Goal: Transaction & Acquisition: Purchase product/service

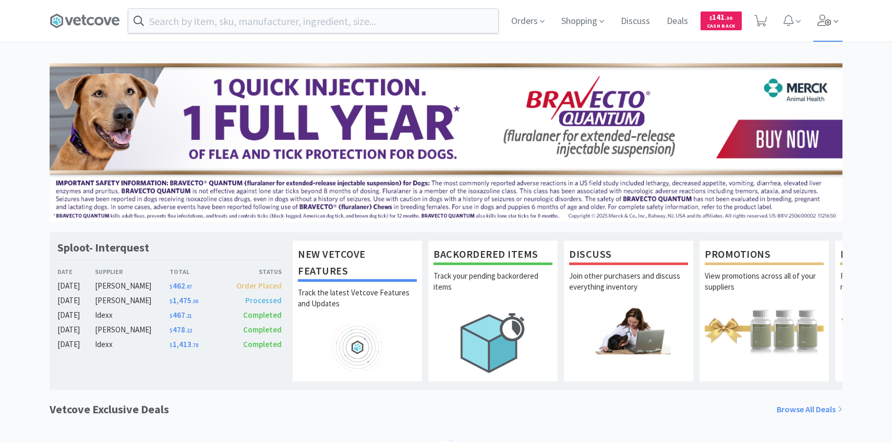
click at [831, 31] on span at bounding box center [828, 21] width 30 height 42
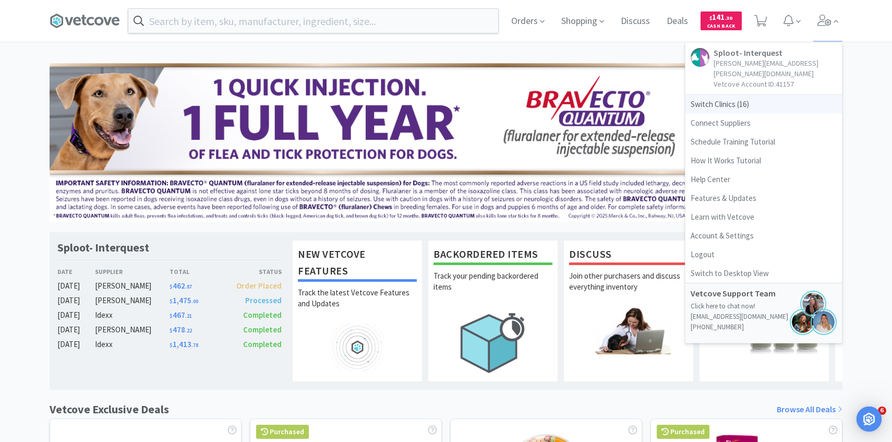
click at [732, 95] on span "Switch Clinics ( 16 )" at bounding box center [763, 104] width 157 height 19
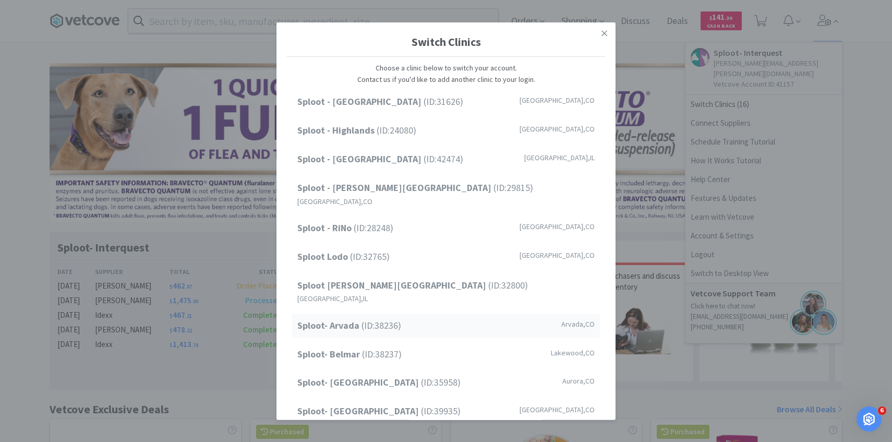
scroll to position [133, 0]
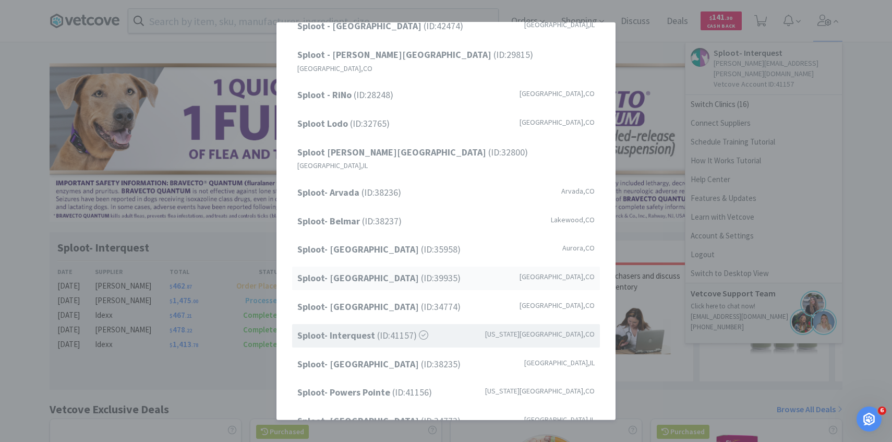
click at [411, 271] on span "Sploot- [GEOGRAPHIC_DATA] (ID: 39935 )" at bounding box center [378, 278] width 163 height 15
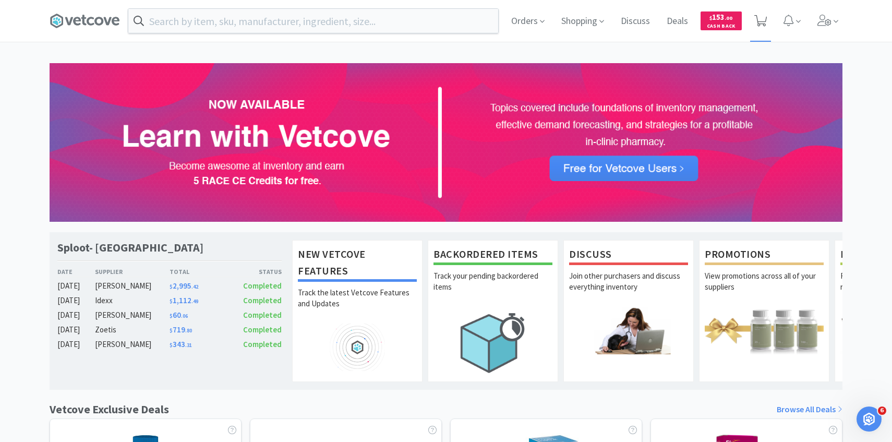
click at [753, 19] on span at bounding box center [760, 21] width 21 height 42
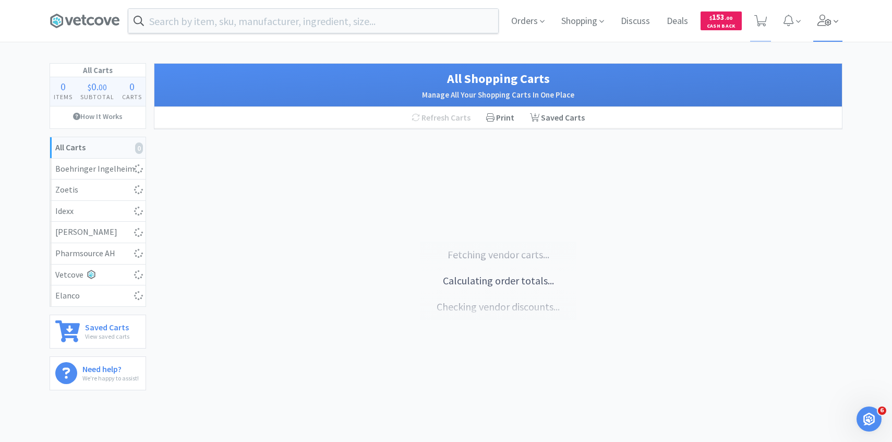
click at [817, 19] on icon at bounding box center [824, 20] width 15 height 11
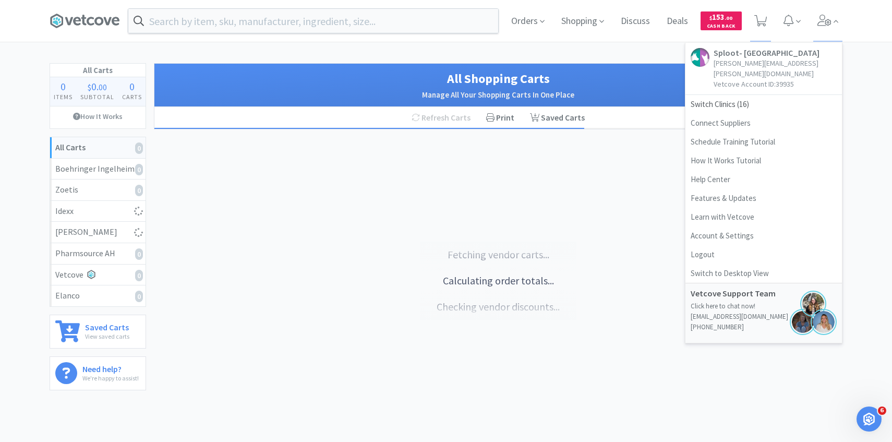
select select "1"
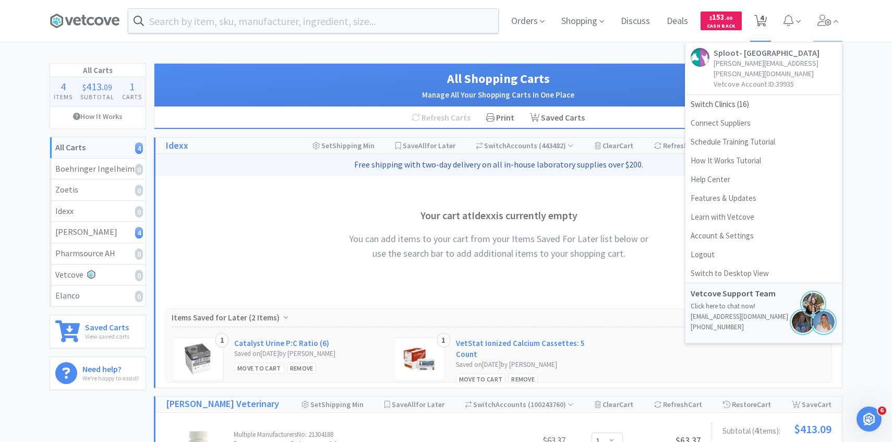
click at [766, 23] on icon at bounding box center [760, 20] width 13 height 11
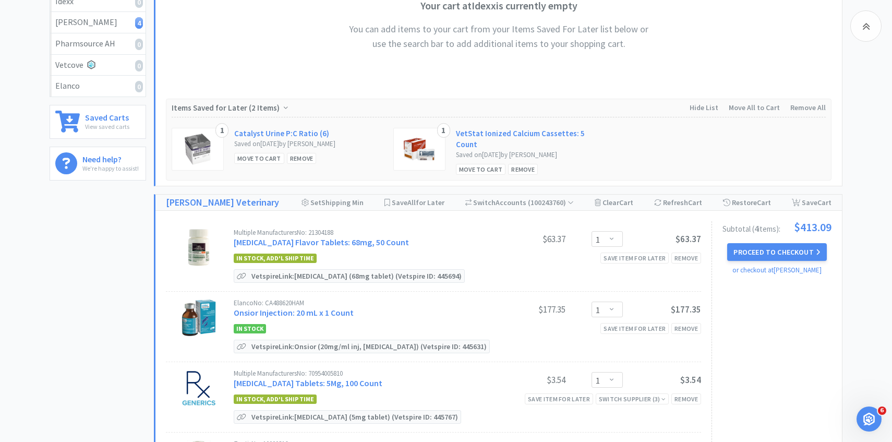
scroll to position [251, 0]
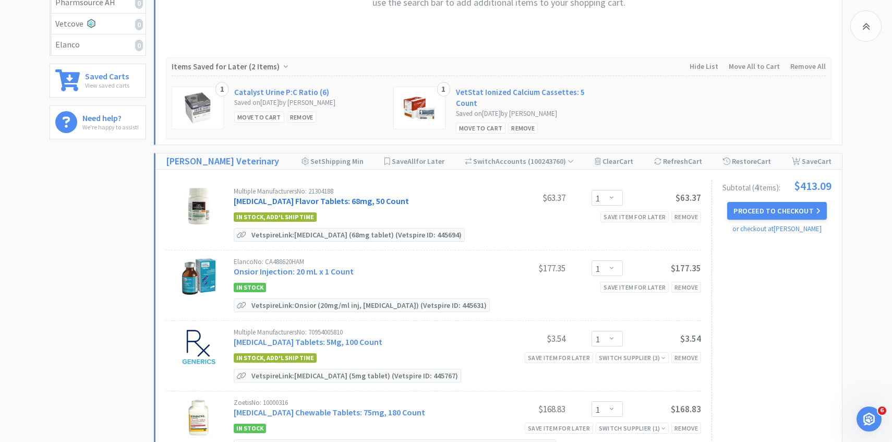
click at [357, 200] on link "Enrofloxacin Flavor Tablets: 68mg, 50 Count" at bounding box center [321, 201] width 175 height 10
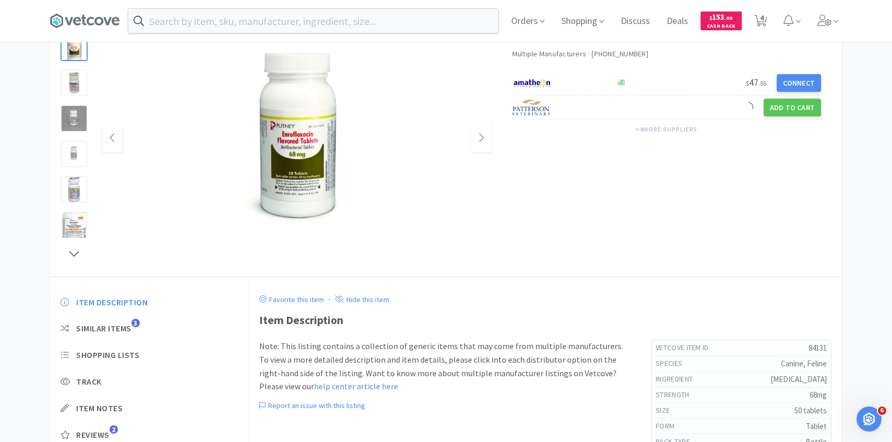
scroll to position [29, 0]
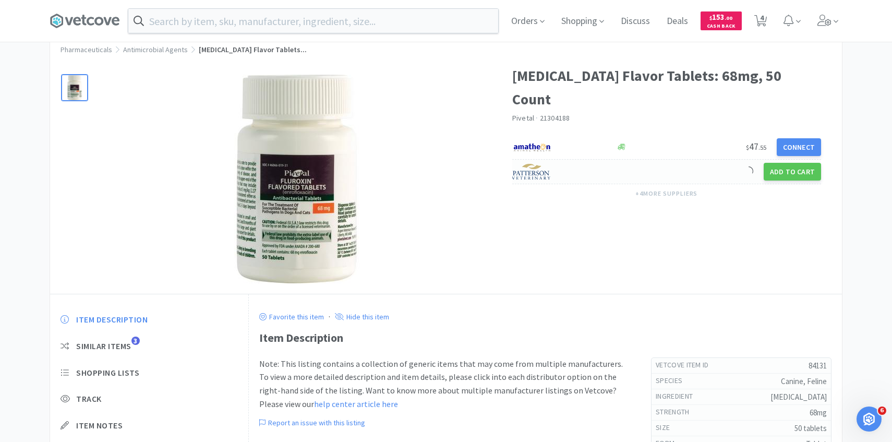
click at [549, 164] on img at bounding box center [531, 172] width 39 height 16
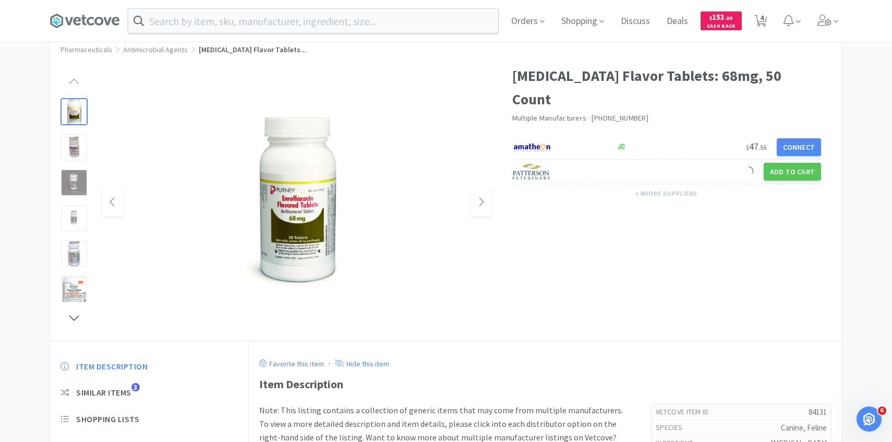
drag, startPoint x: 684, startPoint y: 234, endPoint x: 501, endPoint y: 8, distance: 290.7
click at [760, 23] on span "4" at bounding box center [762, 18] width 4 height 42
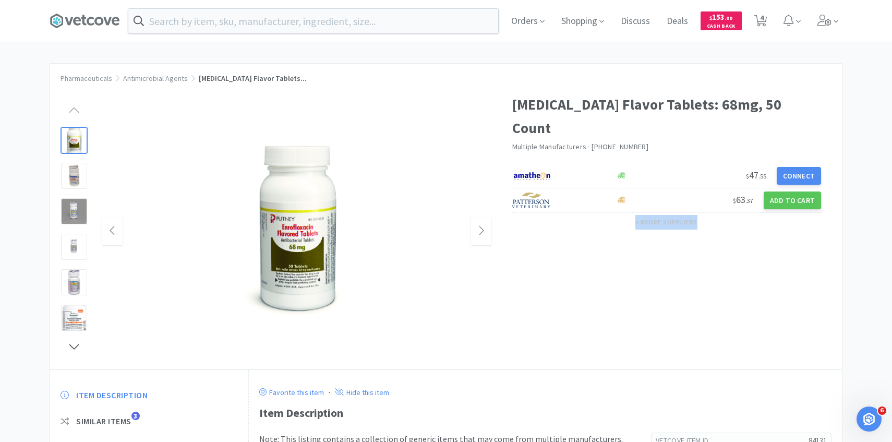
select select "1"
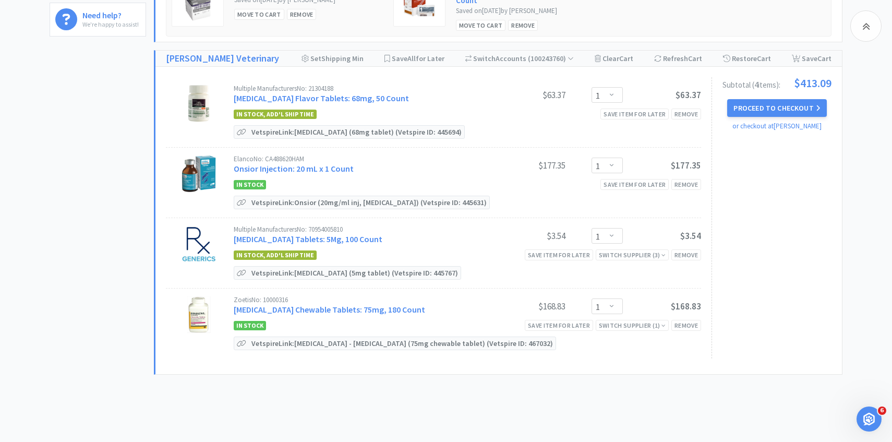
scroll to position [356, 0]
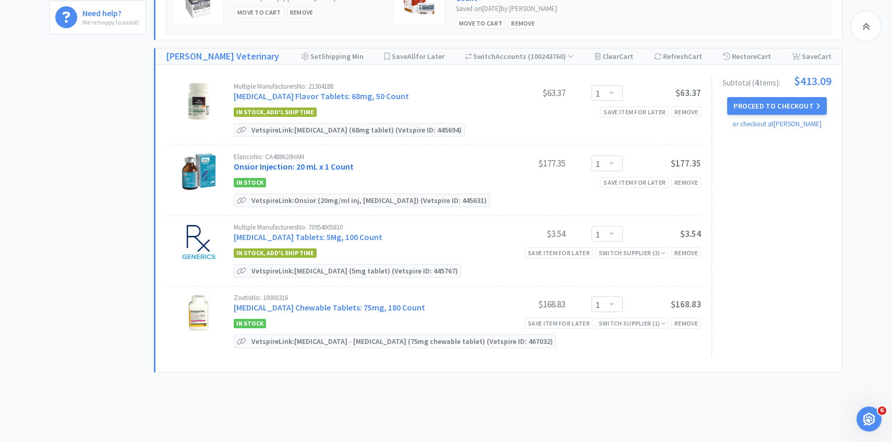
click at [331, 166] on link "Onsior Injection: 20 mL x 1 Count" at bounding box center [294, 166] width 120 height 10
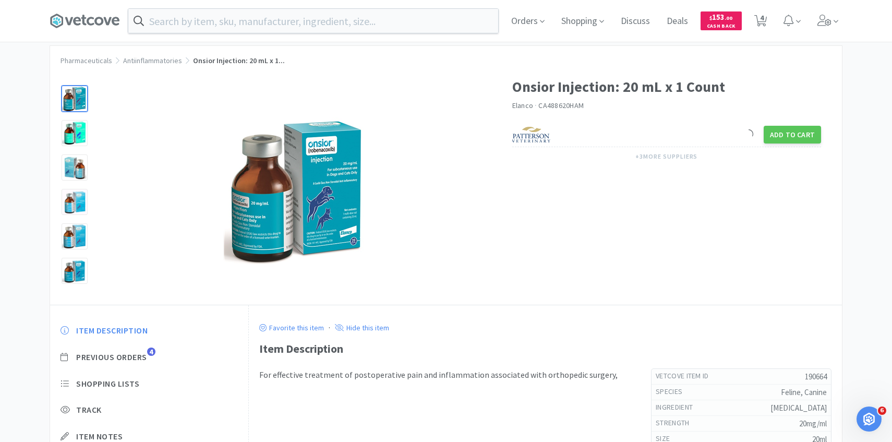
scroll to position [20, 0]
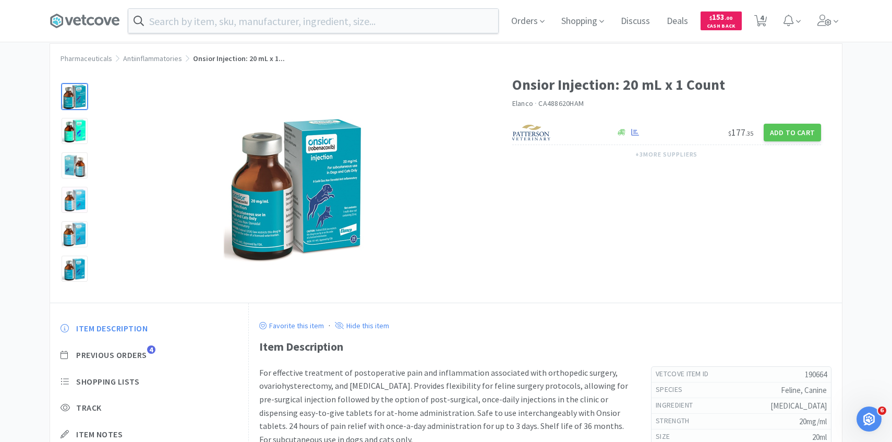
click at [138, 345] on div "Item Description Previous Orders 4 Shopping Lists Track Item Notes Reviews 12" at bounding box center [149, 402] width 198 height 180
click at [138, 352] on span "Previous Orders" at bounding box center [111, 355] width 71 height 11
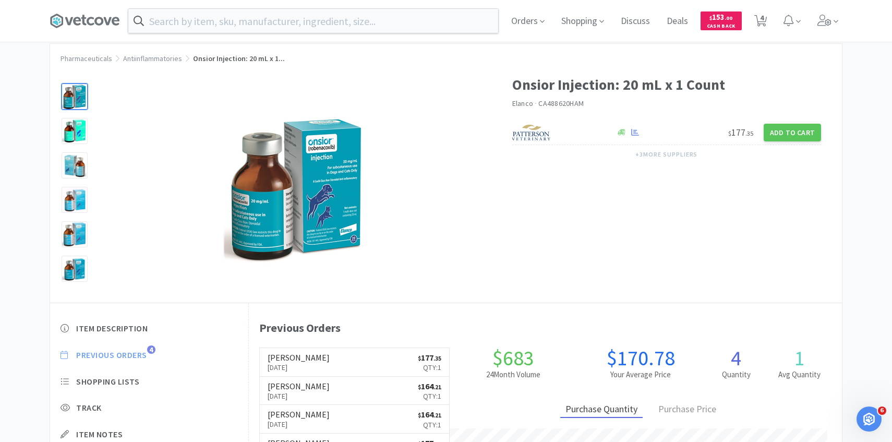
scroll to position [286, 593]
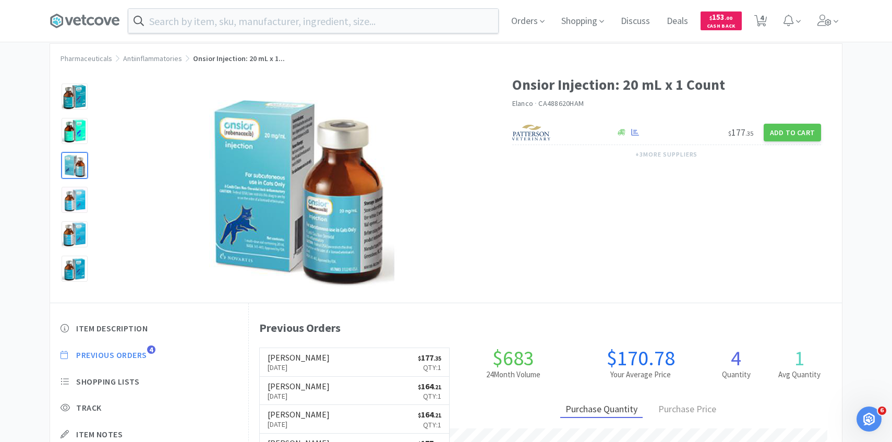
select select "1"
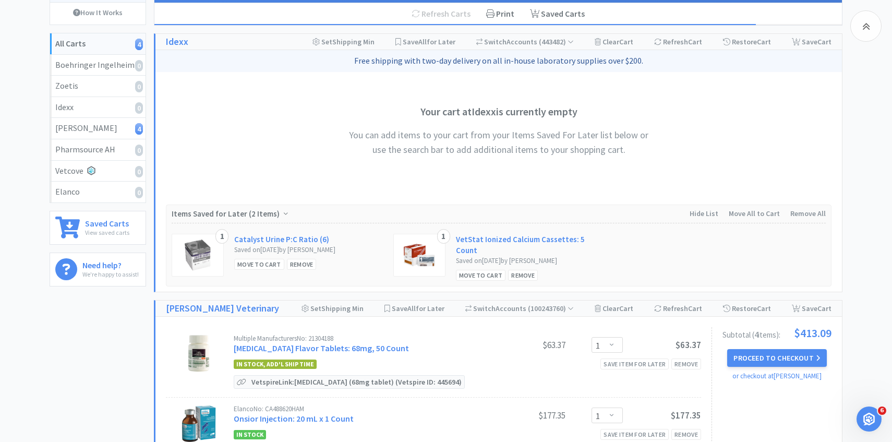
scroll to position [5, 0]
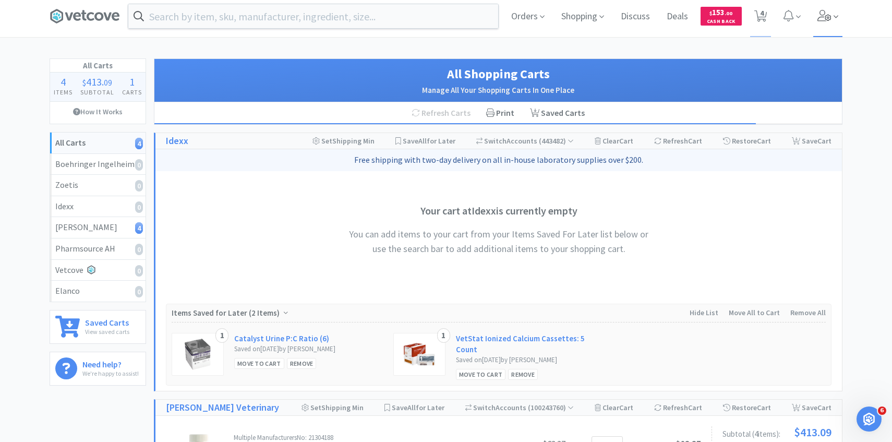
click at [837, 18] on icon at bounding box center [836, 16] width 5 height 9
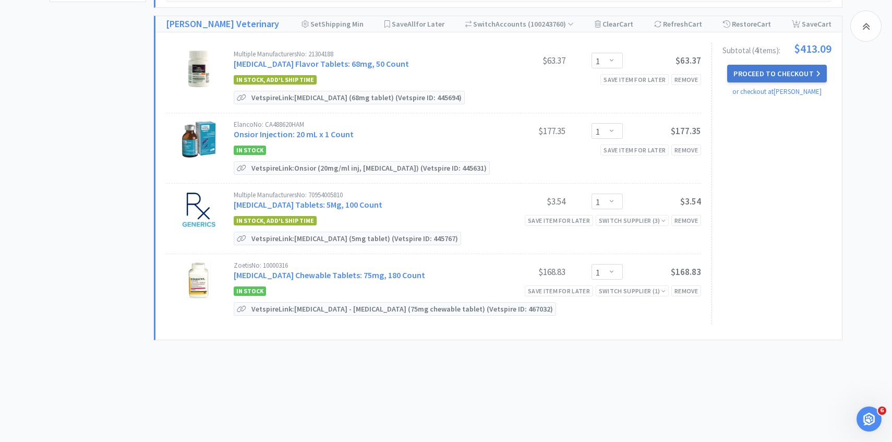
click at [754, 70] on button "Proceed to Checkout" at bounding box center [776, 74] width 99 height 18
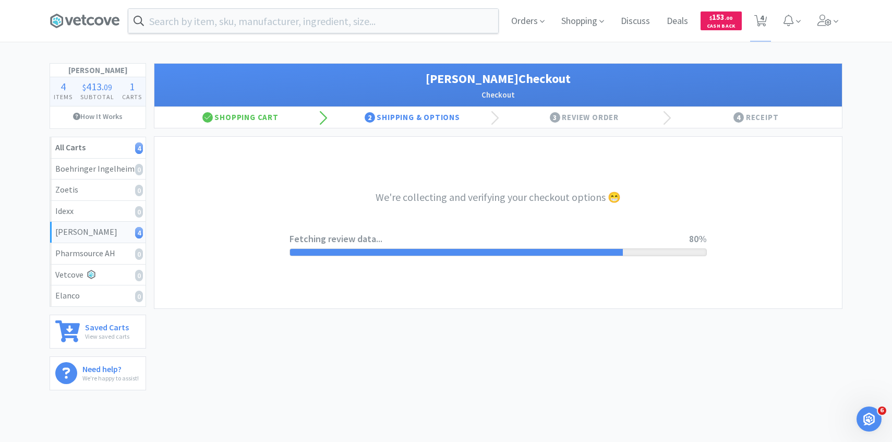
select select "1"
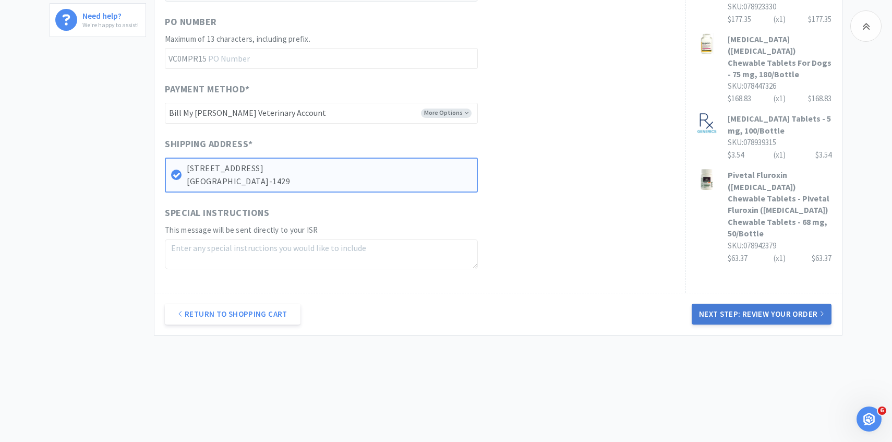
click at [722, 323] on button "Next Step: Review Your Order" at bounding box center [762, 314] width 140 height 21
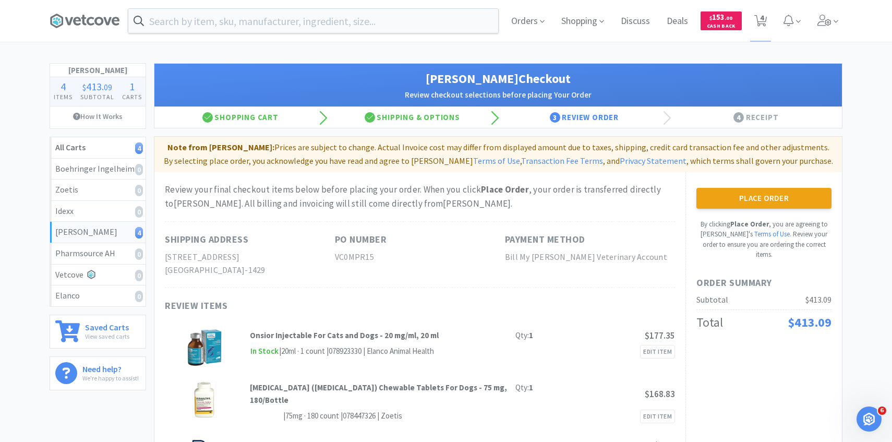
click at [711, 208] on div "Place Order By clicking Place Order , you are agreeing to Vetcove's Terms of Us…" at bounding box center [763, 224] width 135 height 72
click at [712, 202] on button "Place Order" at bounding box center [763, 198] width 135 height 21
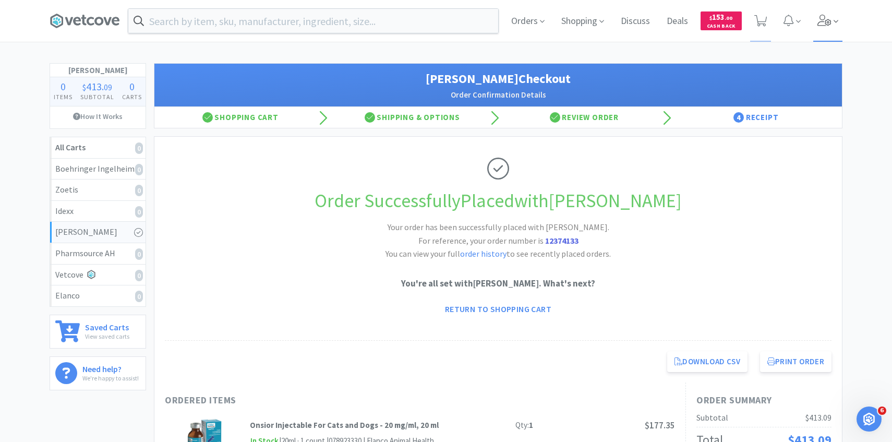
click at [831, 32] on span at bounding box center [828, 21] width 30 height 42
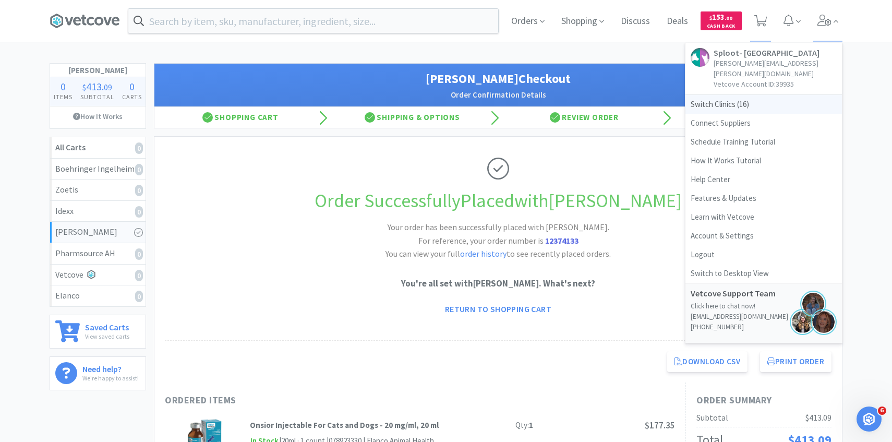
click at [733, 95] on span "Switch Clinics ( 16 )" at bounding box center [763, 104] width 157 height 19
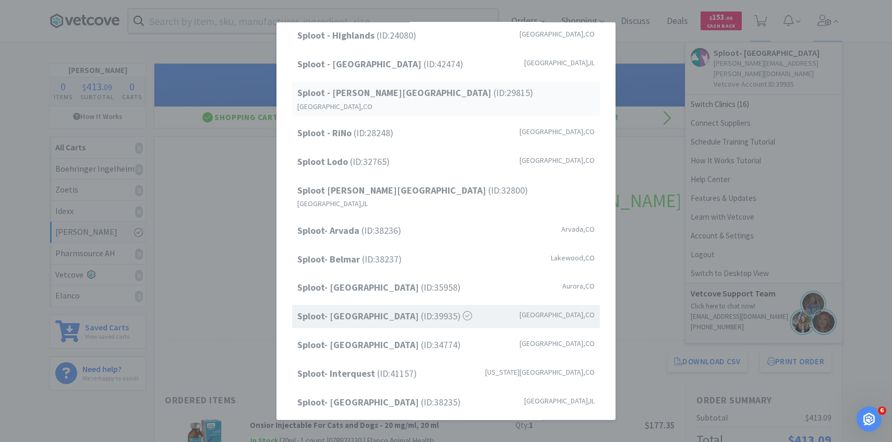
scroll to position [42, 0]
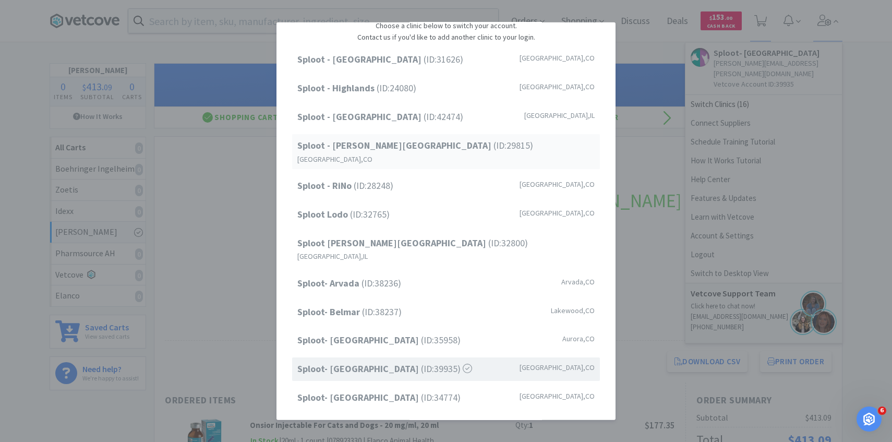
click at [411, 140] on span "Sploot - Platt Park (ID: 29815 )" at bounding box center [415, 145] width 236 height 15
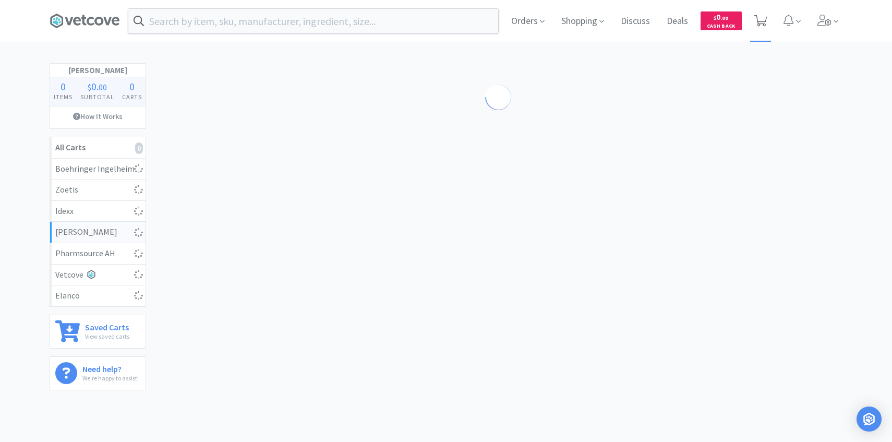
click at [765, 23] on icon at bounding box center [760, 20] width 13 height 11
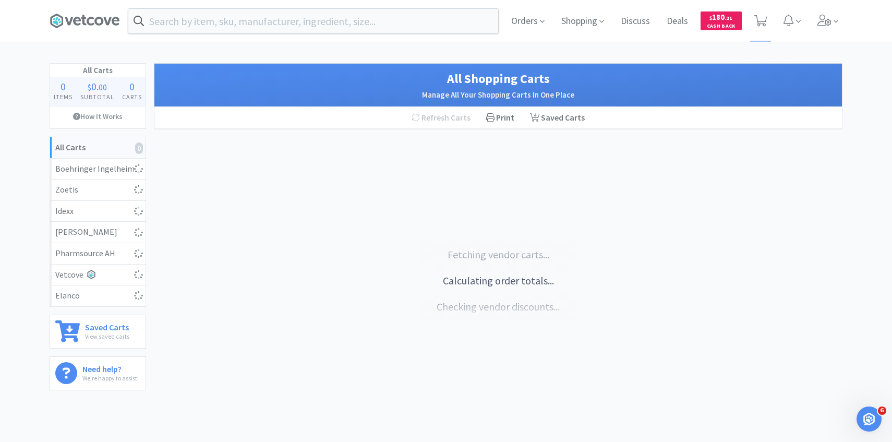
select select "1"
select select "3"
select select "1"
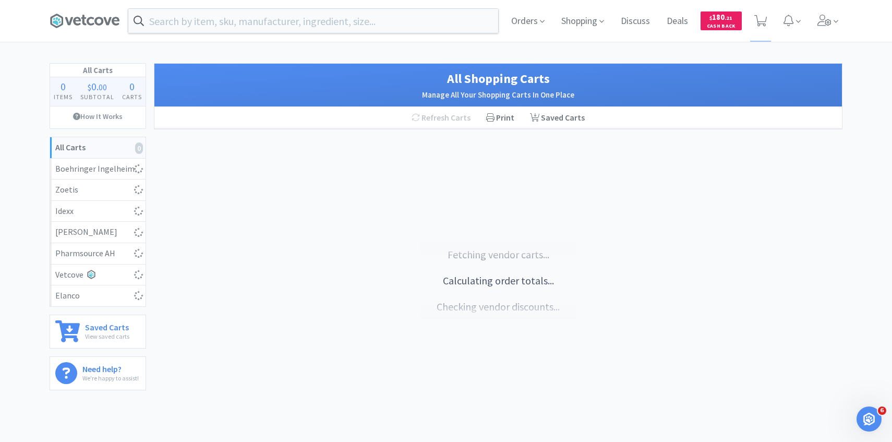
select select "2"
select select "4"
select select "8"
select select "5"
select select "3"
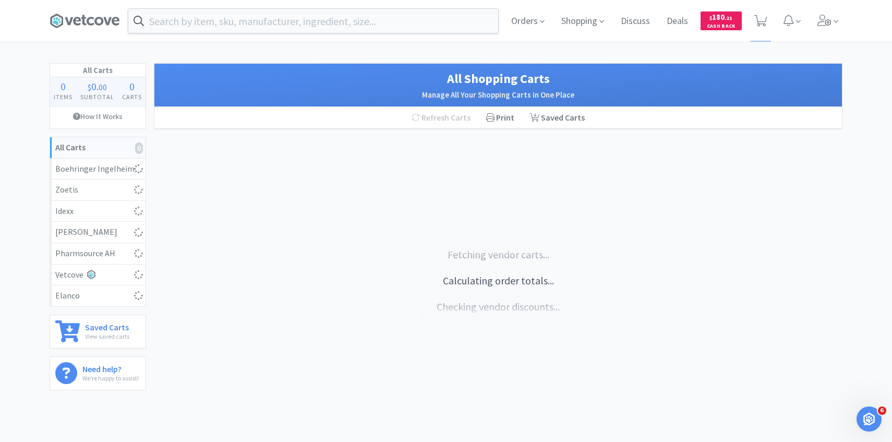
select select "1"
select select "10"
select select "1"
select select "10"
select select "5"
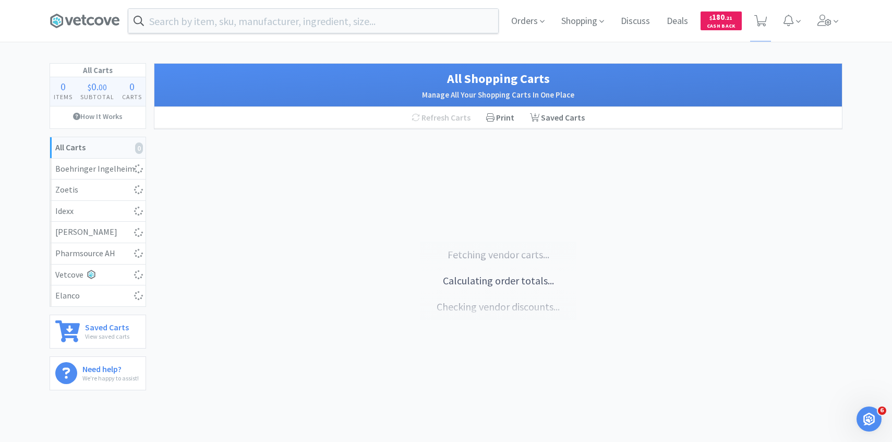
select select "5"
select select "2"
select select "1"
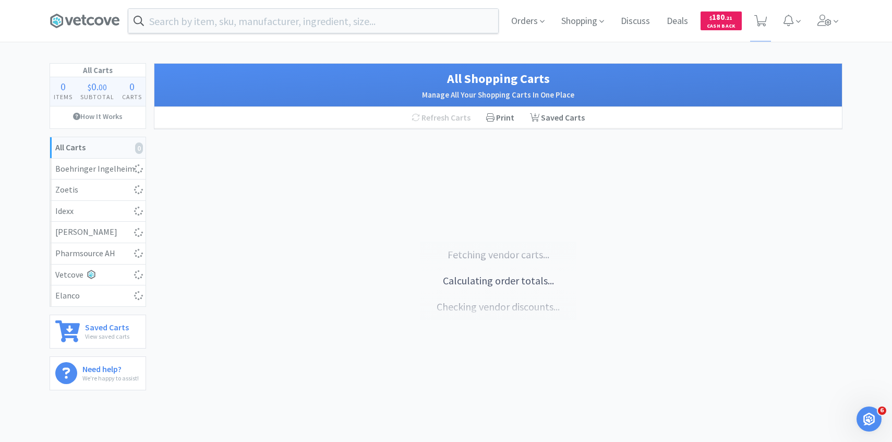
select select "1"
select select "2"
select select "1"
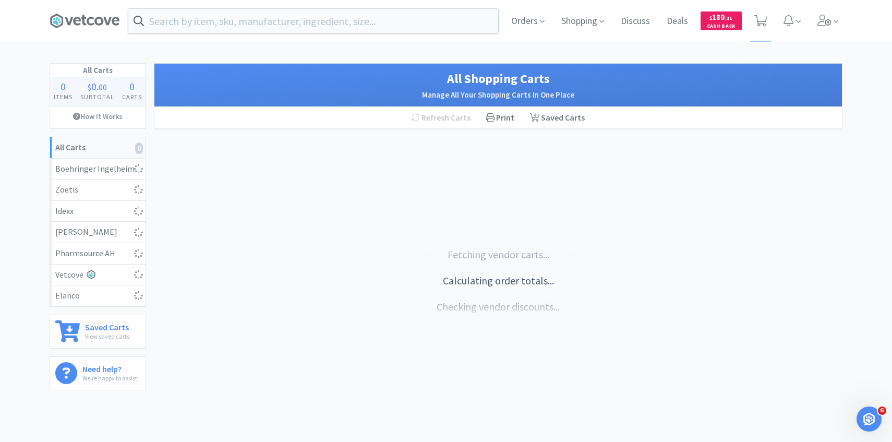
select select "8"
select select "20"
select select "25"
select select "1"
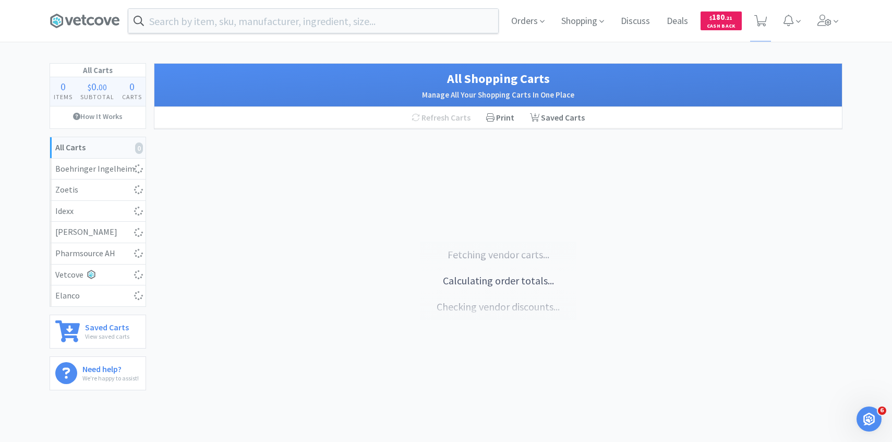
select select "1"
select select "3"
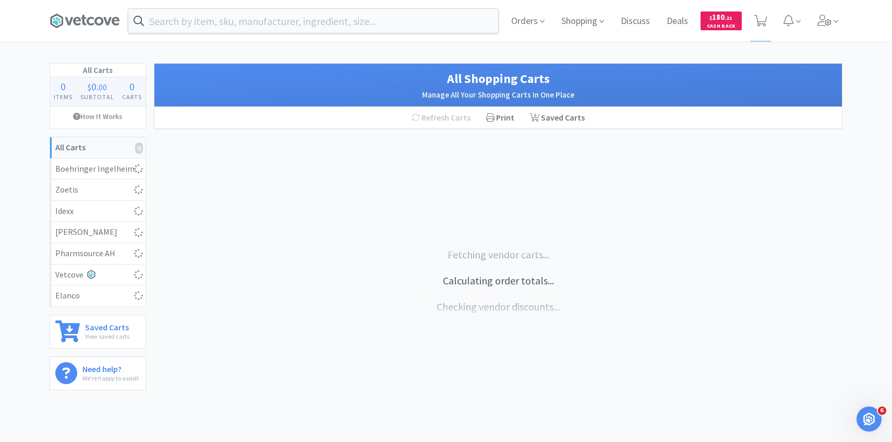
select select "1"
select select "3"
select select "10"
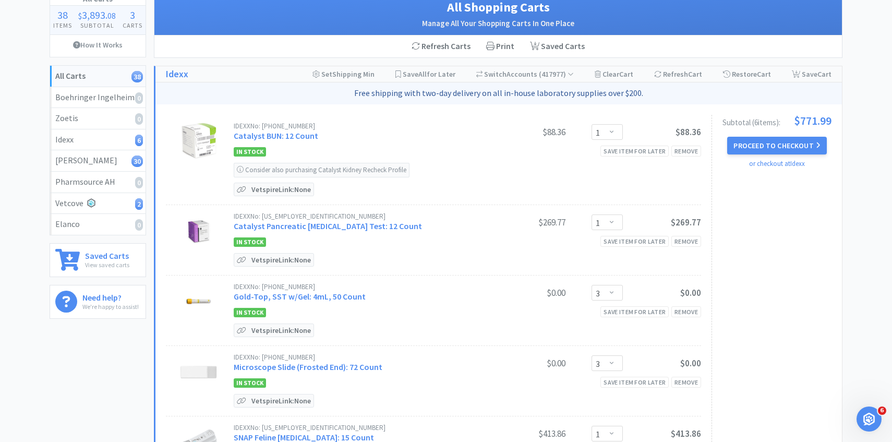
scroll to position [74, 0]
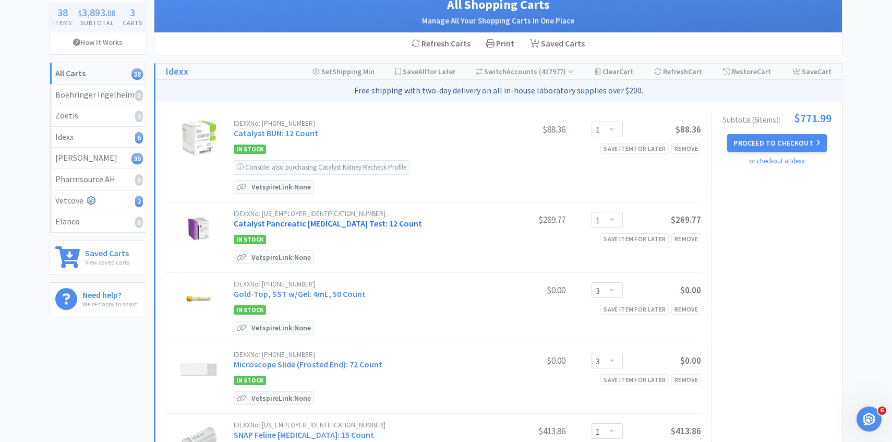
click at [356, 224] on link "Catalyst Pancreatic Lipase Test: 12 Count" at bounding box center [328, 223] width 188 height 10
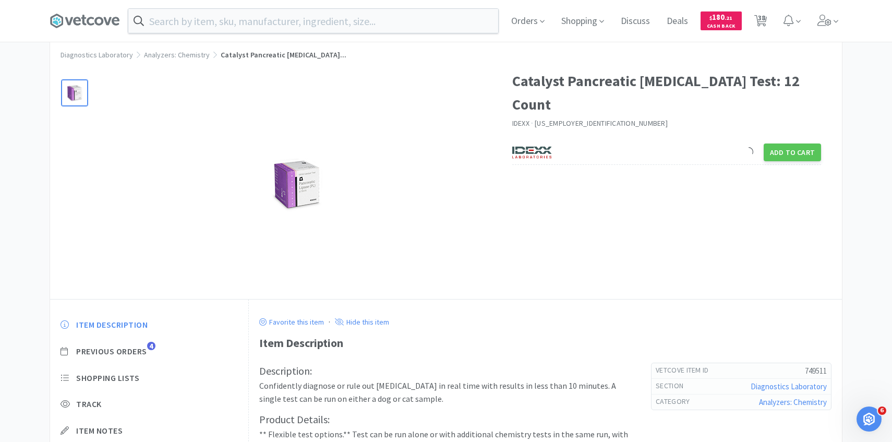
scroll to position [34, 0]
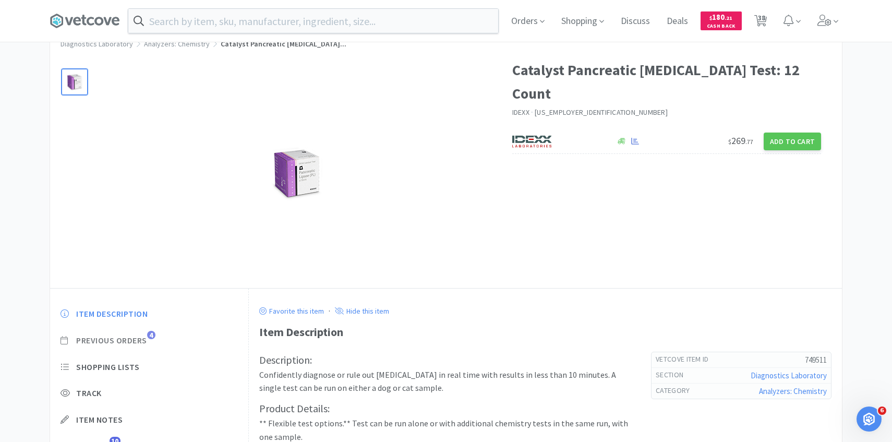
click at [138, 345] on span "Previous Orders" at bounding box center [111, 340] width 71 height 11
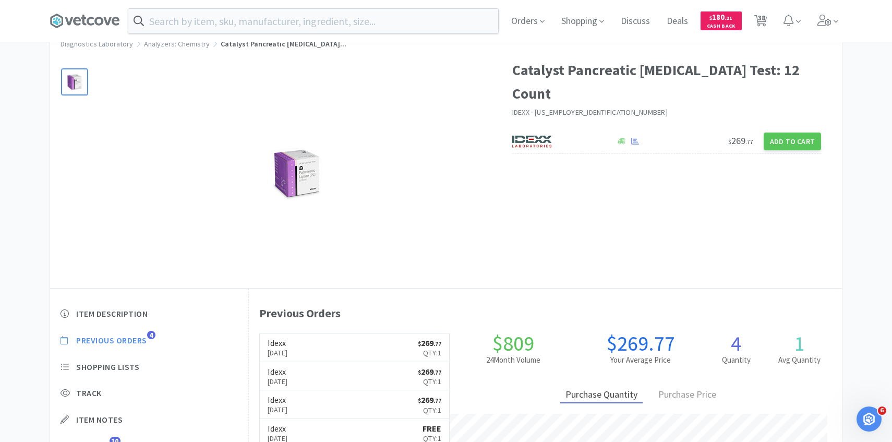
scroll to position [114, 0]
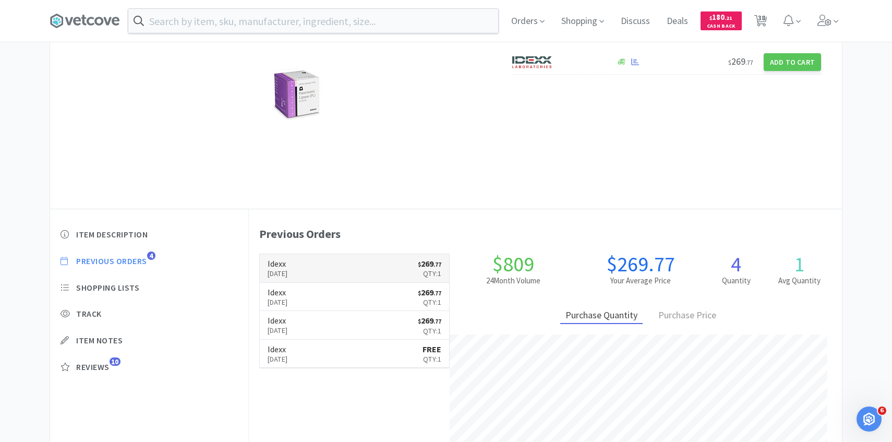
click at [288, 269] on p "Oct 2nd, 2025" at bounding box center [278, 273] width 20 height 11
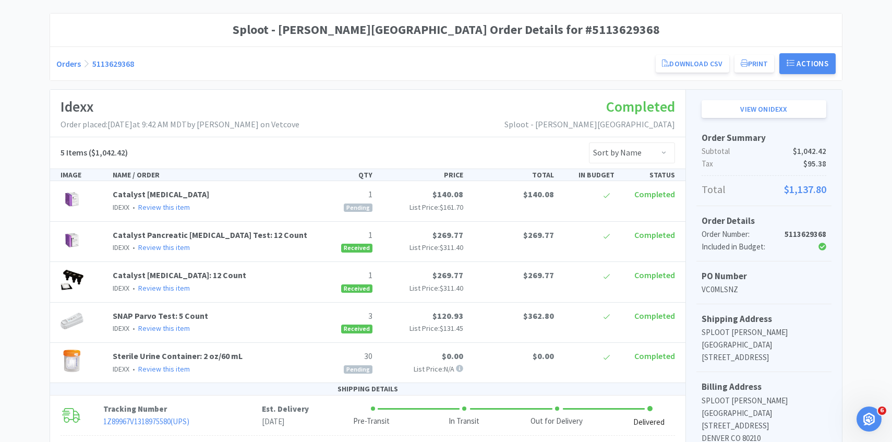
scroll to position [83, 0]
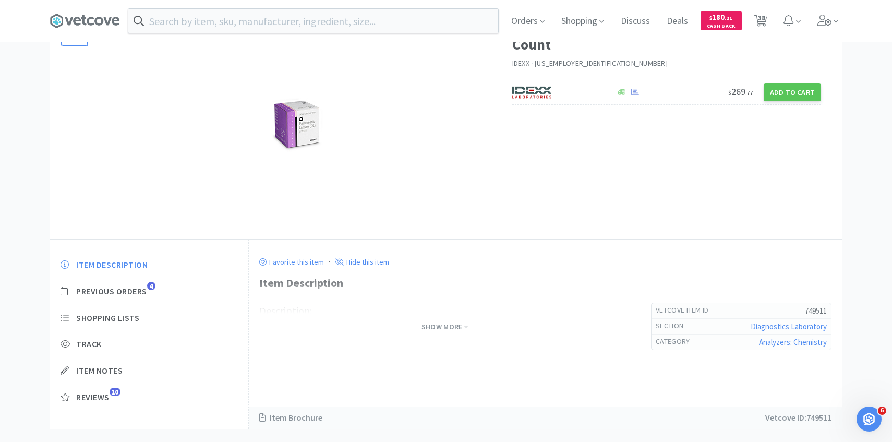
scroll to position [102, 0]
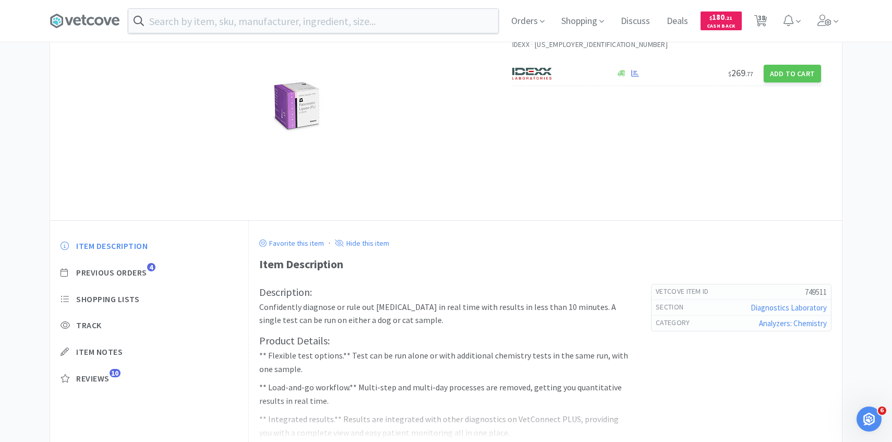
click at [762, 19] on span "38" at bounding box center [761, 18] width 7 height 42
select select "1"
select select "3"
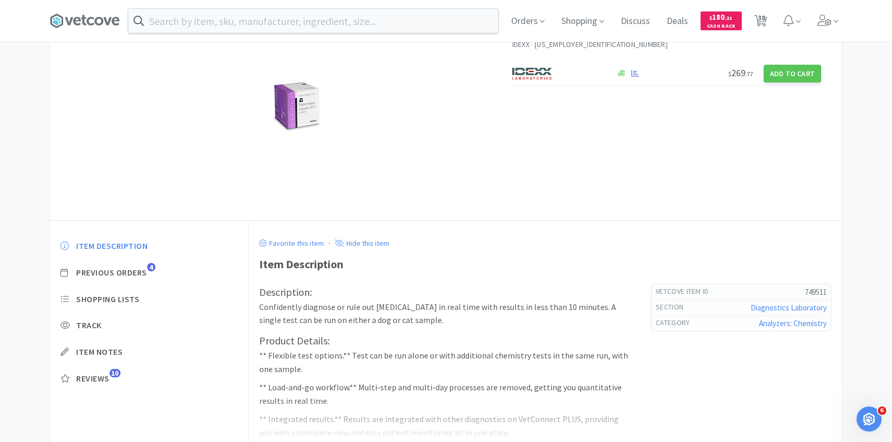
select select "1"
select select "2"
select select "4"
select select "8"
select select "5"
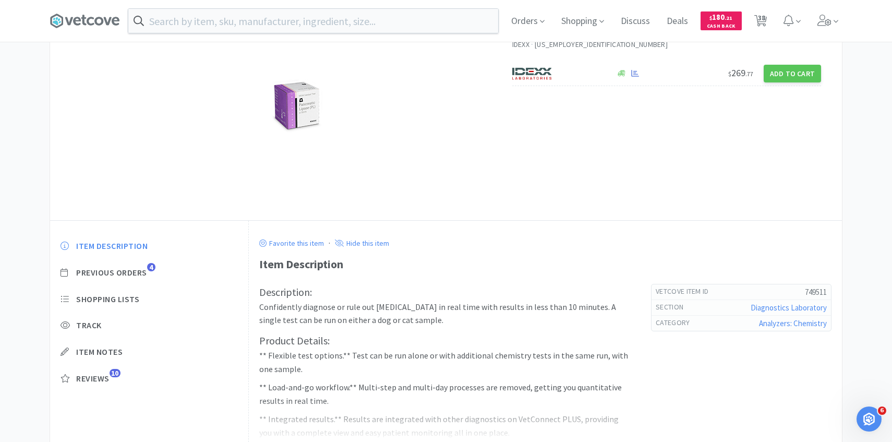
select select "3"
select select "1"
select select "10"
select select "1"
select select "10"
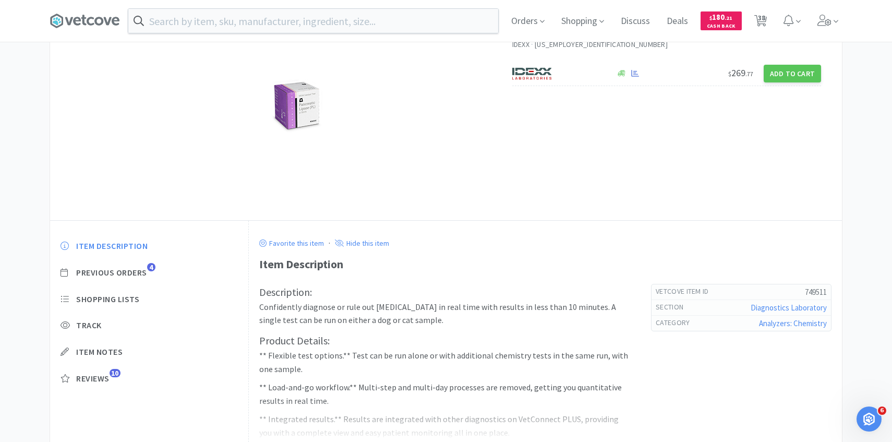
select select "5"
select select "2"
select select "1"
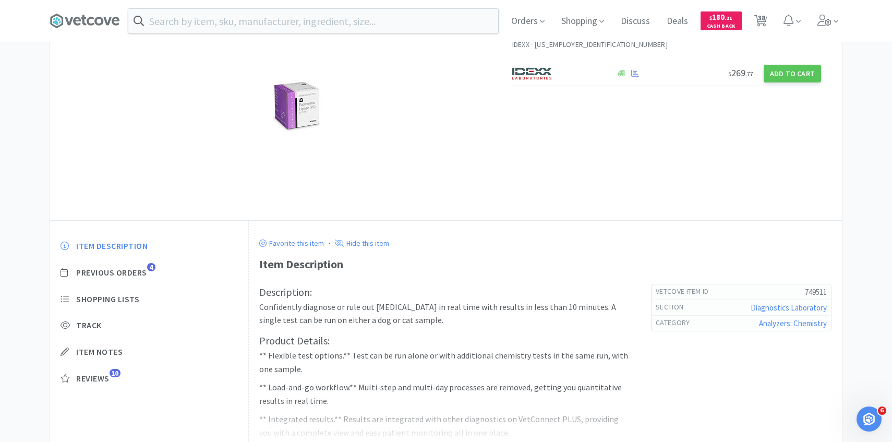
select select "1"
select select "2"
select select "1"
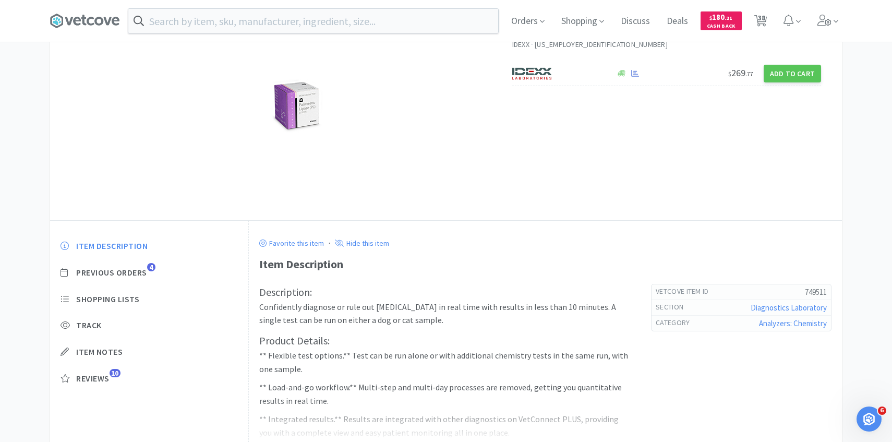
select select "1"
select select "8"
select select "20"
select select "25"
select select "1"
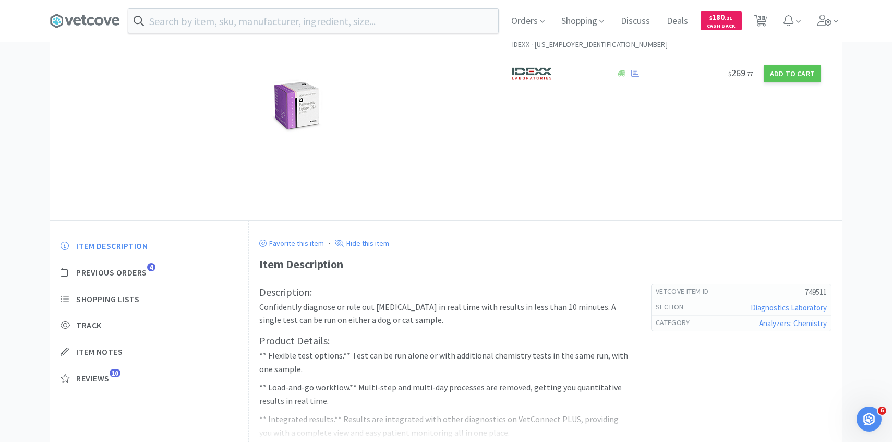
select select "1"
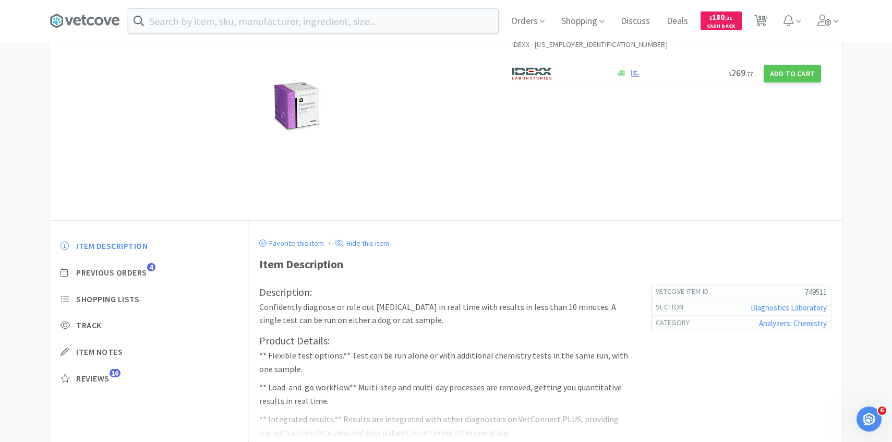
select select "3"
select select "1"
select select "3"
select select "10"
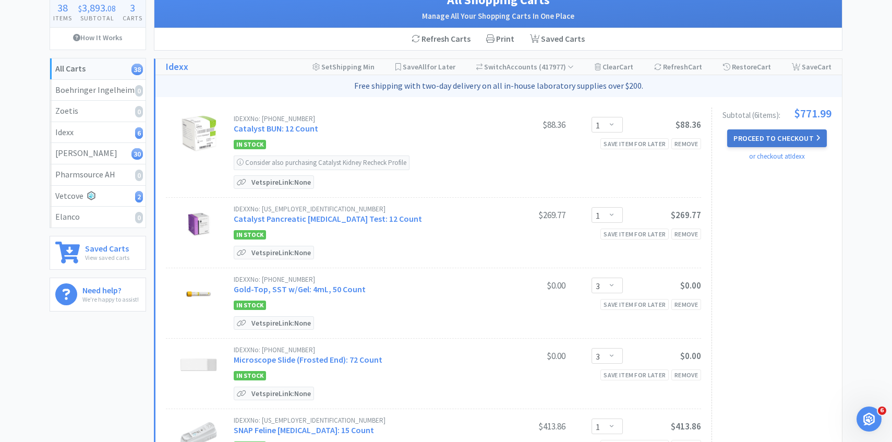
click at [781, 140] on button "Proceed to Checkout" at bounding box center [776, 138] width 99 height 18
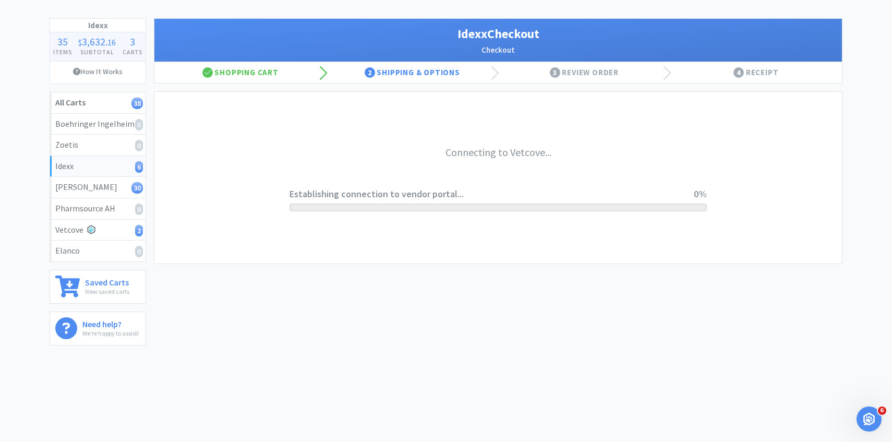
scroll to position [45, 0]
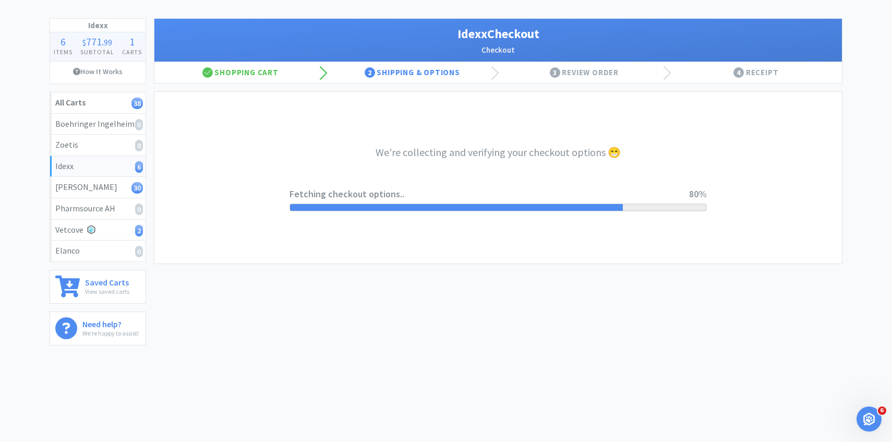
select select "904"
select select "003"
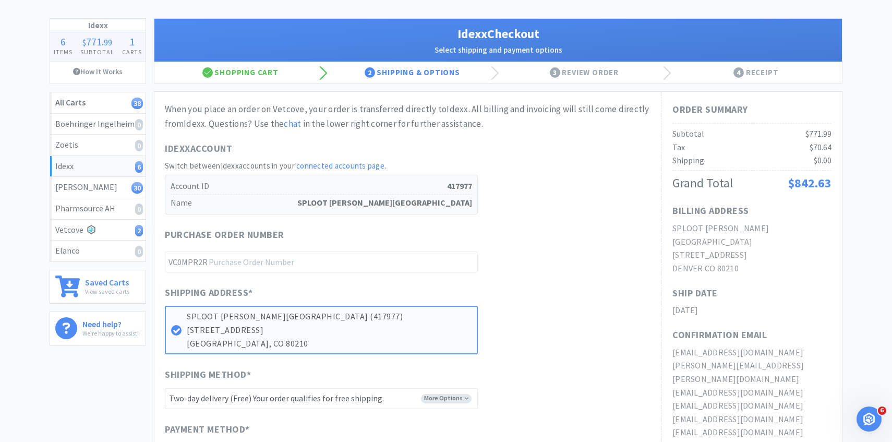
scroll to position [0, 0]
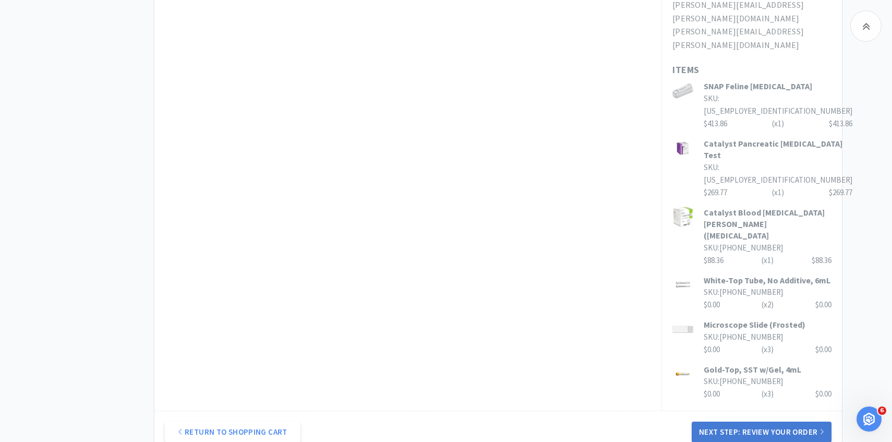
click at [753, 422] on button "Next Step: Review Your Order" at bounding box center [762, 432] width 140 height 21
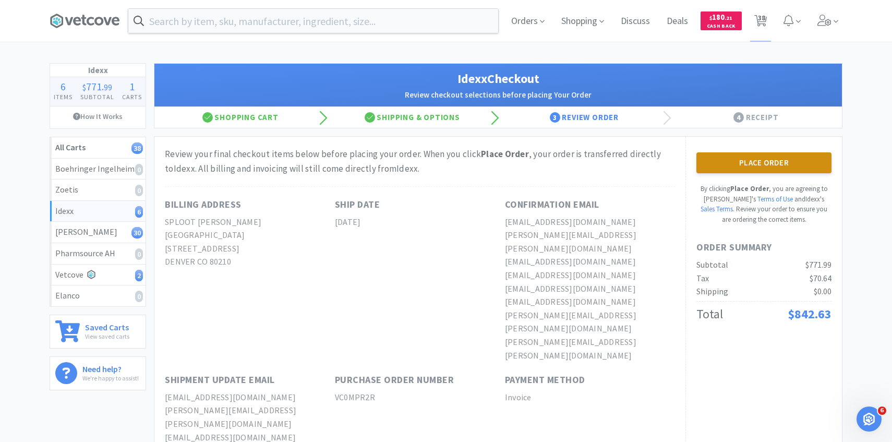
click at [742, 167] on button "Place Order" at bounding box center [763, 162] width 135 height 21
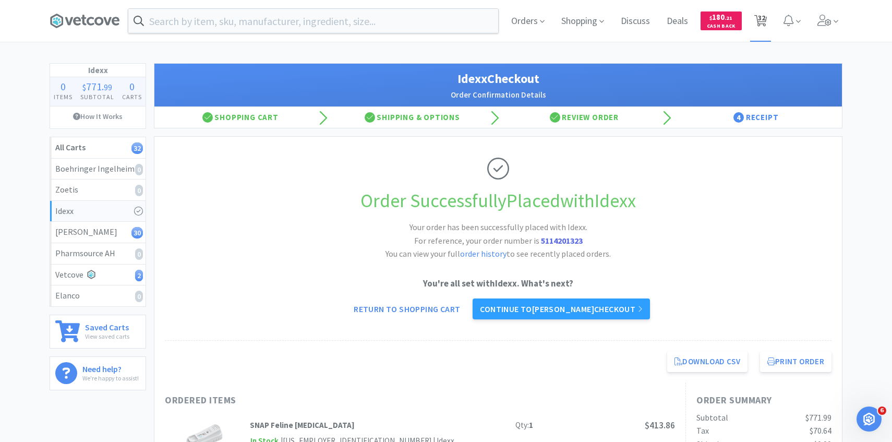
click at [759, 30] on span "32" at bounding box center [761, 18] width 7 height 42
select select "4"
select select "8"
select select "5"
select select "3"
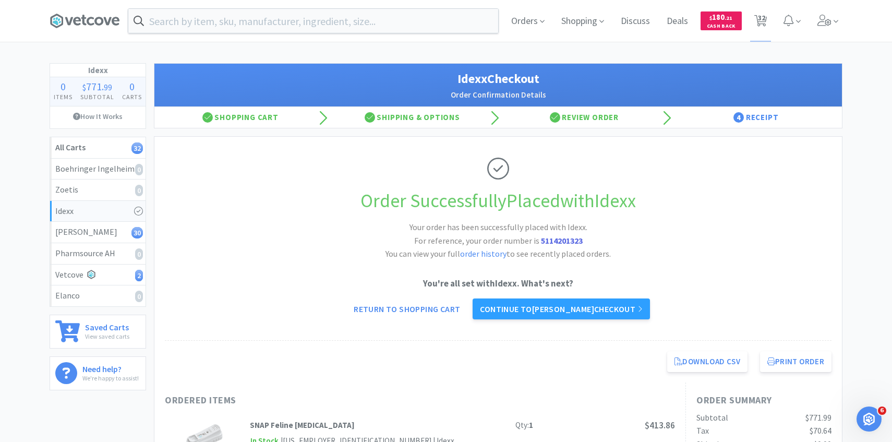
select select "1"
select select "10"
select select "1"
select select "10"
select select "5"
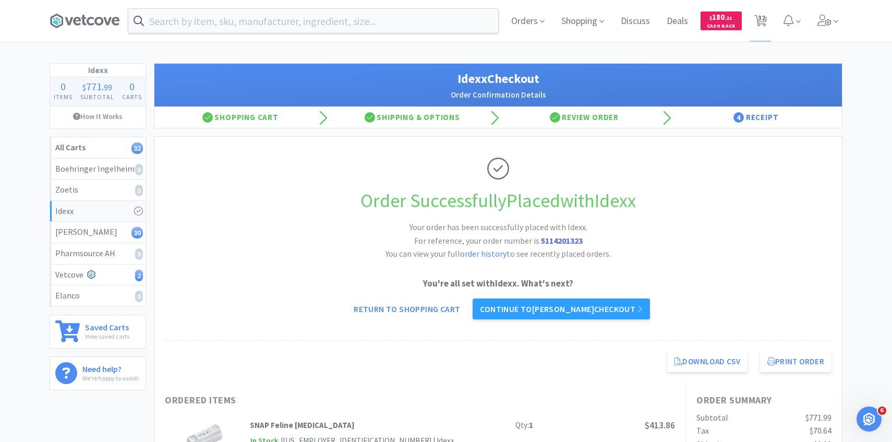
select select "5"
select select "2"
select select "1"
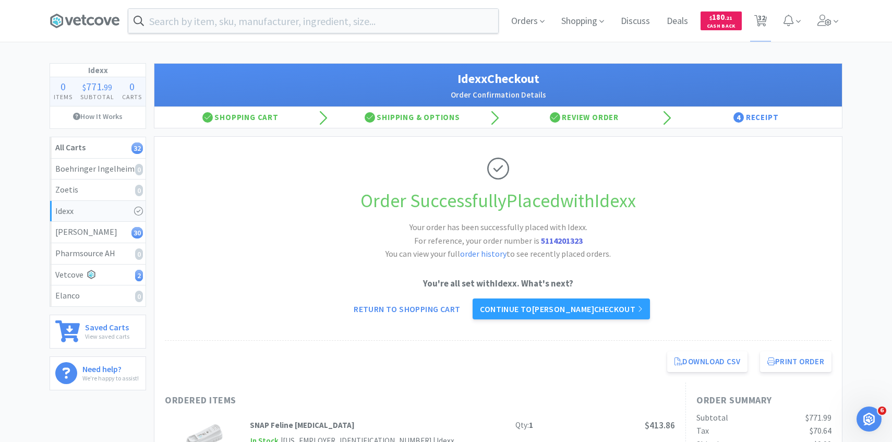
select select "1"
select select "2"
select select "1"
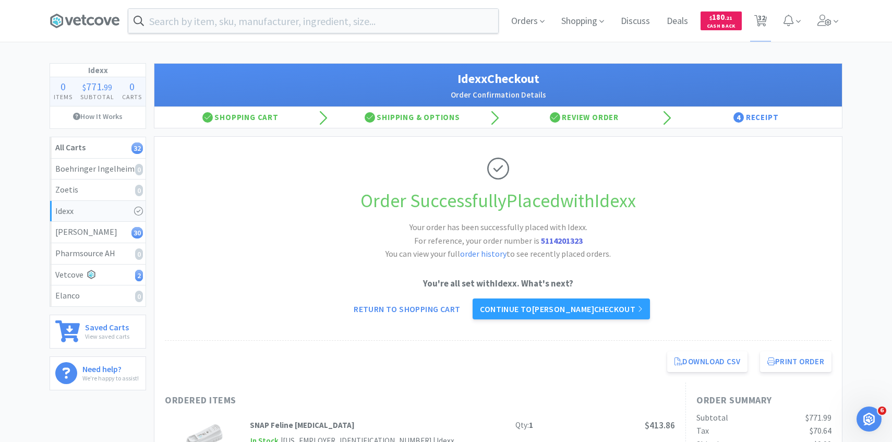
select select "8"
select select "20"
select select "25"
select select "1"
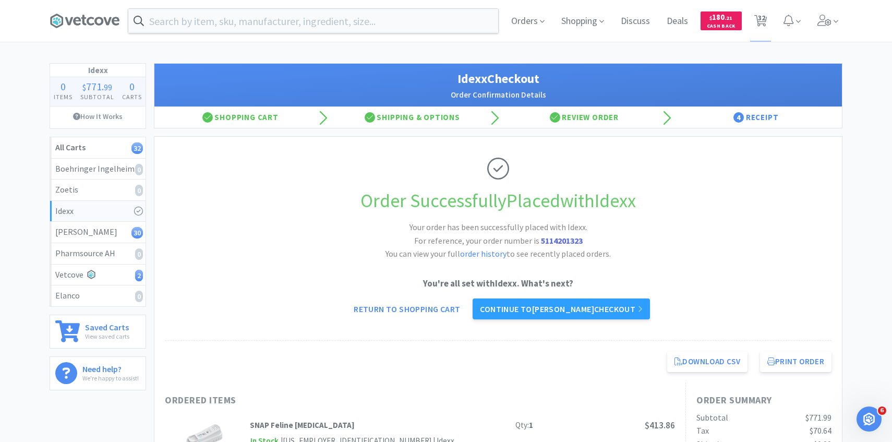
select select "1"
select select "3"
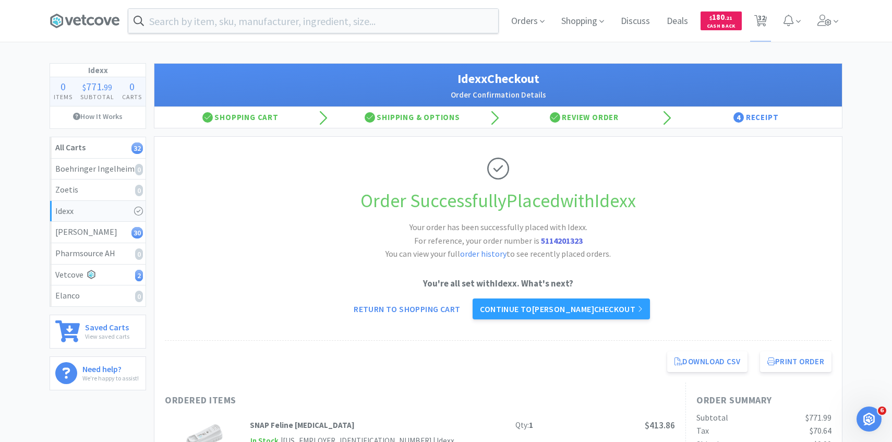
select select "1"
select select "3"
select select "10"
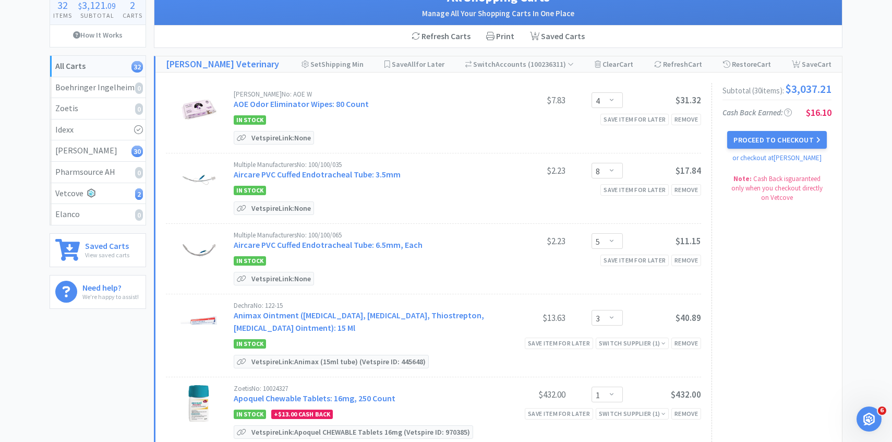
scroll to position [85, 0]
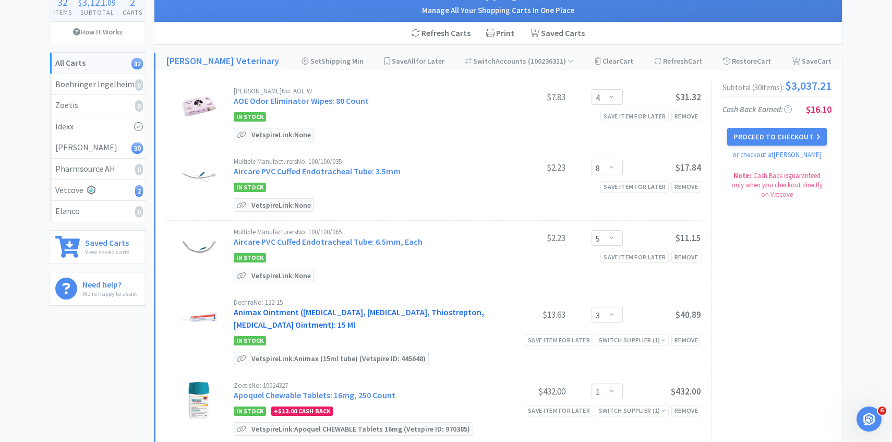
click at [344, 321] on link "Animax Ointment ([MEDICAL_DATA], [MEDICAL_DATA], Thiostrepton, [MEDICAL_DATA] O…" at bounding box center [359, 318] width 250 height 23
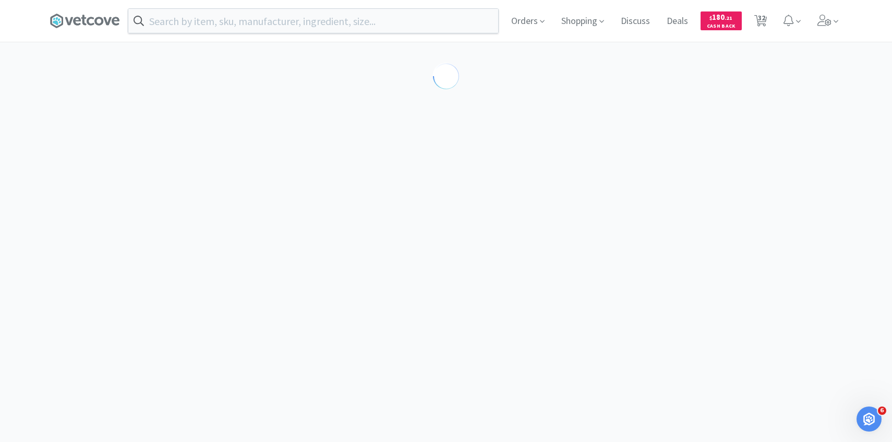
select select "143513"
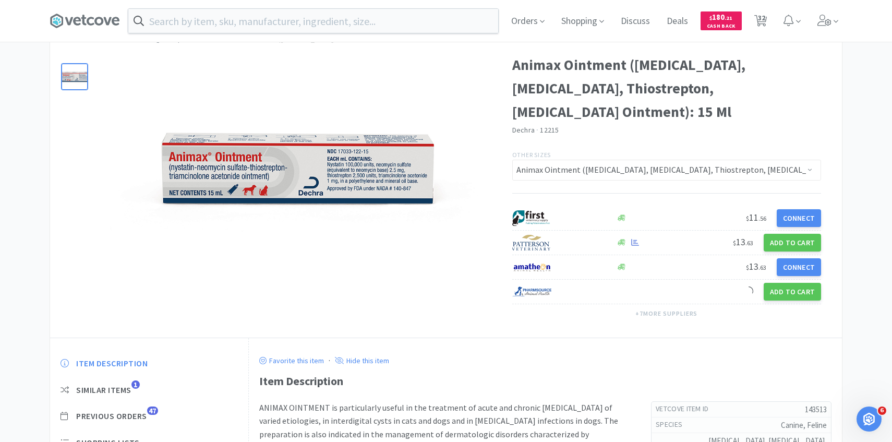
scroll to position [70, 0]
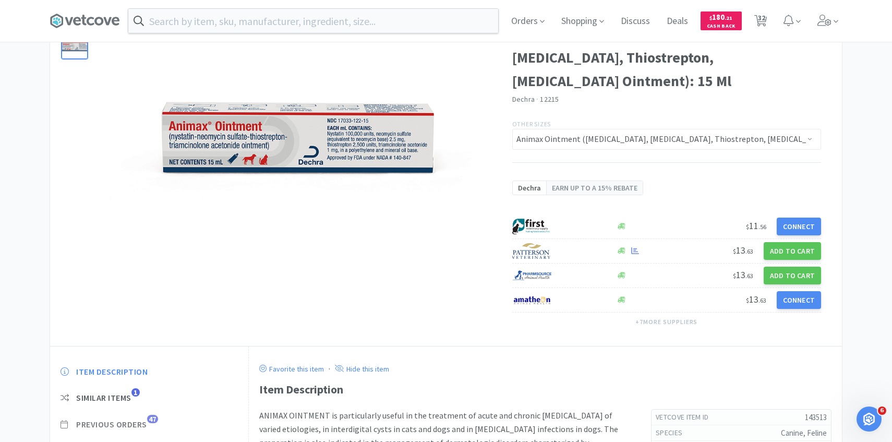
click at [142, 419] on span "Previous Orders" at bounding box center [111, 424] width 71 height 11
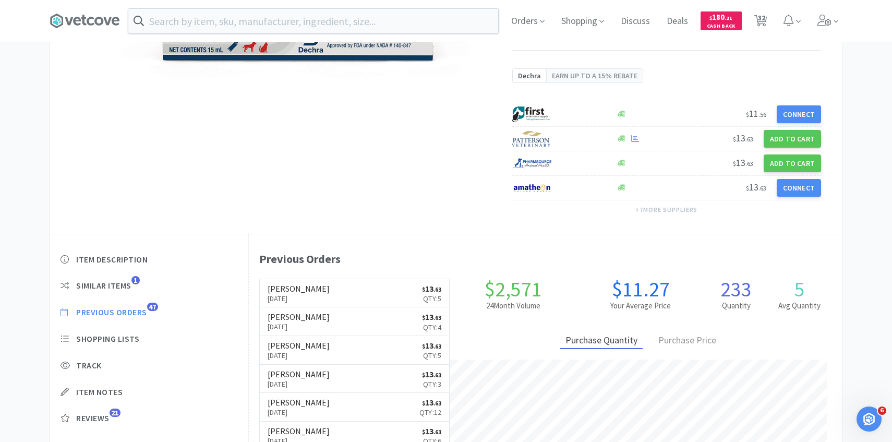
scroll to position [286, 593]
click at [334, 302] on link "Patterson Oct 2nd, 2025 $ 13 . 63 Qty: 5" at bounding box center [355, 293] width 190 height 29
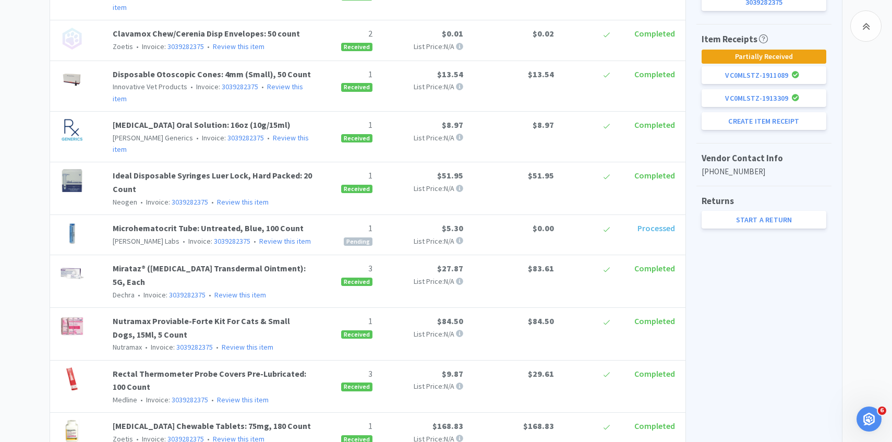
scroll to position [402, 0]
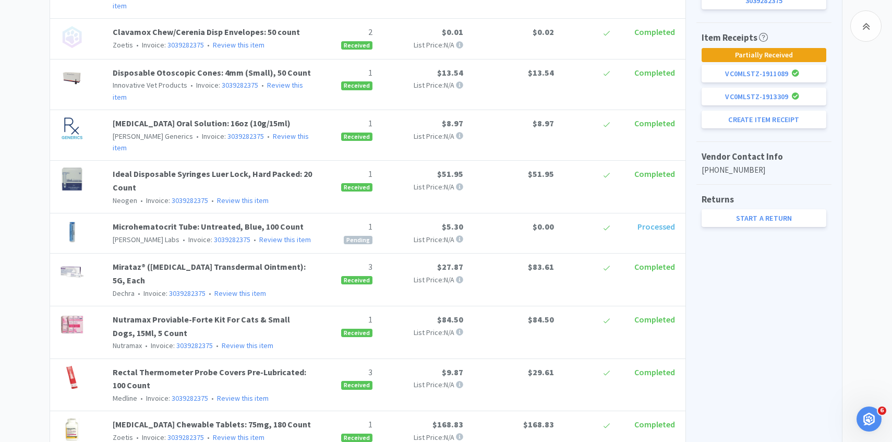
scroll to position [183, 0]
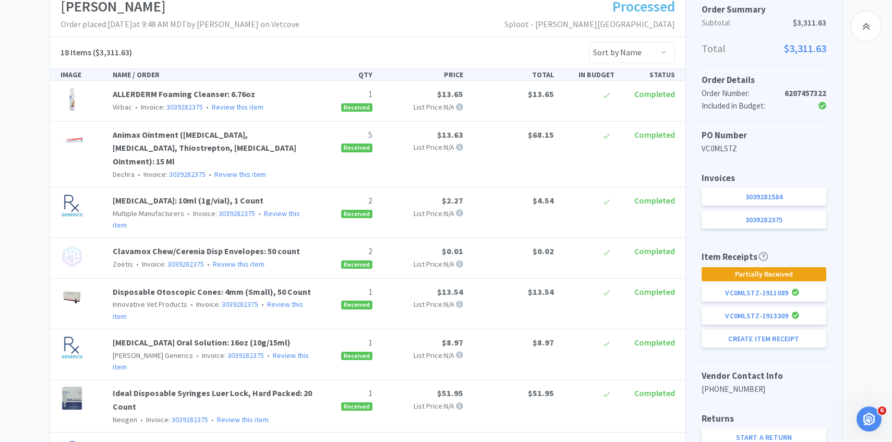
select select "143513"
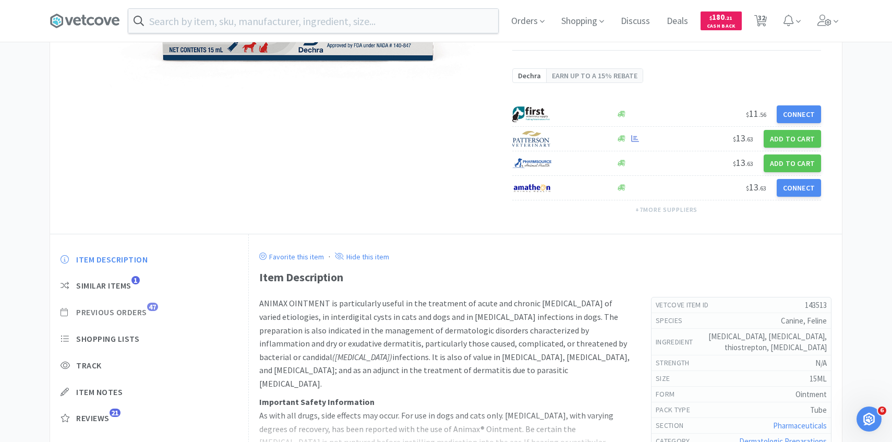
click at [143, 307] on span "Previous Orders" at bounding box center [111, 312] width 71 height 11
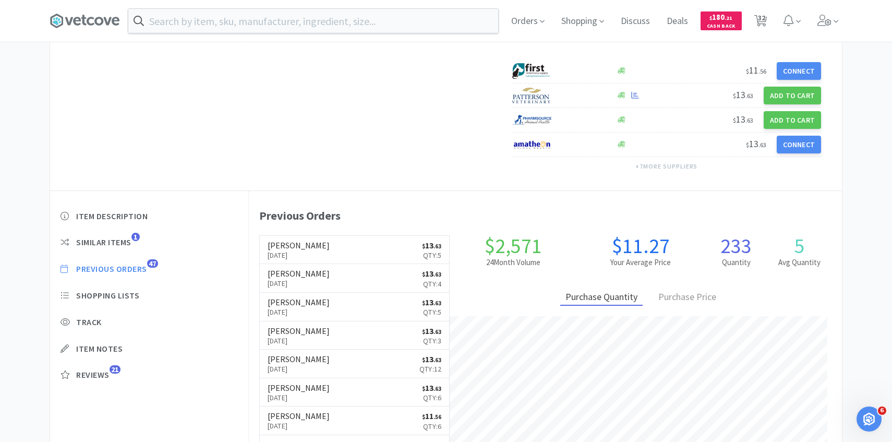
scroll to position [231, 0]
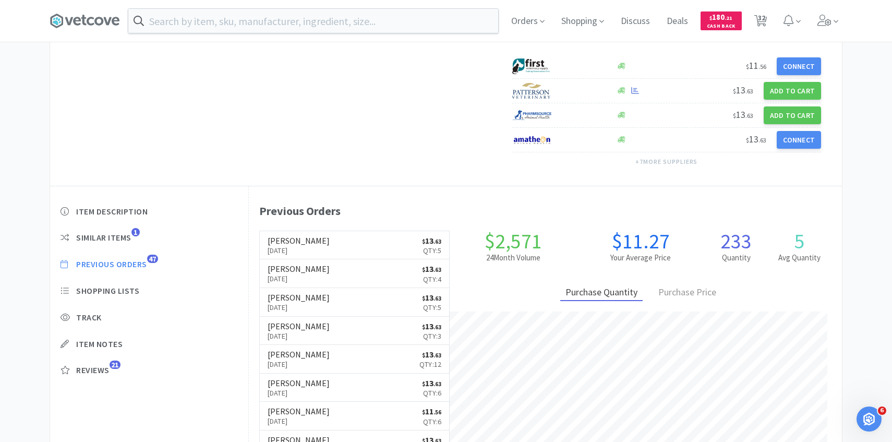
scroll to position [85, 0]
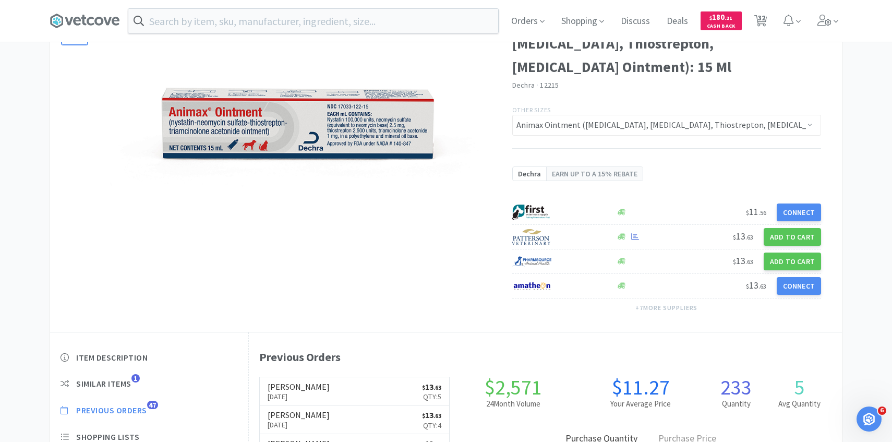
select select "4"
select select "8"
select select "5"
select select "3"
select select "1"
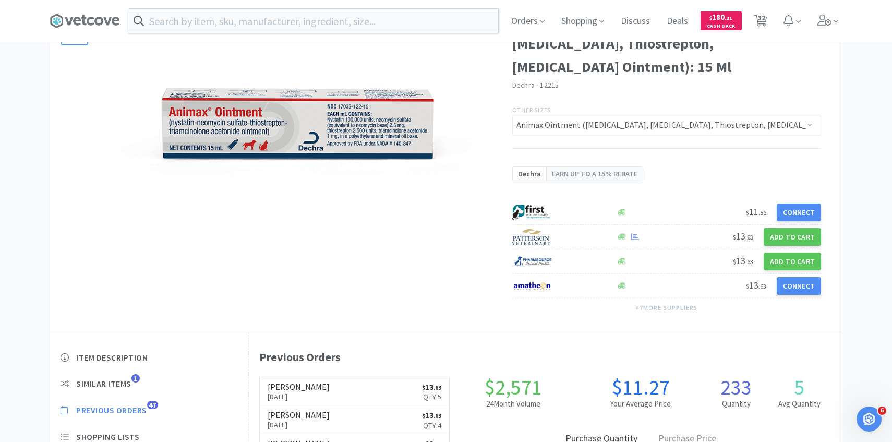
select select "10"
select select "1"
select select "10"
select select "5"
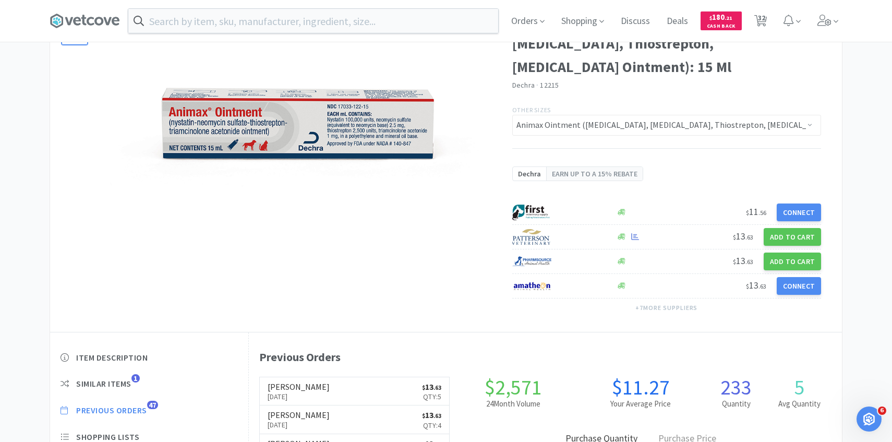
select select "2"
select select "1"
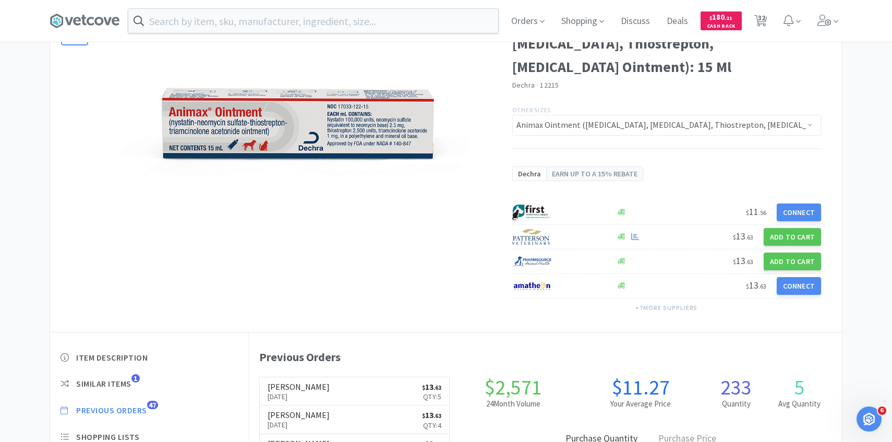
select select "1"
select select "2"
select select "1"
select select "8"
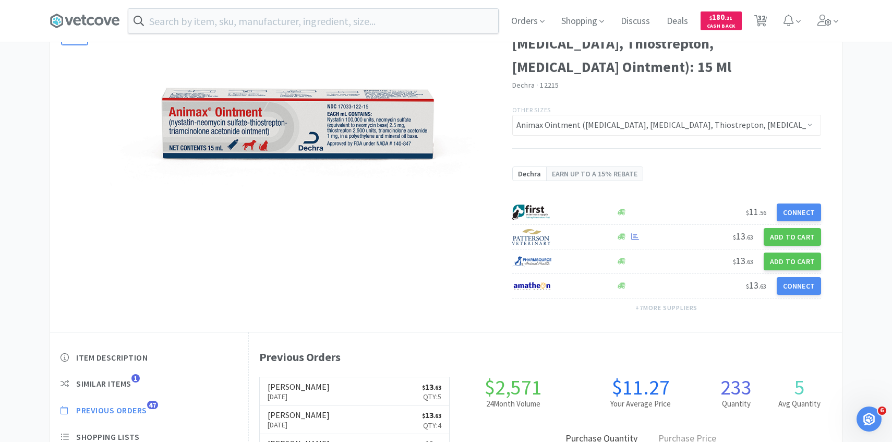
select select "20"
select select "25"
select select "1"
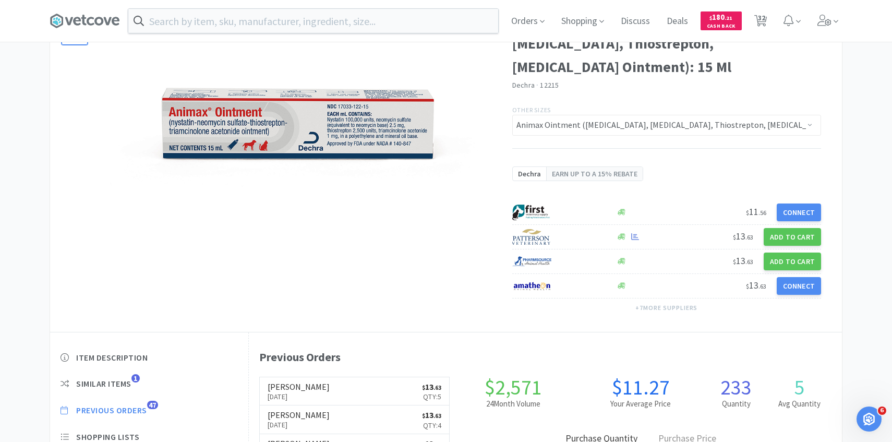
select select "1"
select select "3"
select select "1"
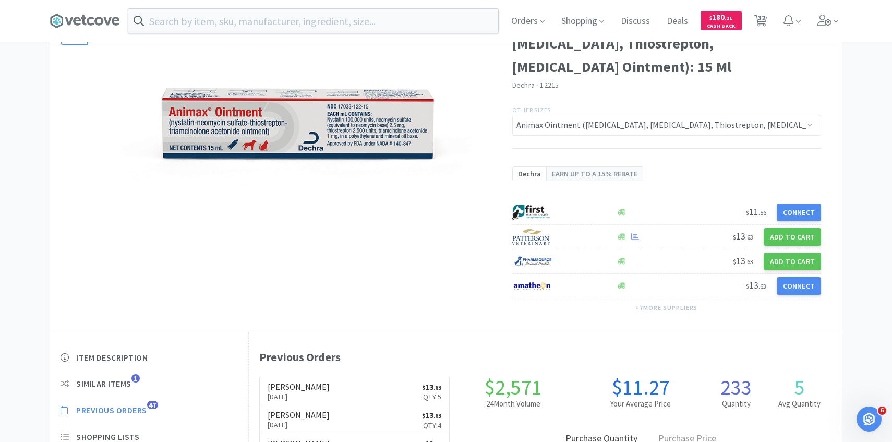
select select "3"
select select "10"
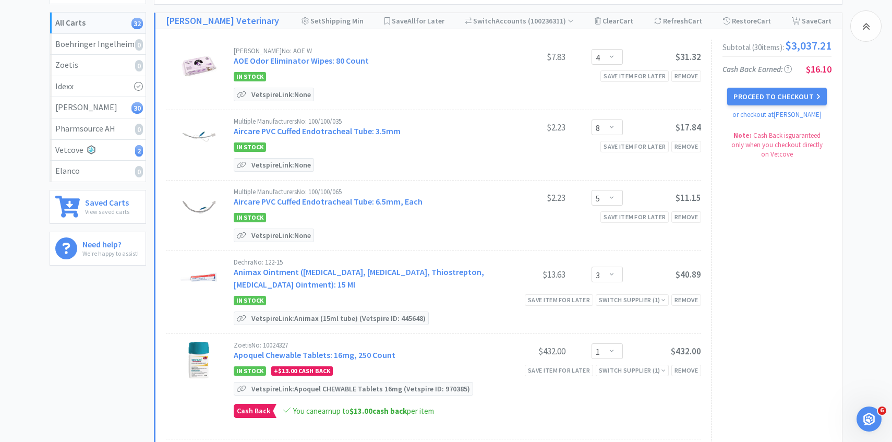
scroll to position [137, 0]
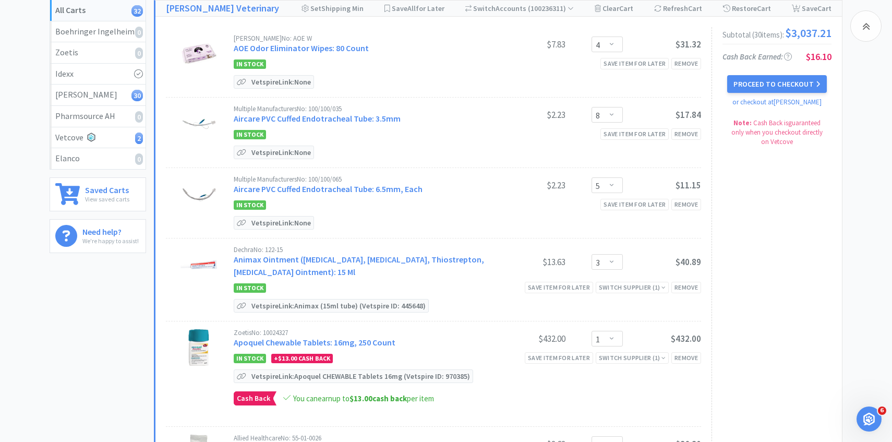
click at [611, 251] on div "Dechra No: 122-15 Animax Ointment (Nystatin, Neomycin Sulfate, Thiostrepton, Tr…" at bounding box center [467, 262] width 467 height 33
click at [614, 265] on select "Enter Quantity 1 2 3 4 5 6 7 8 9 10 11 12 13 14 15 16 17 18 19 20 Enter Quantity" at bounding box center [607, 262] width 31 height 16
click at [592, 254] on select "Enter Quantity 1 2 3 4 5 6 7 8 9 10 11 12 13 14 15 16 17 18 19 20 Enter Quantity" at bounding box center [607, 262] width 31 height 16
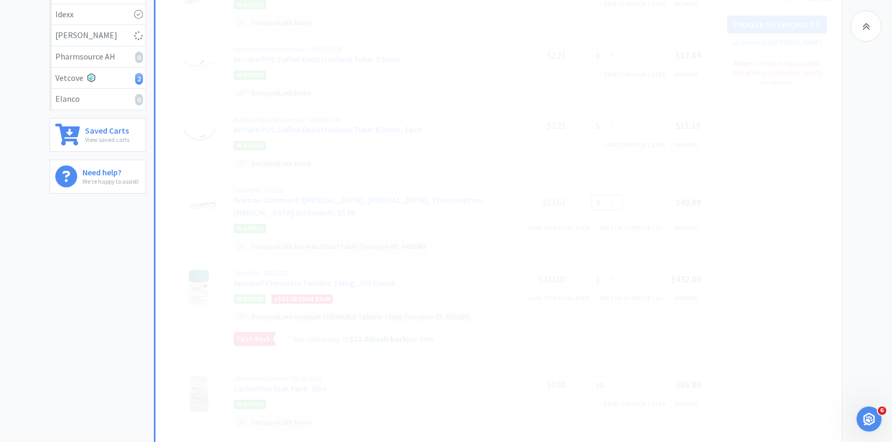
scroll to position [200, 0]
select select "6"
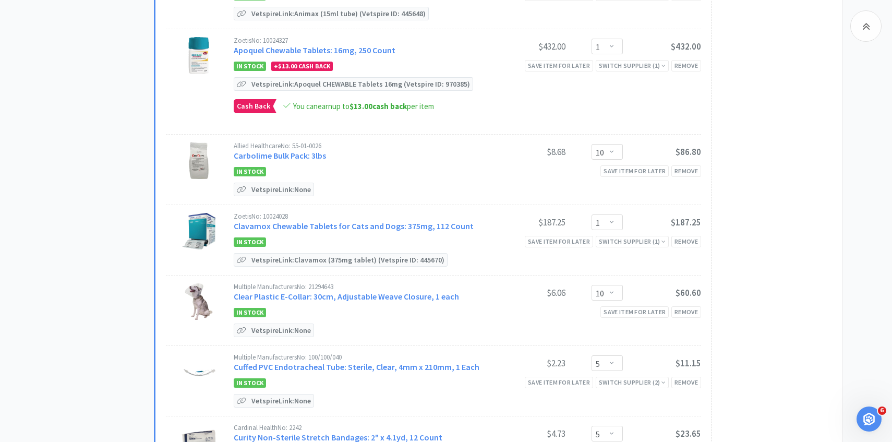
scroll to position [430, 0]
click at [365, 224] on link "Clavamox Chewable Tablets for Cats and Dogs: 375mg, 112 Count" at bounding box center [354, 225] width 240 height 10
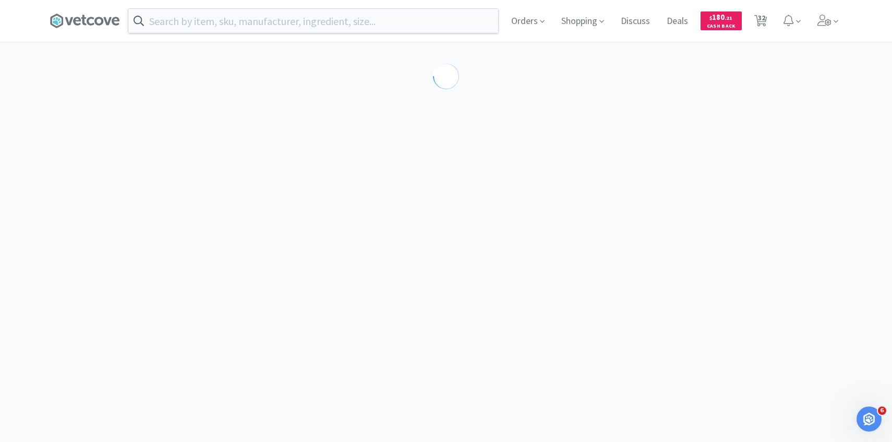
select select "453615"
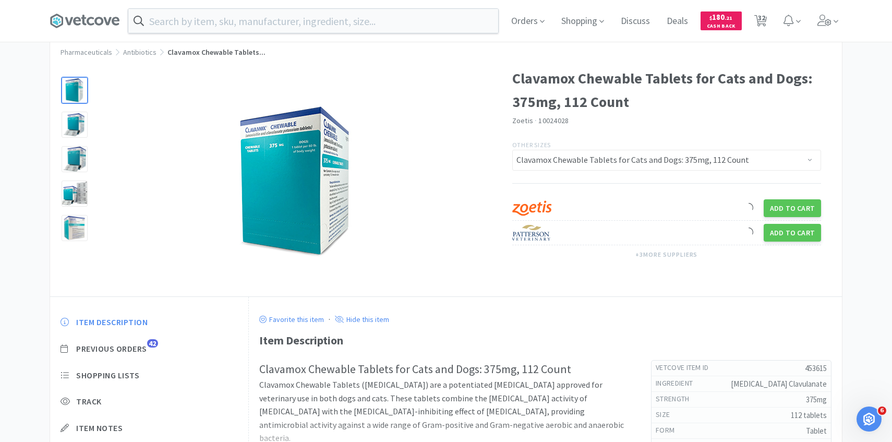
scroll to position [27, 0]
click at [145, 346] on span "Previous Orders" at bounding box center [111, 348] width 71 height 11
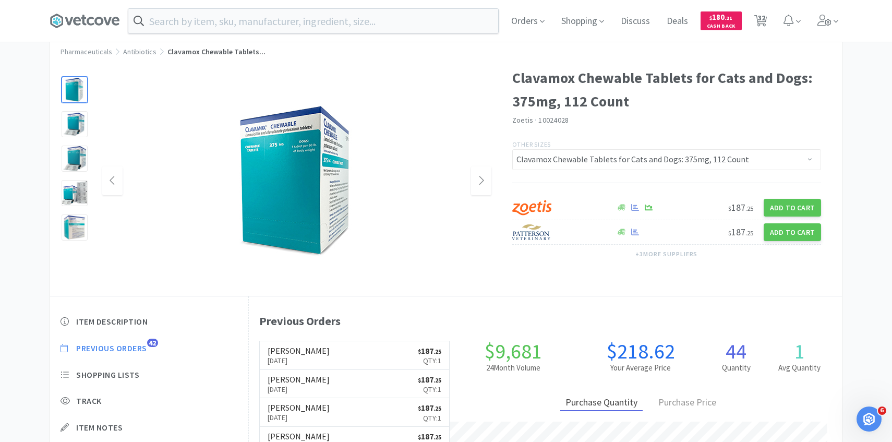
scroll to position [286, 593]
select select "4"
select select "8"
select select "5"
select select "6"
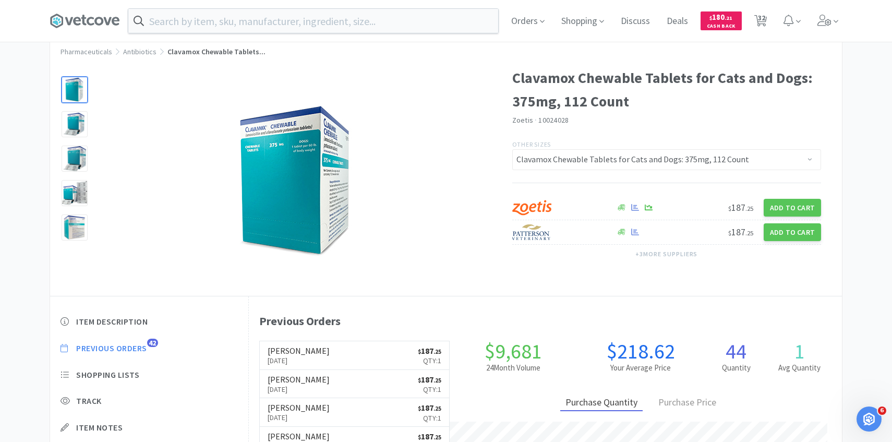
select select "1"
select select "10"
select select "1"
select select "10"
select select "5"
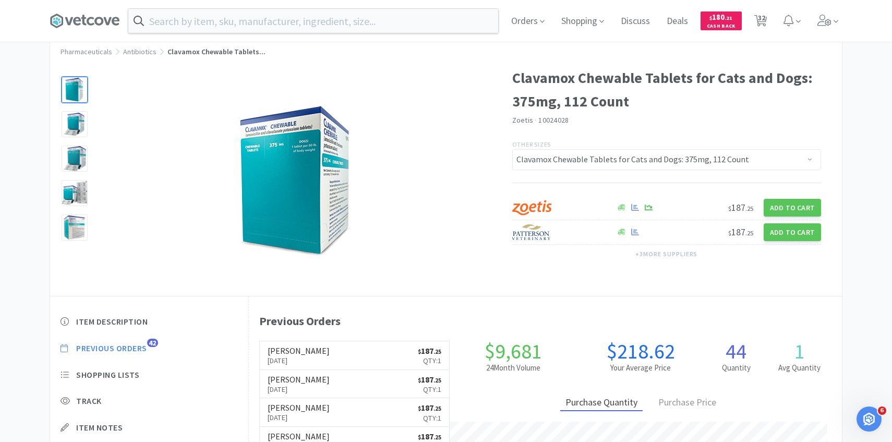
select select "5"
select select "2"
select select "1"
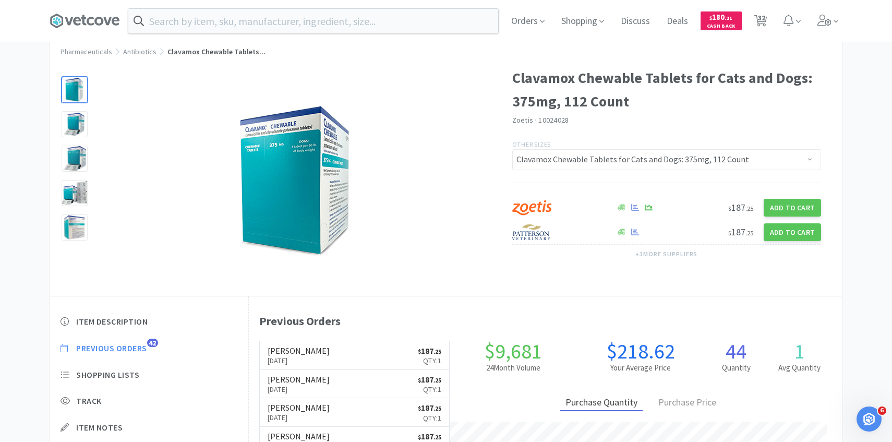
select select "1"
select select "2"
select select "1"
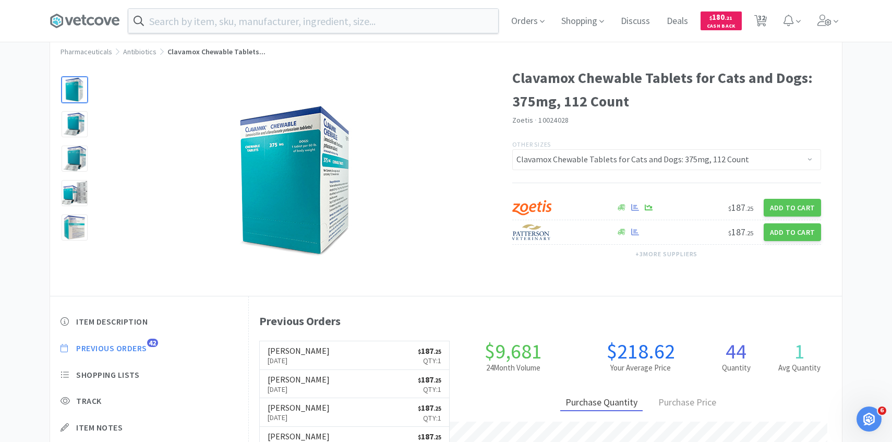
select select "8"
select select "20"
select select "25"
select select "1"
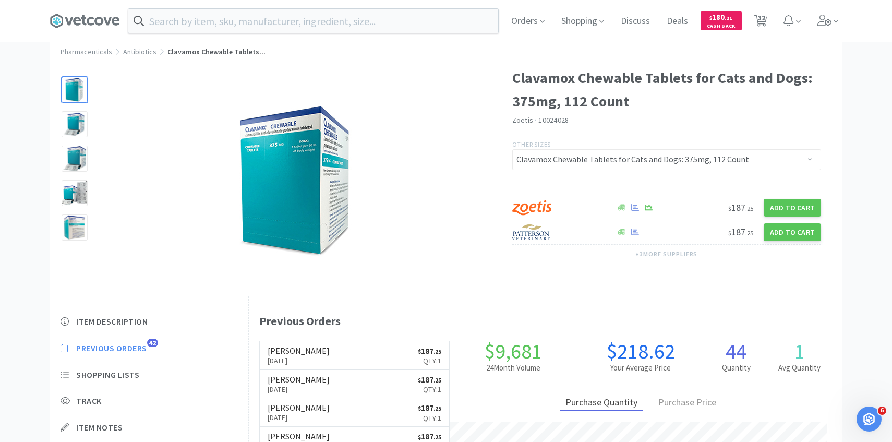
select select "1"
select select "3"
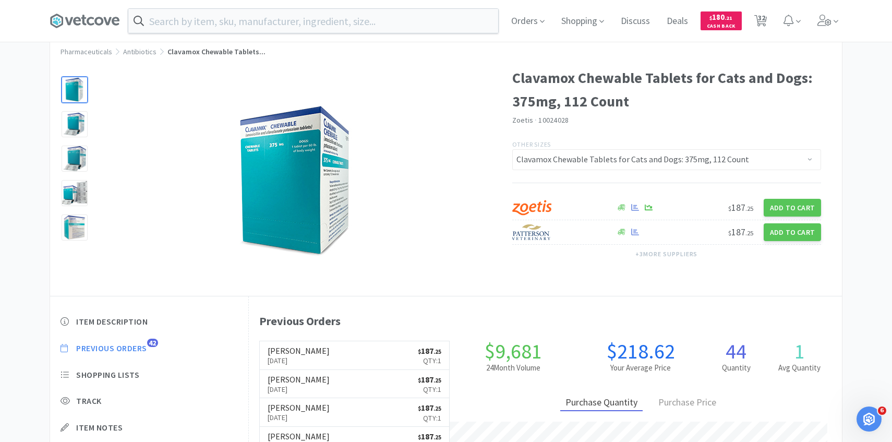
select select "1"
select select "3"
select select "10"
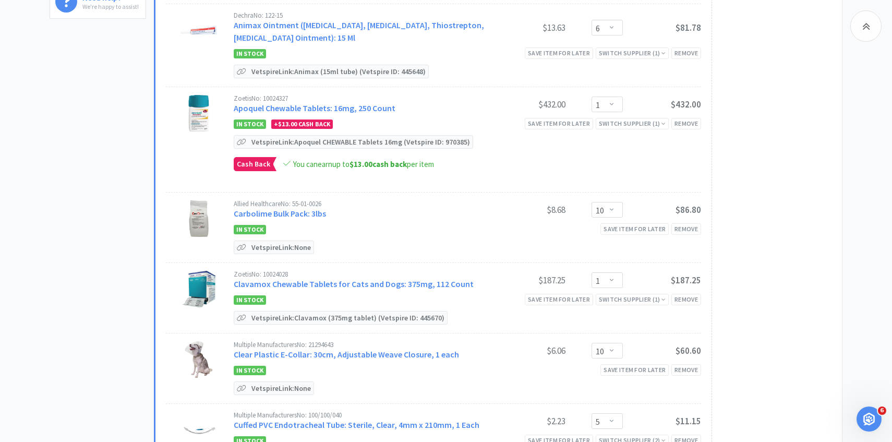
scroll to position [288, 0]
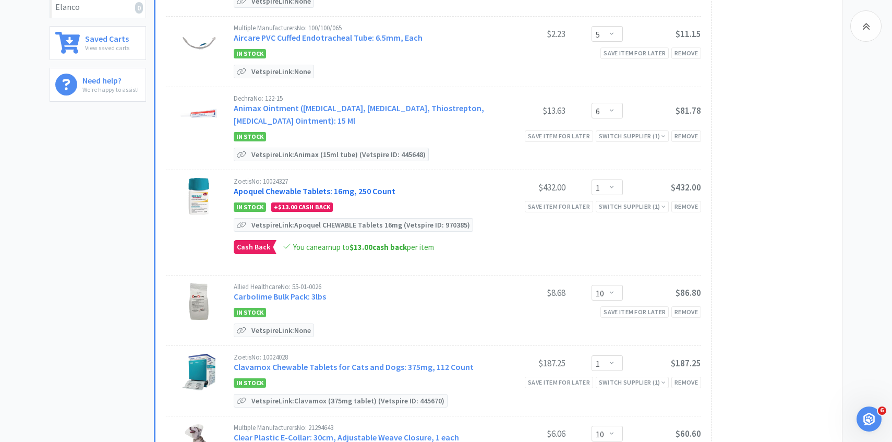
click at [342, 186] on link "Apoquel Chewable Tablets: 16mg, 250 Count" at bounding box center [315, 191] width 162 height 10
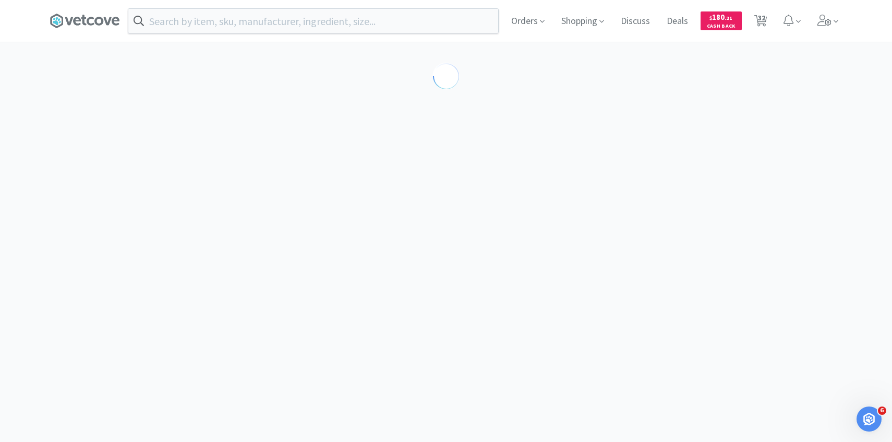
select select "610233"
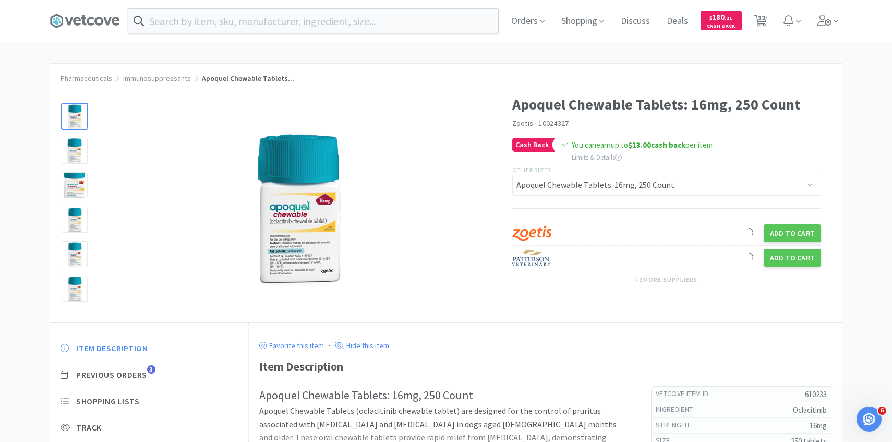
scroll to position [67, 0]
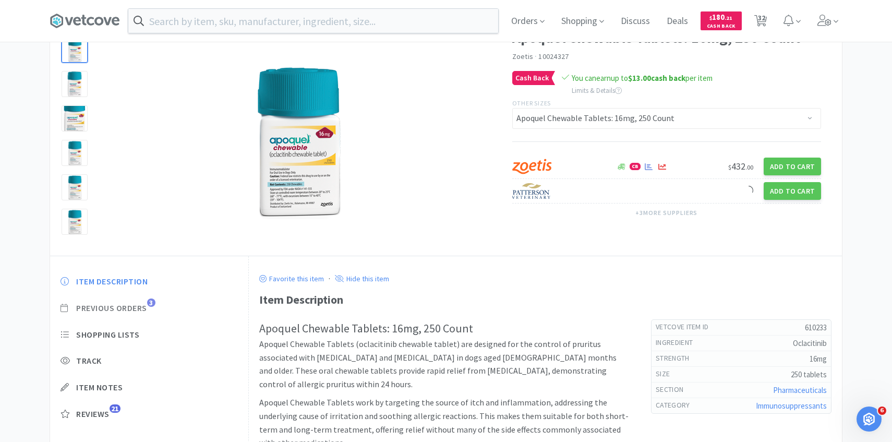
click at [123, 309] on span "Previous Orders" at bounding box center [111, 308] width 71 height 11
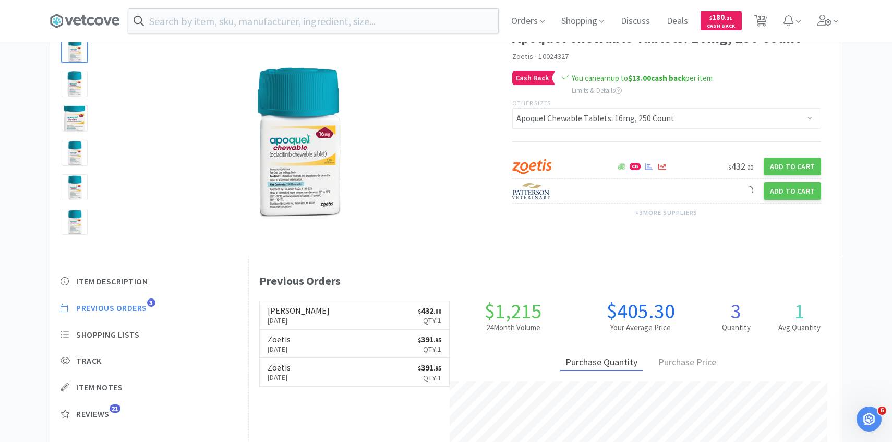
scroll to position [286, 593]
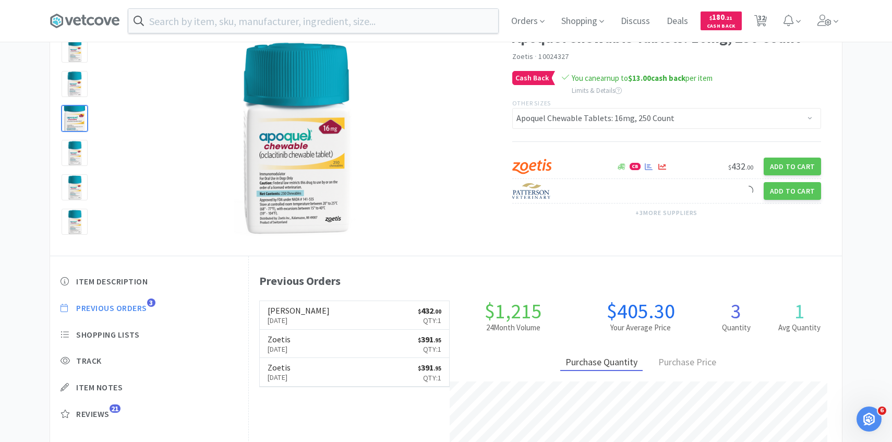
select select "4"
select select "8"
select select "5"
select select "6"
select select "1"
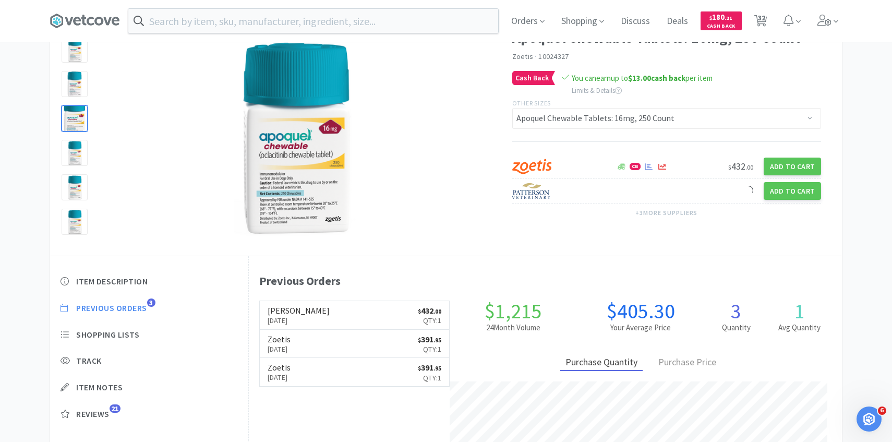
select select "10"
select select "1"
select select "10"
select select "5"
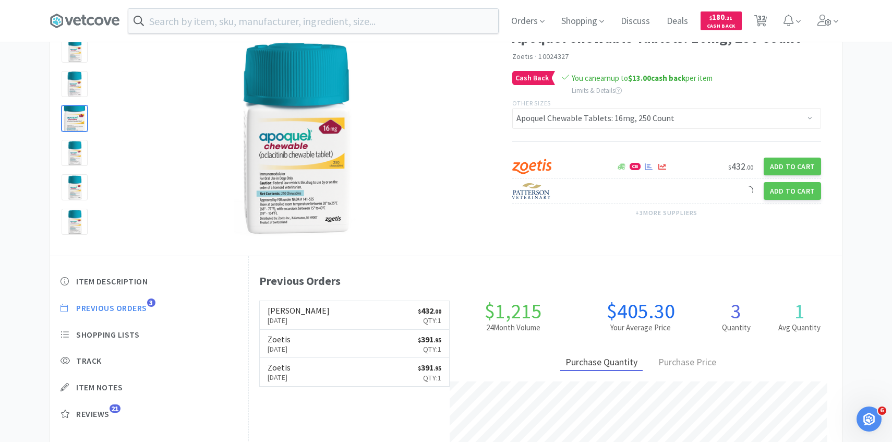
select select "2"
select select "1"
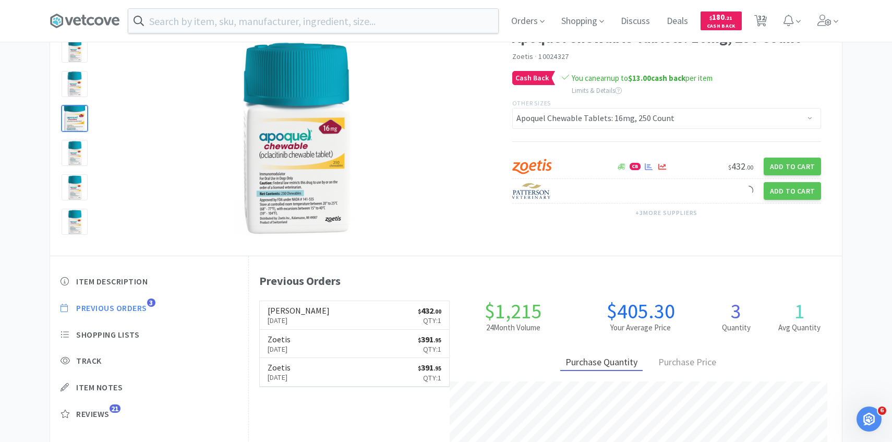
select select "1"
select select "2"
select select "1"
select select "8"
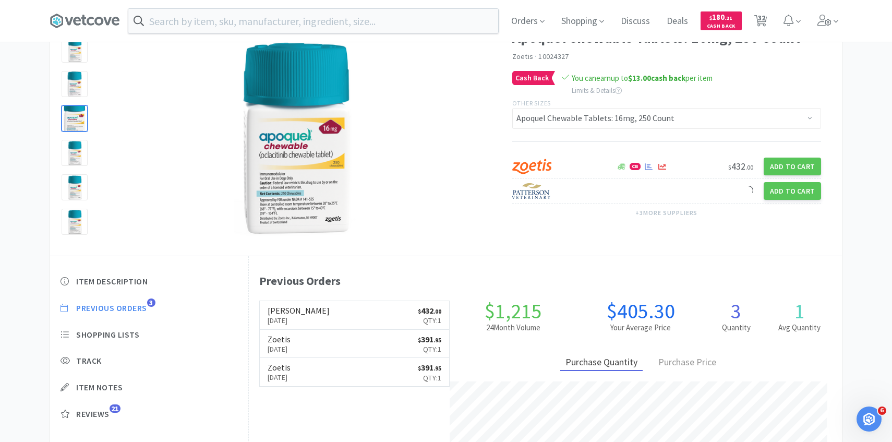
select select "20"
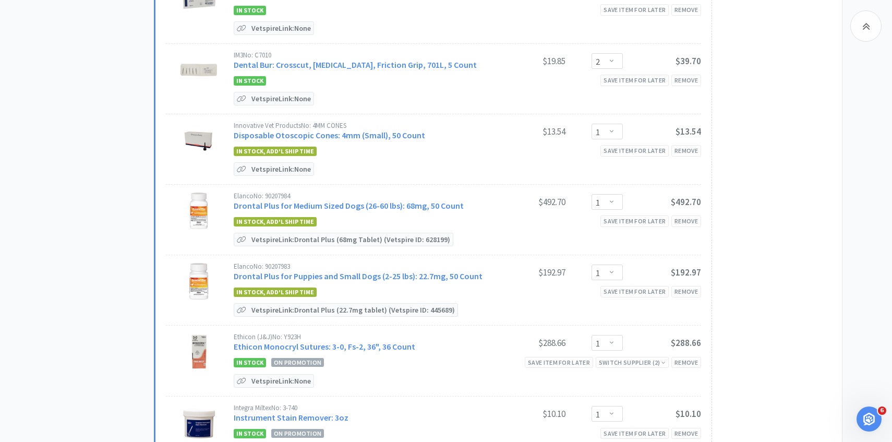
scroll to position [874, 0]
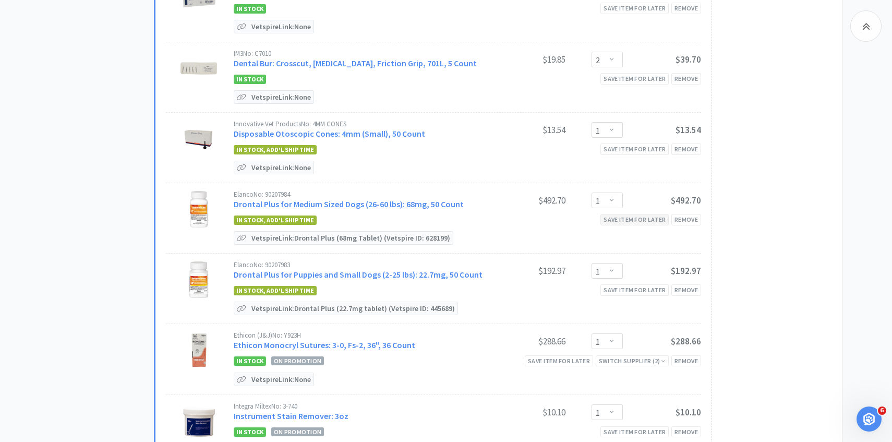
click at [618, 217] on div "Save item for later" at bounding box center [634, 219] width 68 height 11
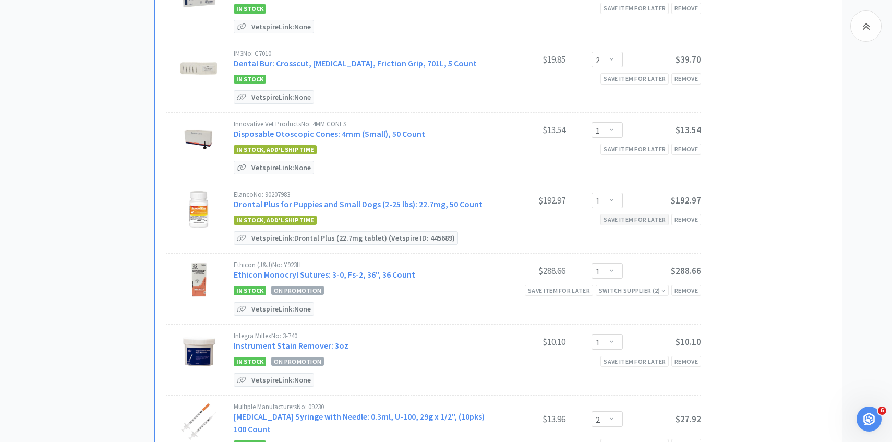
scroll to position [878, 0]
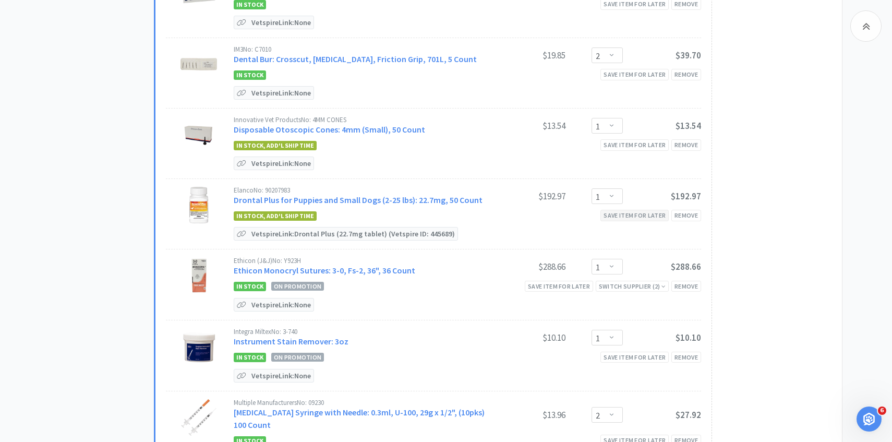
click at [618, 216] on div "Save item for later" at bounding box center [634, 215] width 68 height 11
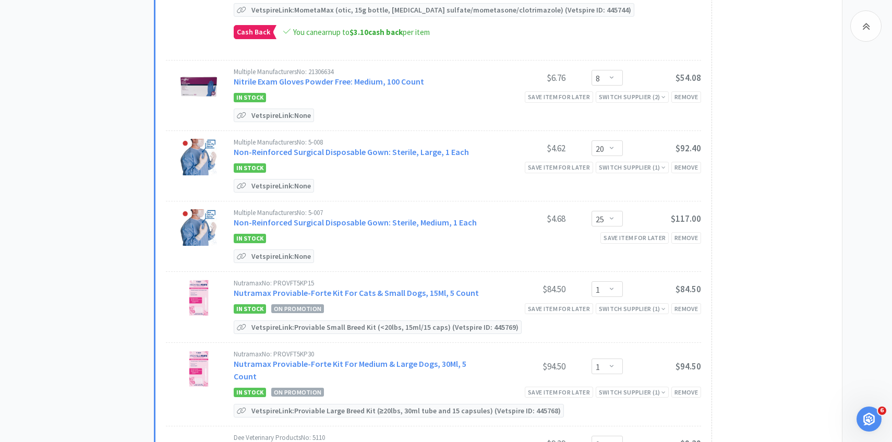
scroll to position [1398, 0]
click at [351, 146] on link "Non-Reinforced Surgical Disposable Gown: Sterile, Large, 1 Each" at bounding box center [351, 151] width 235 height 10
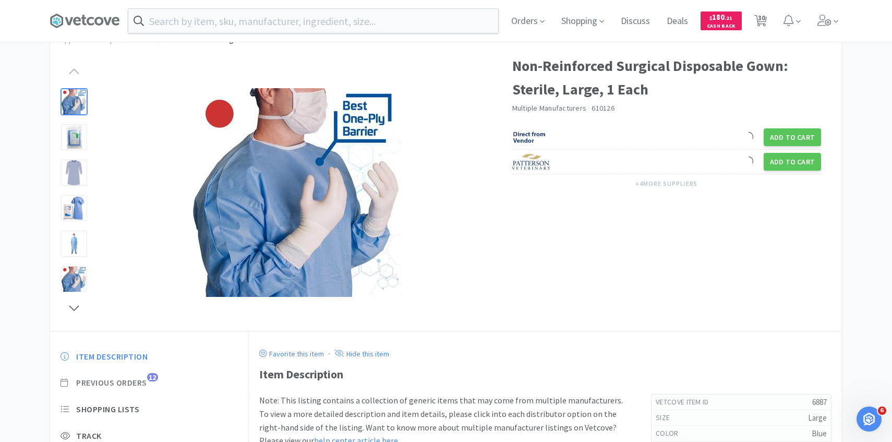
click at [137, 384] on span "Previous Orders" at bounding box center [111, 382] width 71 height 11
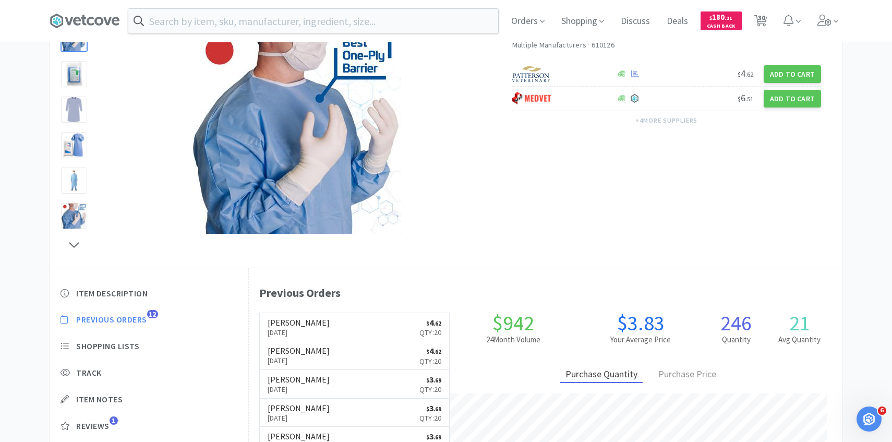
scroll to position [111, 0]
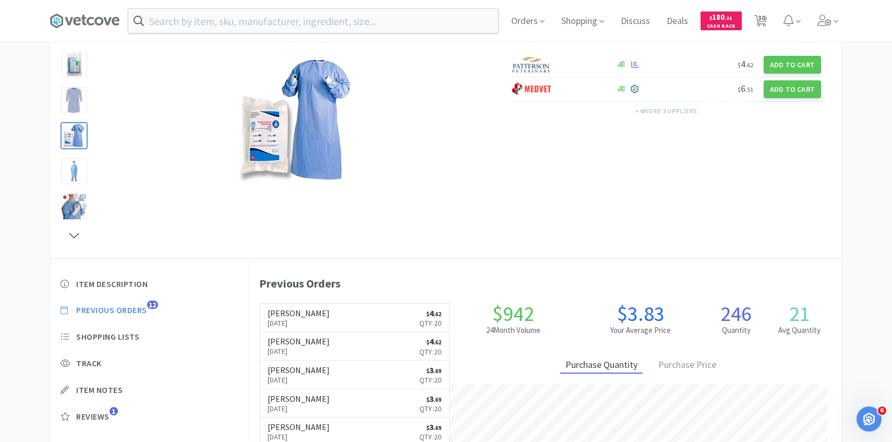
scroll to position [1398, 0]
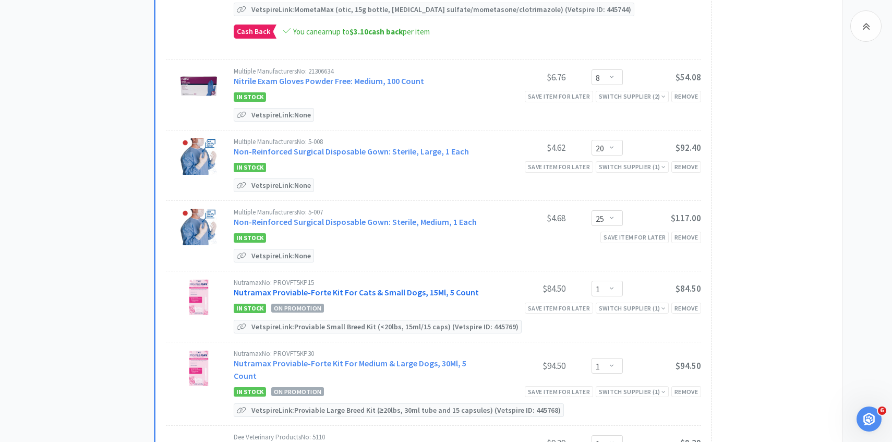
click at [376, 287] on link "Nutramax Proviable-Forte Kit For Cats & Small Dogs, 15Ml, 5 Count" at bounding box center [356, 292] width 245 height 10
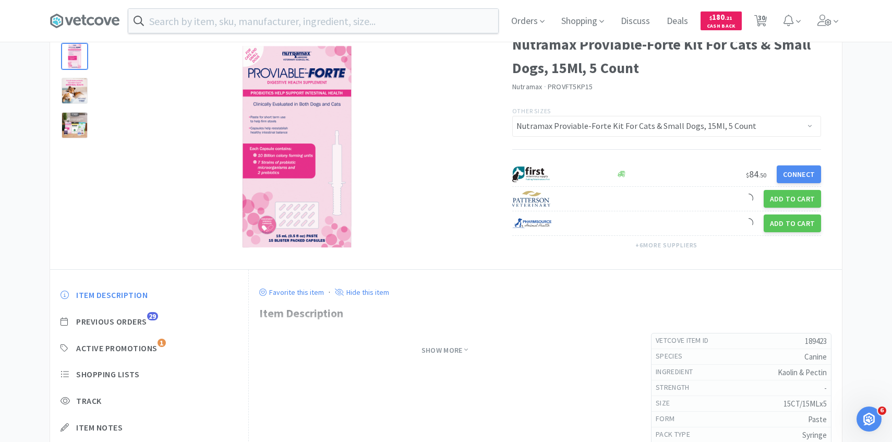
scroll to position [75, 0]
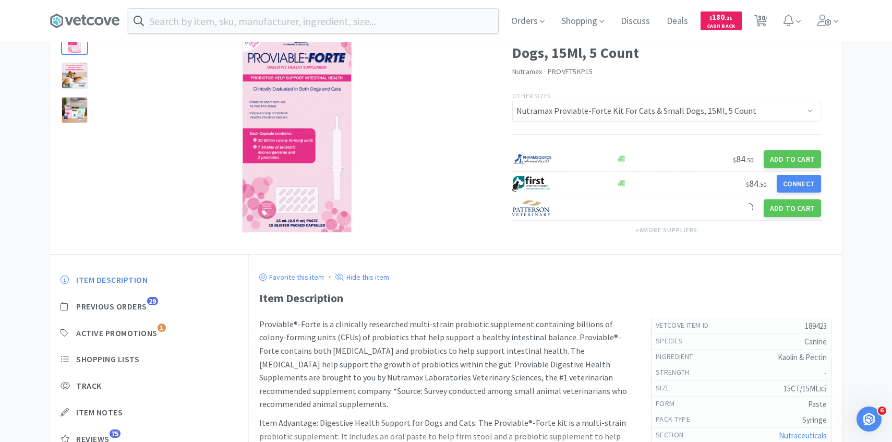
click at [148, 305] on div "Item Description Previous Orders 29 Active Promotions 1 Shopping Lists Track It…" at bounding box center [149, 367] width 198 height 207
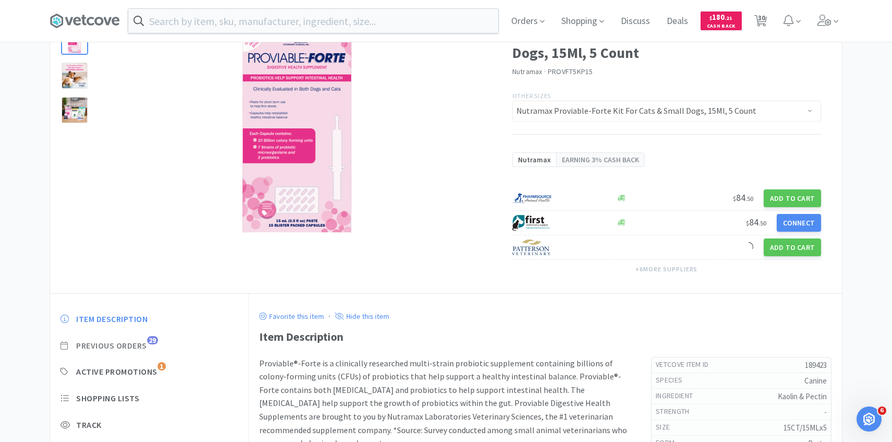
click at [139, 345] on span "Previous Orders" at bounding box center [111, 345] width 71 height 11
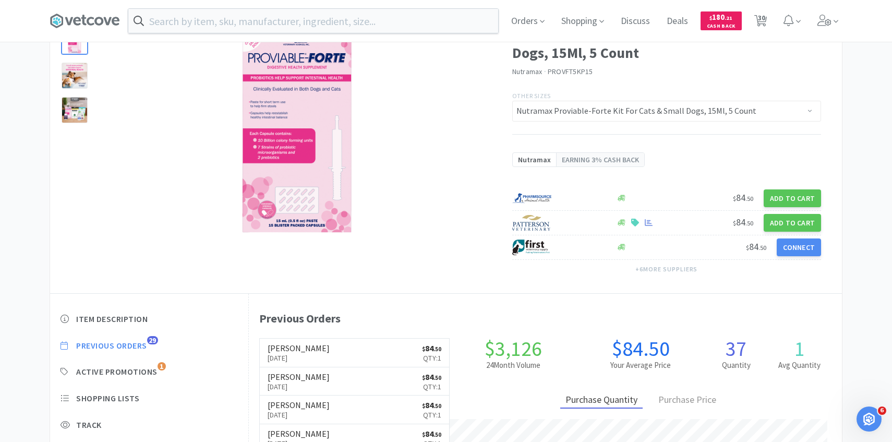
scroll to position [95, 0]
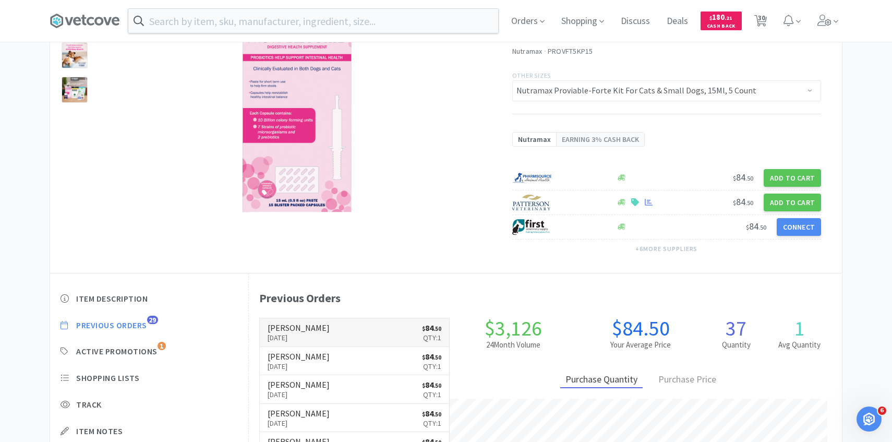
click at [300, 334] on p "Oct 2nd, 2025" at bounding box center [299, 337] width 62 height 11
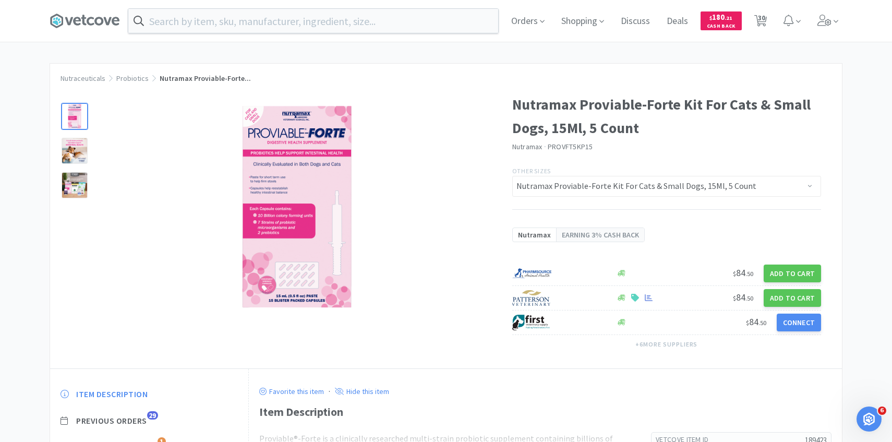
scroll to position [95, 0]
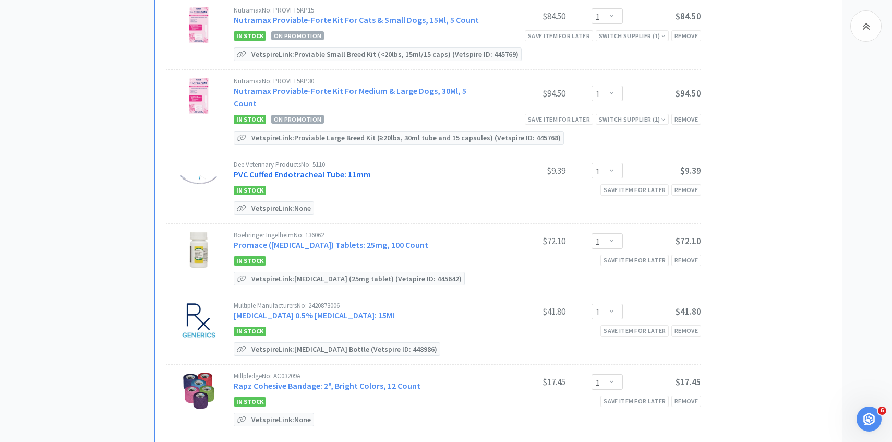
scroll to position [1681, 0]
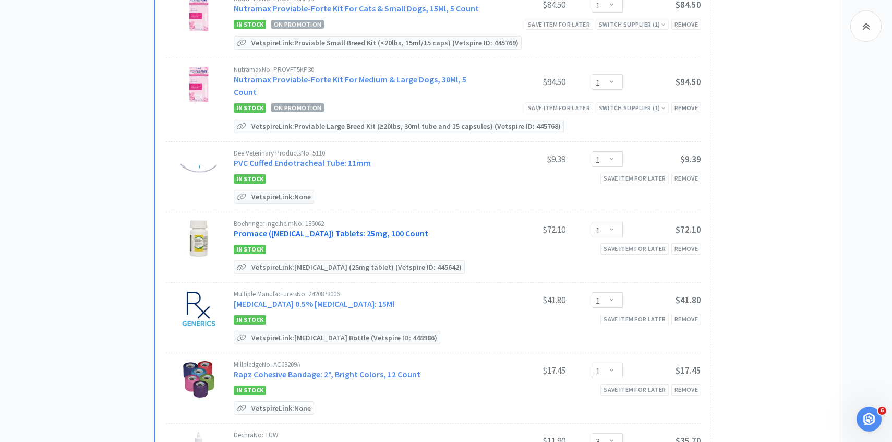
click at [362, 228] on link "Promace (Acepromazine) Tablets: 25mg, 100 Count" at bounding box center [331, 233] width 195 height 10
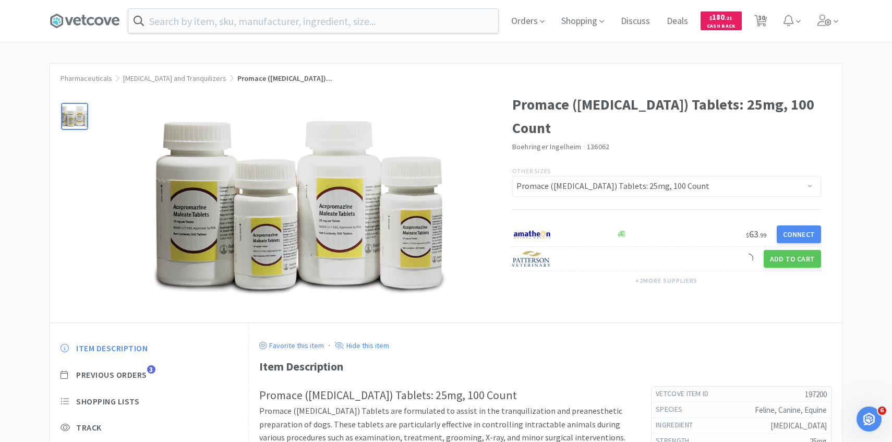
scroll to position [44, 0]
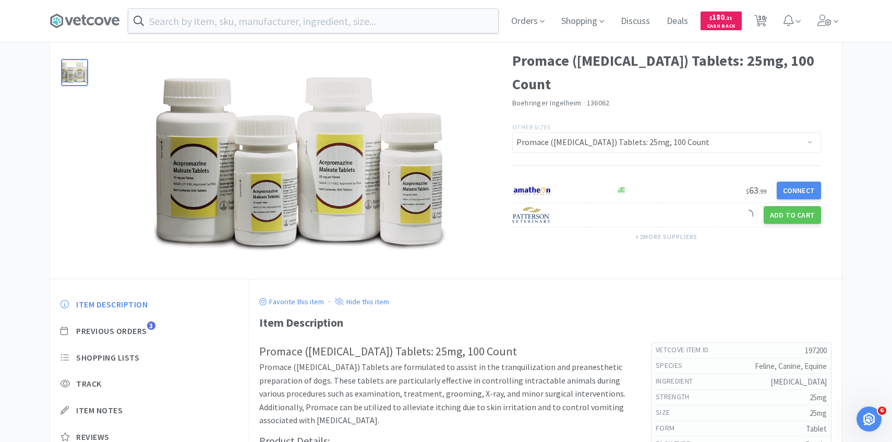
click at [147, 336] on div "Item Description Previous Orders 3 Shopping Lists Track Item Notes Reviews" at bounding box center [149, 378] width 198 height 180
click at [143, 332] on span "Previous Orders" at bounding box center [111, 331] width 71 height 11
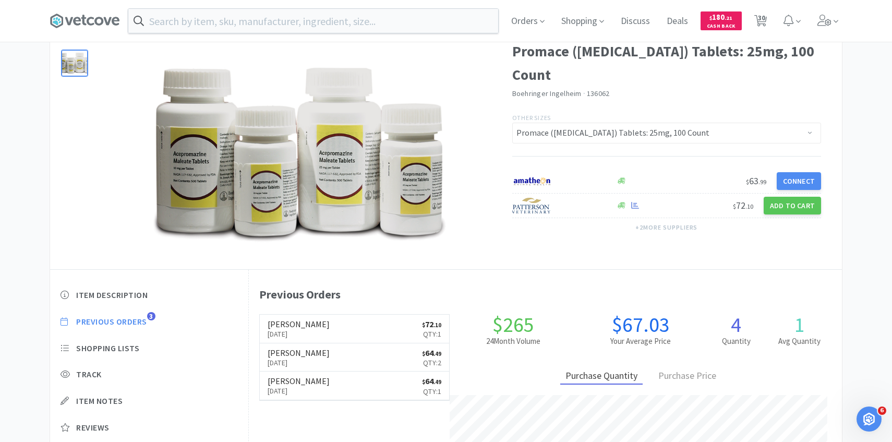
scroll to position [55, 0]
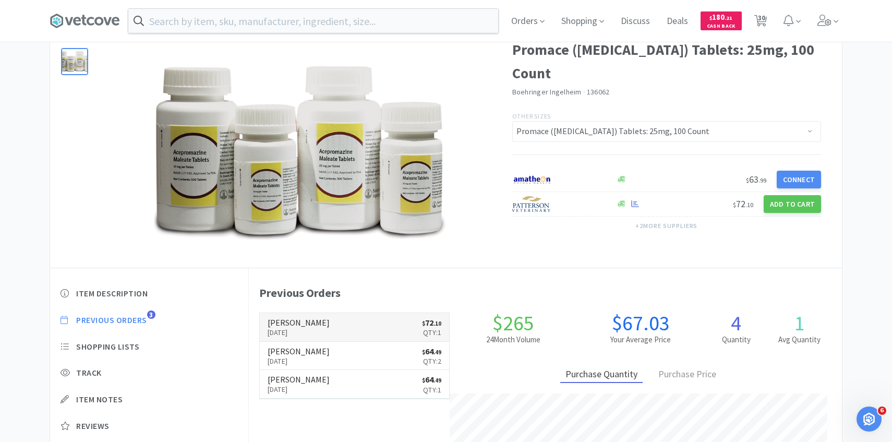
click at [305, 327] on p "Sep 19th, 2025" at bounding box center [299, 332] width 62 height 11
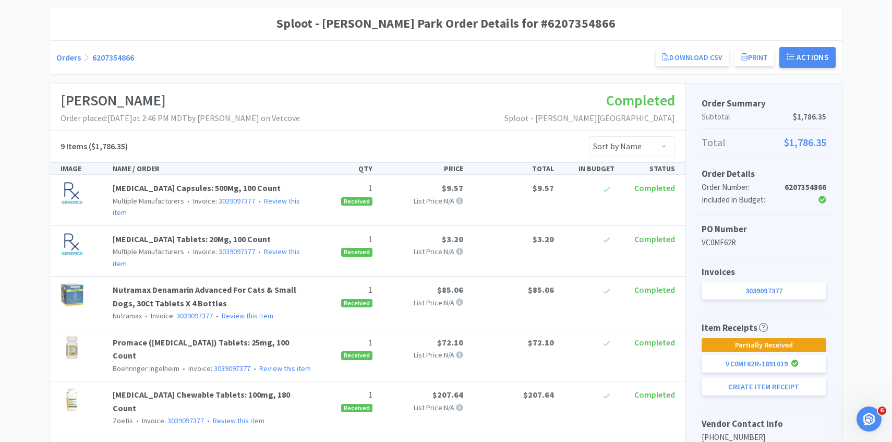
scroll to position [91, 0]
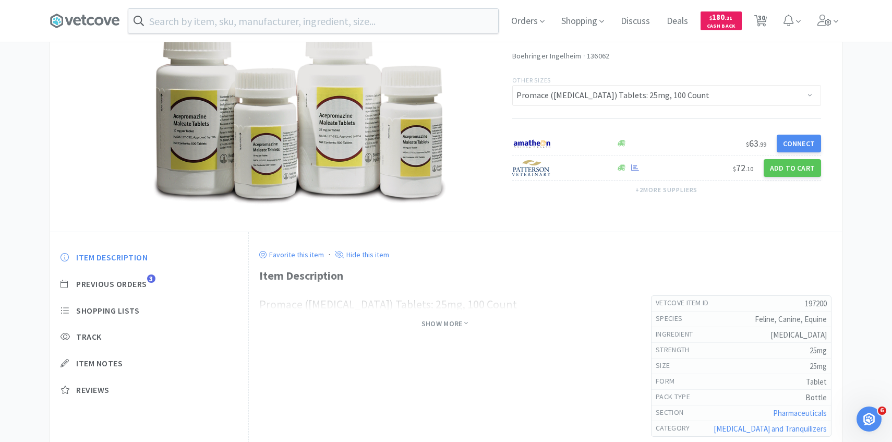
scroll to position [55, 0]
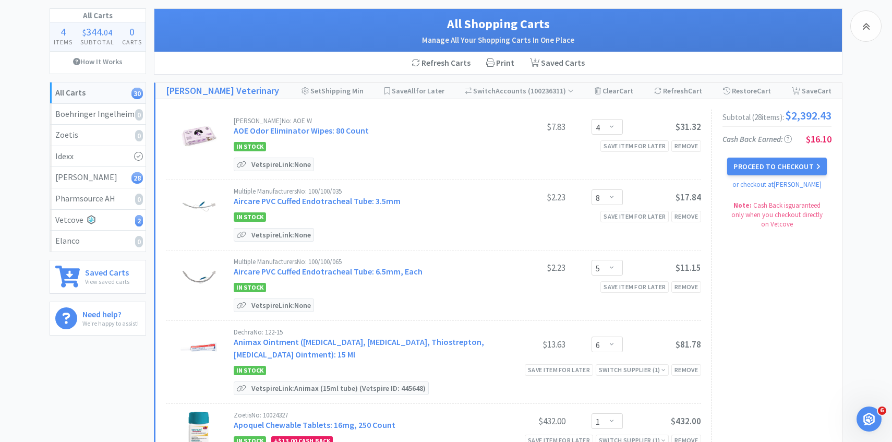
scroll to position [1681, 0]
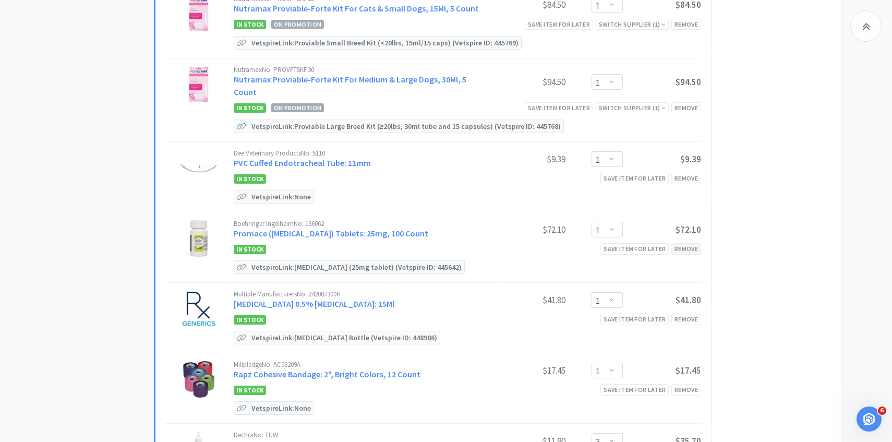
click at [685, 243] on div "Remove" at bounding box center [686, 248] width 30 height 11
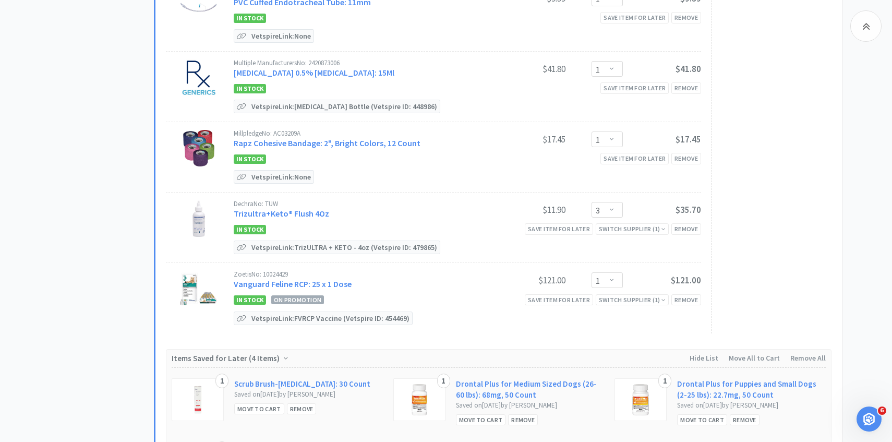
scroll to position [1844, 0]
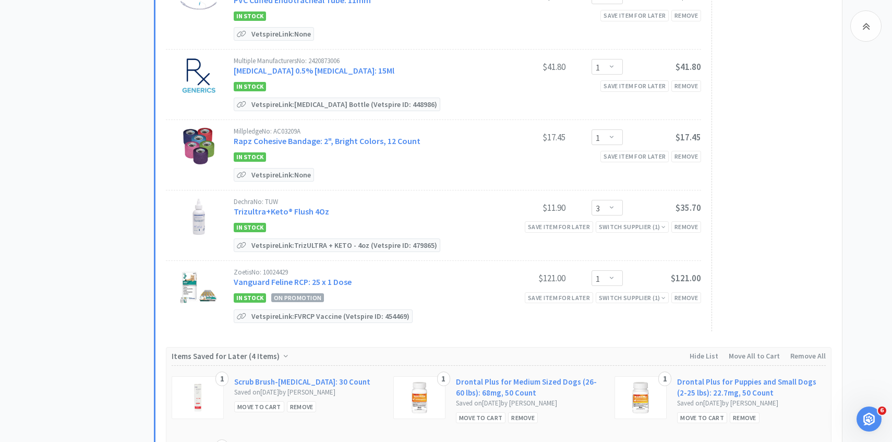
click at [302, 206] on link "Trizultra+Keto® Flush 4Oz" at bounding box center [281, 211] width 95 height 10
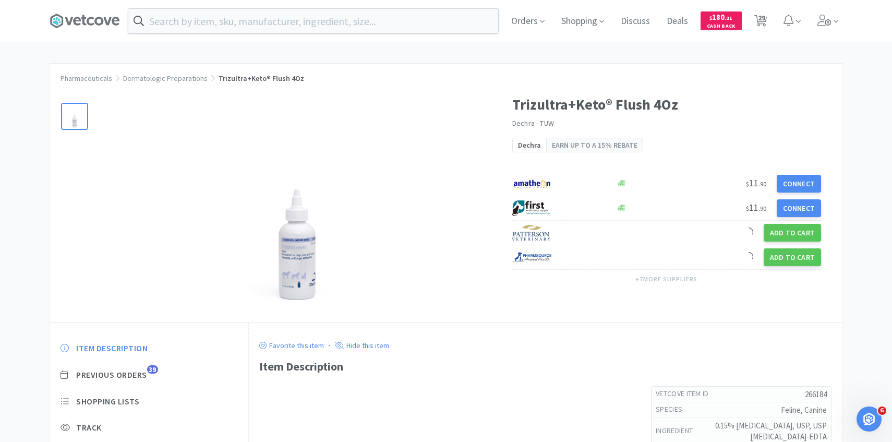
scroll to position [17, 0]
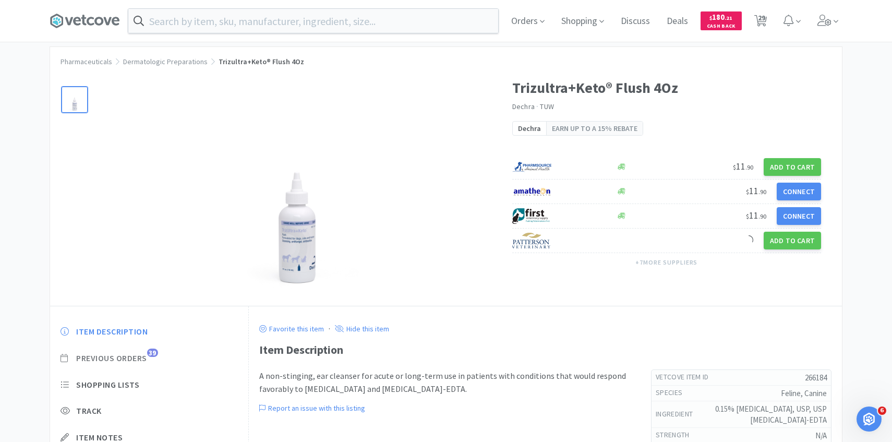
click at [149, 360] on span "Previous Orders 39" at bounding box center [149, 358] width 177 height 11
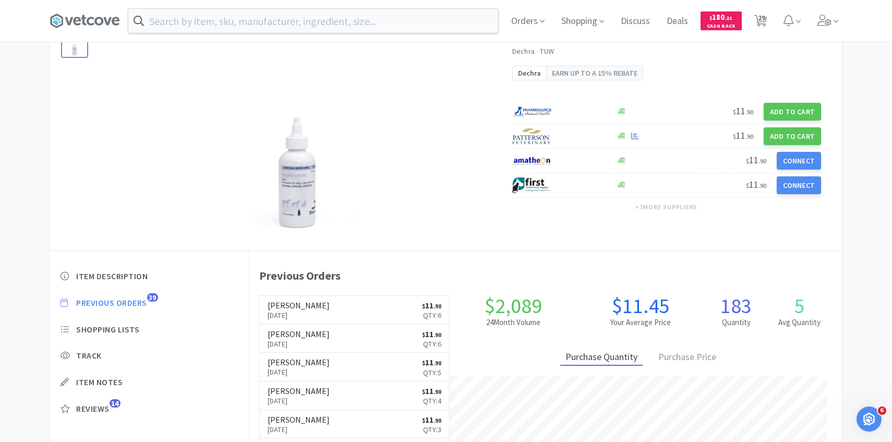
scroll to position [286, 593]
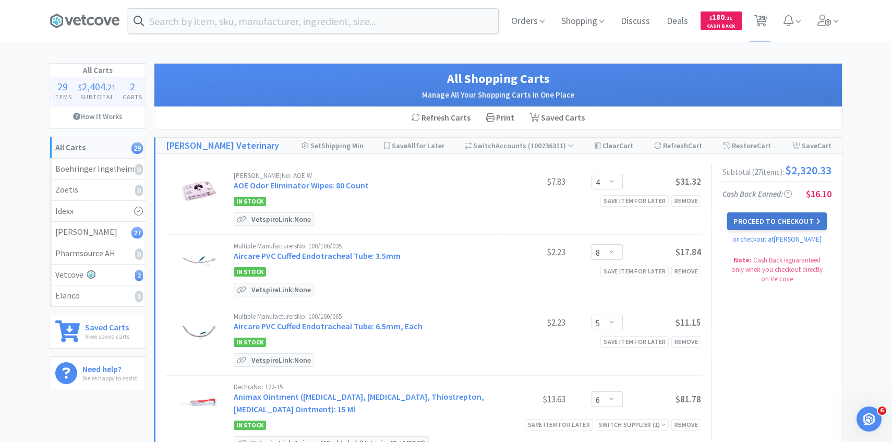
click at [745, 225] on button "Proceed to Checkout" at bounding box center [776, 221] width 99 height 18
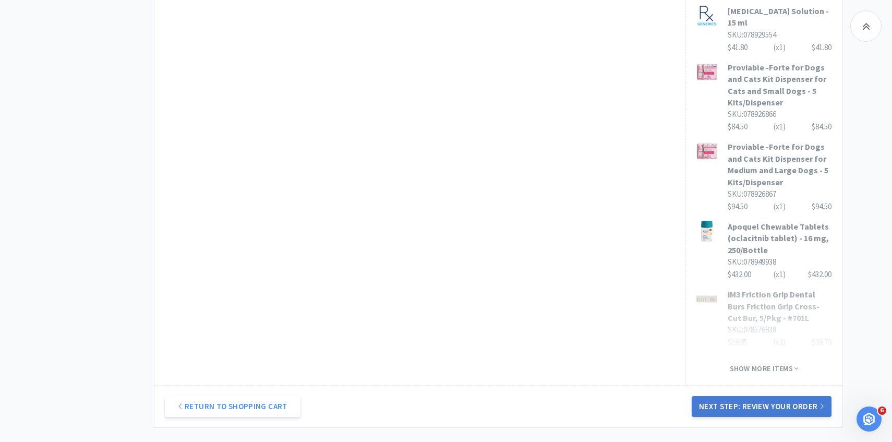
click at [716, 396] on button "Next Step: Review Your Order" at bounding box center [762, 406] width 140 height 21
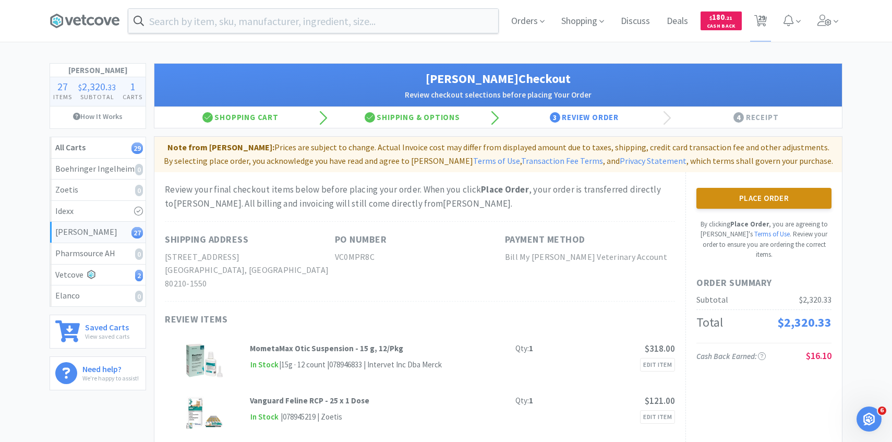
click at [775, 197] on button "Place Order" at bounding box center [763, 198] width 135 height 21
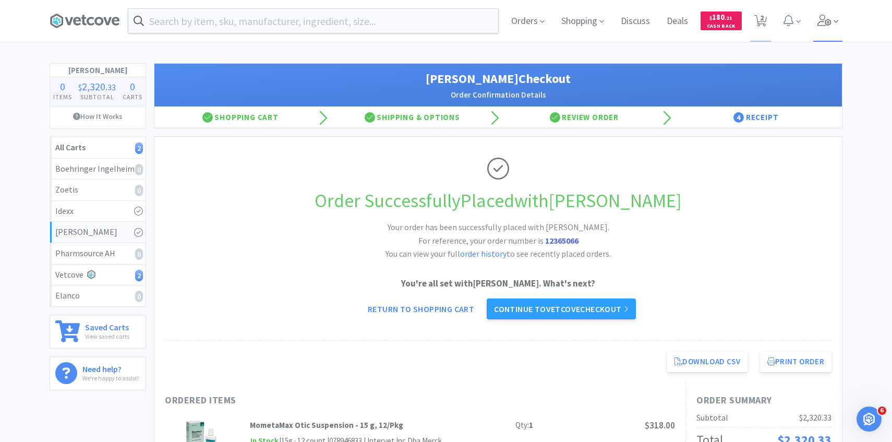
click at [821, 37] on span at bounding box center [828, 21] width 30 height 42
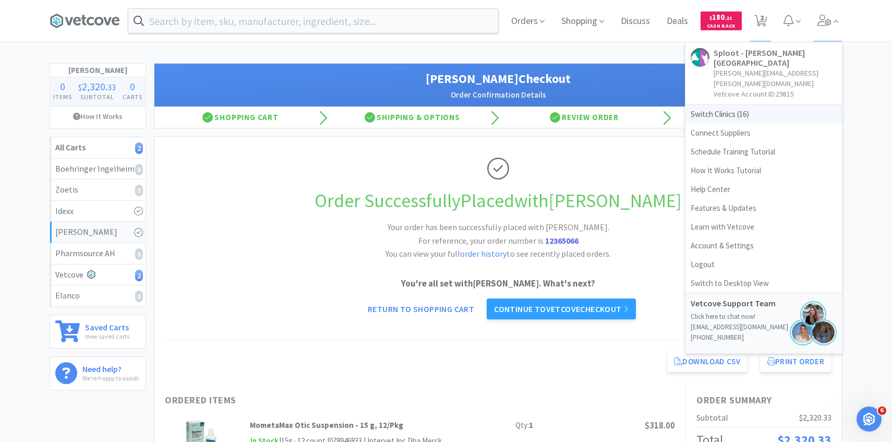
click at [761, 105] on span "Switch Clinics ( 16 )" at bounding box center [763, 114] width 157 height 19
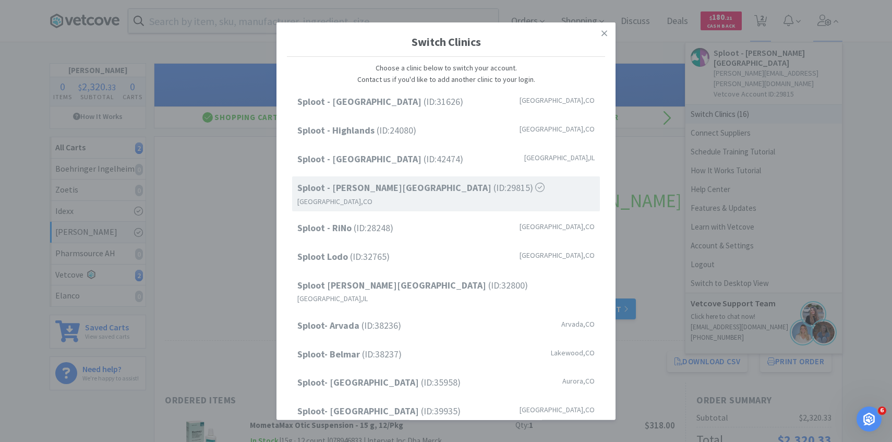
scroll to position [133, 0]
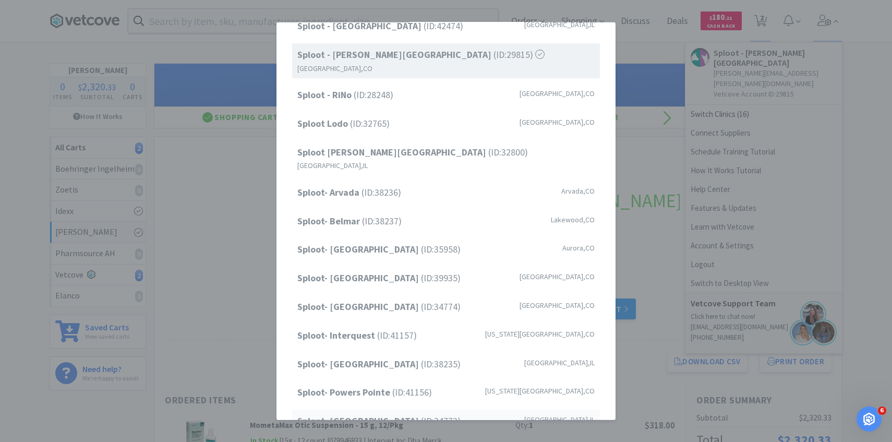
click at [375, 415] on strong "Sploot- [GEOGRAPHIC_DATA]" at bounding box center [359, 421] width 124 height 12
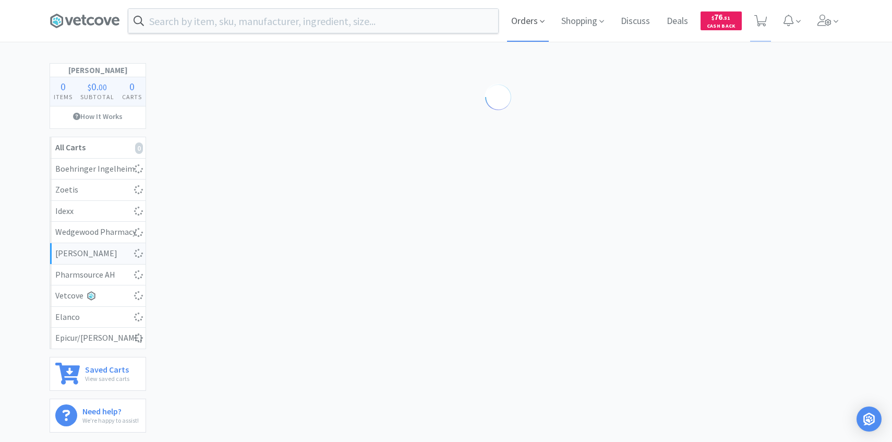
click at [531, 16] on span "Orders" at bounding box center [528, 21] width 42 height 42
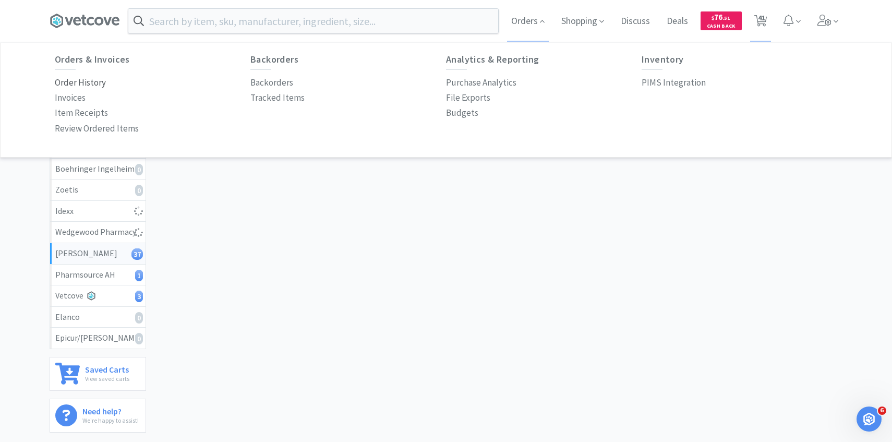
click at [91, 82] on p "Order History" at bounding box center [80, 83] width 51 height 14
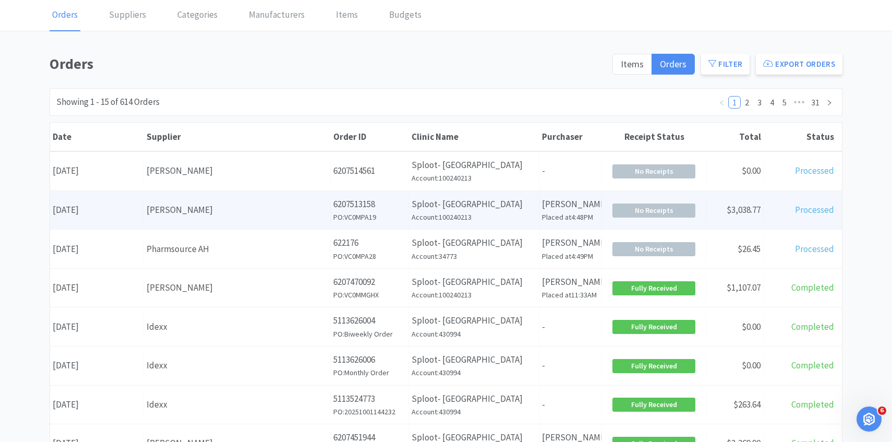
scroll to position [45, 0]
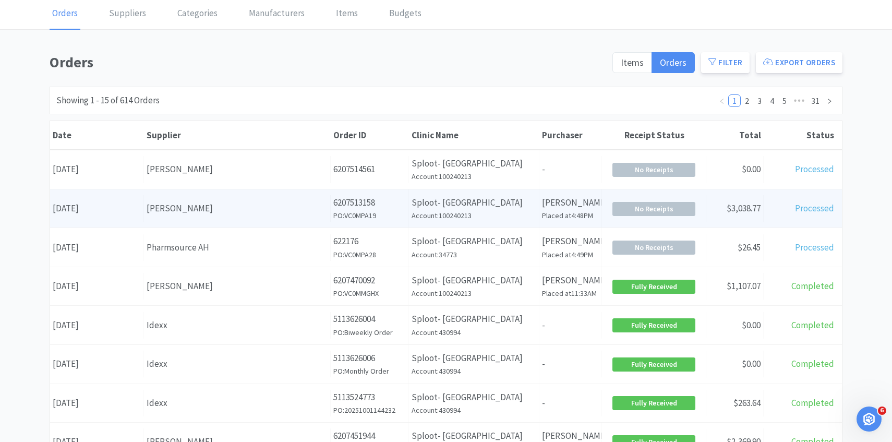
click at [193, 210] on div "[PERSON_NAME]" at bounding box center [237, 208] width 181 height 14
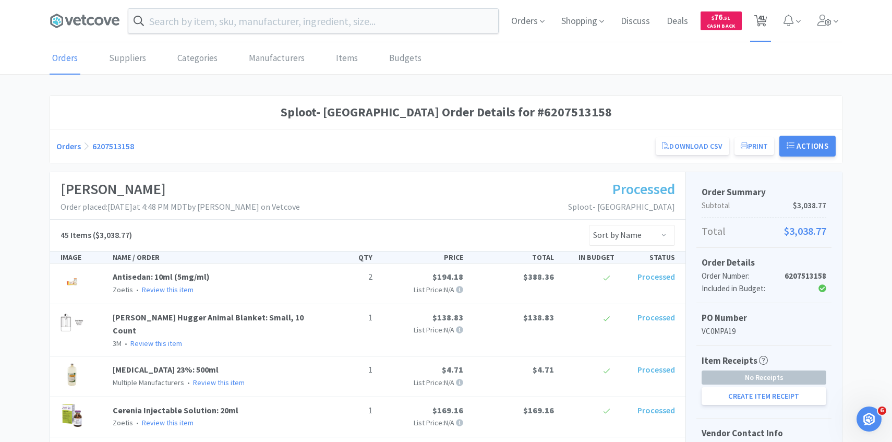
click at [763, 21] on span "41" at bounding box center [761, 18] width 7 height 42
select select "4"
select select "3"
select select "1"
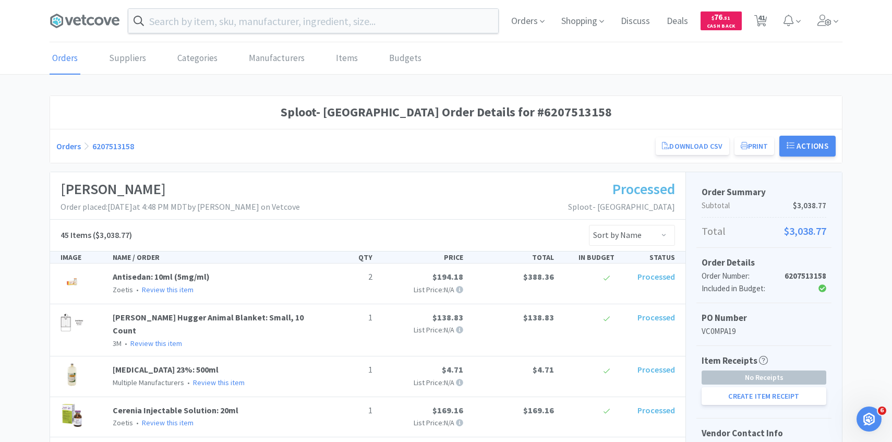
select select "1"
select select "5"
select select "10"
select select "2"
select select "3"
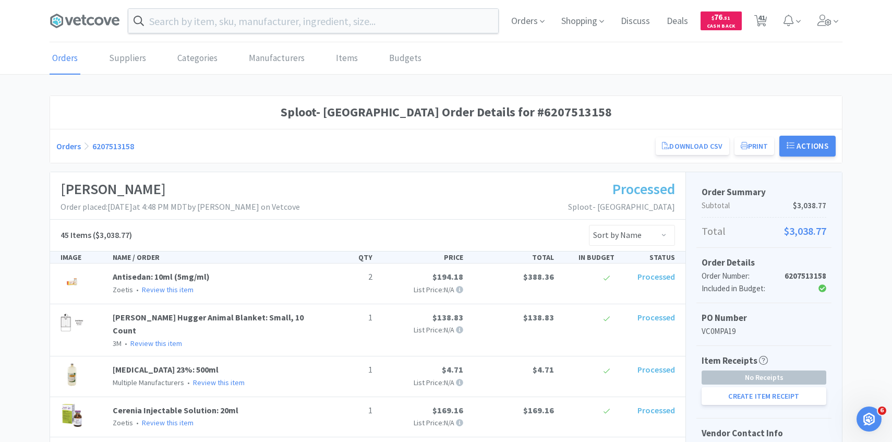
select select "2"
select select "3"
select select "1"
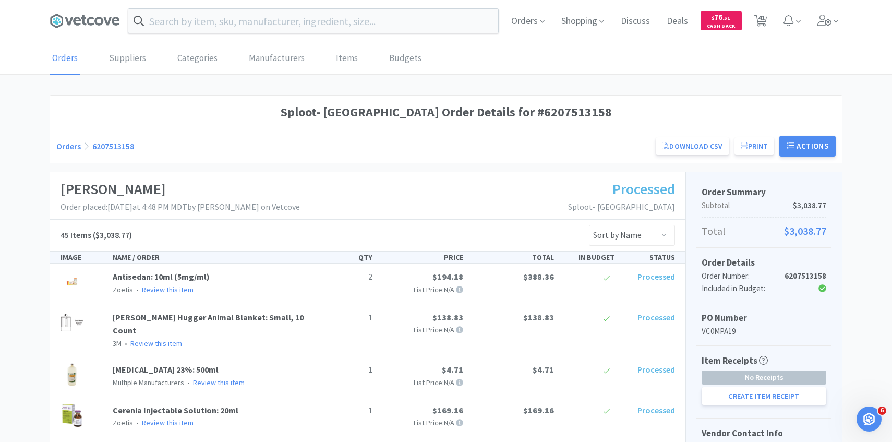
select select "1"
select select "5"
select select "1"
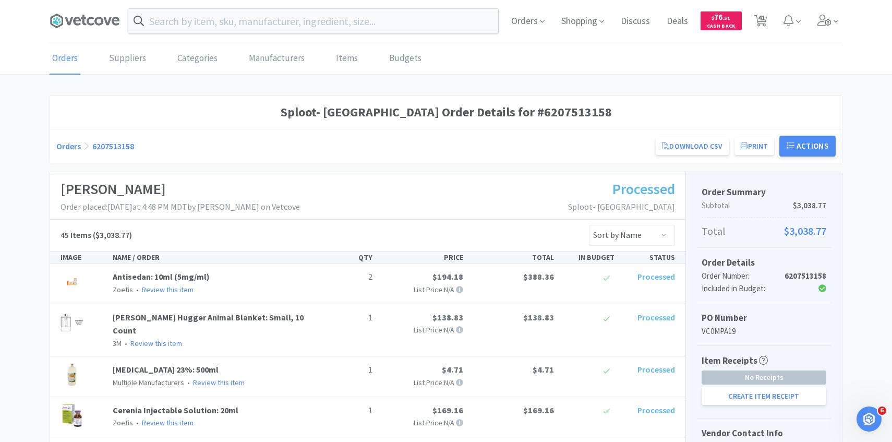
select select "1"
select select "2"
select select "8"
select select "1"
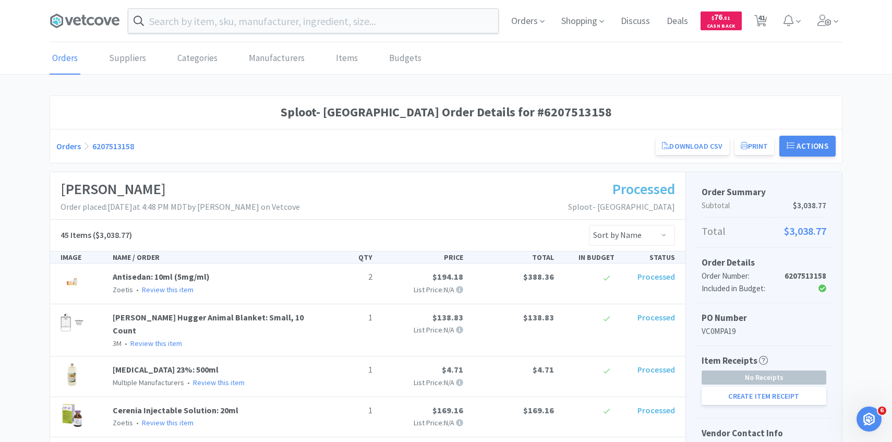
select select "1"
select select "3"
select select "1"
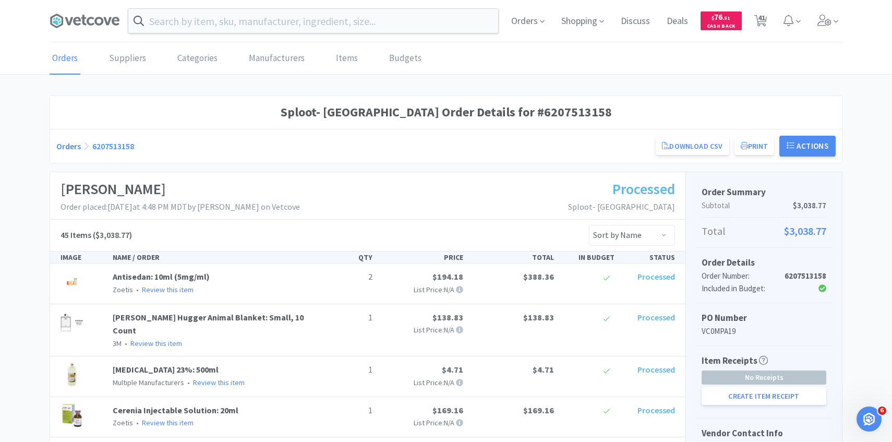
select select "5"
select select "1"
select select "8"
select select "1"
select select "2"
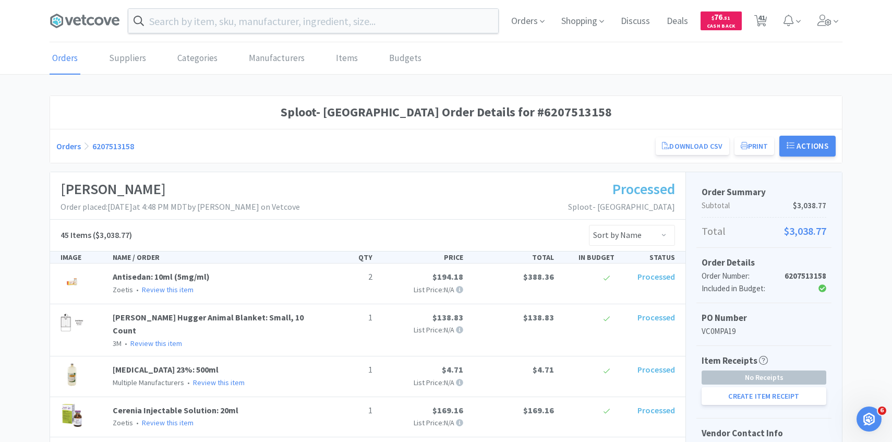
select select "1"
select select "4"
select select "1"
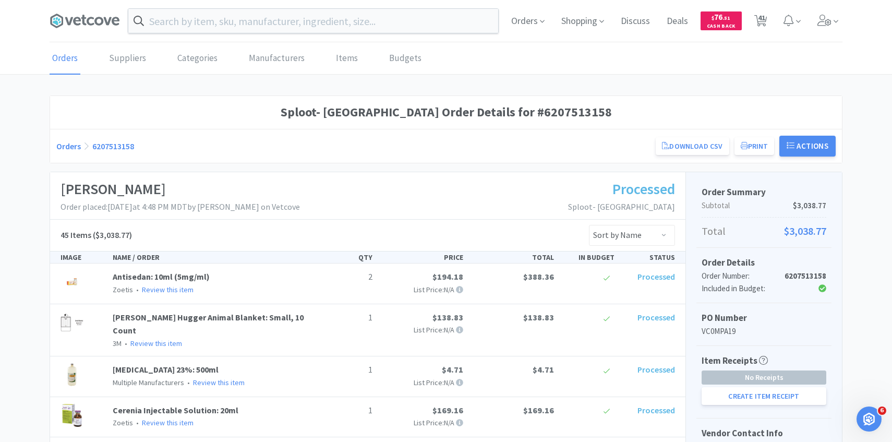
select select "2"
select select "1"
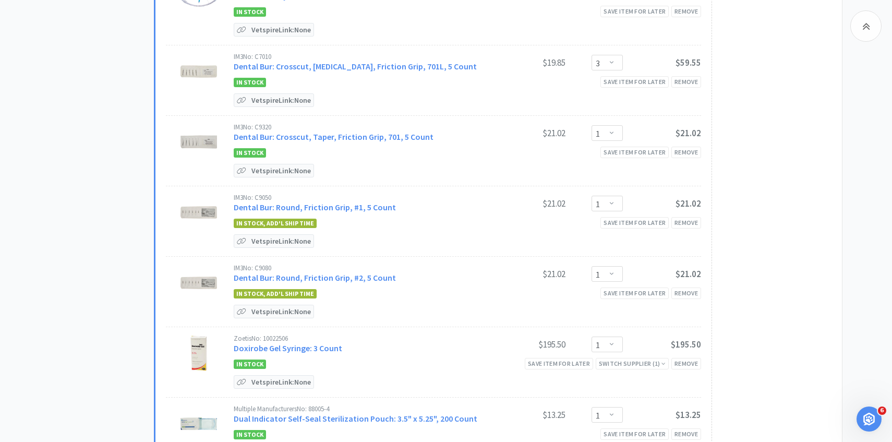
select select "1"
select select "10"
select select "100"
select select "3"
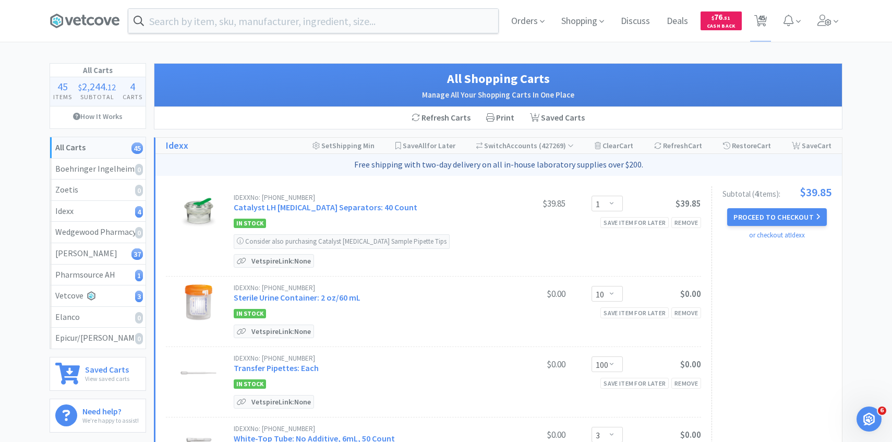
select select "1"
select select "50"
select select "10"
select select "50"
select select "100"
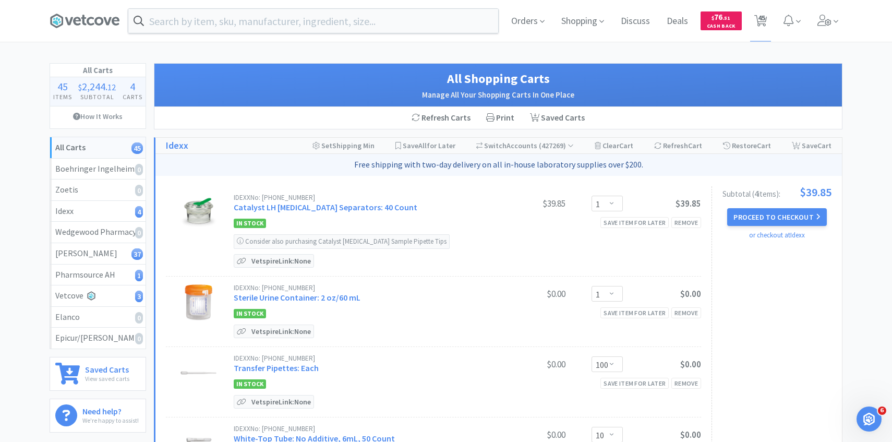
select select "3"
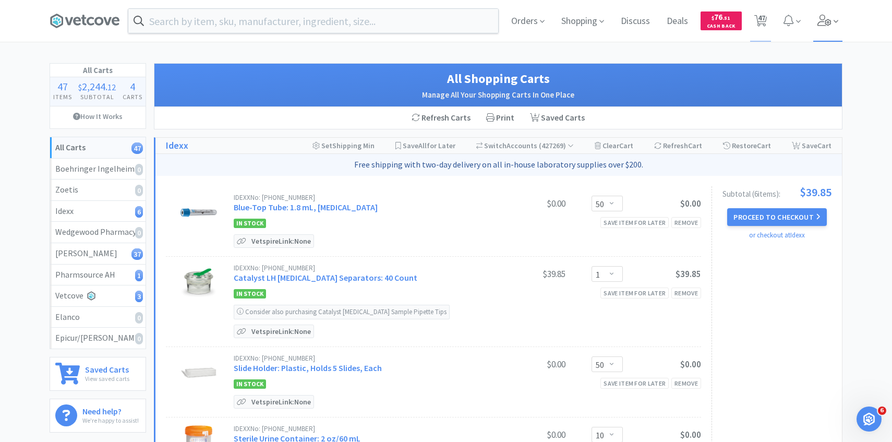
click at [822, 35] on span at bounding box center [828, 21] width 30 height 42
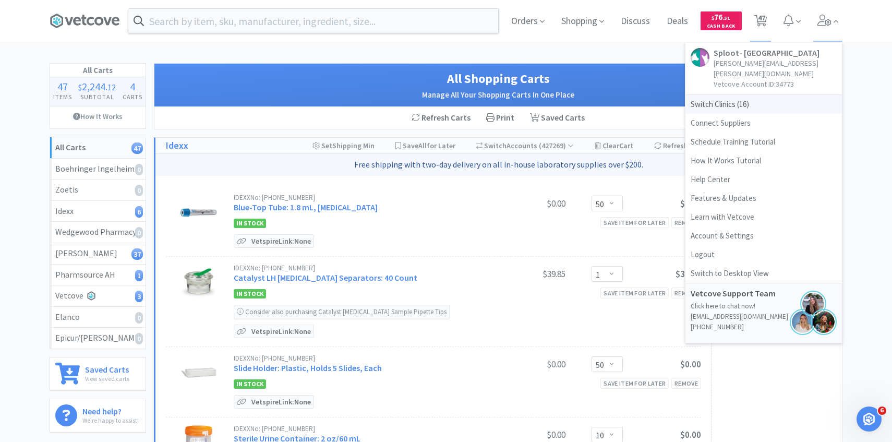
click at [779, 95] on span "Switch Clinics ( 16 )" at bounding box center [763, 104] width 157 height 19
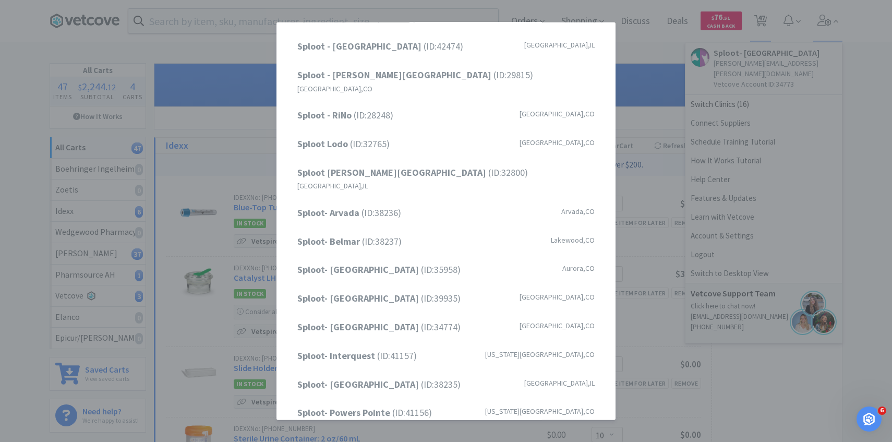
scroll to position [100, 0]
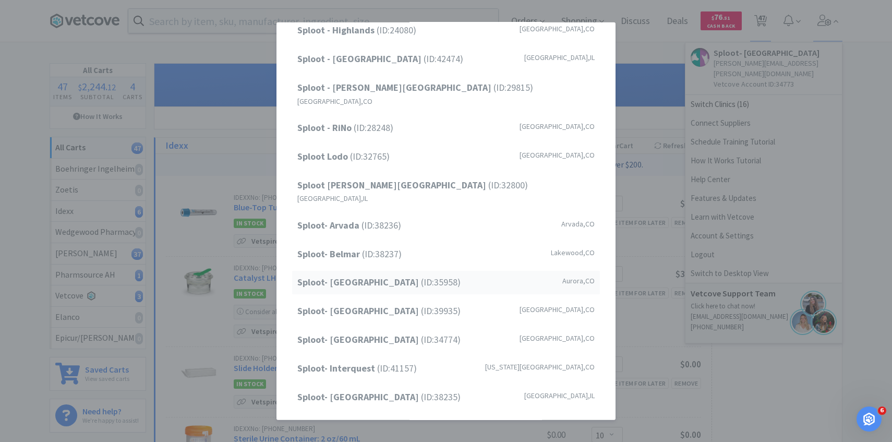
click at [386, 275] on span "Sploot- Central Park (ID: 35958 )" at bounding box center [378, 282] width 163 height 15
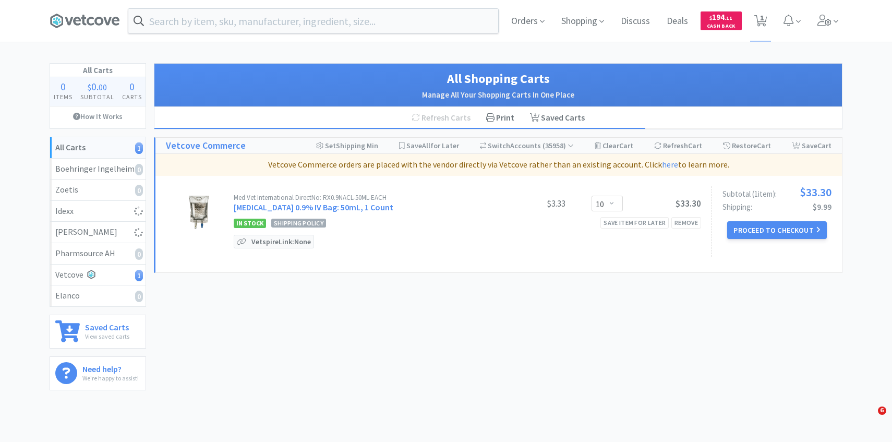
select select "10"
select select "3"
select select "2"
select select "1"
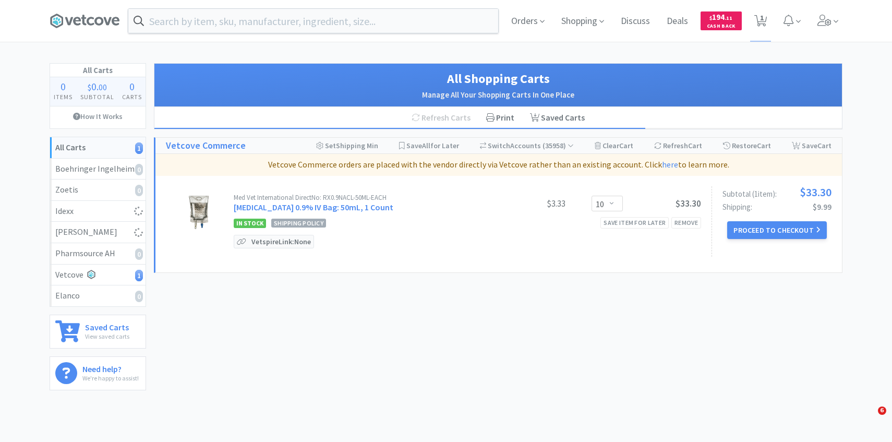
select select "3"
select select "1"
select select "2"
select select "3"
select select "4"
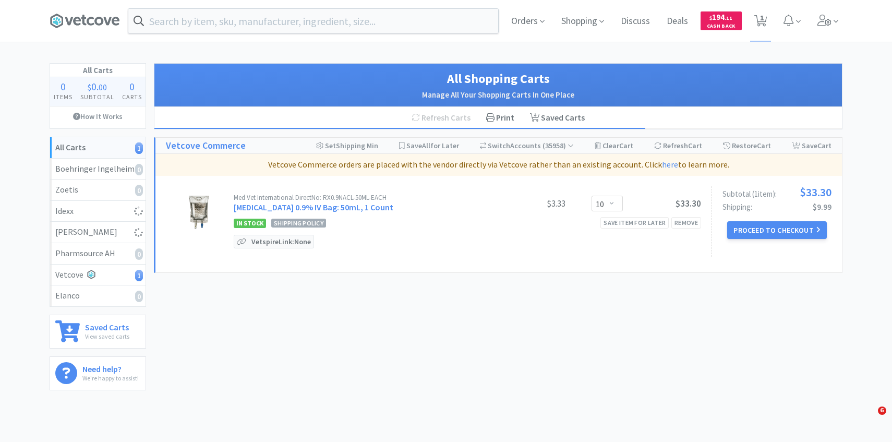
select select "3"
select select "2"
select select "1"
select select "2"
select select "1"
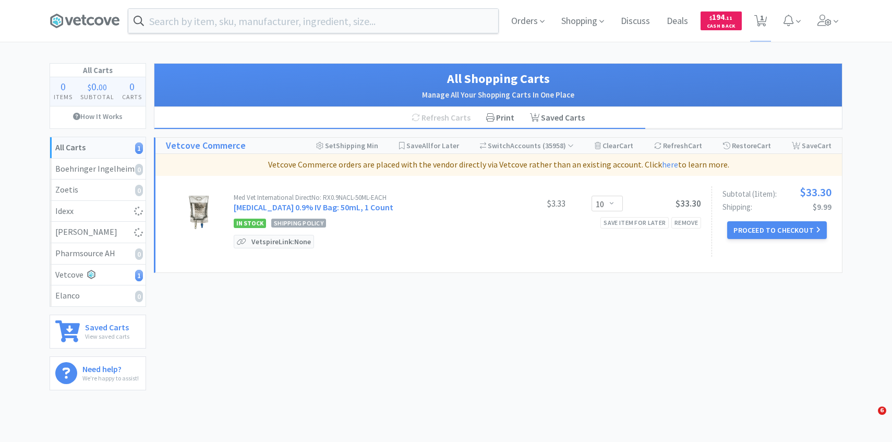
select select "4"
select select "1"
select select "3"
select select "1"
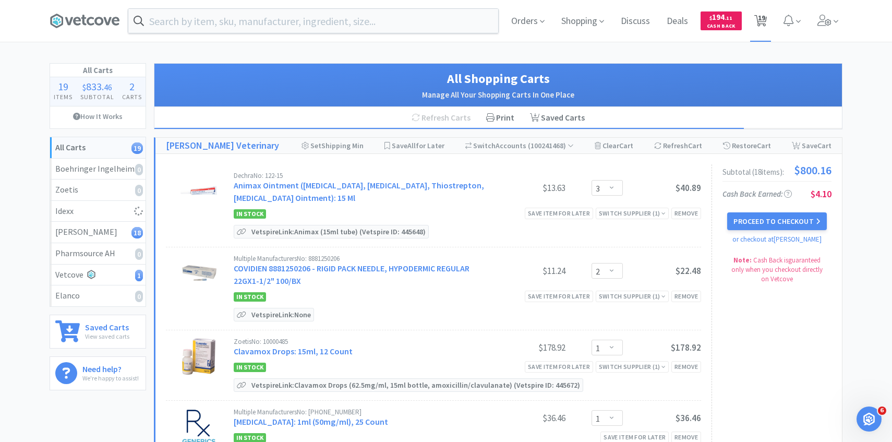
click at [764, 33] on span "19" at bounding box center [761, 18] width 7 height 42
click at [544, 18] on span "Orders" at bounding box center [528, 21] width 42 height 42
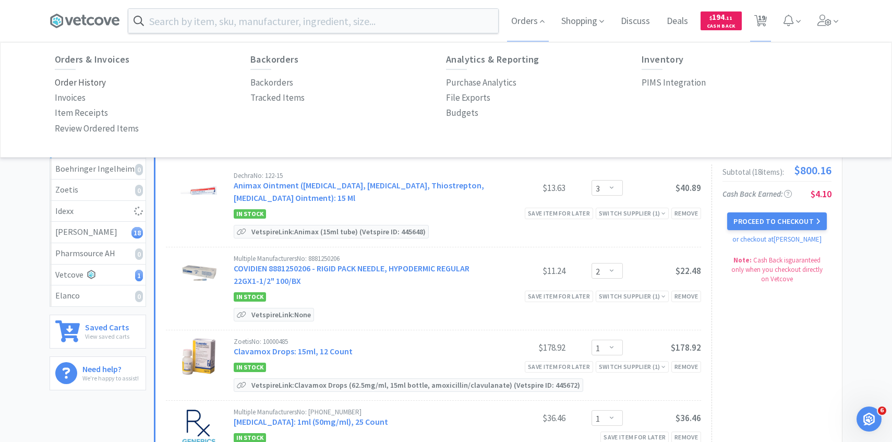
click at [92, 82] on p "Order History" at bounding box center [80, 83] width 51 height 14
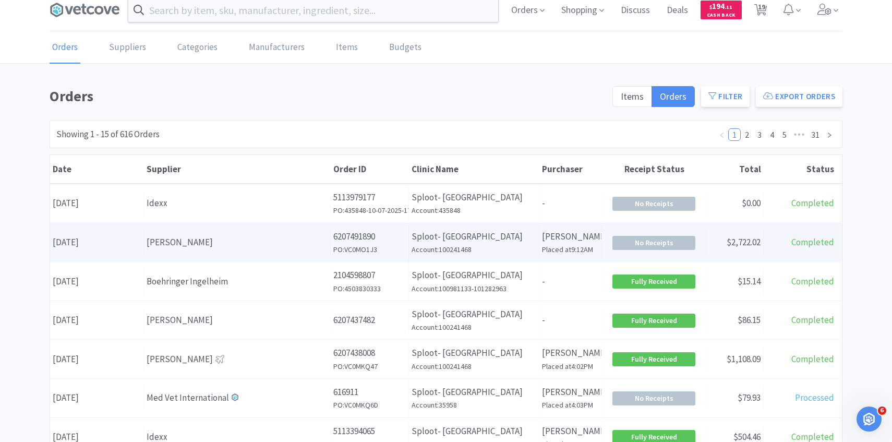
scroll to position [15, 0]
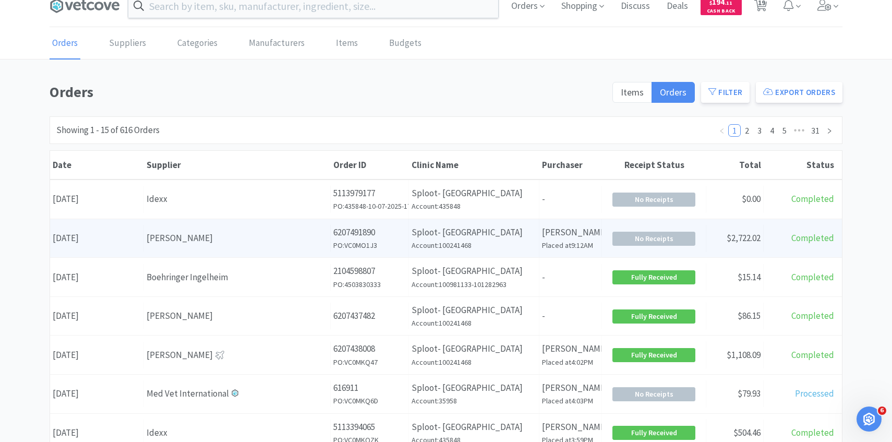
click at [331, 251] on div "Order ID 6207491890 PO: VC0MO1J3" at bounding box center [370, 238] width 78 height 39
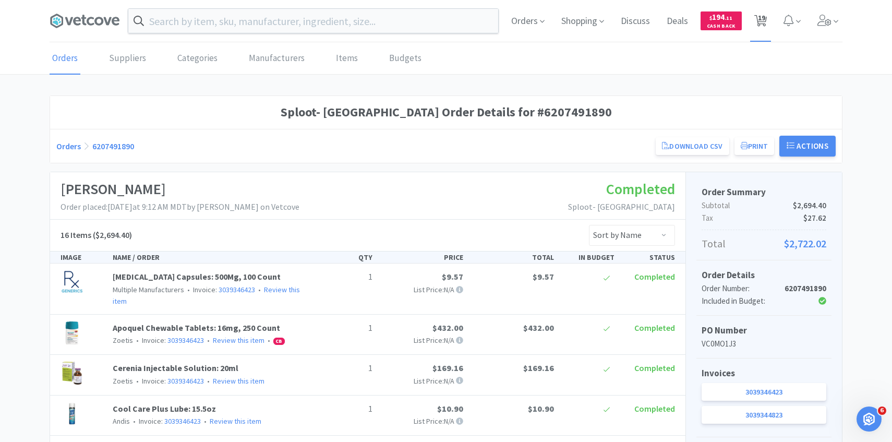
click at [764, 17] on span "19" at bounding box center [761, 18] width 7 height 42
select select "3"
select select "2"
select select "1"
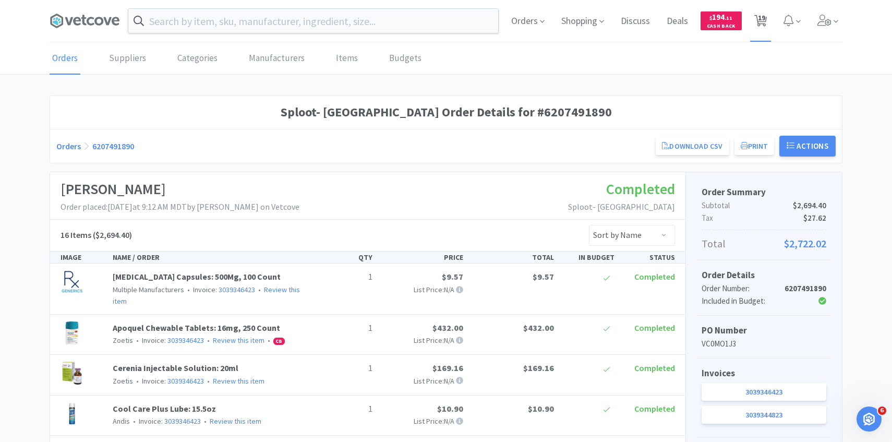
select select "3"
select select "1"
select select "2"
select select "3"
select select "4"
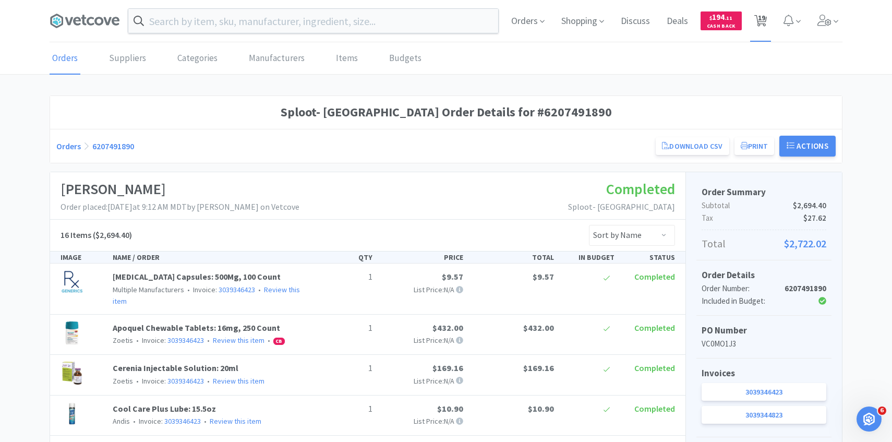
select select "3"
select select "2"
select select "1"
select select "2"
select select "1"
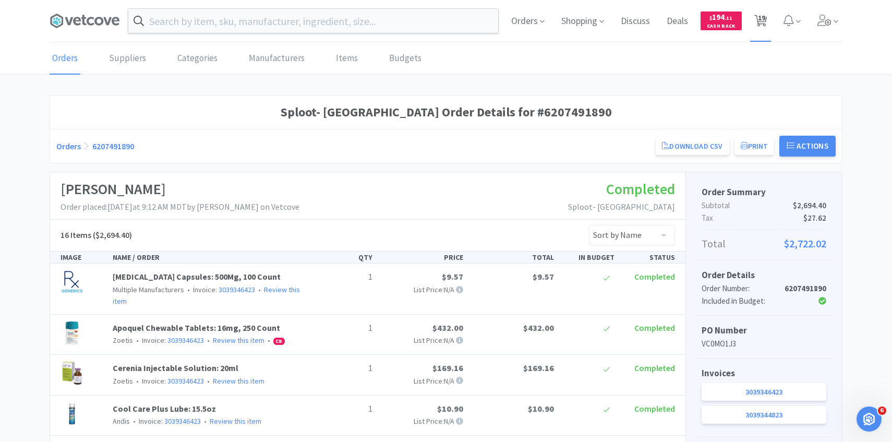
select select "4"
select select "1"
select select "3"
select select "1"
select select "10"
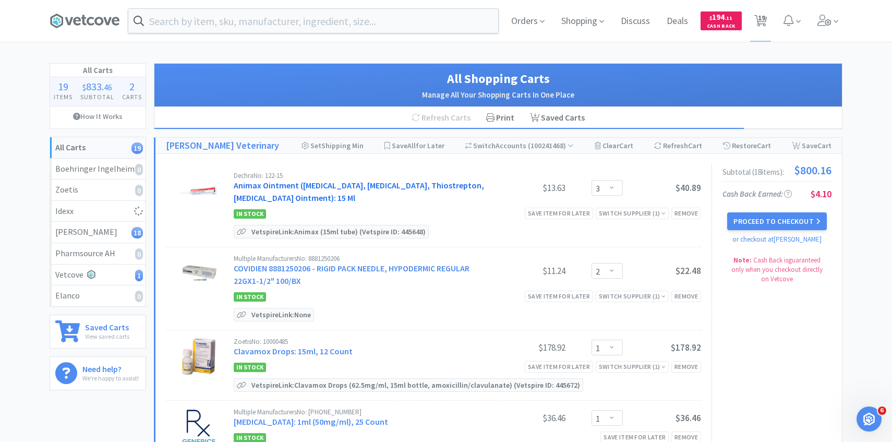
click at [294, 184] on link "Animax Ointment ([MEDICAL_DATA], [MEDICAL_DATA], Thiostrepton, [MEDICAL_DATA] O…" at bounding box center [359, 191] width 250 height 23
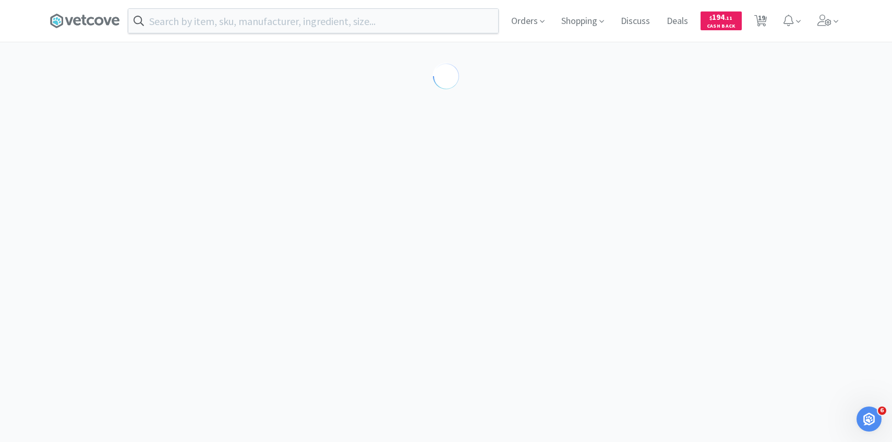
select select "143513"
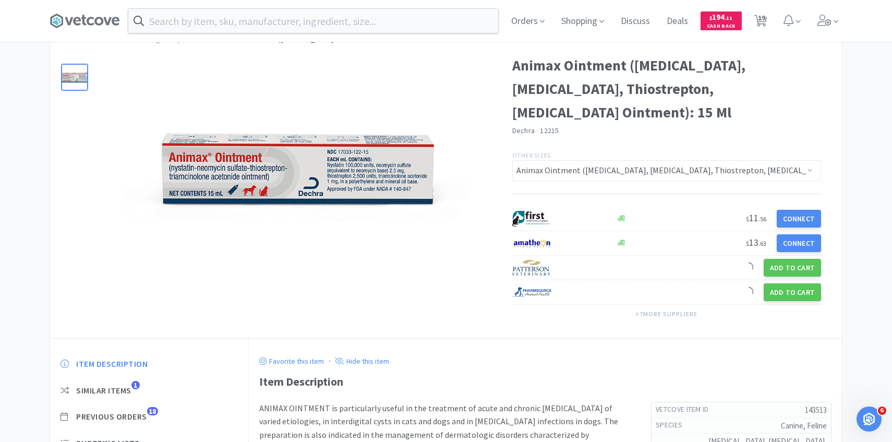
scroll to position [76, 0]
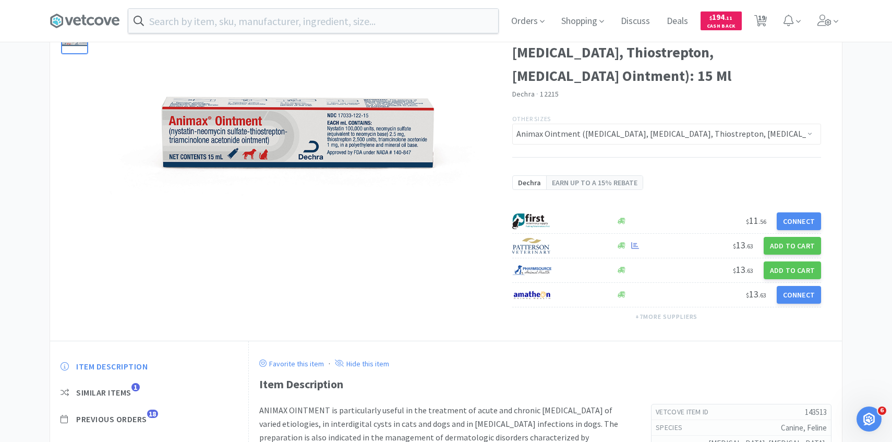
click at [137, 417] on span "Previous Orders" at bounding box center [111, 419] width 71 height 11
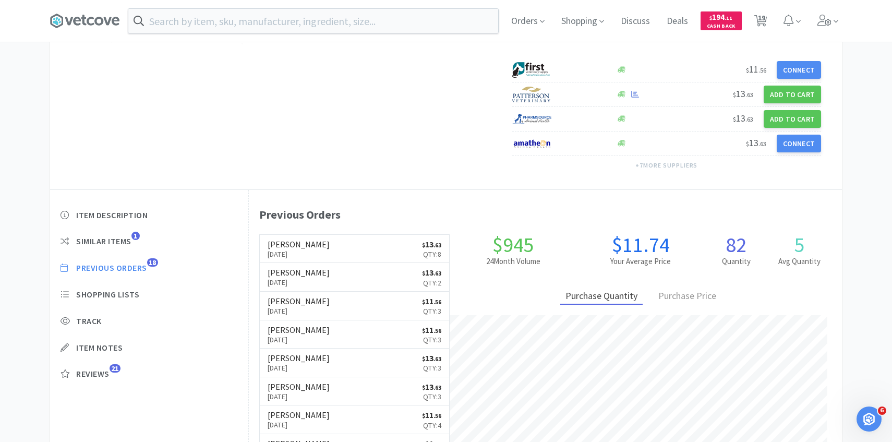
scroll to position [286, 593]
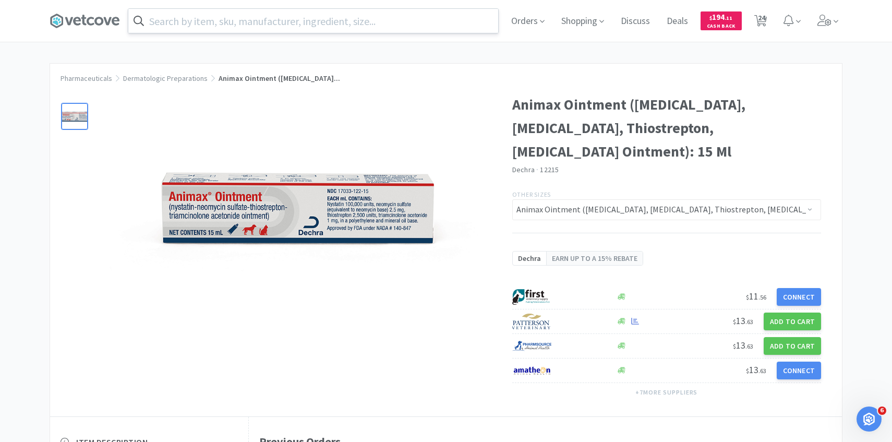
select select "2"
select select "1"
select select "2"
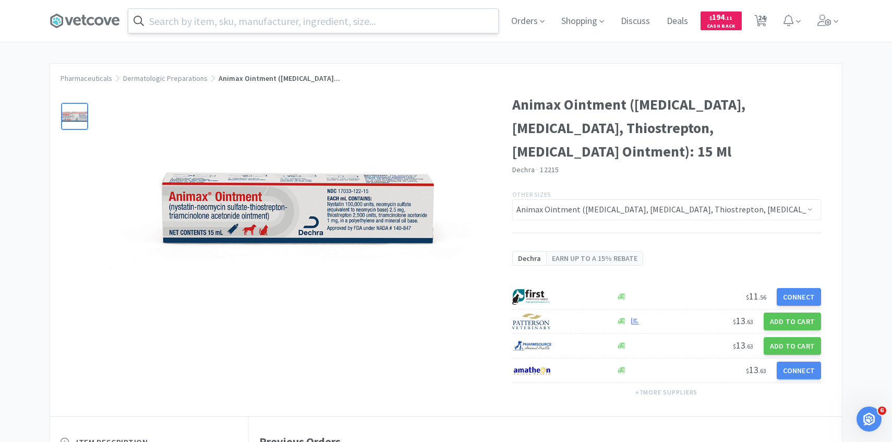
select select "3"
select select "2"
select select "1"
select select "3"
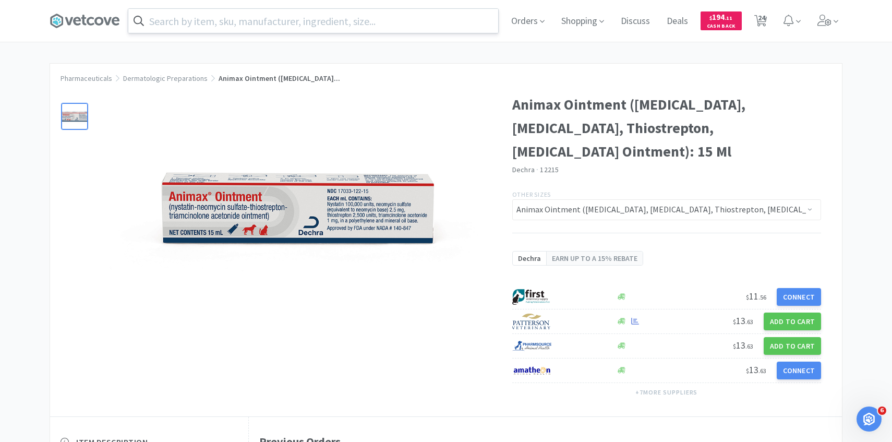
select select "1"
select select "2"
select select "3"
select select "4"
select select "3"
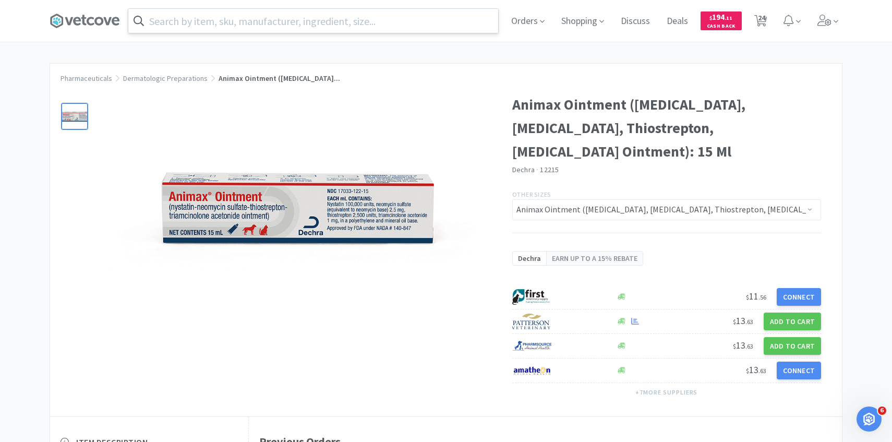
select select "2"
select select "1"
select select "2"
select select "1"
select select "4"
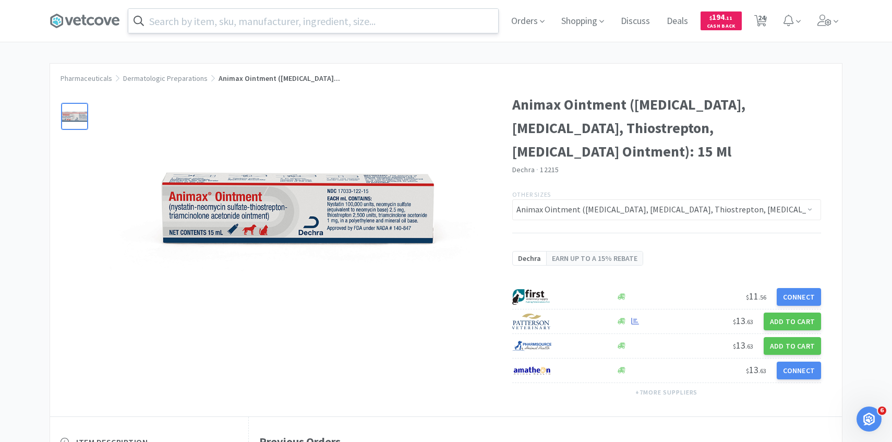
select select "1"
select select "3"
select select "1"
select select "10"
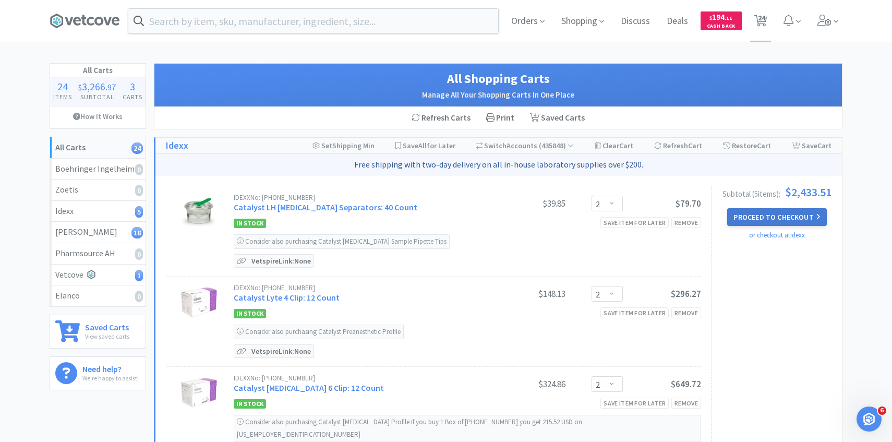
click at [818, 214] on icon at bounding box center [818, 216] width 5 height 7
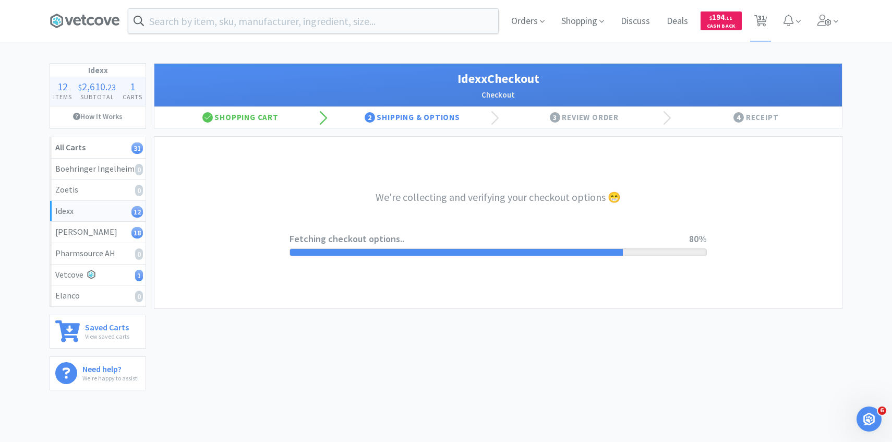
select select "904"
select select "003"
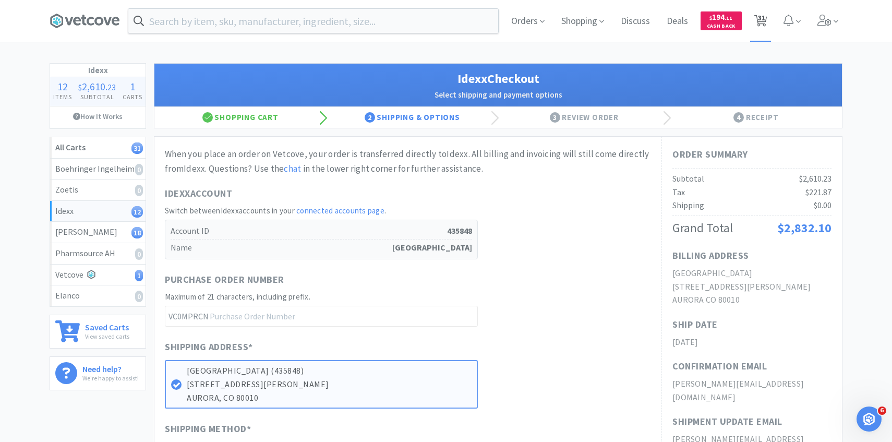
click at [757, 39] on span "31" at bounding box center [760, 21] width 21 height 42
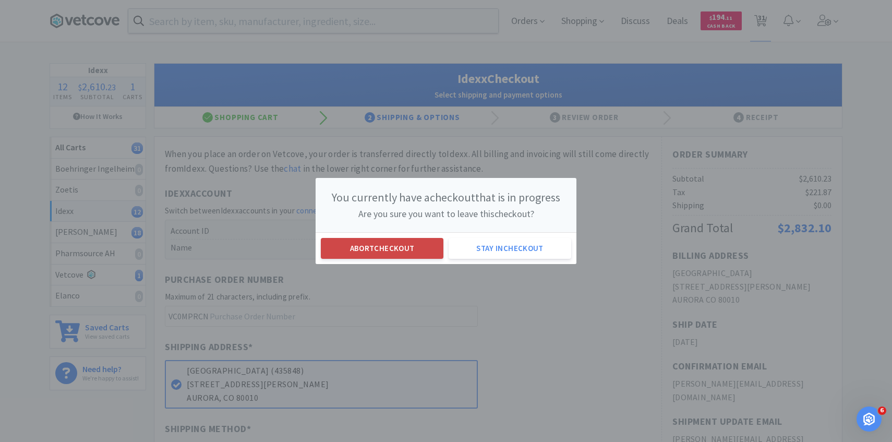
click at [423, 247] on button "Abort checkout" at bounding box center [382, 248] width 123 height 21
select select "1"
select select "2"
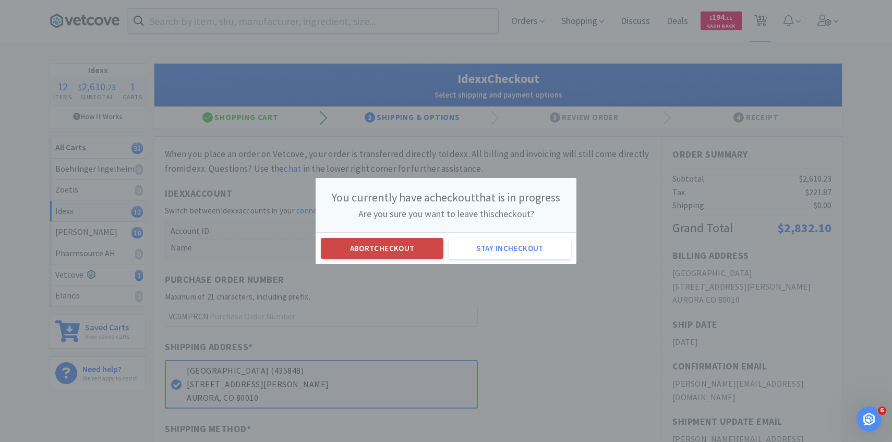
select select "2"
select select "1"
select select "10"
select select "8"
select select "3"
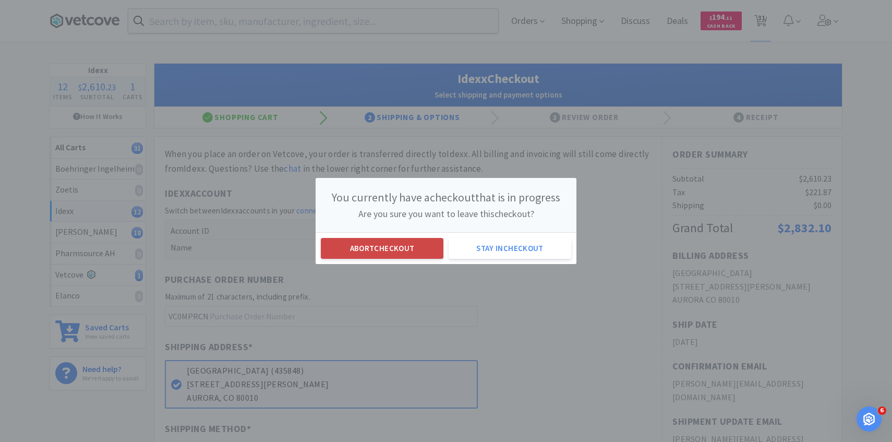
select select "3"
select select "50"
select select "2"
select select "3"
select select "2"
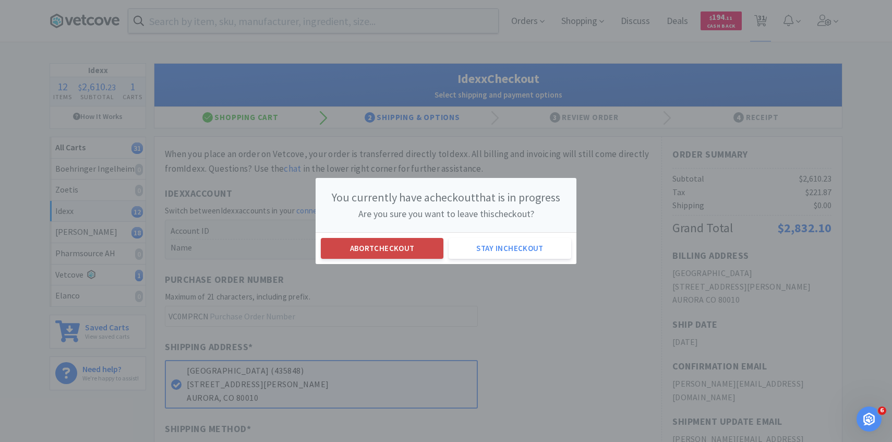
select select "1"
select select "3"
select select "1"
select select "2"
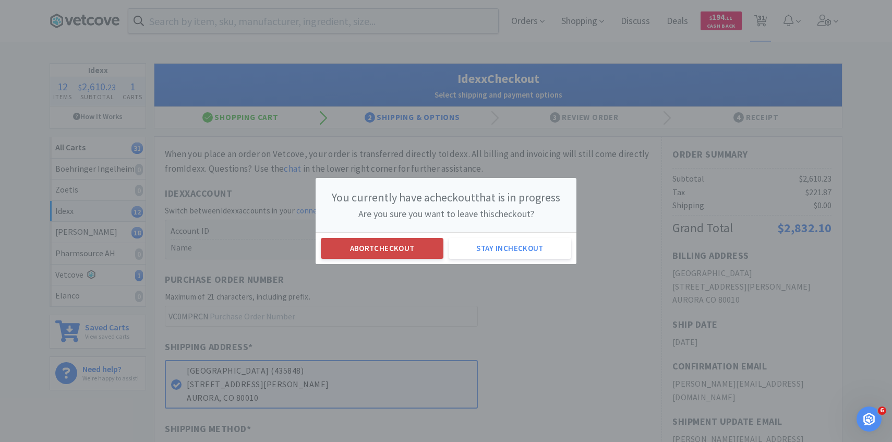
select select "3"
select select "4"
select select "3"
select select "2"
select select "1"
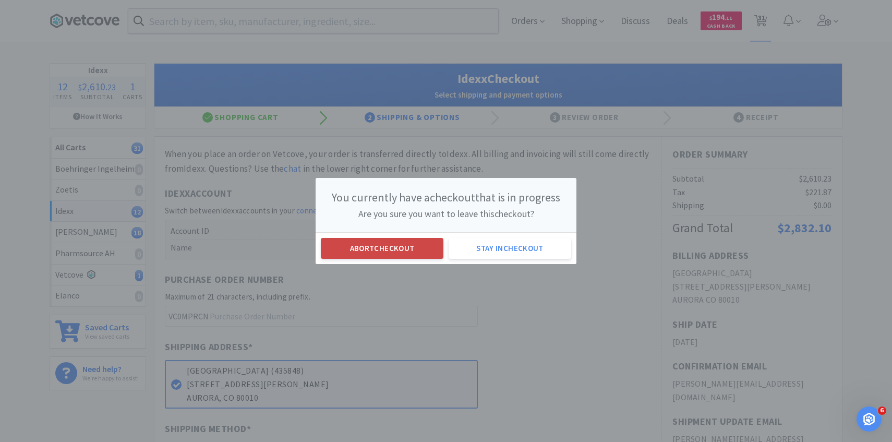
select select "2"
select select "1"
select select "4"
select select "1"
select select "3"
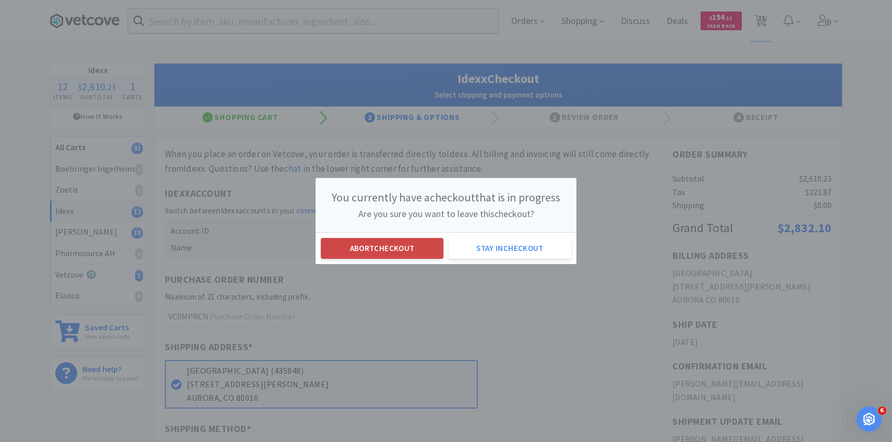
select select "1"
select select "10"
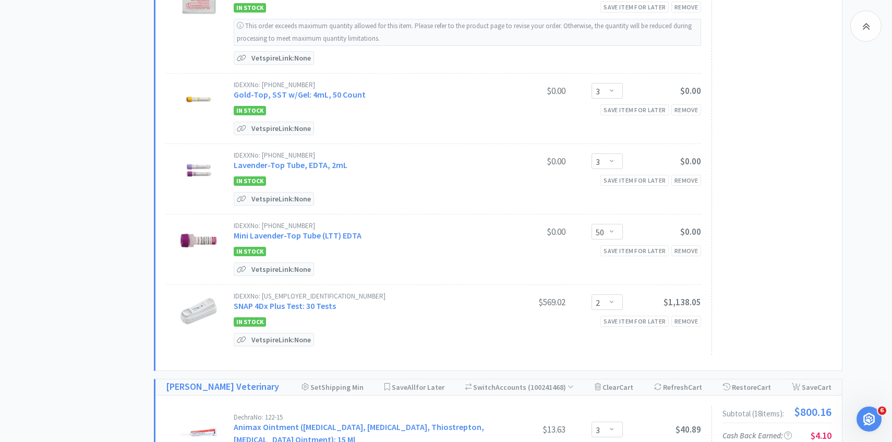
scroll to position [841, 0]
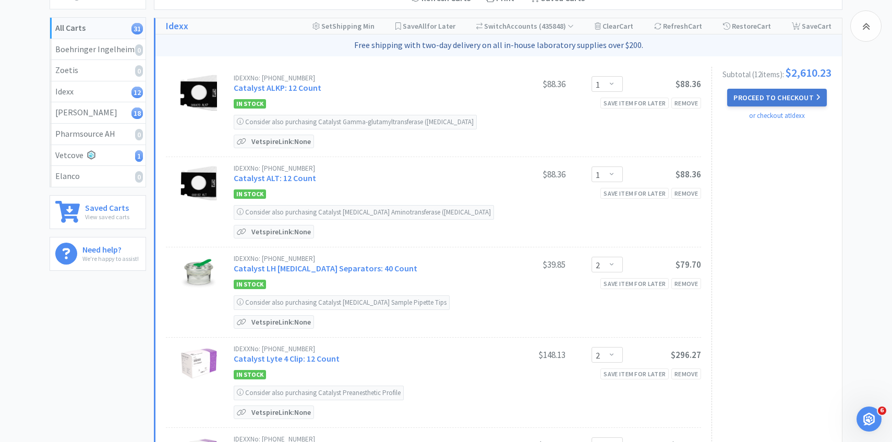
click at [738, 100] on button "Proceed to Checkout" at bounding box center [776, 98] width 99 height 18
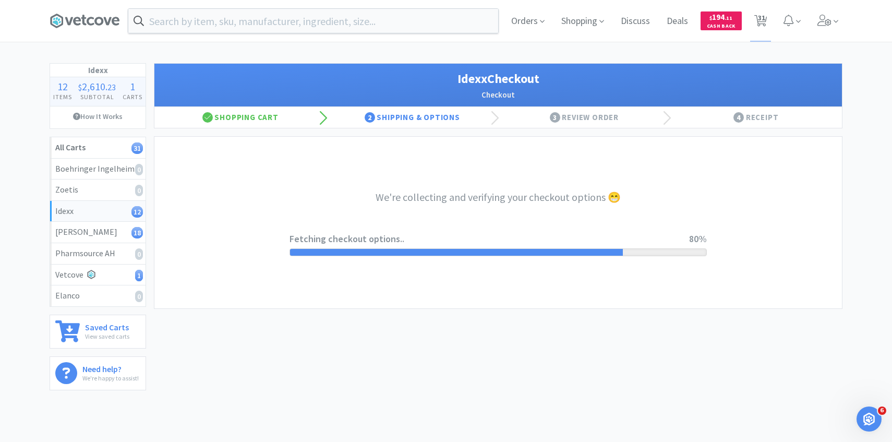
select select "904"
select select "003"
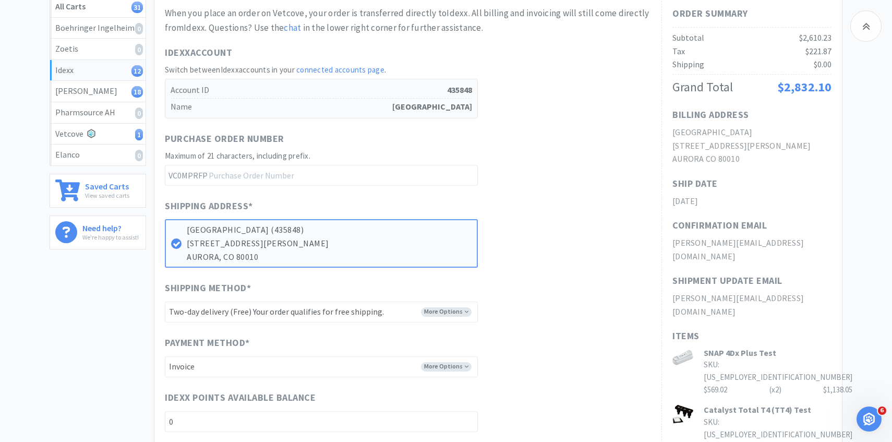
scroll to position [249, 0]
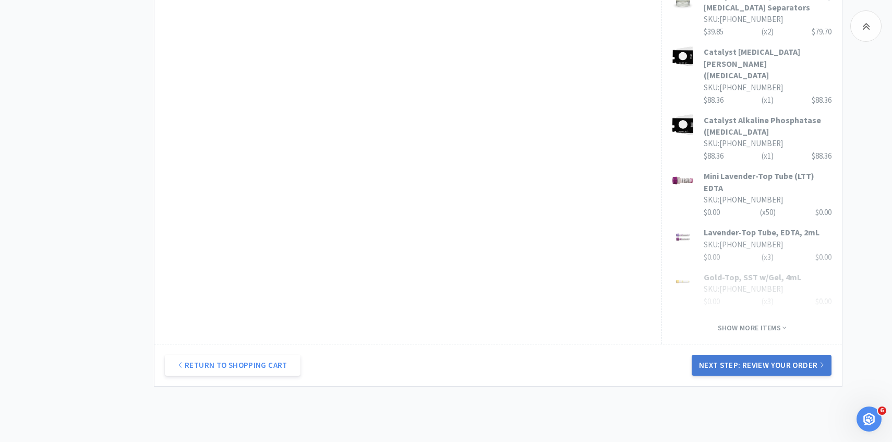
click at [728, 355] on button "Next Step: Review Your Order" at bounding box center [762, 365] width 140 height 21
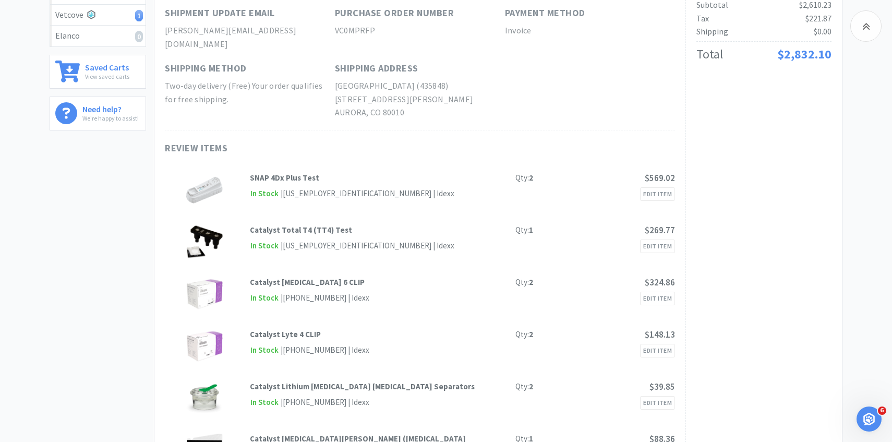
scroll to position [0, 0]
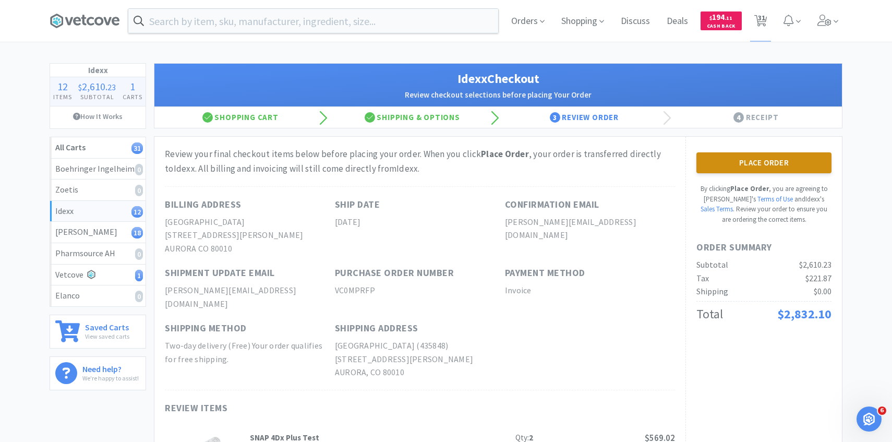
click at [792, 157] on button "Place Order" at bounding box center [763, 162] width 135 height 21
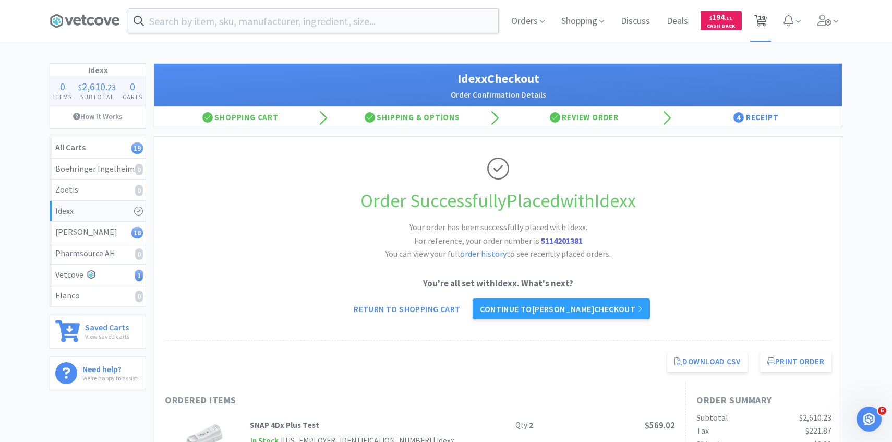
click at [764, 17] on span "19" at bounding box center [761, 18] width 7 height 42
select select "3"
select select "2"
select select "1"
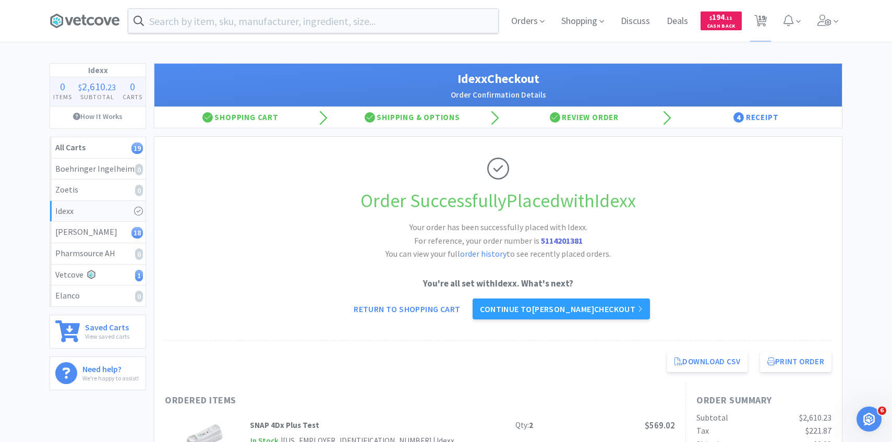
select select "3"
select select "1"
select select "2"
select select "3"
select select "4"
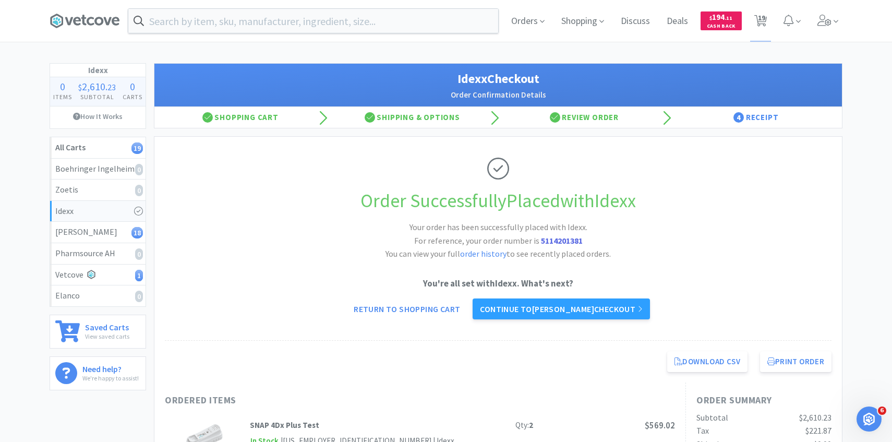
select select "3"
select select "2"
select select "1"
select select "2"
select select "1"
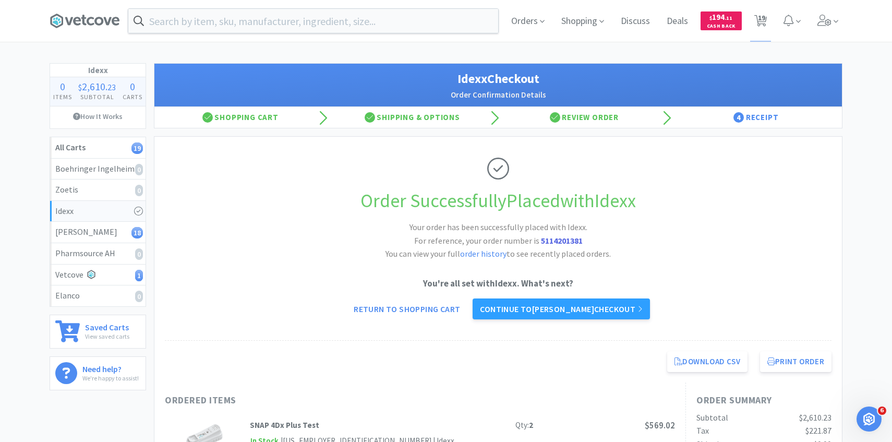
select select "4"
select select "1"
select select "3"
select select "1"
select select "10"
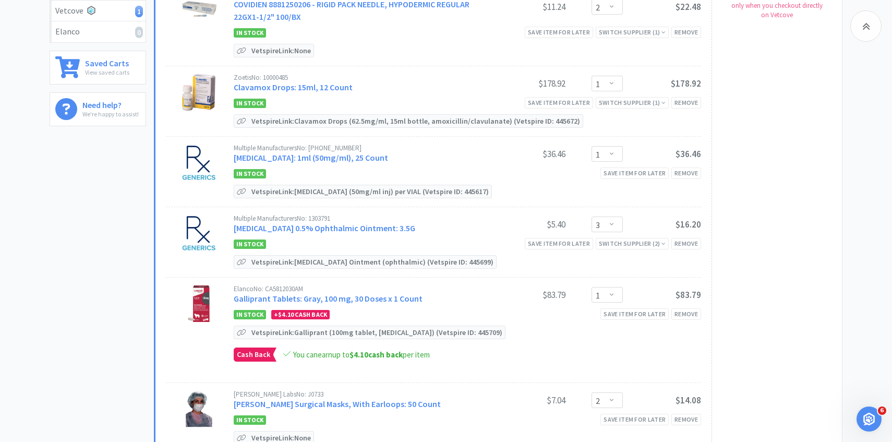
scroll to position [283, 0]
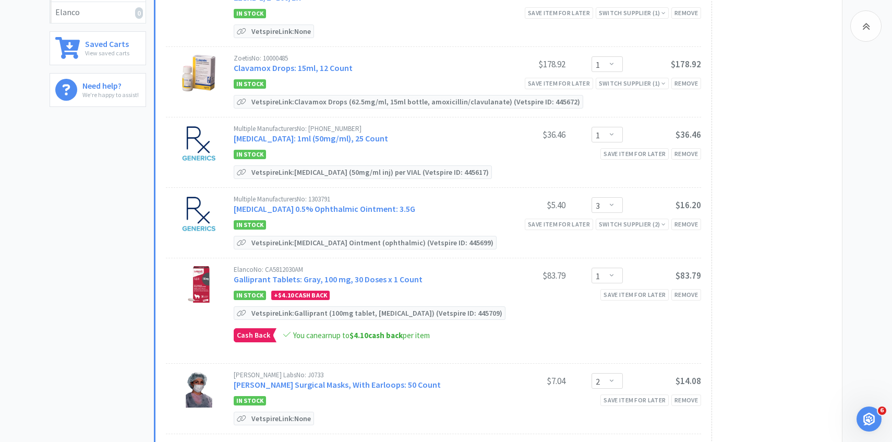
click at [329, 208] on link "Erythromycin 0.5% Ophthalmic Ointment: 3.5G" at bounding box center [325, 208] width 182 height 10
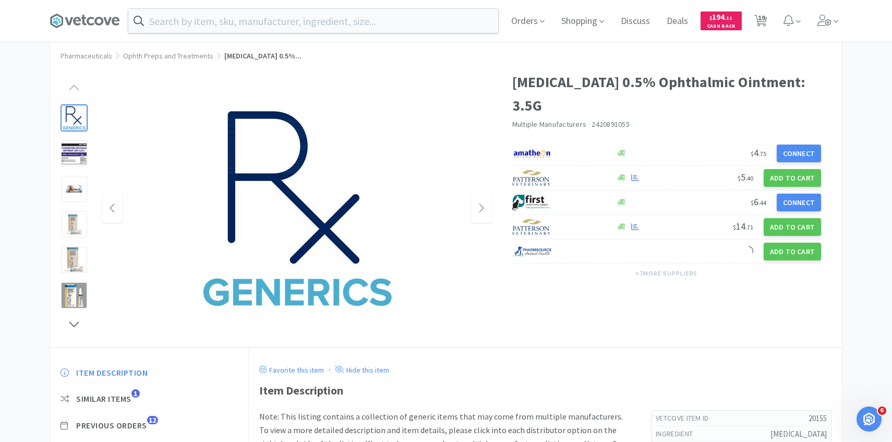
scroll to position [34, 0]
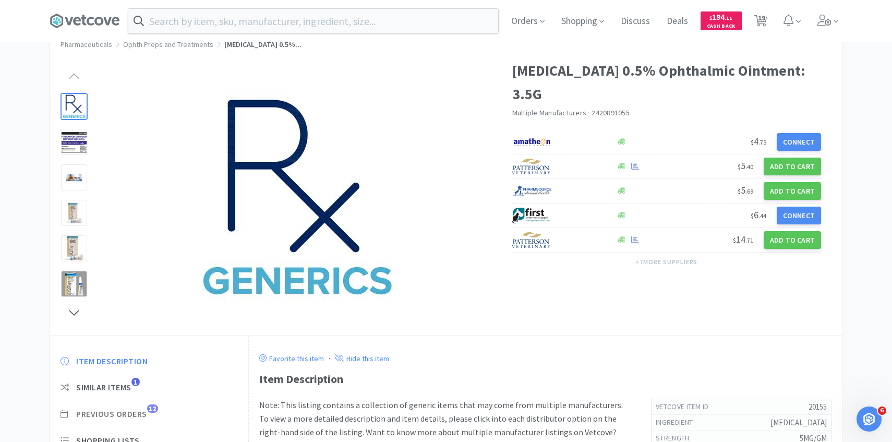
click at [147, 414] on span "Previous Orders" at bounding box center [111, 413] width 71 height 11
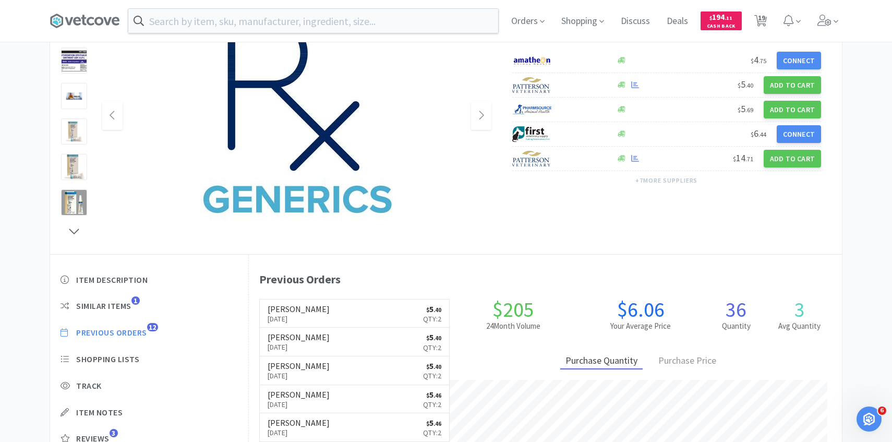
scroll to position [117, 0]
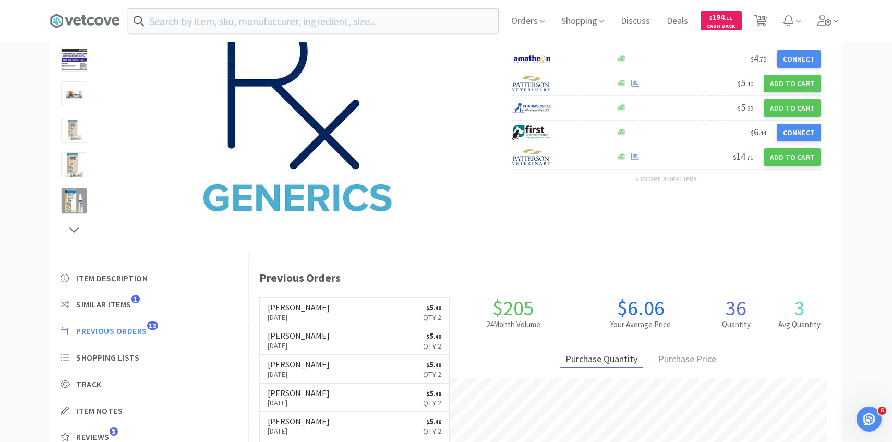
select select "3"
select select "2"
select select "1"
select select "3"
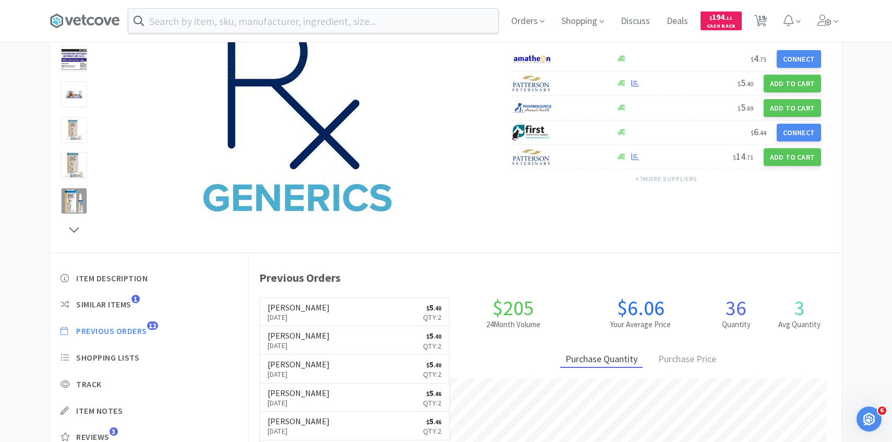
select select "1"
select select "2"
select select "3"
select select "4"
select select "3"
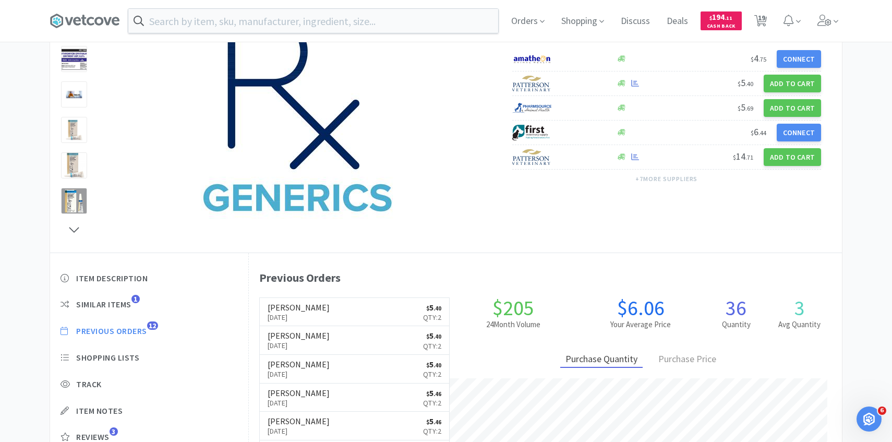
select select "2"
select select "1"
select select "2"
select select "1"
select select "4"
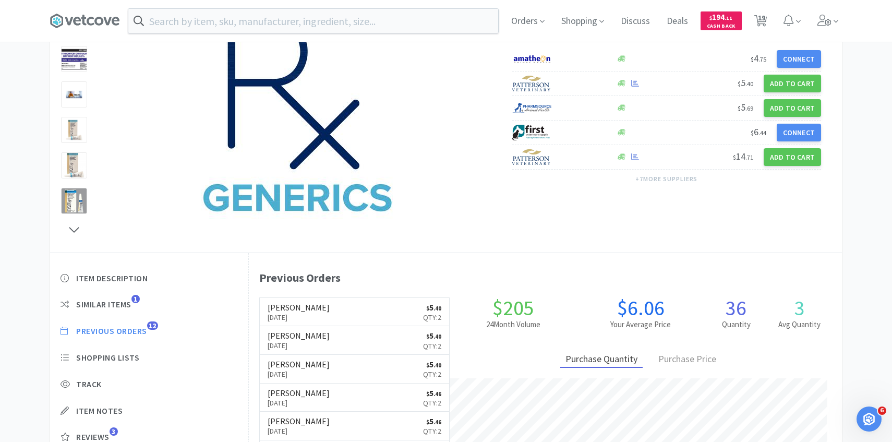
select select "1"
select select "3"
select select "1"
select select "10"
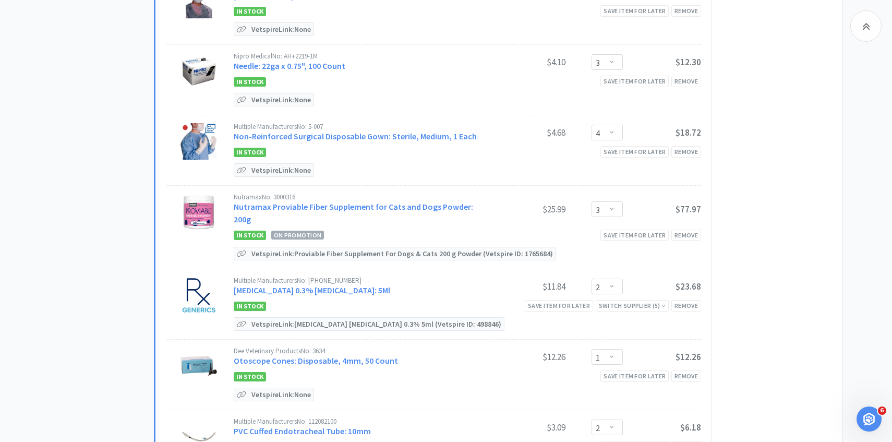
scroll to position [691, 0]
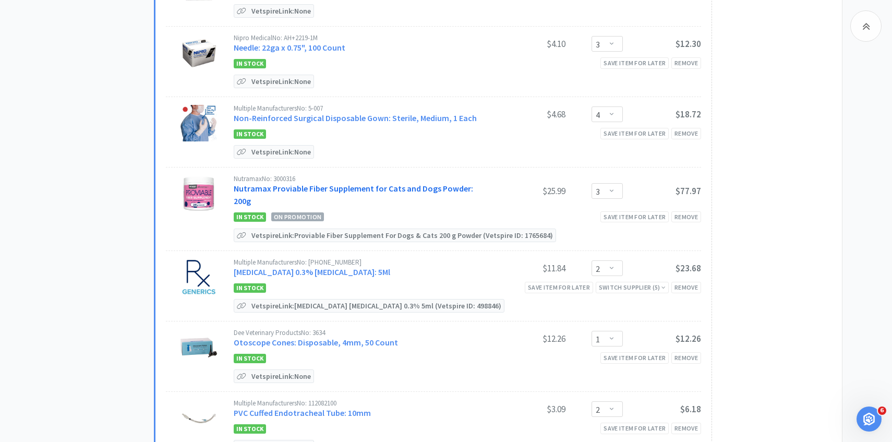
click at [328, 189] on link "Nutramax Proviable Fiber Supplement for Cats and Dogs Powder: 200g" at bounding box center [353, 194] width 239 height 23
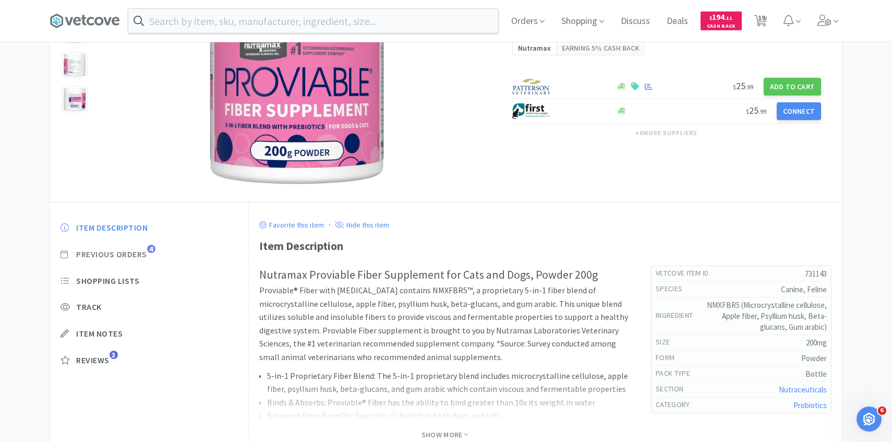
click at [139, 258] on span "Previous Orders" at bounding box center [111, 254] width 71 height 11
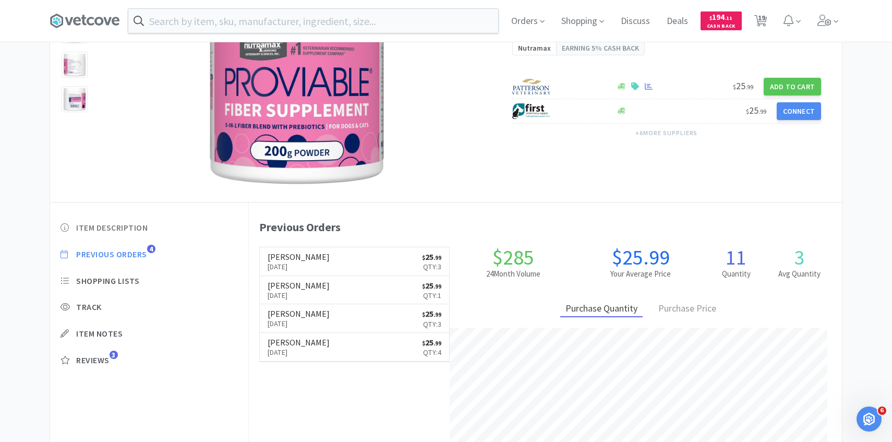
scroll to position [286, 593]
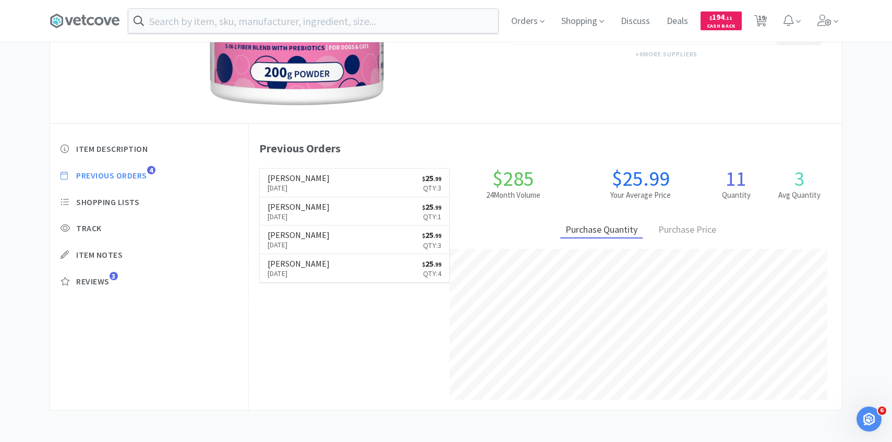
select select "3"
select select "2"
select select "1"
select select "3"
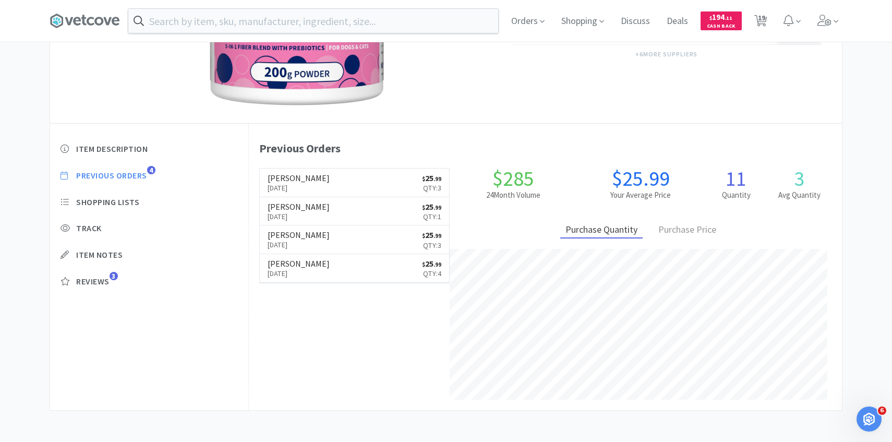
select select "1"
select select "2"
select select "3"
select select "4"
select select "3"
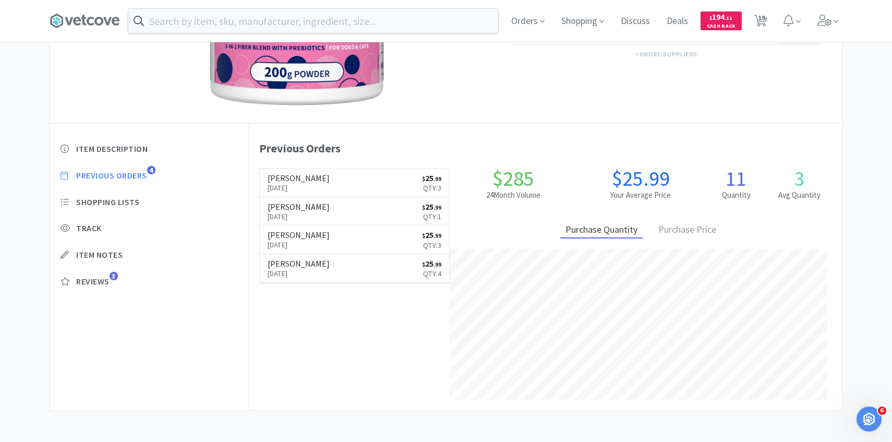
select select "2"
select select "1"
select select "2"
select select "1"
select select "4"
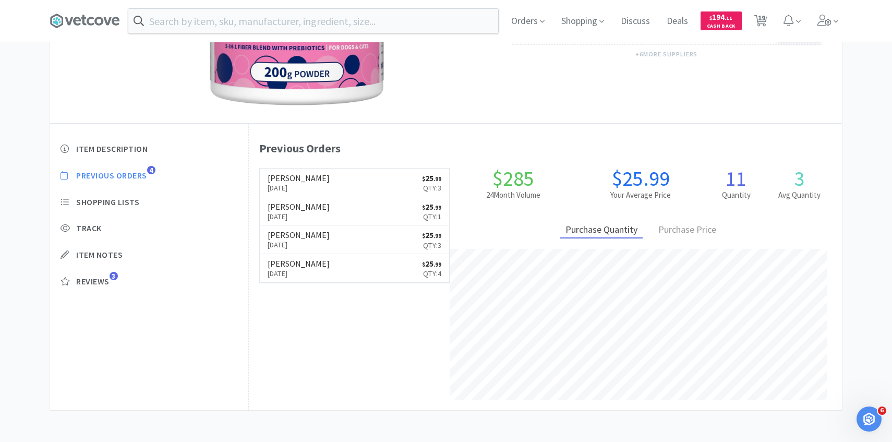
select select "1"
select select "3"
select select "1"
select select "10"
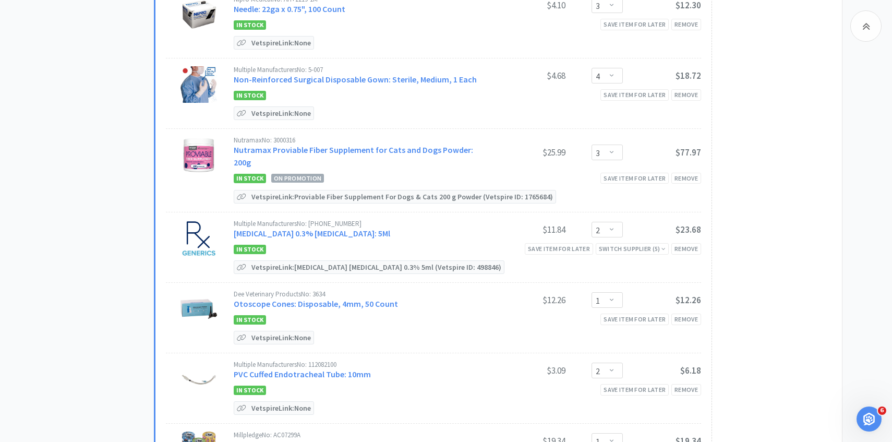
scroll to position [773, 0]
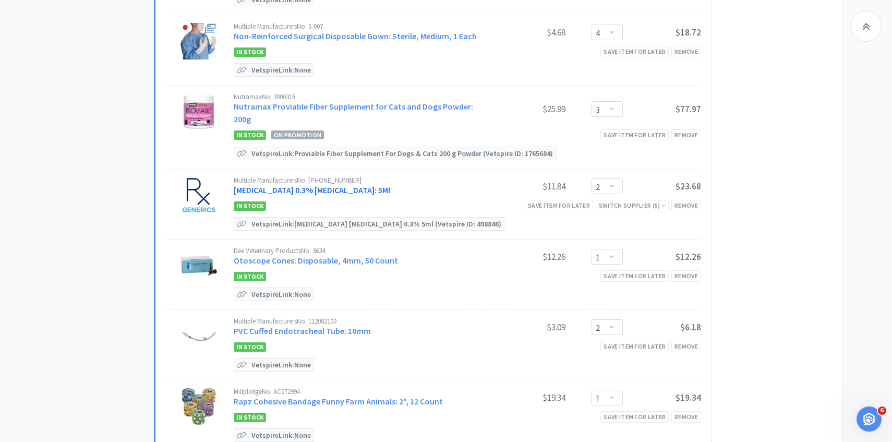
click at [298, 185] on link "Ofloxacin 0.3% Ophthalmic Solution: 5Ml" at bounding box center [312, 190] width 157 height 10
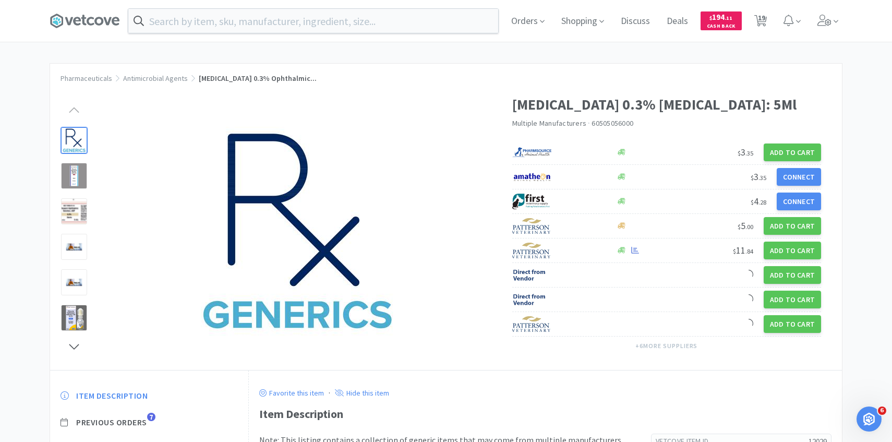
scroll to position [69, 0]
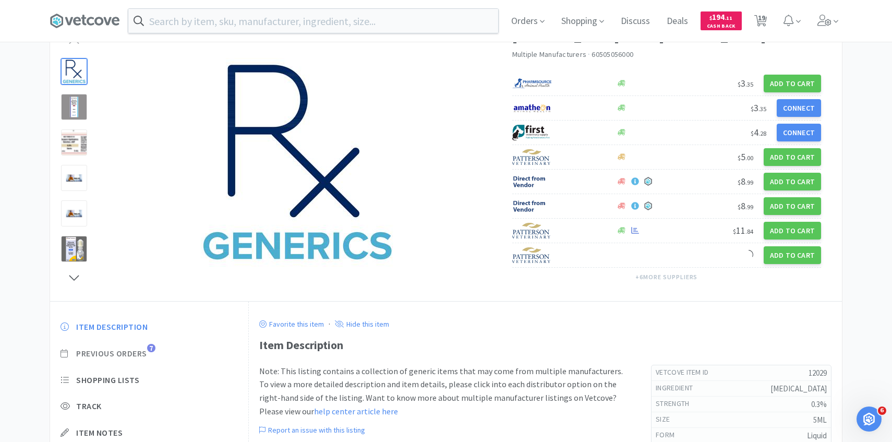
click at [136, 354] on span "Previous Orders" at bounding box center [111, 353] width 71 height 11
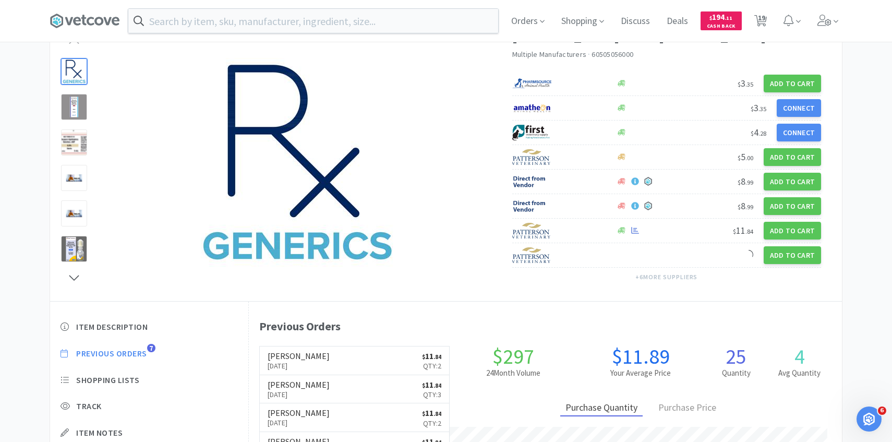
scroll to position [286, 593]
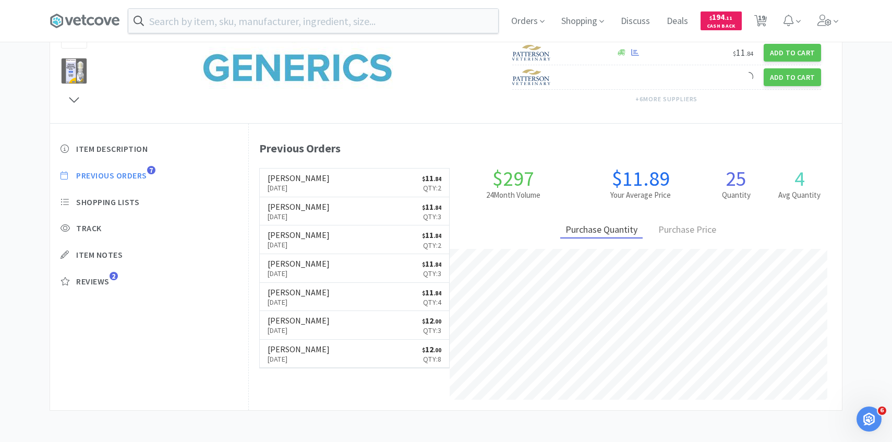
select select "3"
select select "2"
select select "1"
select select "3"
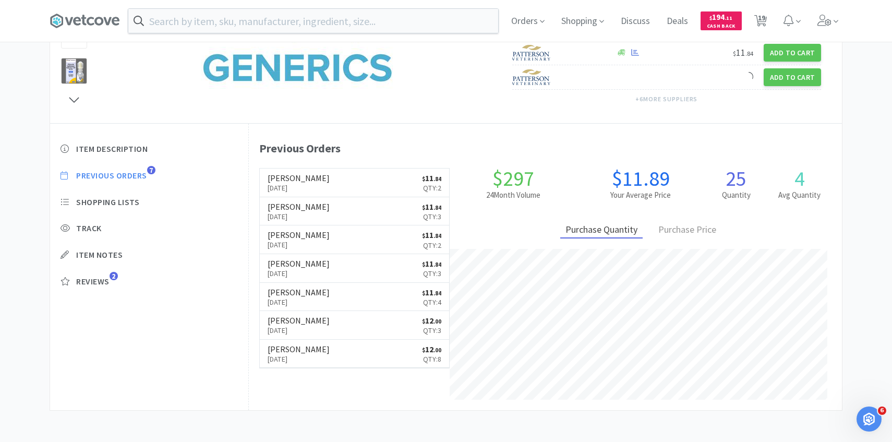
select select "1"
select select "2"
select select "3"
select select "4"
select select "3"
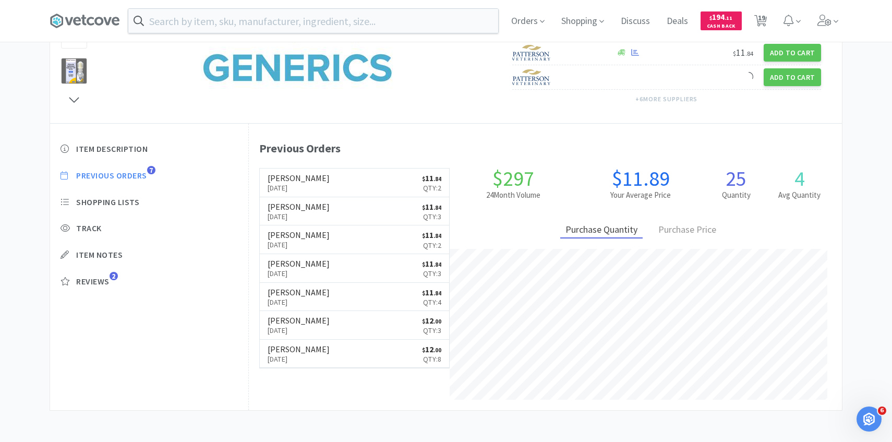
select select "2"
select select "1"
select select "2"
select select "1"
select select "4"
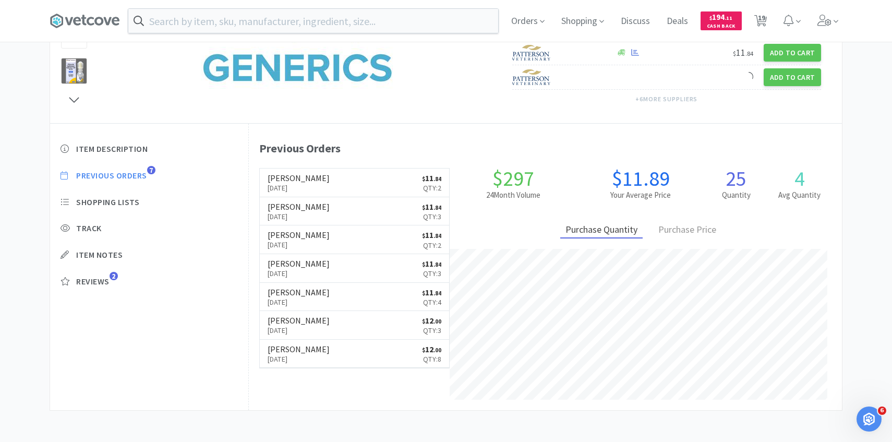
select select "1"
select select "3"
select select "1"
select select "10"
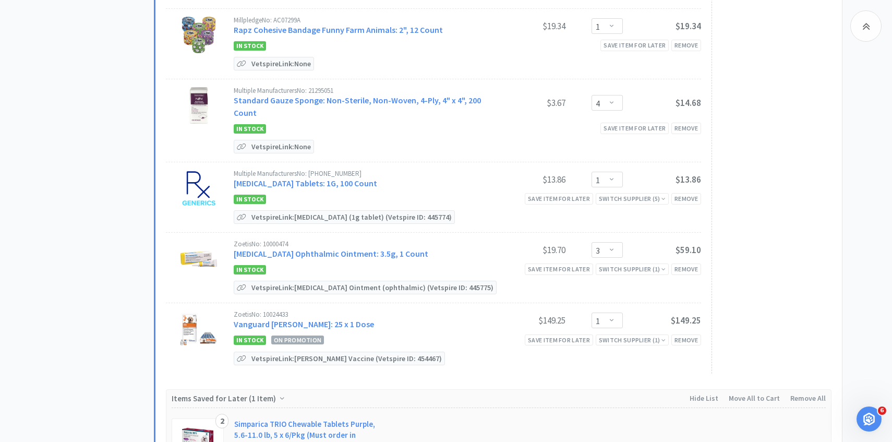
scroll to position [1147, 0]
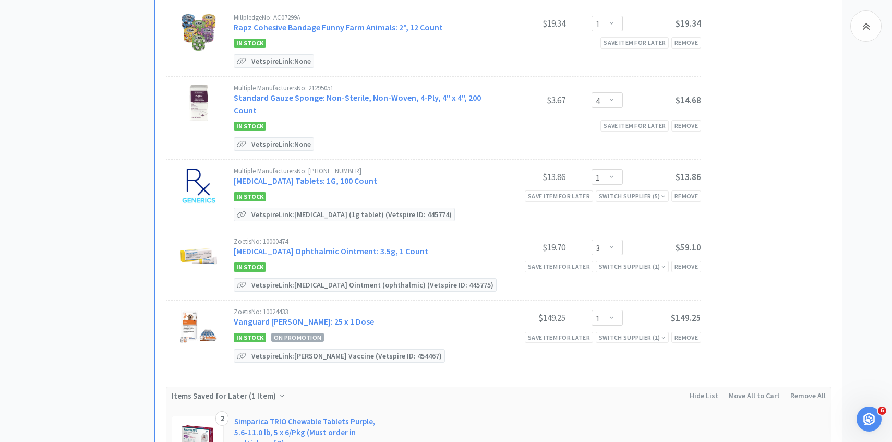
click at [319, 246] on link "Terramycin Ophthalmic Ointment: 3.5g, 1 Count" at bounding box center [331, 251] width 195 height 10
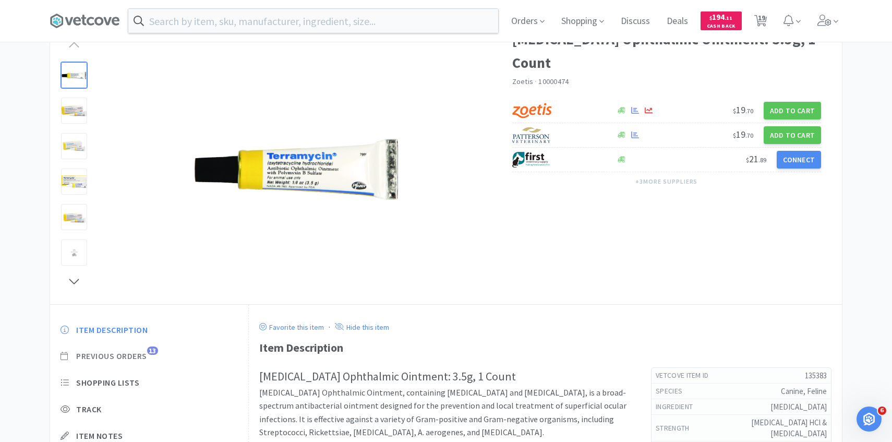
click at [145, 355] on span "Previous Orders" at bounding box center [111, 356] width 71 height 11
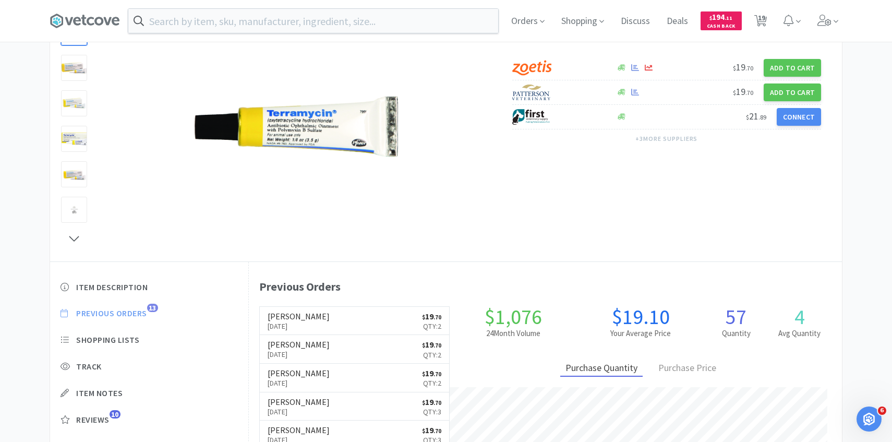
scroll to position [110, 0]
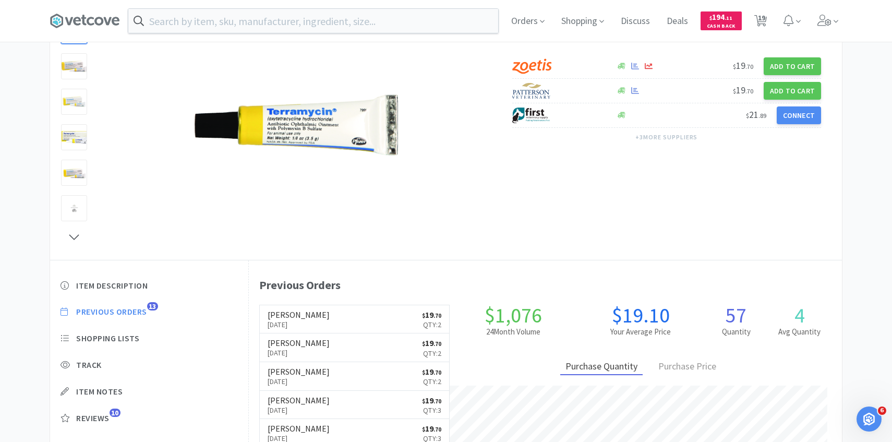
scroll to position [1147, 0]
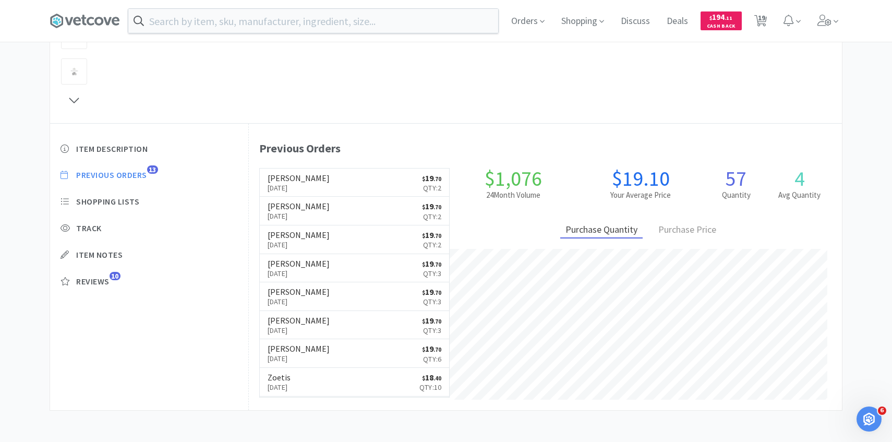
select select "3"
select select "2"
select select "1"
select select "3"
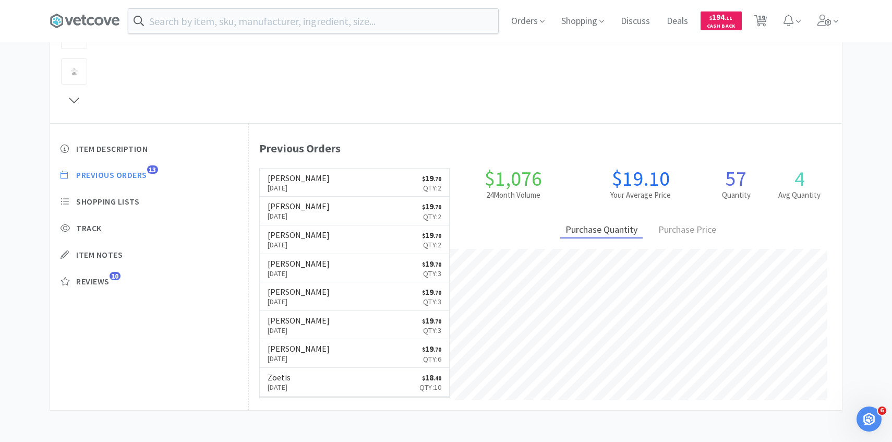
select select "1"
select select "2"
select select "3"
select select "4"
select select "3"
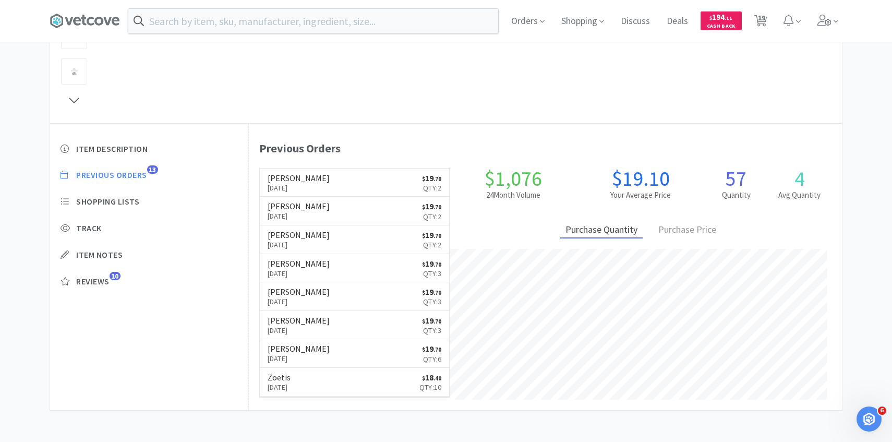
select select "2"
select select "1"
select select "2"
select select "1"
select select "4"
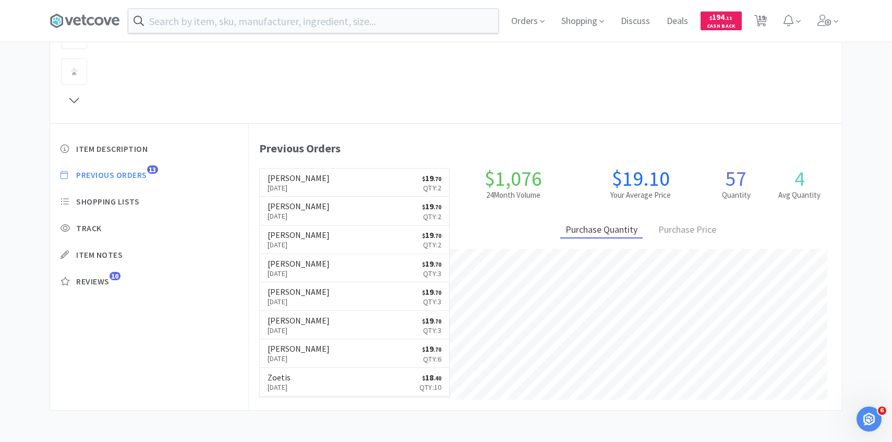
select select "1"
select select "3"
select select "1"
select select "10"
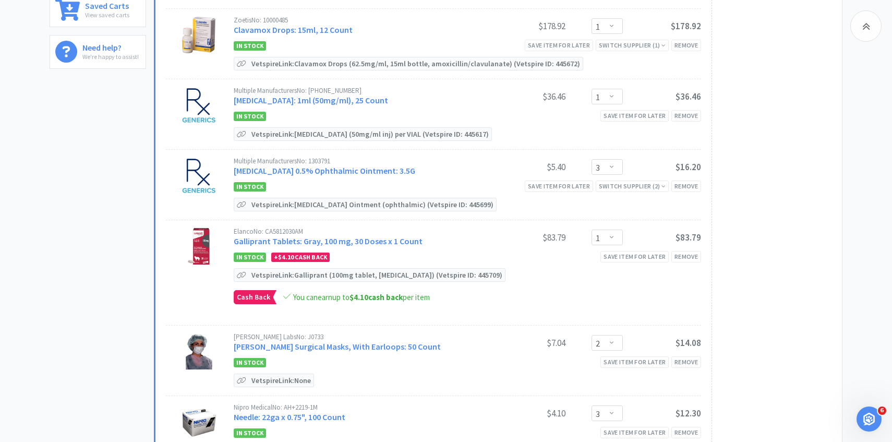
scroll to position [0, 0]
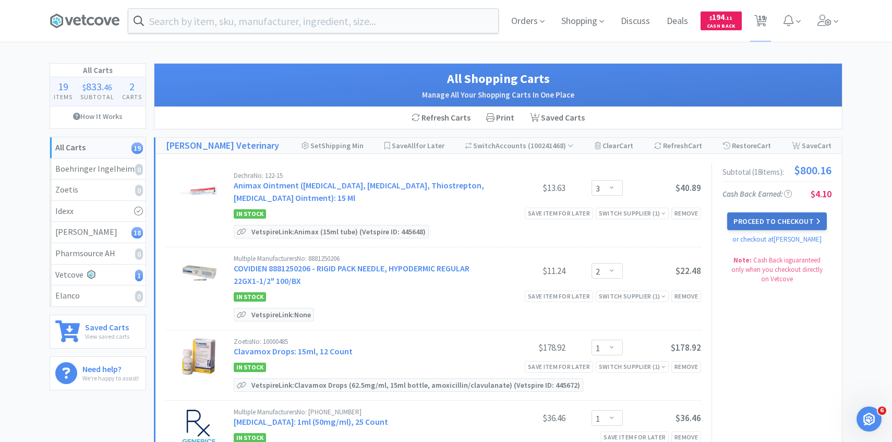
click at [741, 221] on button "Proceed to Checkout" at bounding box center [776, 221] width 99 height 18
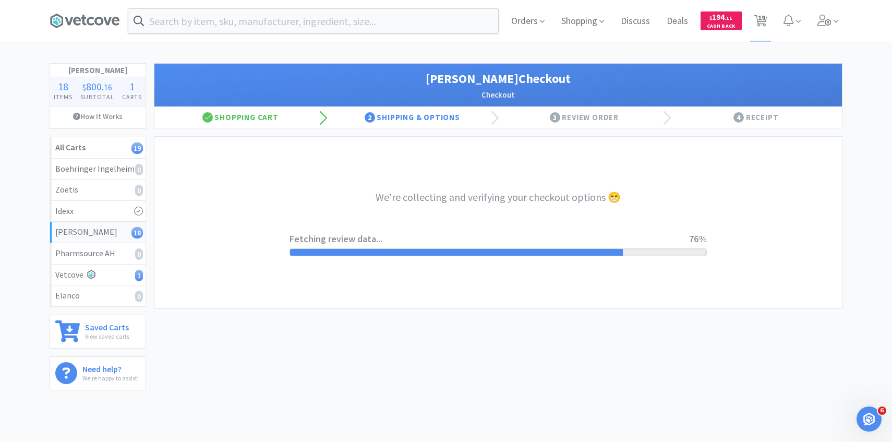
select select "1"
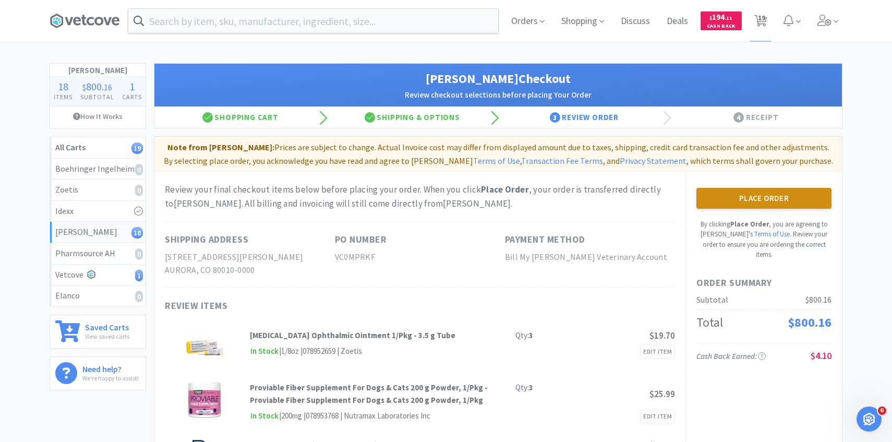
click at [739, 198] on button "Place Order" at bounding box center [763, 198] width 135 height 21
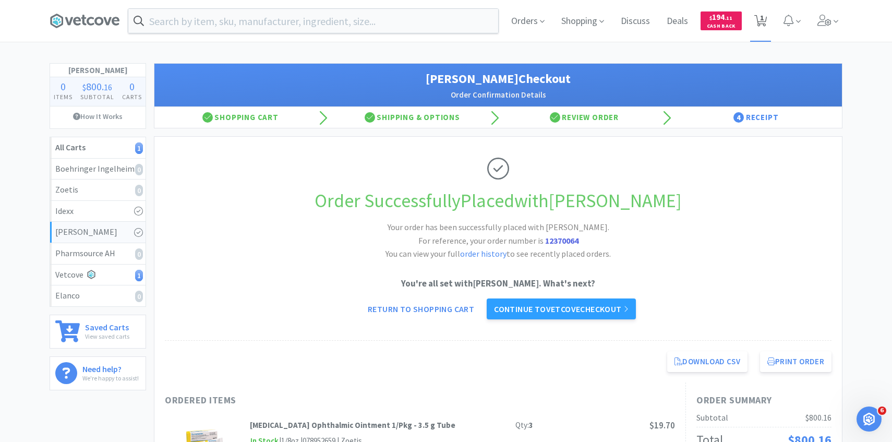
click at [764, 21] on icon at bounding box center [760, 20] width 13 height 11
select select "10"
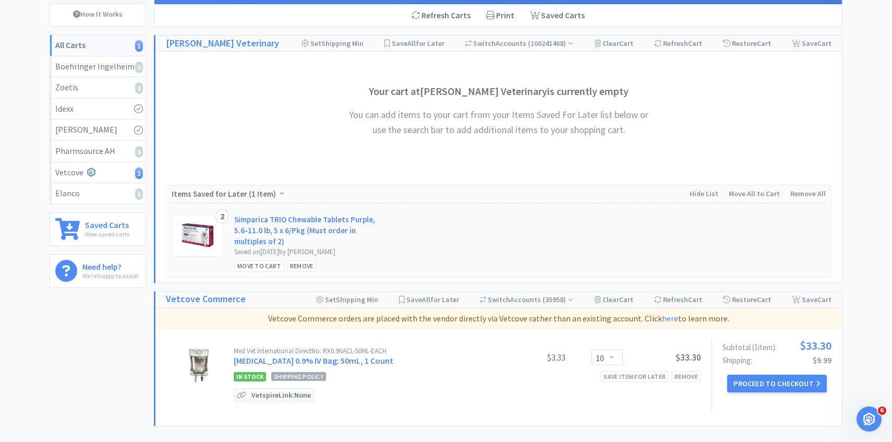
scroll to position [194, 0]
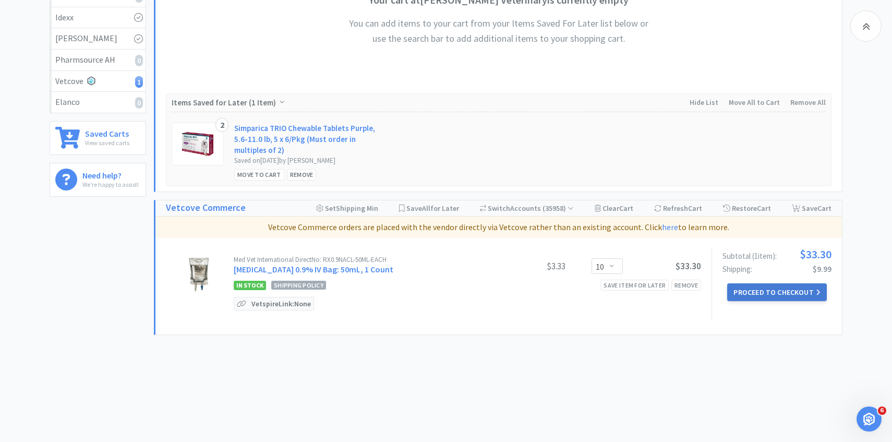
click at [775, 293] on button "Proceed to Checkout" at bounding box center [776, 292] width 99 height 18
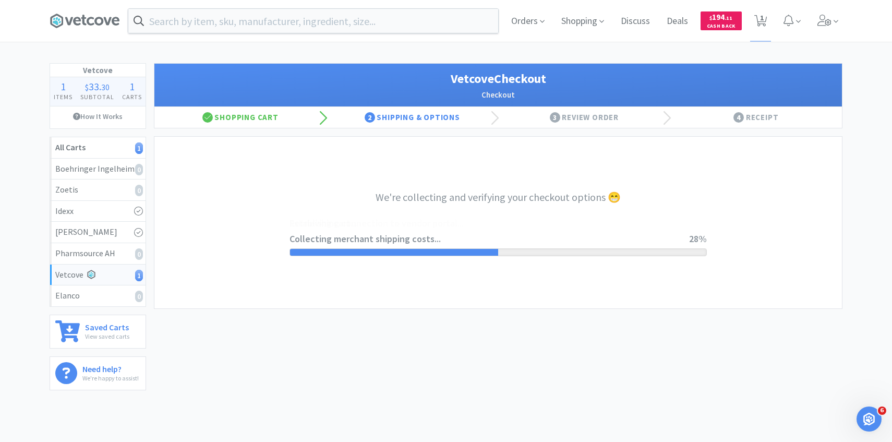
select select "2489"
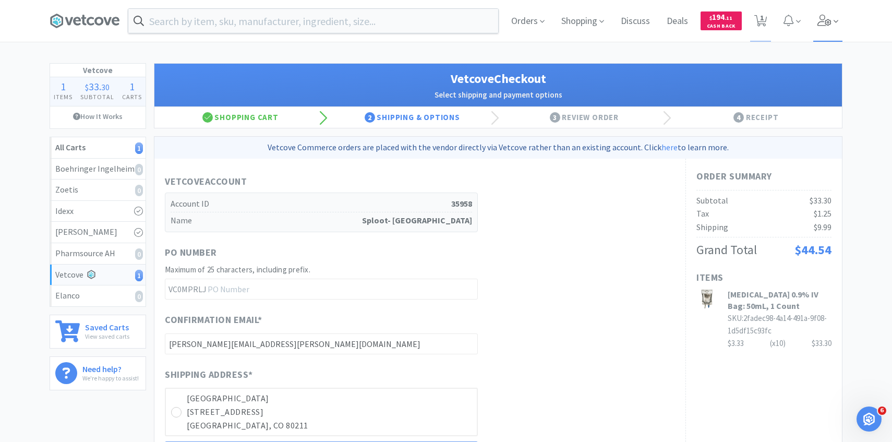
click at [822, 30] on span at bounding box center [828, 21] width 30 height 42
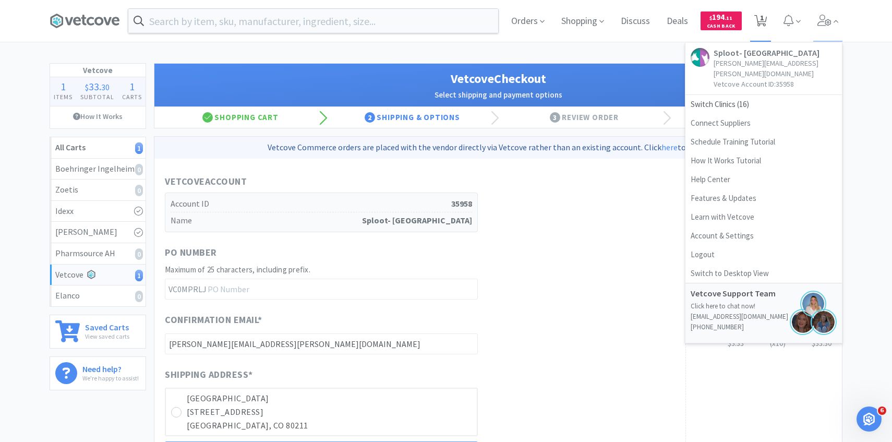
click at [762, 21] on span "1" at bounding box center [762, 18] width 4 height 42
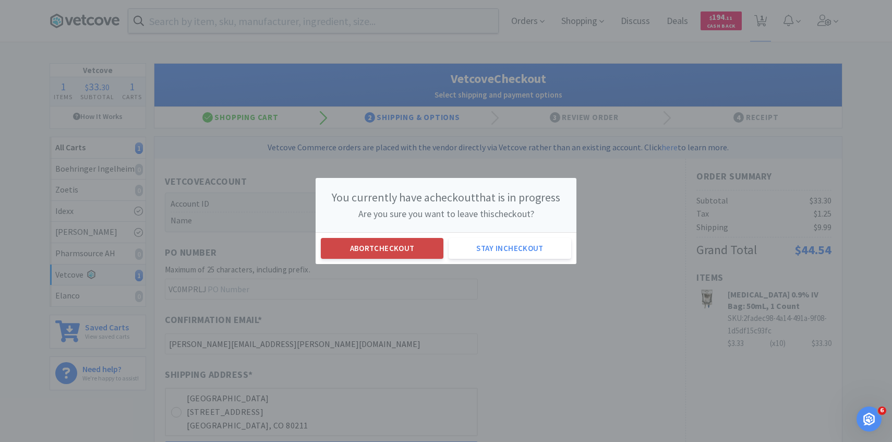
click at [401, 252] on button "Abort checkout" at bounding box center [382, 248] width 123 height 21
select select "10"
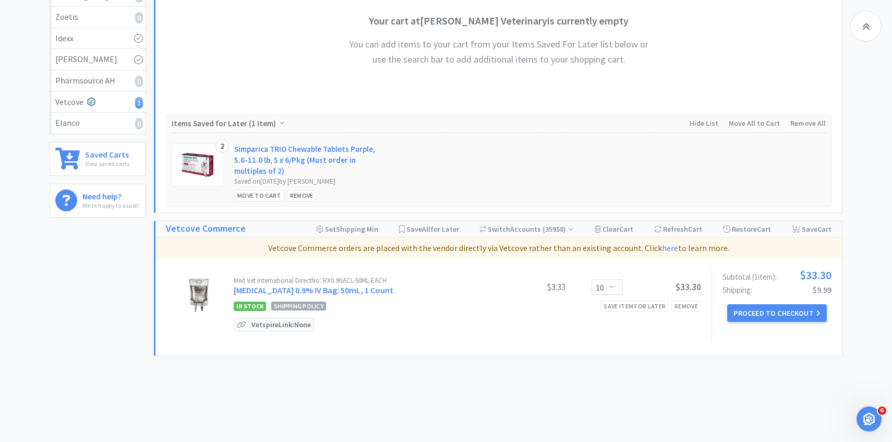
scroll to position [194, 0]
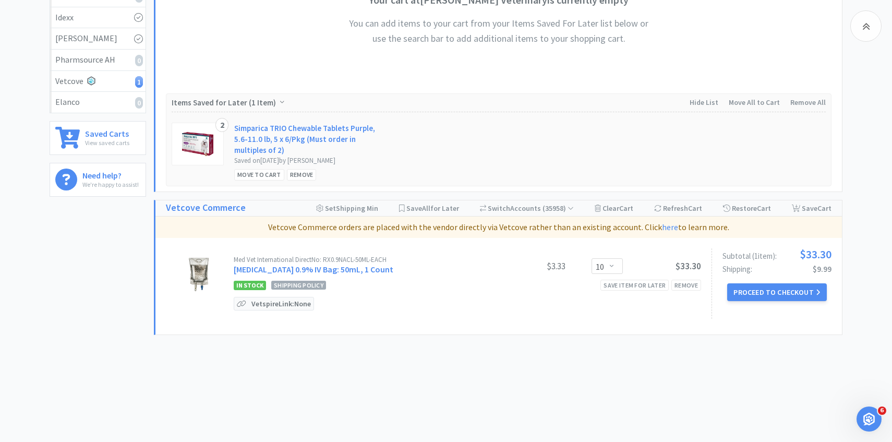
click at [765, 303] on div "Subtotal ( 1 item ): $33.30 Shipping: $9.99 Proceed to Checkout" at bounding box center [772, 283] width 120 height 70
click at [766, 297] on button "Proceed to Checkout" at bounding box center [776, 292] width 99 height 18
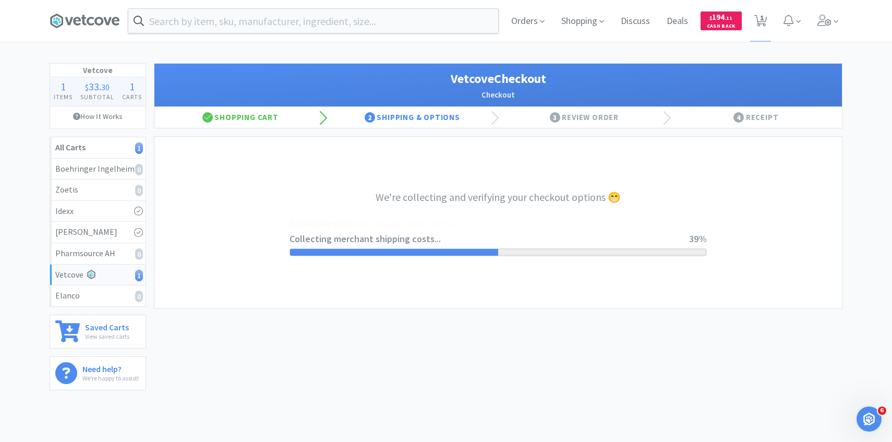
select select "2489"
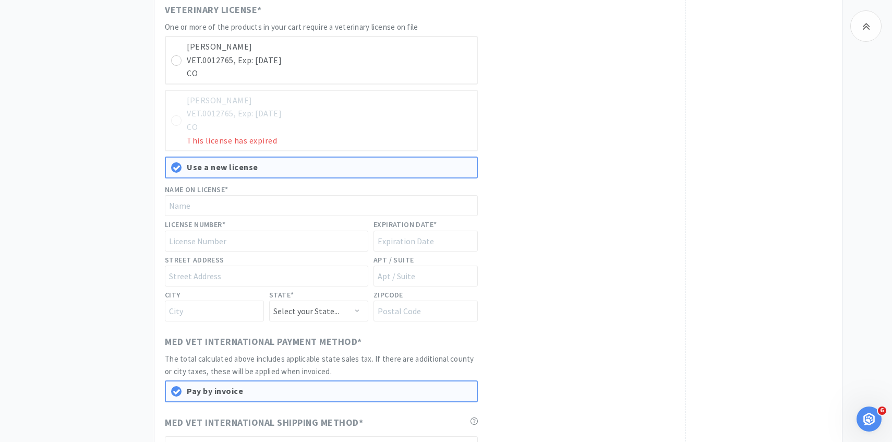
scroll to position [583, 0]
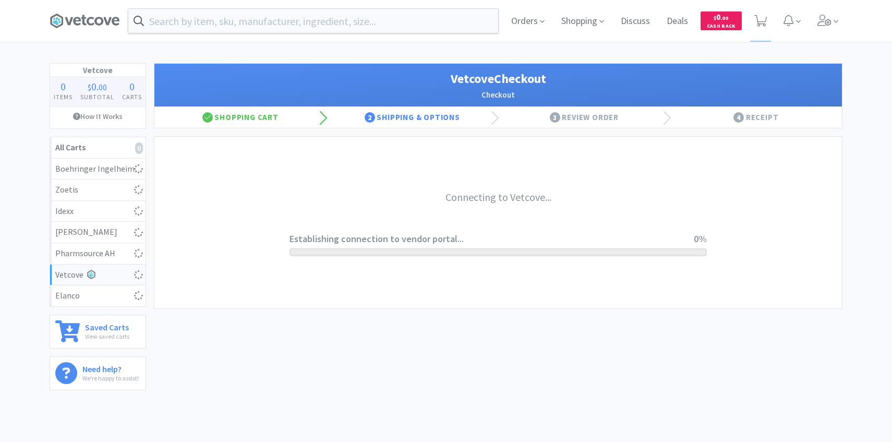
select select "2489"
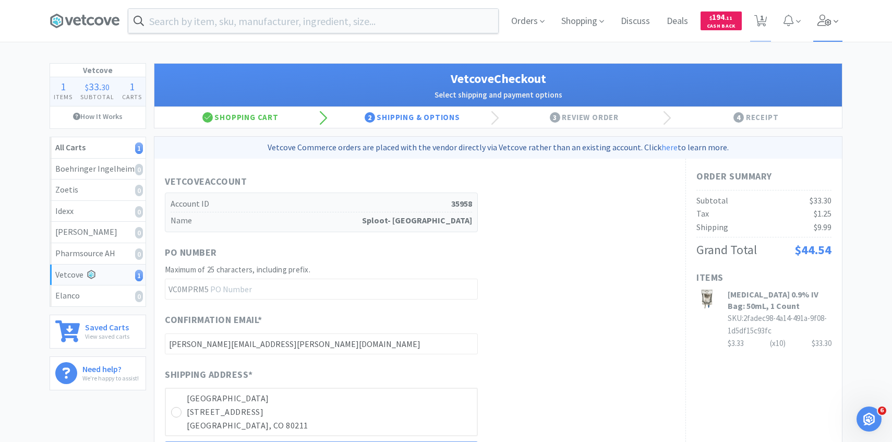
click at [816, 19] on span at bounding box center [828, 21] width 30 height 42
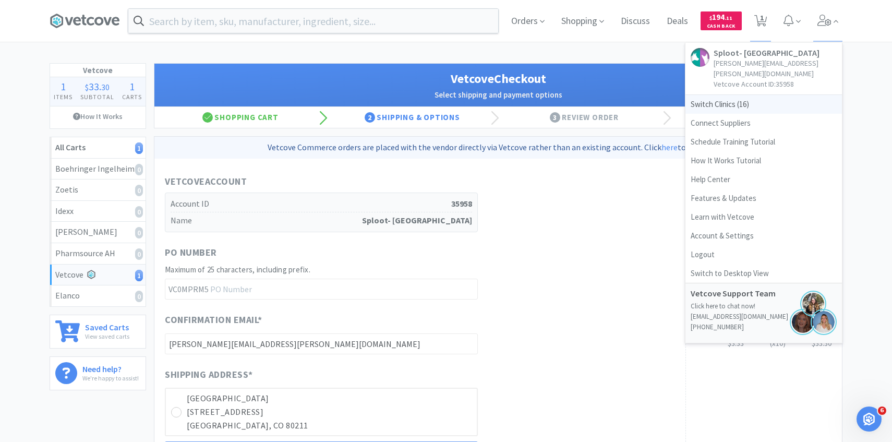
click at [769, 95] on span "Switch Clinics ( 16 )" at bounding box center [763, 104] width 157 height 19
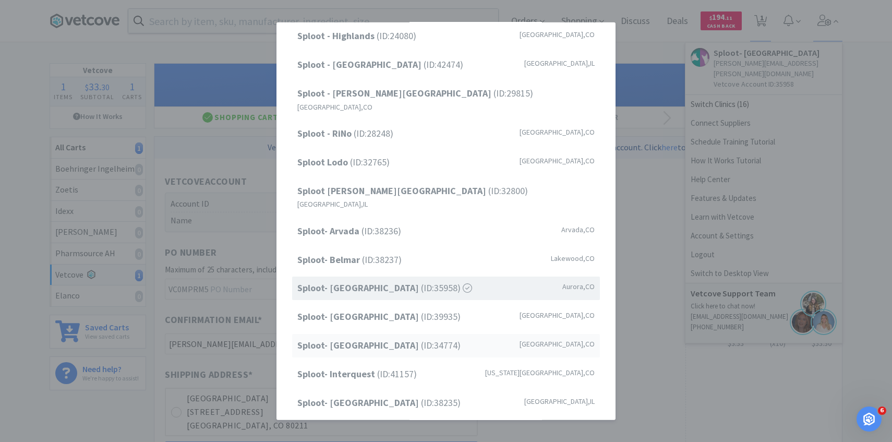
scroll to position [98, 0]
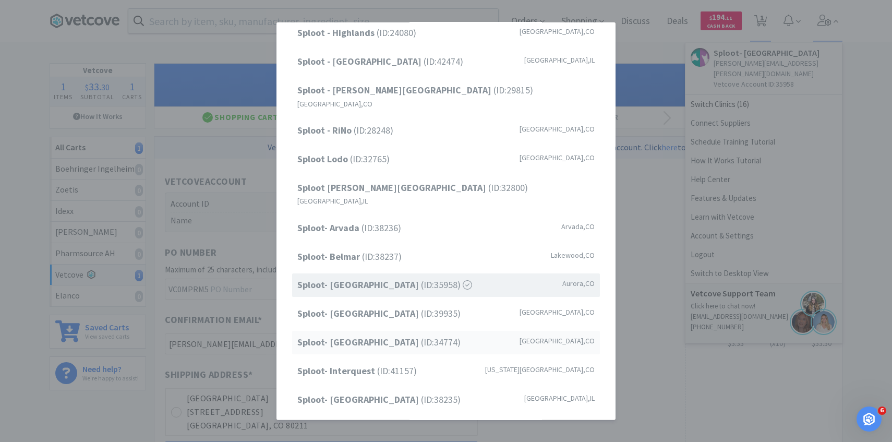
click at [419, 335] on span "Sploot- [GEOGRAPHIC_DATA] (ID: 34774 )" at bounding box center [378, 342] width 163 height 15
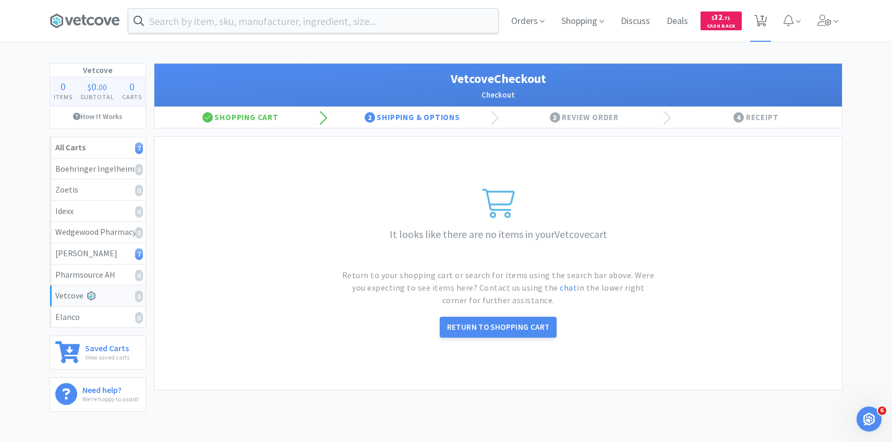
click at [758, 27] on span "7" at bounding box center [760, 21] width 13 height 15
select select "3"
select select "1"
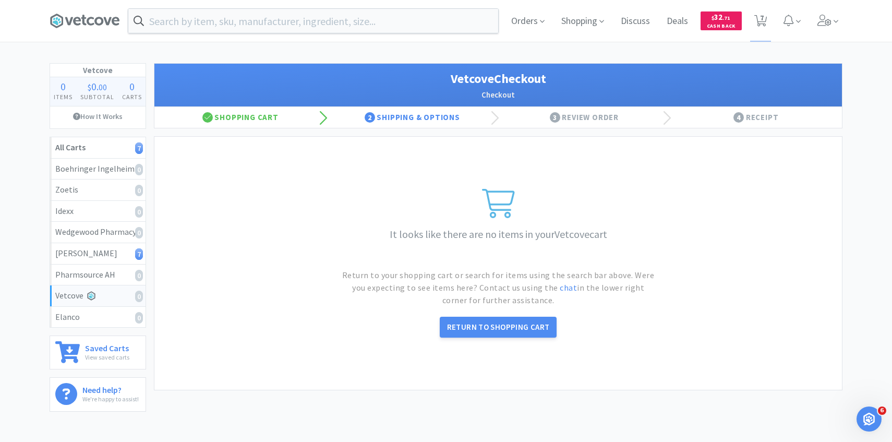
select select "1"
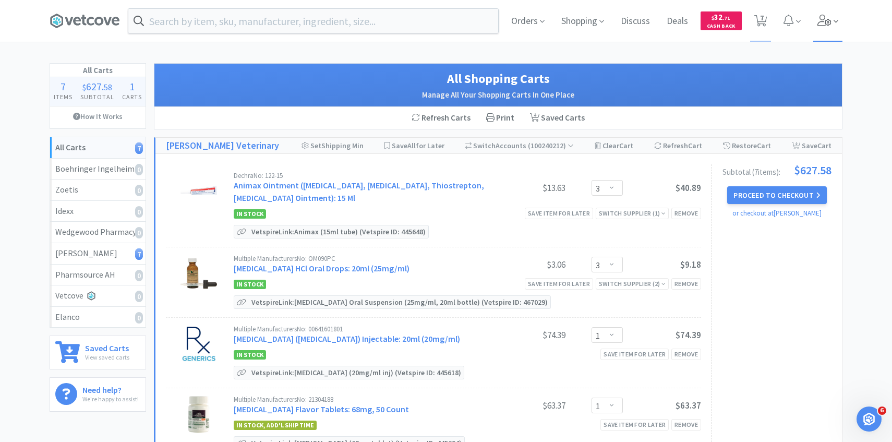
click at [829, 28] on span at bounding box center [828, 21] width 30 height 42
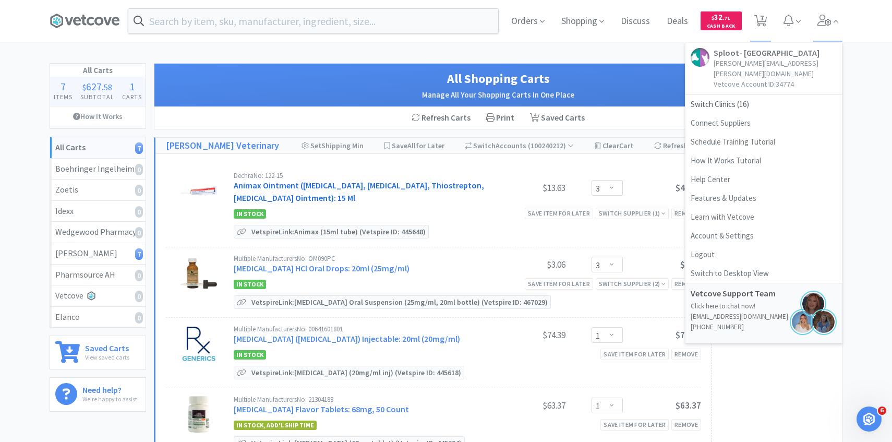
click at [321, 190] on link "Animax Ointment ([MEDICAL_DATA], [MEDICAL_DATA], Thiostrepton, [MEDICAL_DATA] O…" at bounding box center [359, 191] width 250 height 23
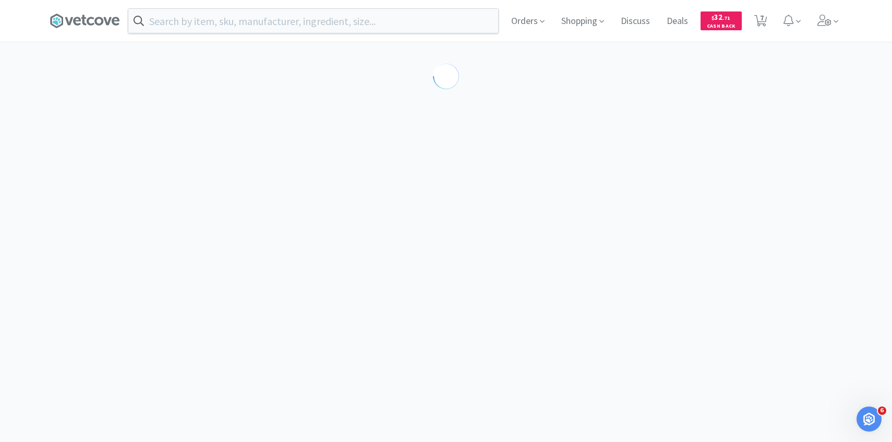
select select "143513"
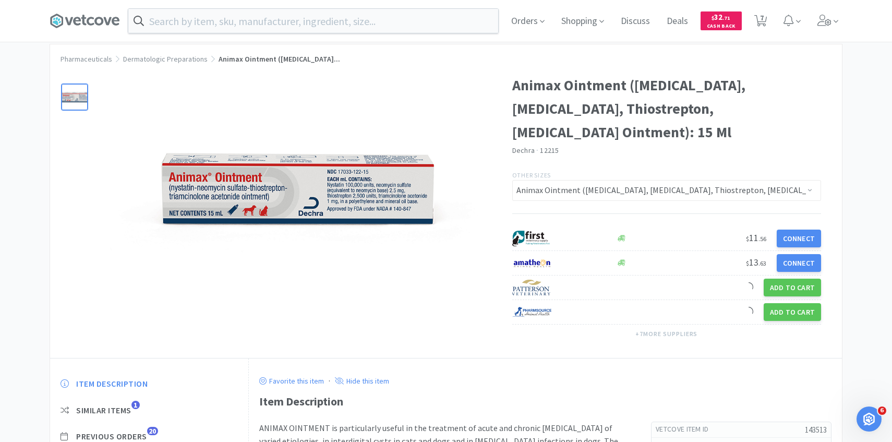
scroll to position [38, 0]
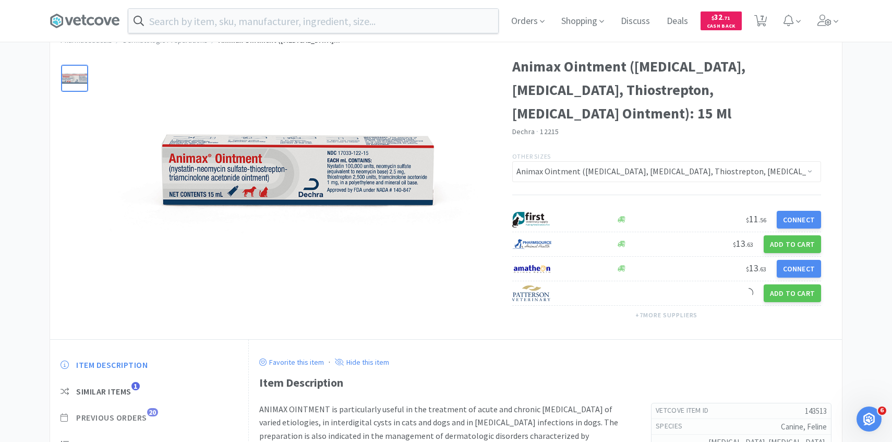
click at [138, 418] on span "Previous Orders" at bounding box center [111, 417] width 71 height 11
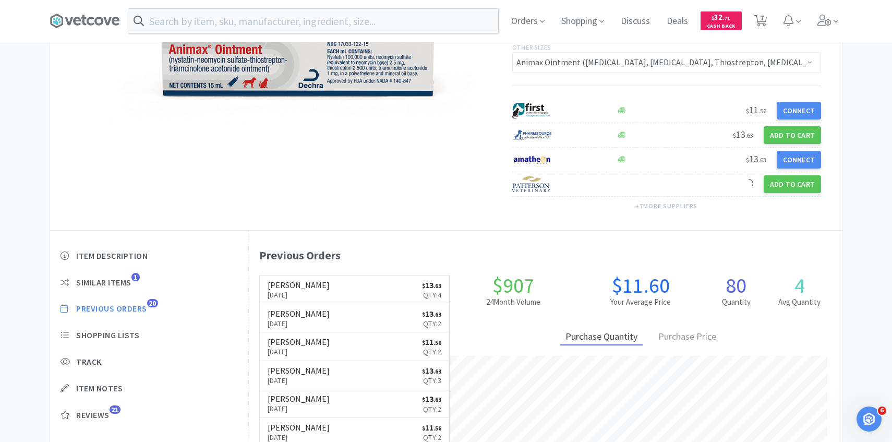
scroll to position [286, 593]
select select "3"
select select "1"
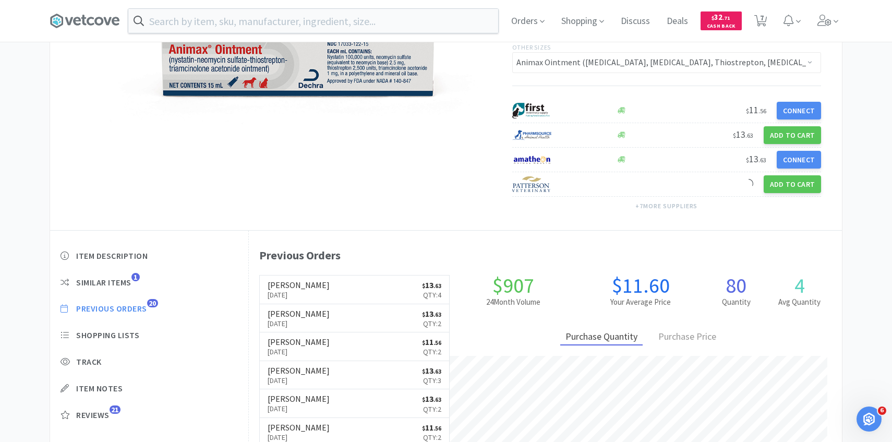
select select "1"
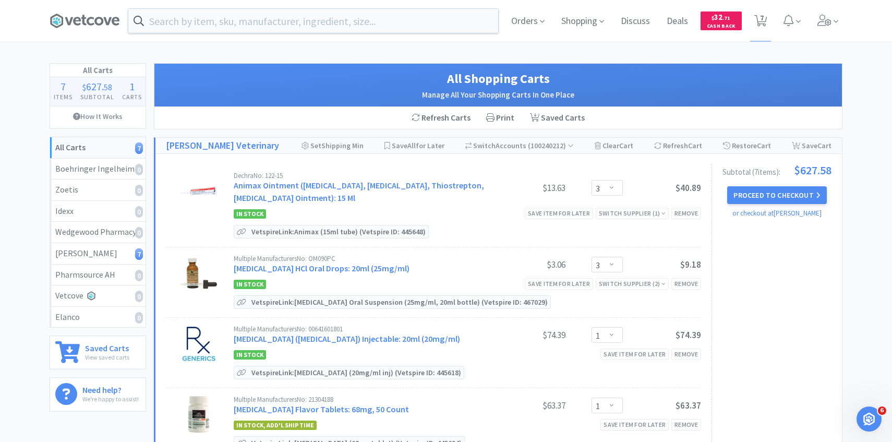
scroll to position [27, 0]
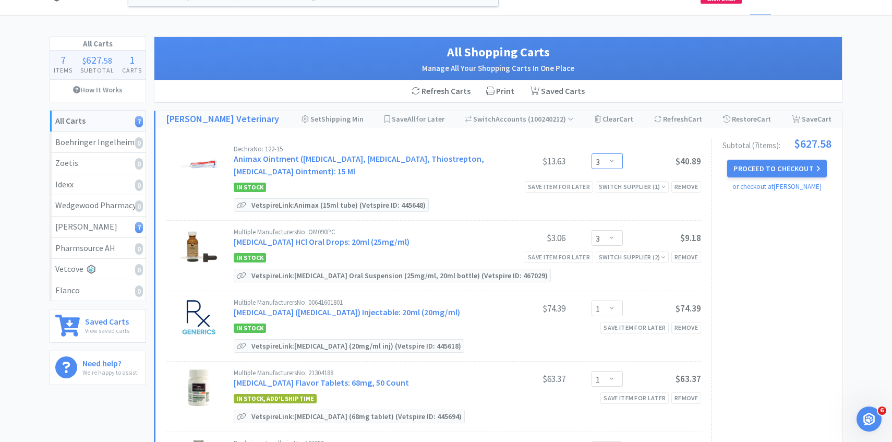
click at [609, 163] on select "Enter Quantity 1 2 3 4 5 6 7 8 9 10 11 12 13 14 15 16 17 18 19 20 Enter Quantity" at bounding box center [607, 161] width 31 height 16
click at [592, 153] on select "Enter Quantity 1 2 3 4 5 6 7 8 9 10 11 12 13 14 15 16 17 18 19 20 Enter Quantity" at bounding box center [607, 161] width 31 height 16
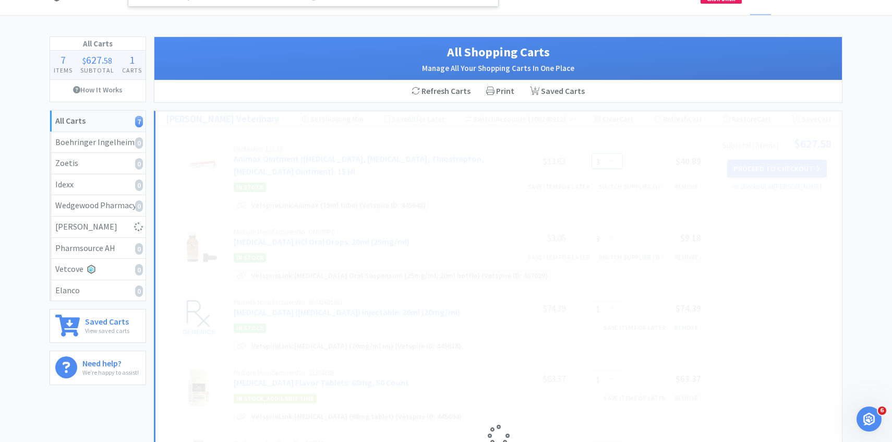
select select "4"
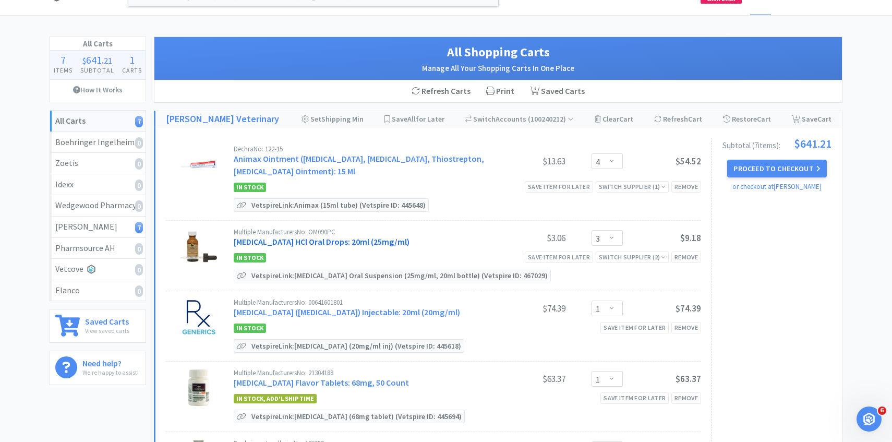
click at [281, 238] on link "[MEDICAL_DATA] HCl Oral Drops: 20ml (25mg/ml)" at bounding box center [322, 241] width 176 height 10
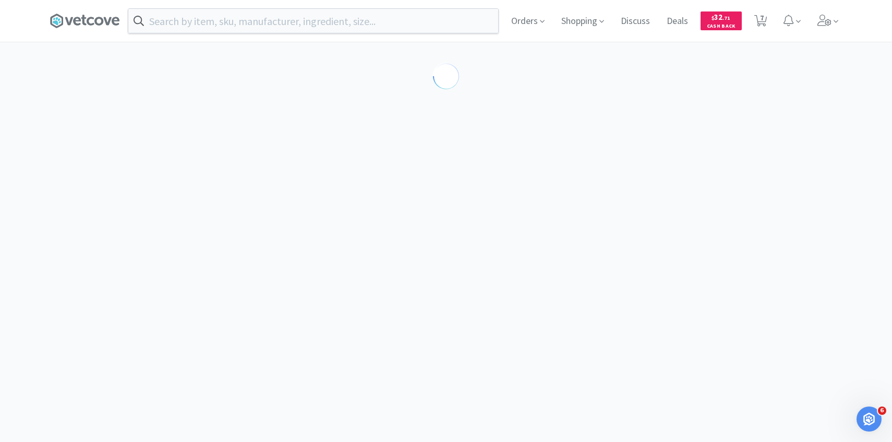
scroll to position [45, 0]
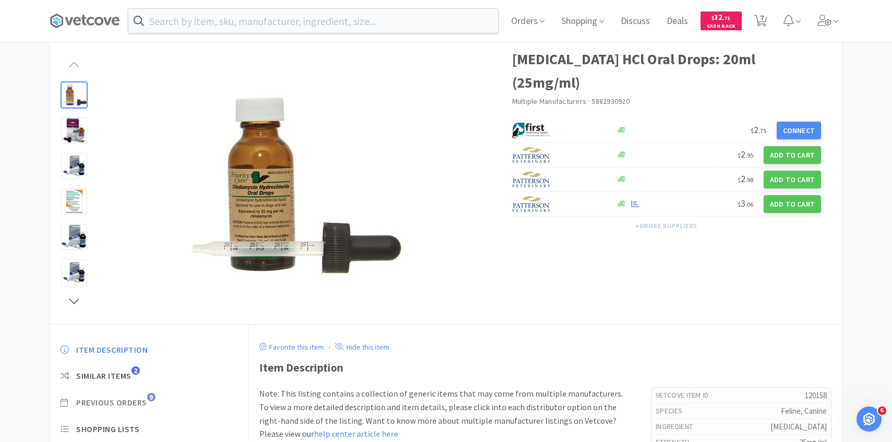
click at [136, 399] on span "Previous Orders" at bounding box center [111, 402] width 71 height 11
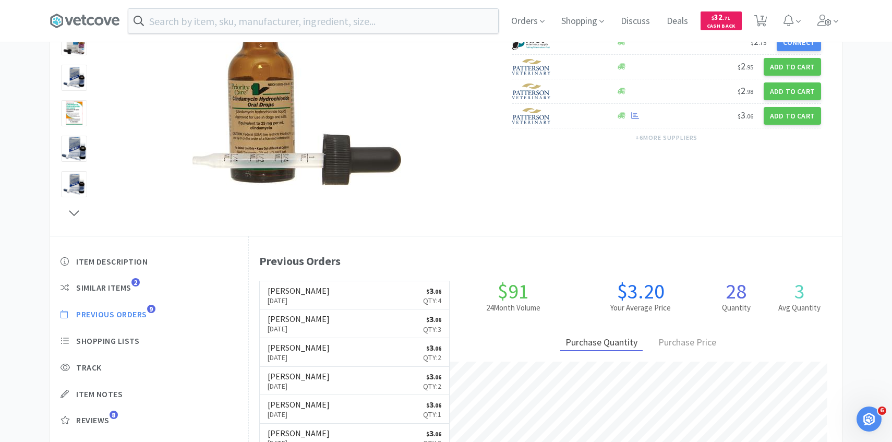
scroll to position [137, 0]
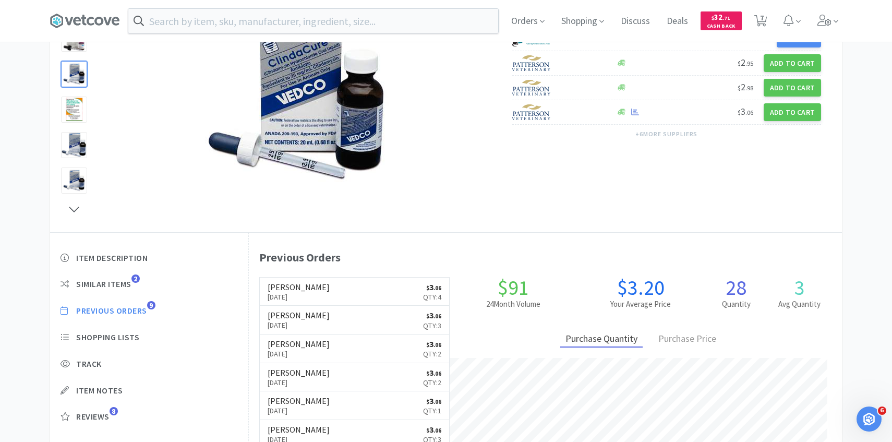
scroll to position [27, 0]
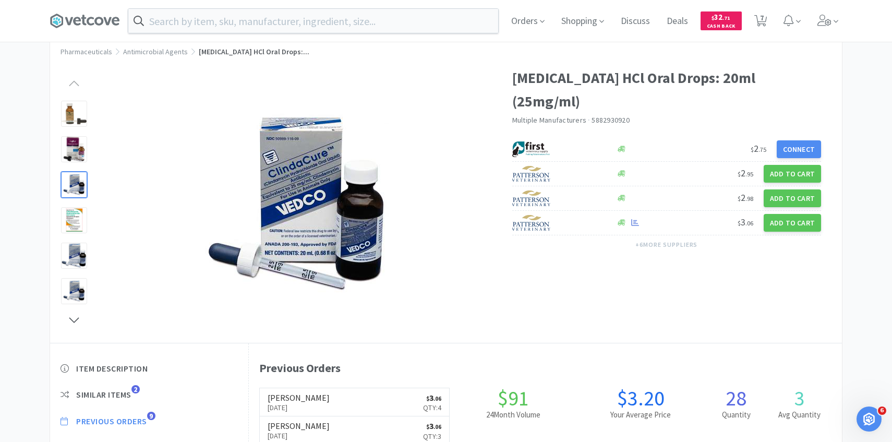
select select "4"
select select "3"
select select "1"
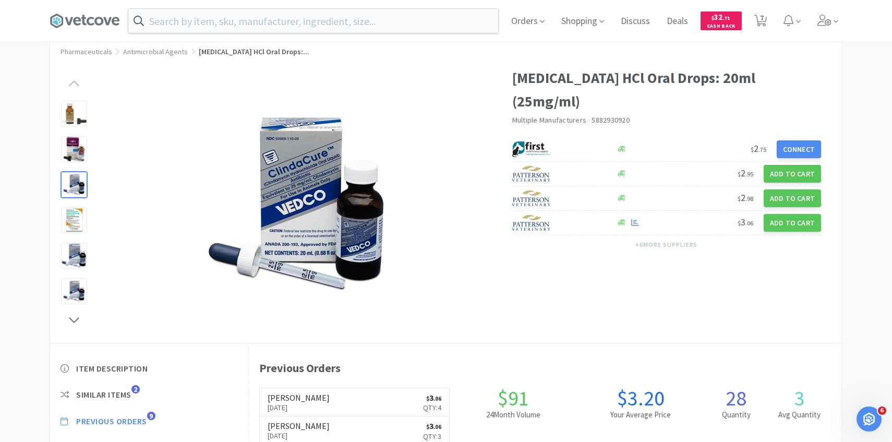
select select "1"
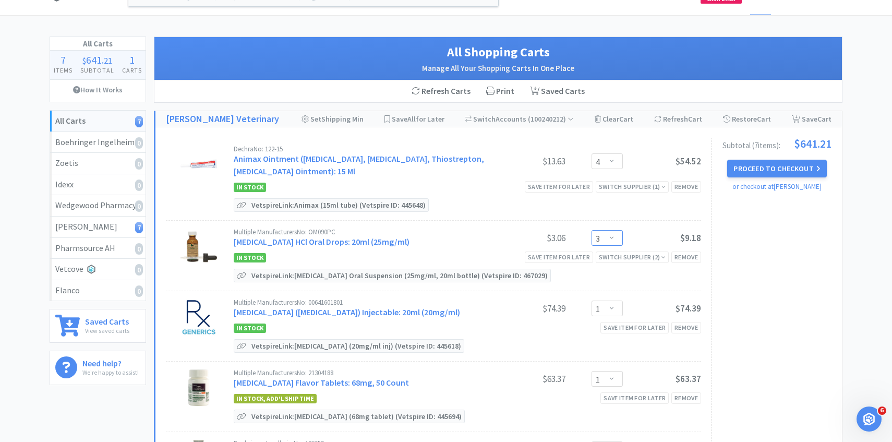
click at [605, 233] on select "Enter Quantity 1 2 3 4 5 6 7 8 9 10 11 12 13 14 15 16 17 18 19 20 Enter Quantity" at bounding box center [607, 238] width 31 height 16
click at [592, 230] on select "Enter Quantity 1 2 3 4 5 6 7 8 9 10 11 12 13 14 15 16 17 18 19 20 Enter Quantity" at bounding box center [607, 238] width 31 height 16
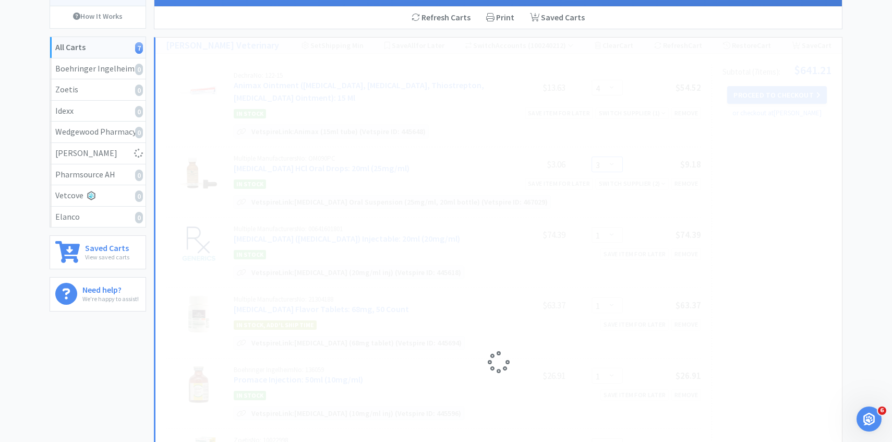
scroll to position [104, 0]
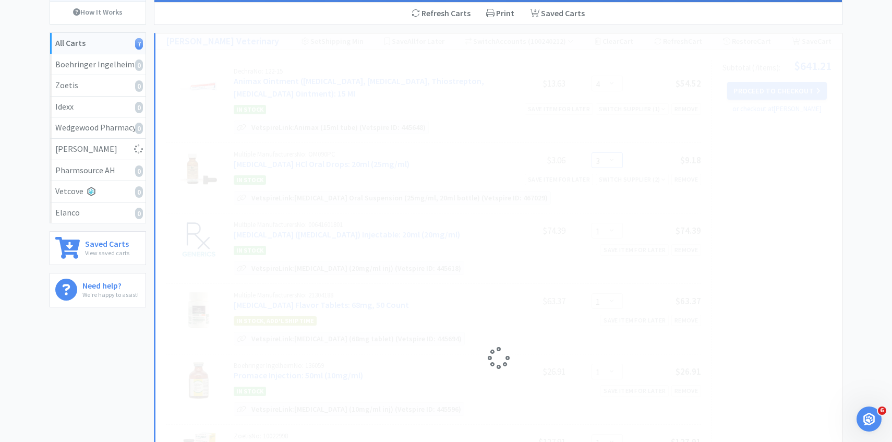
select select "4"
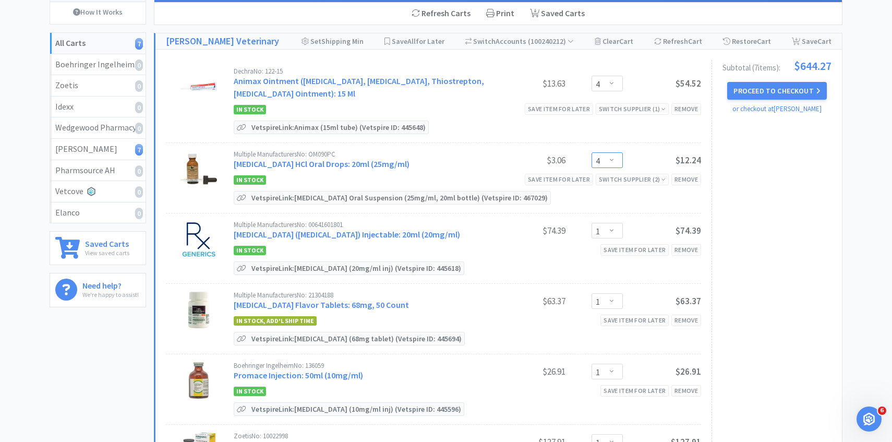
scroll to position [119, 0]
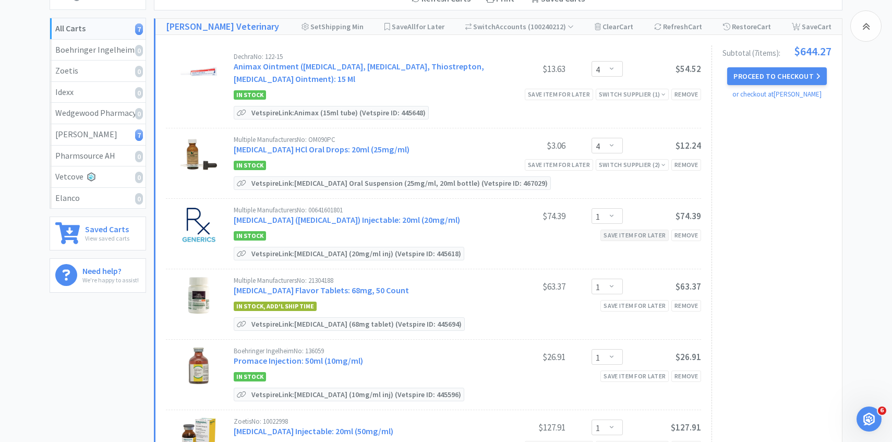
click at [646, 238] on div "Save item for later" at bounding box center [634, 235] width 68 height 11
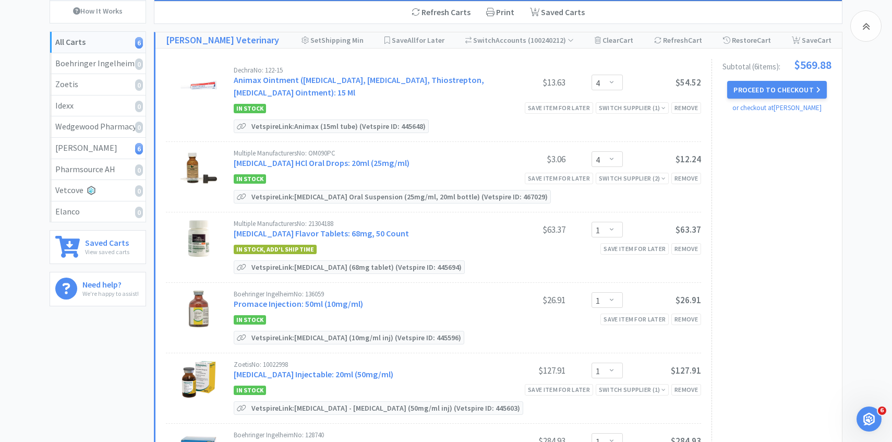
scroll to position [0, 0]
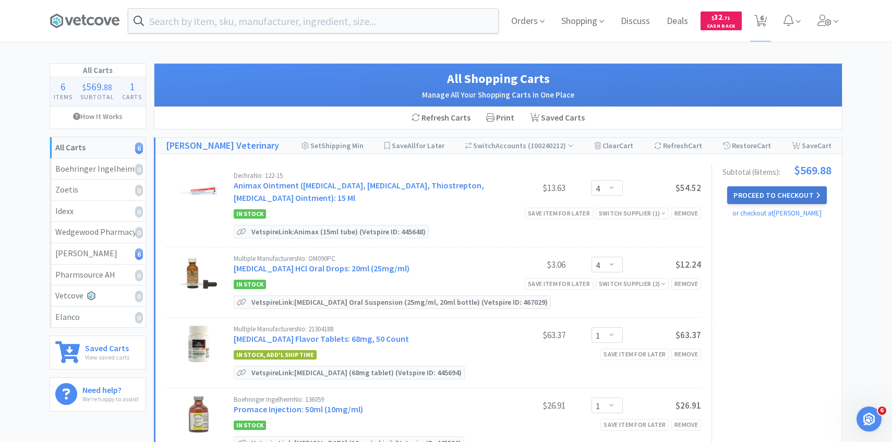
click at [797, 190] on button "Proceed to Checkout" at bounding box center [776, 195] width 99 height 18
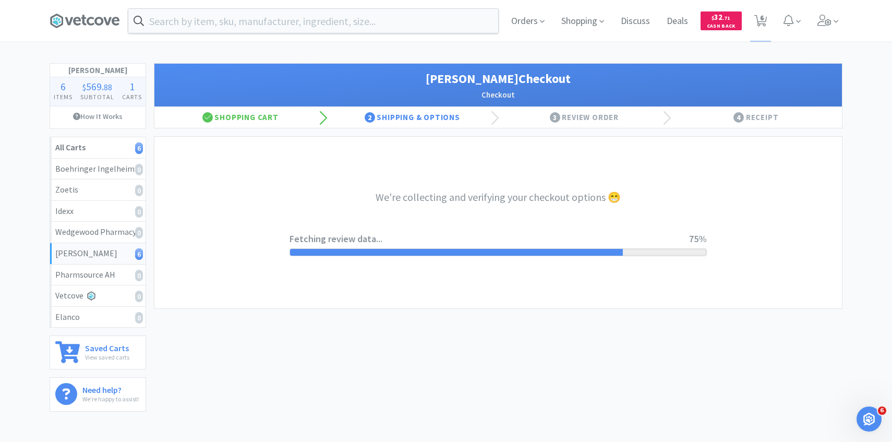
select select "1"
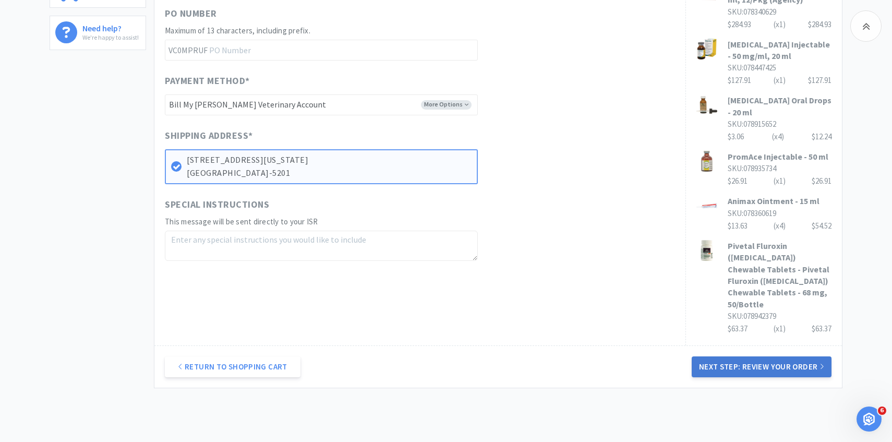
click at [745, 359] on button "Next Step: Review Your Order" at bounding box center [762, 366] width 140 height 21
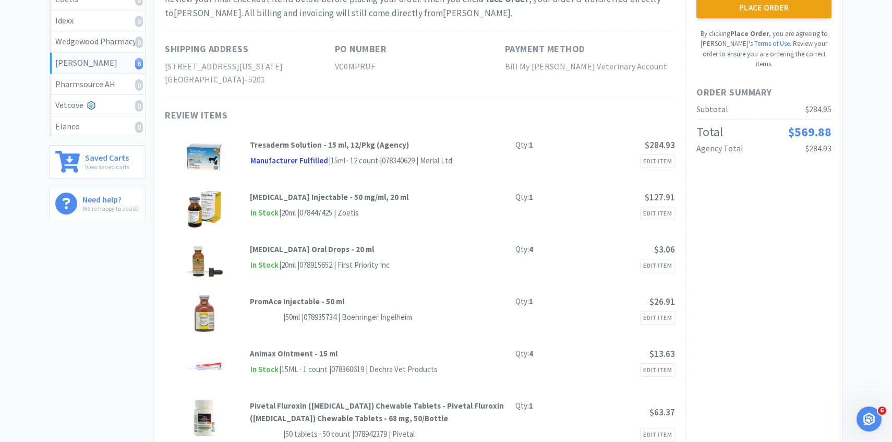
scroll to position [28, 0]
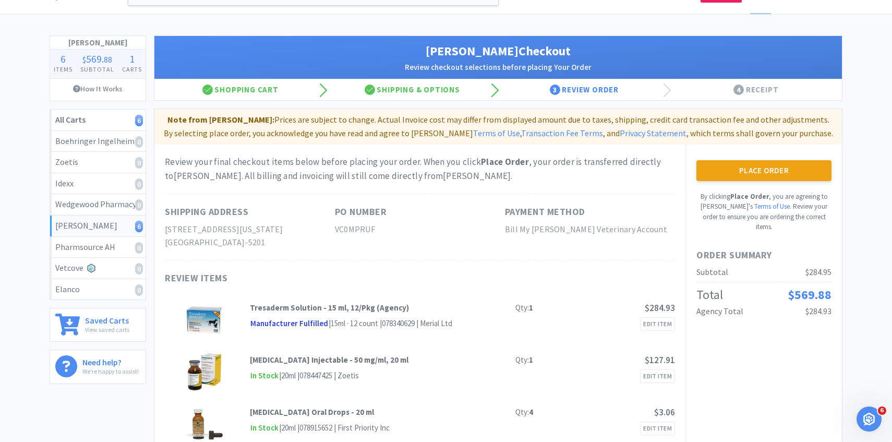
drag, startPoint x: 742, startPoint y: 167, endPoint x: 720, endPoint y: 189, distance: 31.4
click at [742, 167] on button "Place Order" at bounding box center [763, 170] width 135 height 21
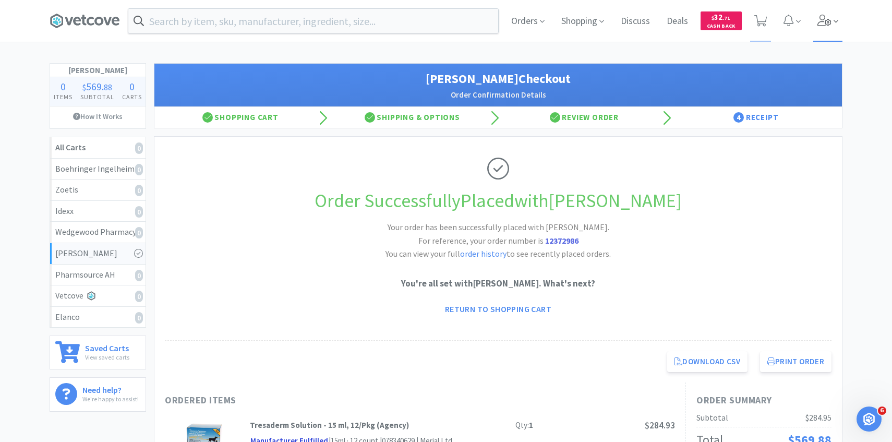
click at [834, 16] on span at bounding box center [836, 22] width 5 height 12
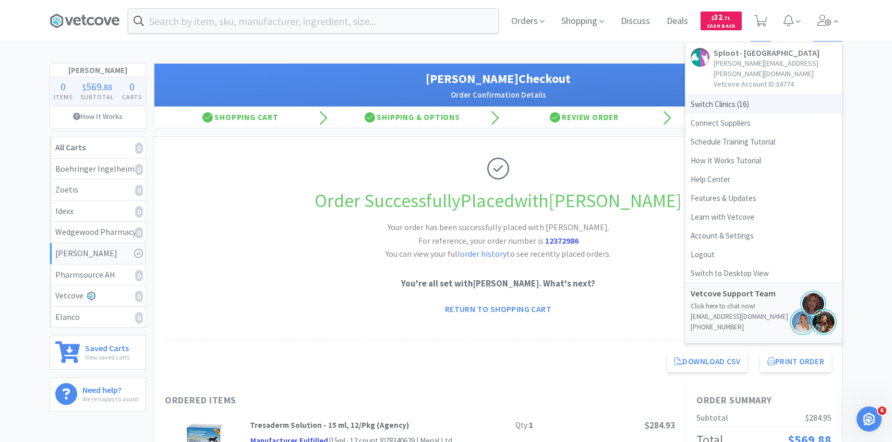
click at [733, 100] on span "Switch Clinics ( 16 )" at bounding box center [763, 104] width 157 height 19
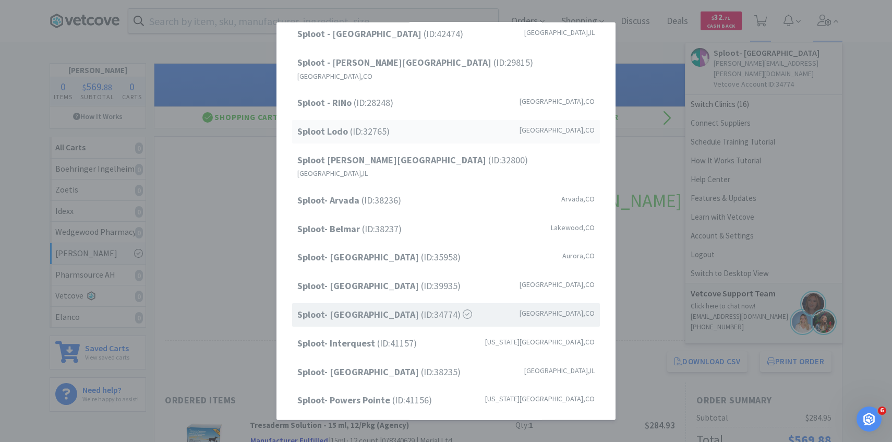
scroll to position [133, 0]
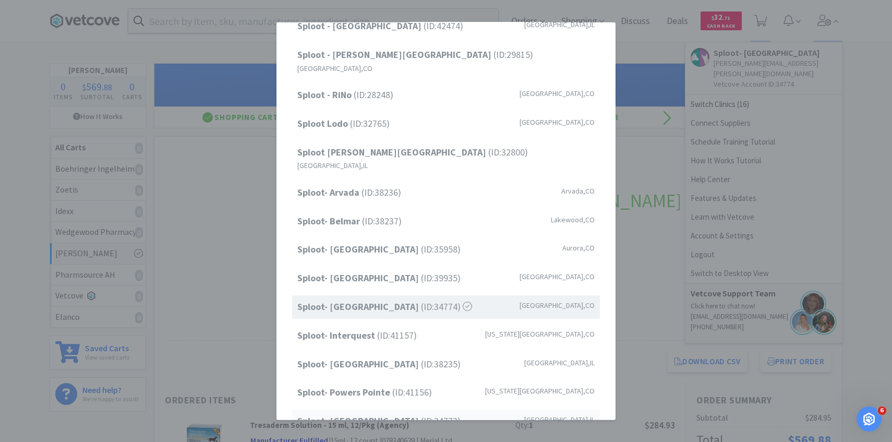
click at [376, 410] on div "Sploot- [GEOGRAPHIC_DATA] (ID: 34773 ) [GEOGRAPHIC_DATA] , [GEOGRAPHIC_DATA]" at bounding box center [446, 421] width 308 height 23
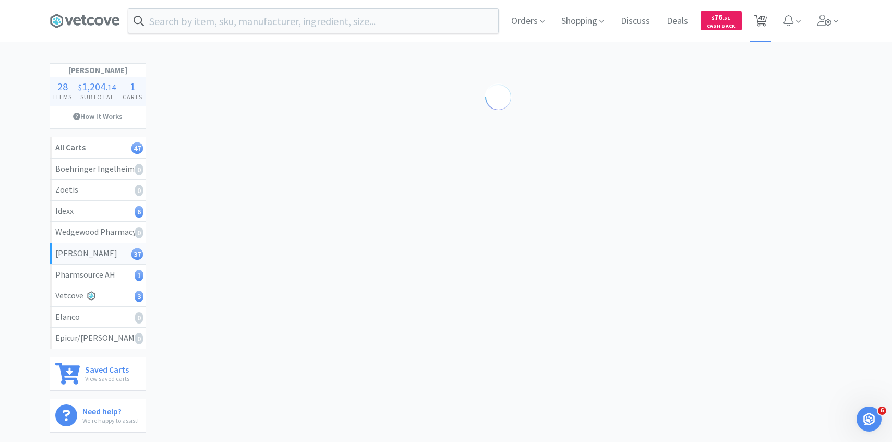
click at [764, 17] on span "47" at bounding box center [761, 18] width 7 height 42
select select "50"
select select "1"
select select "50"
select select "10"
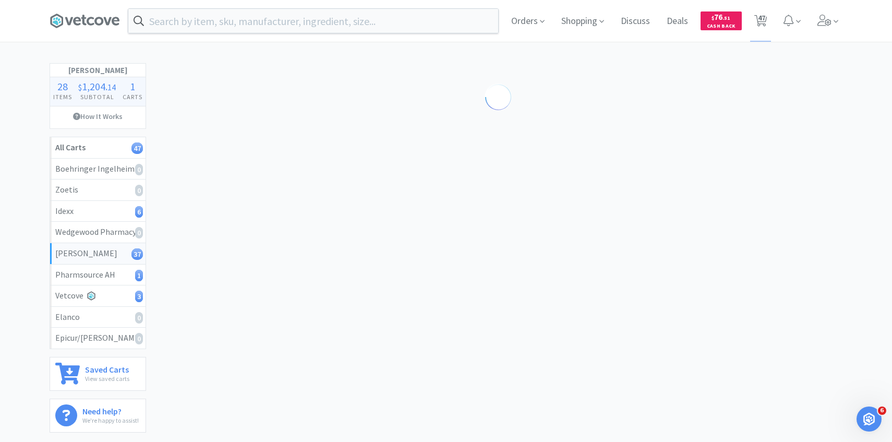
select select "100"
select select "3"
select select "4"
select select "3"
select select "1"
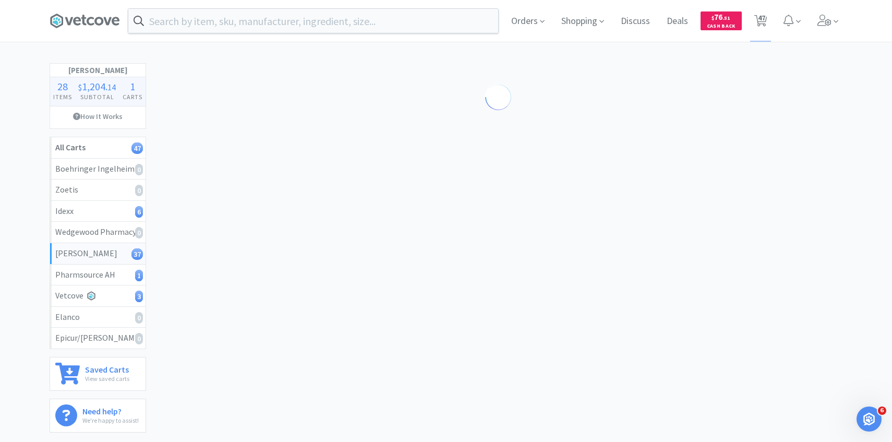
select select "1"
select select "5"
select select "10"
select select "2"
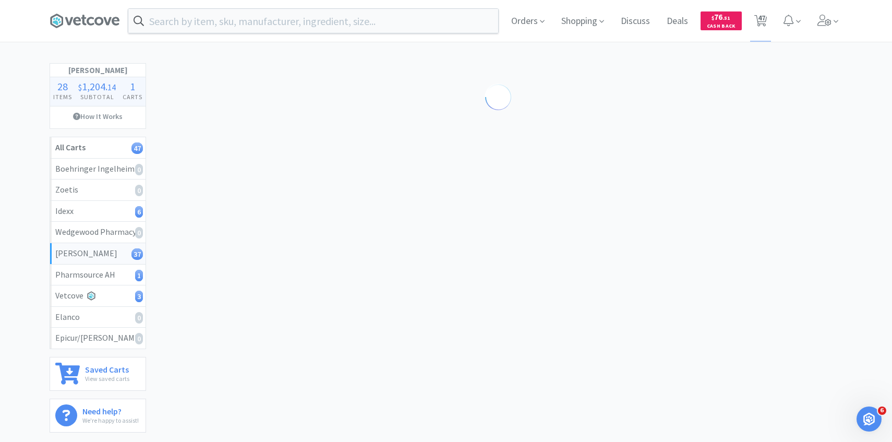
select select "3"
select select "2"
select select "3"
select select "1"
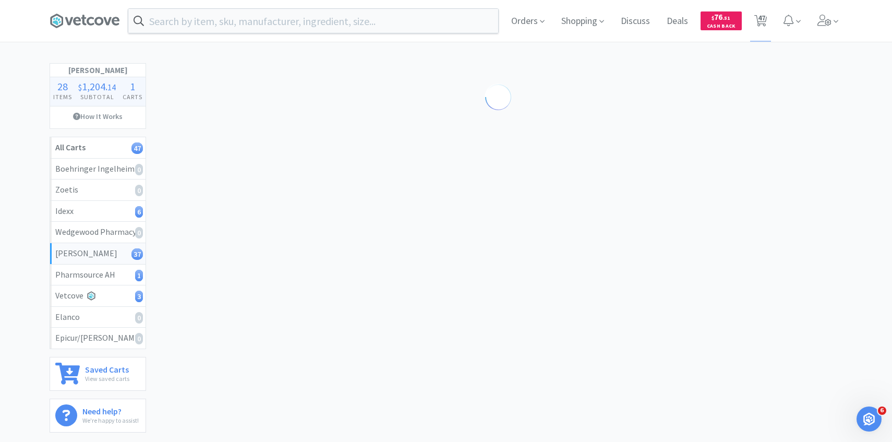
select select "1"
select select "5"
select select "1"
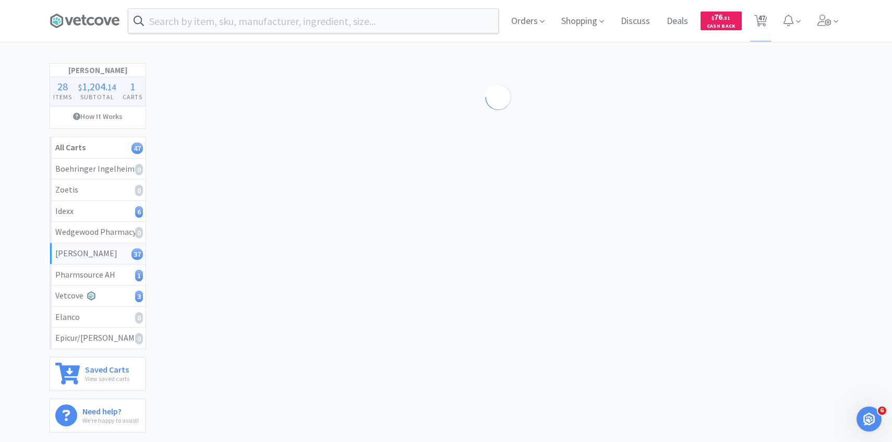
select select "1"
select select "2"
select select "8"
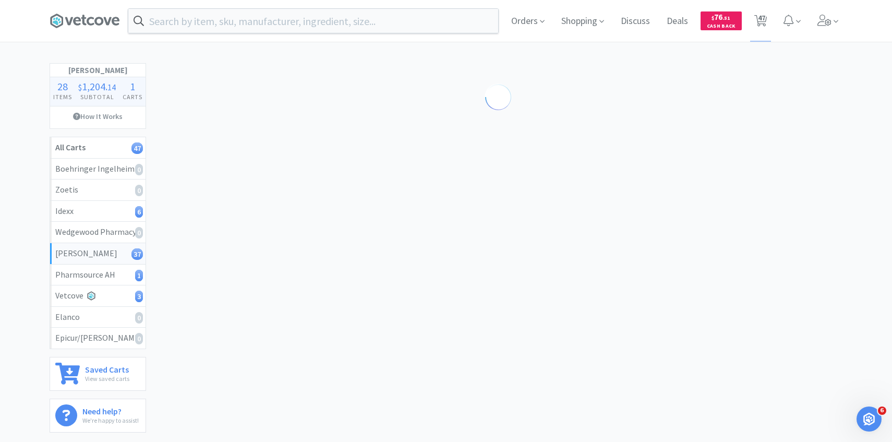
select select "1"
select select "3"
select select "1"
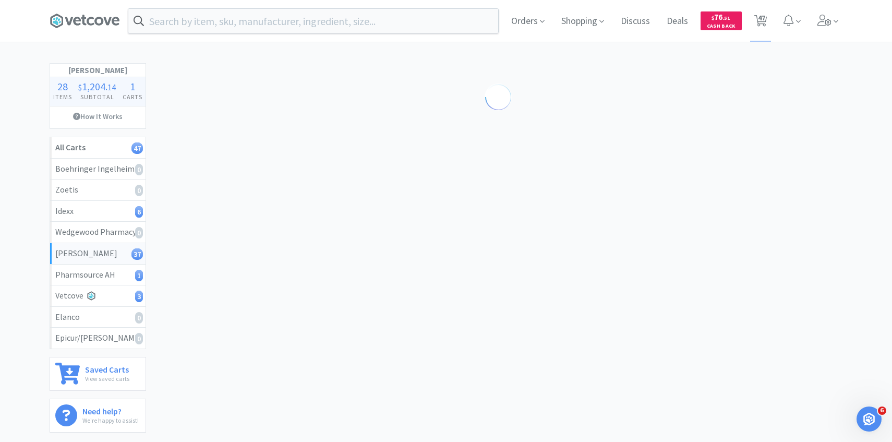
select select "1"
select select "5"
select select "1"
select select "8"
select select "1"
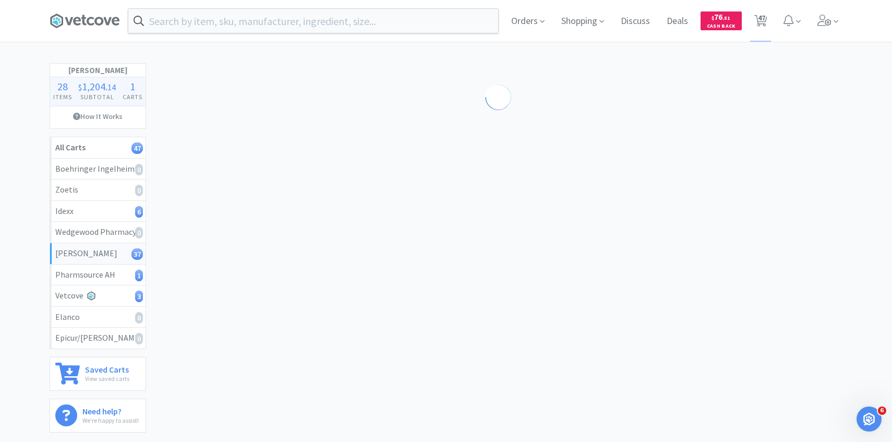
select select "2"
select select "1"
select select "4"
select select "1"
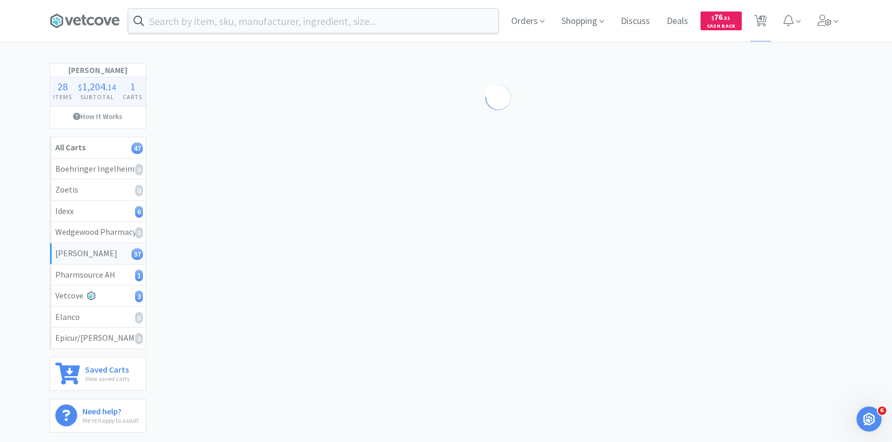
select select "1"
select select "2"
select select "1"
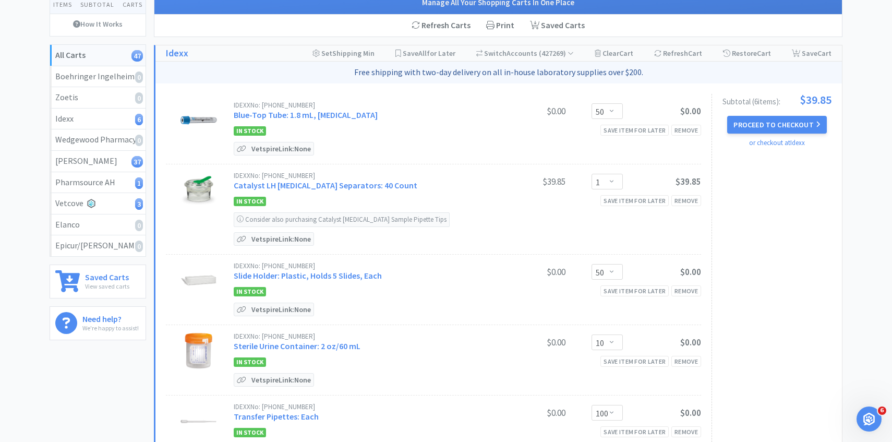
scroll to position [49, 0]
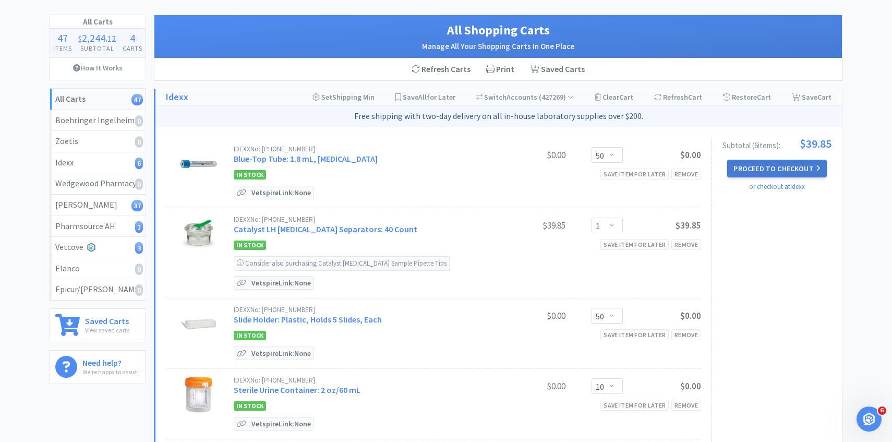
click at [741, 163] on button "Proceed to Checkout" at bounding box center [776, 169] width 99 height 18
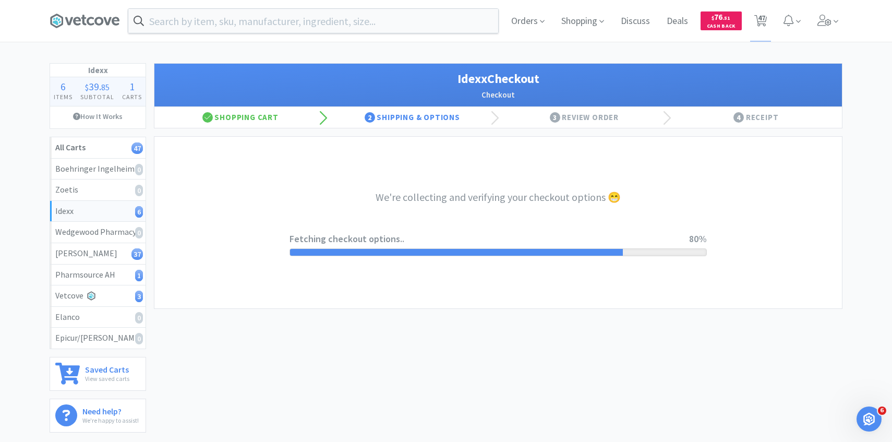
select select "904"
select select "003"
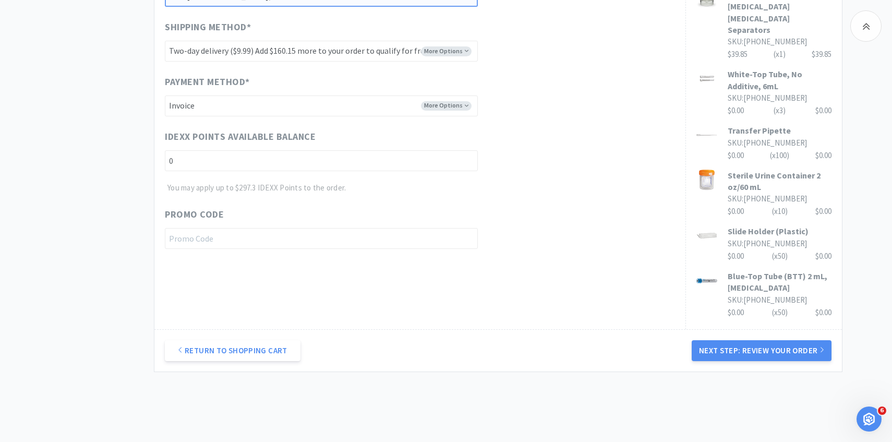
click at [740, 329] on div "Return to Shopping Cart Next Step: Review Your Order" at bounding box center [498, 350] width 688 height 42
click at [740, 340] on button "Next Step: Review Your Order" at bounding box center [762, 350] width 140 height 21
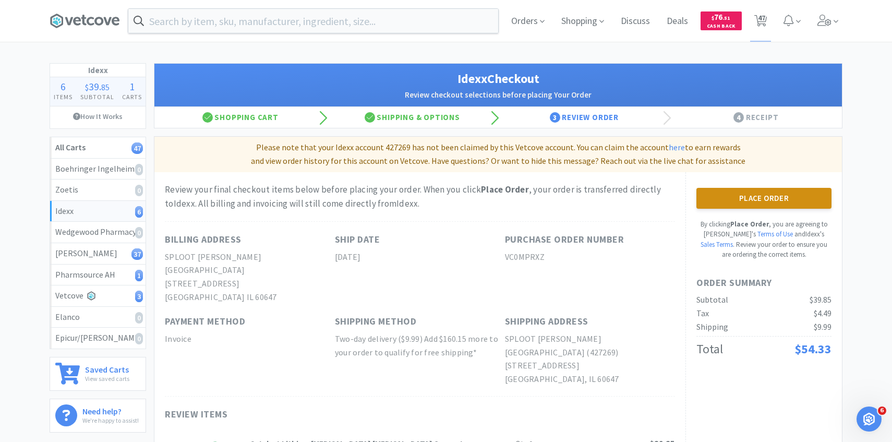
click at [738, 198] on button "Place Order" at bounding box center [763, 198] width 135 height 21
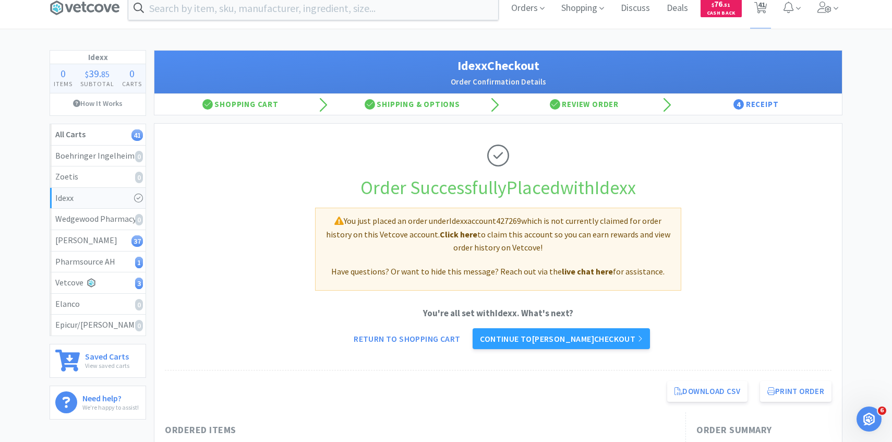
scroll to position [15, 0]
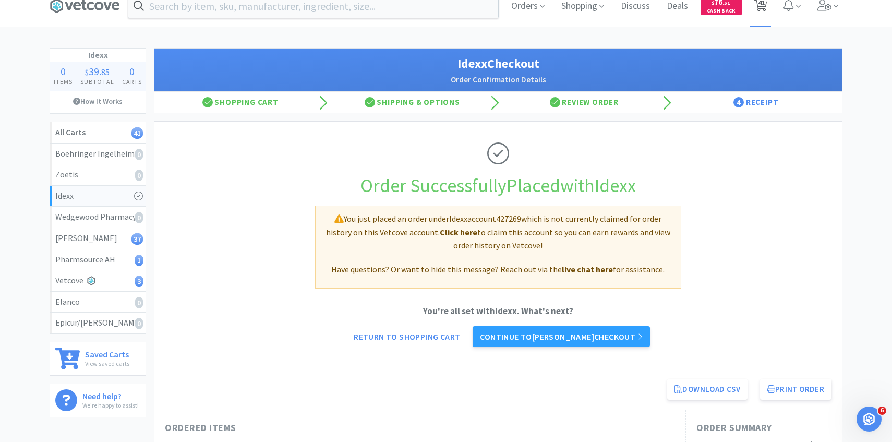
click at [762, 5] on span "41" at bounding box center [761, 3] width 7 height 42
select select "4"
select select "3"
select select "1"
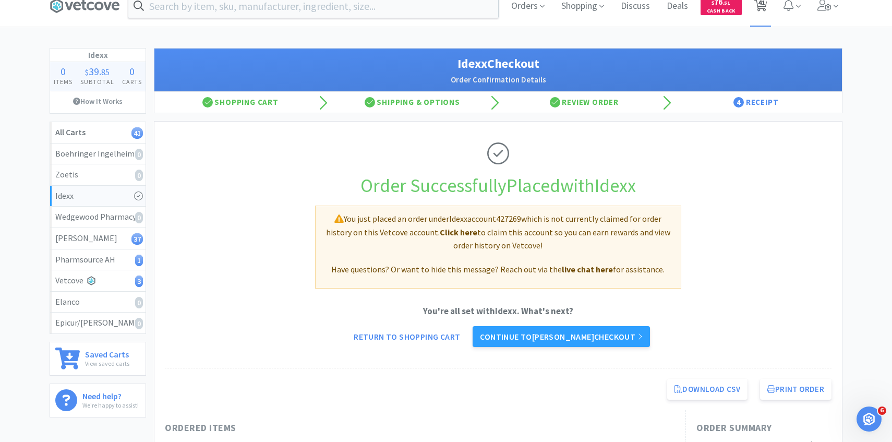
select select "1"
select select "5"
select select "10"
select select "2"
select select "3"
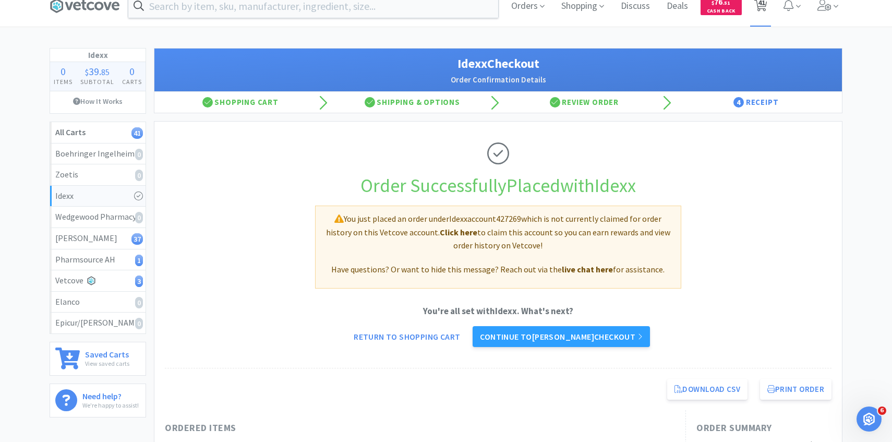
select select "2"
select select "3"
select select "1"
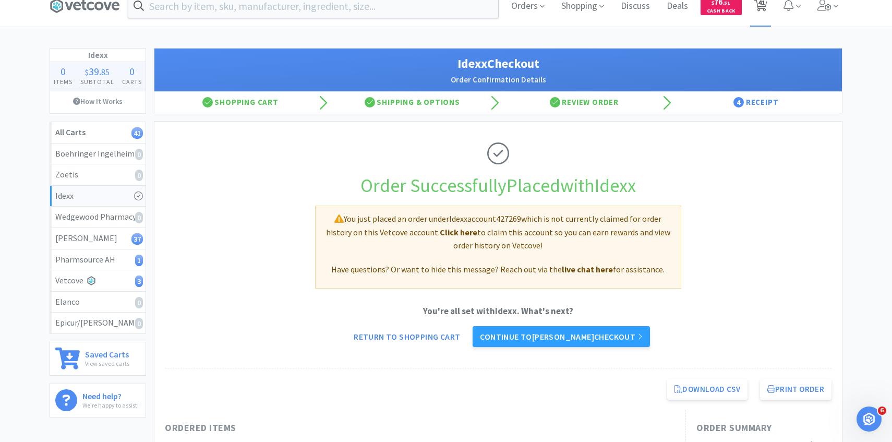
select select "1"
select select "5"
select select "1"
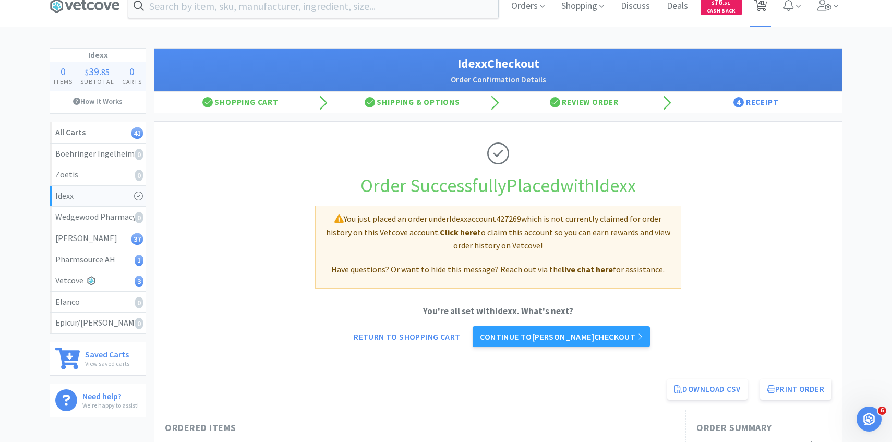
select select "1"
select select "2"
select select "8"
select select "1"
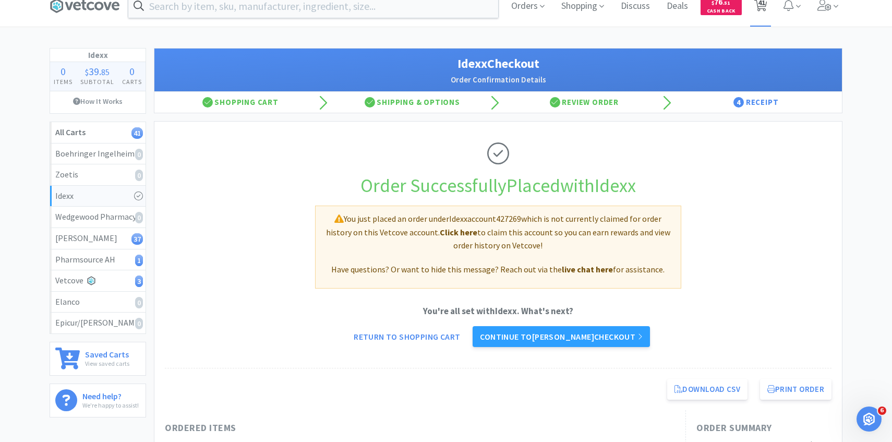
select select "1"
select select "3"
select select "1"
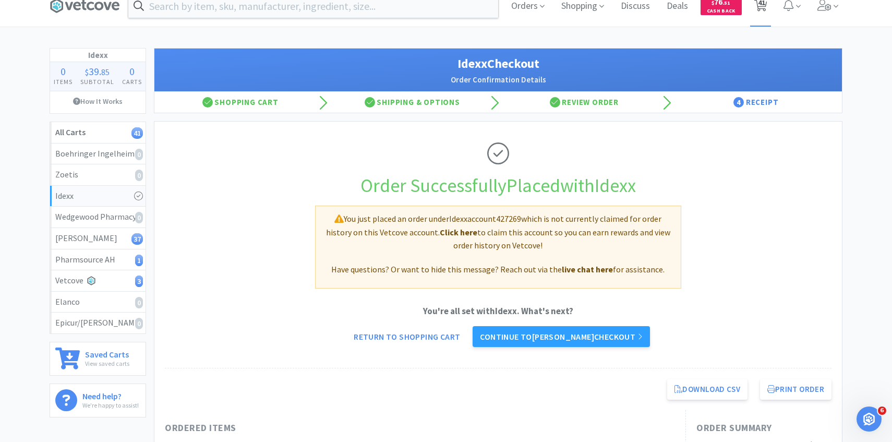
select select "5"
select select "1"
select select "8"
select select "1"
select select "2"
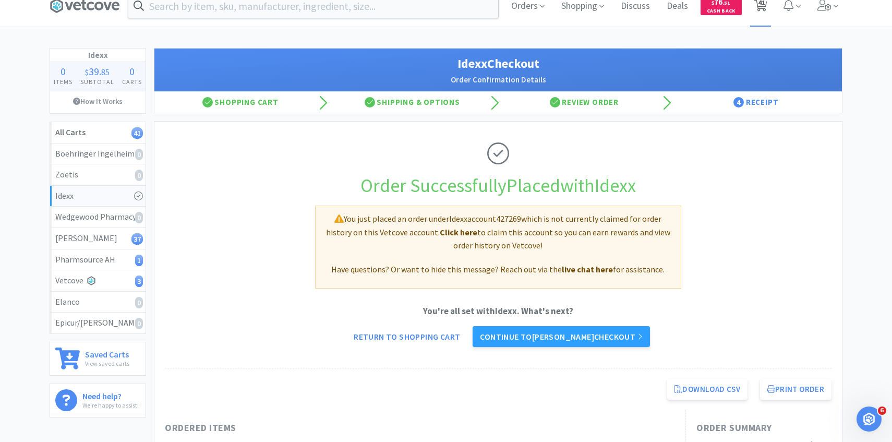
select select "1"
select select "4"
select select "1"
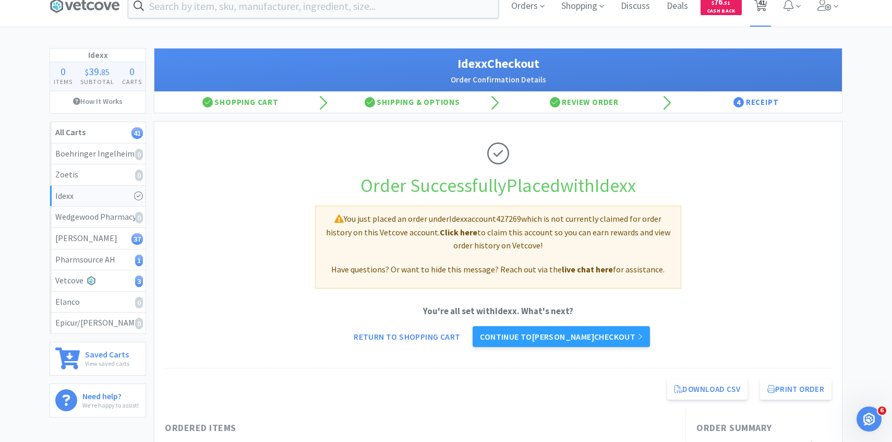
select select "2"
select select "1"
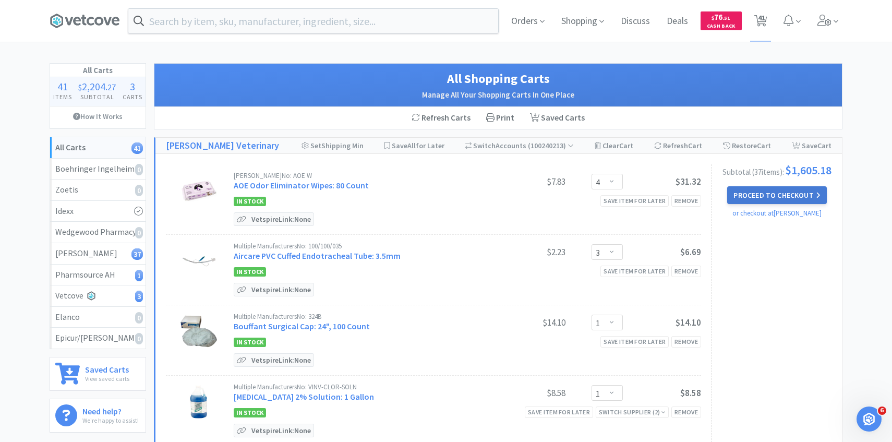
click at [739, 196] on button "Proceed to Checkout" at bounding box center [776, 195] width 99 height 18
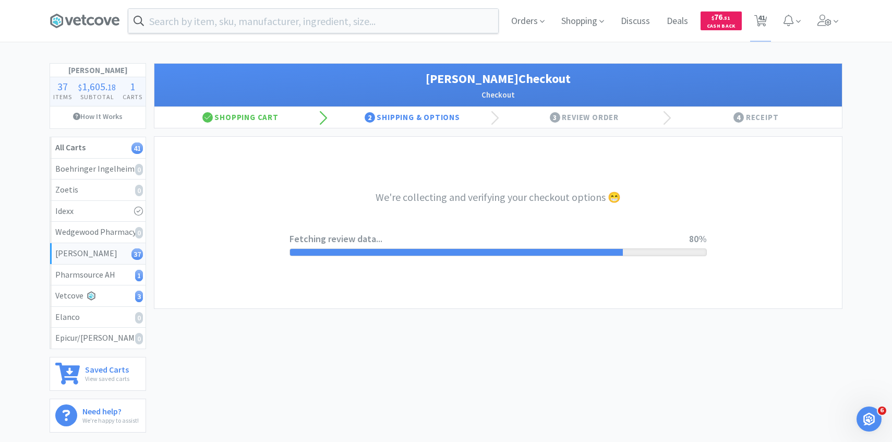
select select "1"
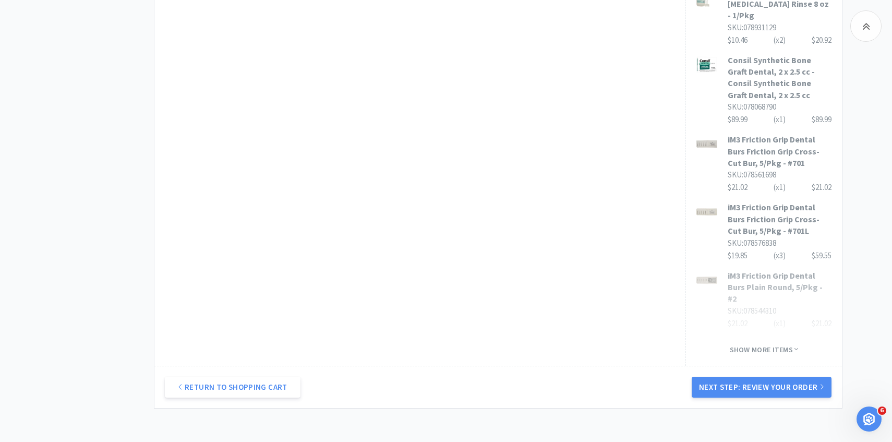
scroll to position [663, 0]
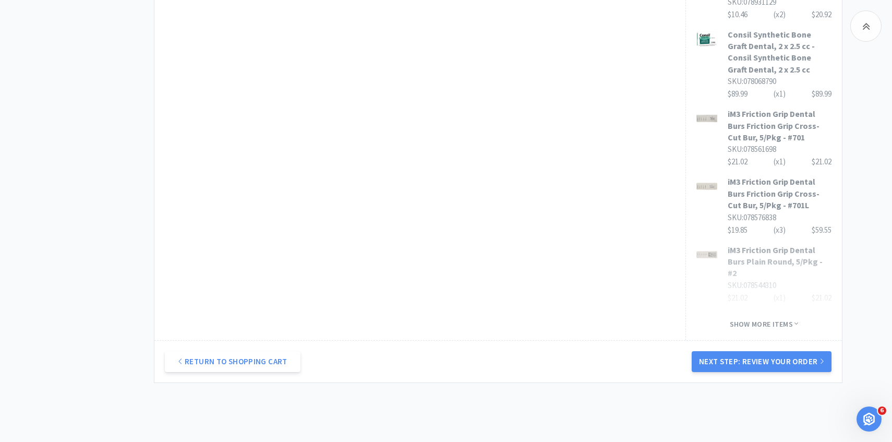
click at [725, 340] on div "Return to Shopping Cart Next Step: Review Your Order" at bounding box center [498, 361] width 688 height 42
click at [721, 351] on button "Next Step: Review Your Order" at bounding box center [762, 361] width 140 height 21
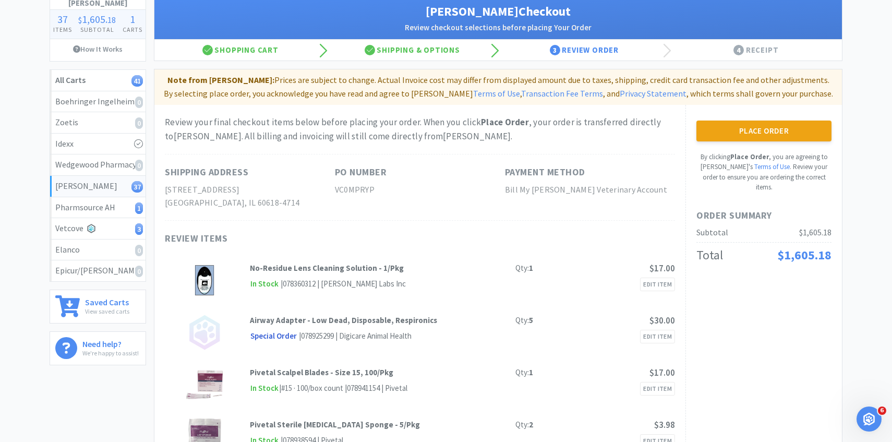
scroll to position [0, 0]
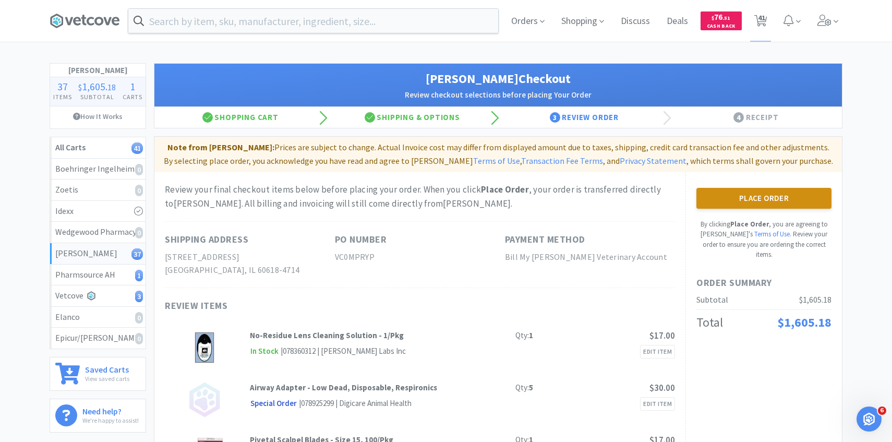
click at [757, 200] on button "Place Order" at bounding box center [763, 198] width 135 height 21
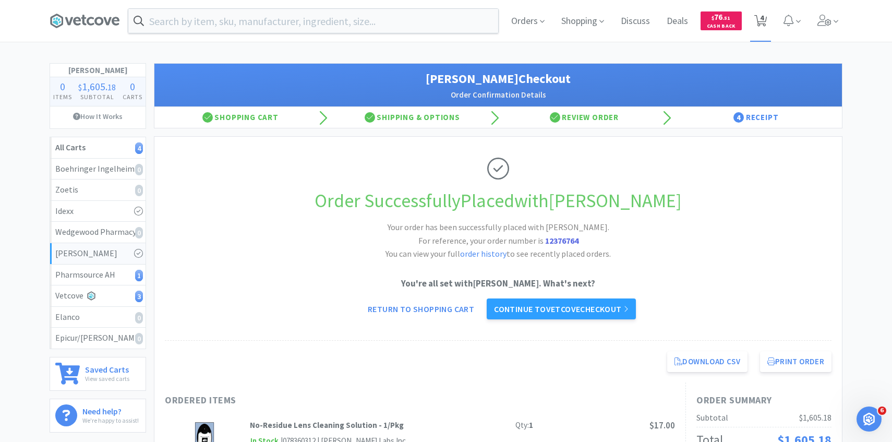
click at [763, 20] on span "4" at bounding box center [762, 18] width 4 height 42
select select "1"
select select "2"
select select "1"
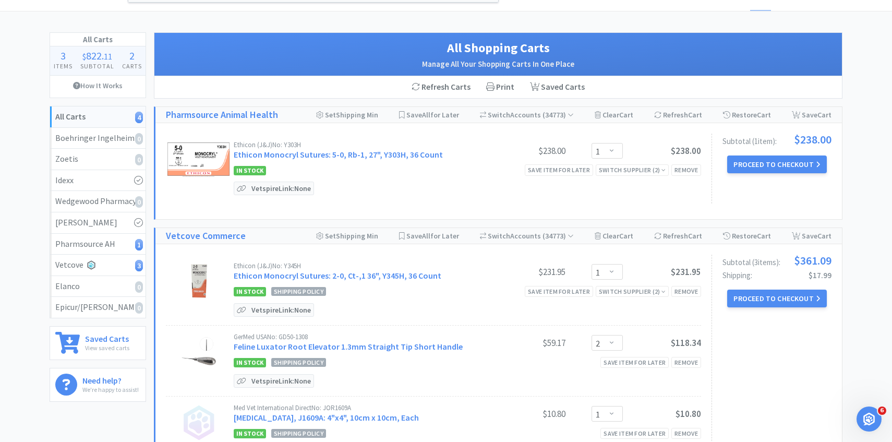
scroll to position [32, 0]
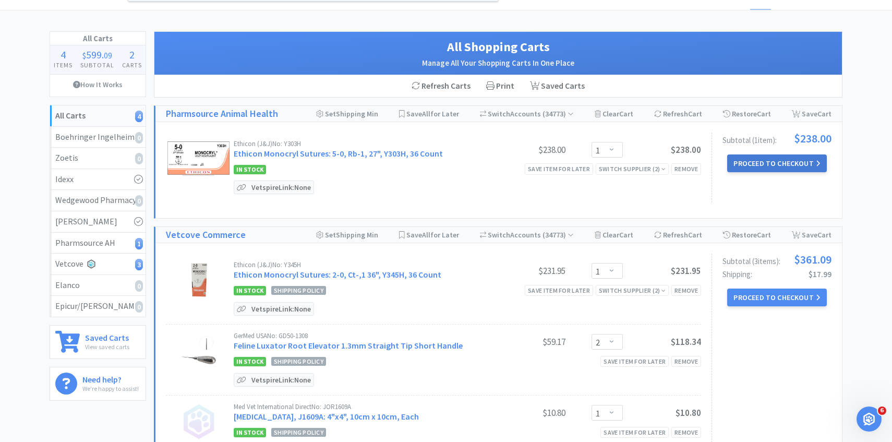
click at [772, 166] on button "Proceed to Checkout" at bounding box center [776, 163] width 99 height 18
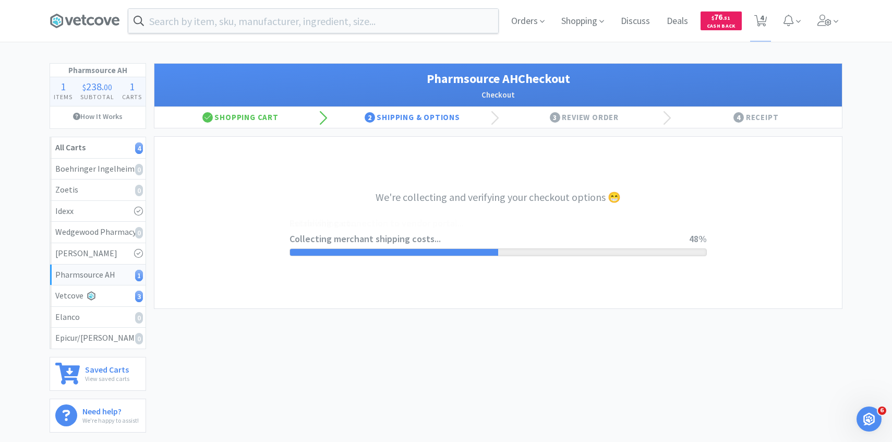
select select "1001"
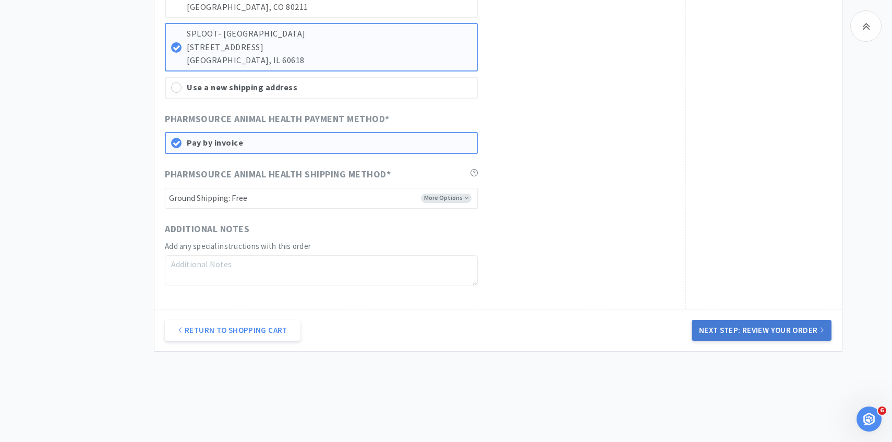
click at [696, 323] on button "Next Step: Review Your Order" at bounding box center [762, 330] width 140 height 21
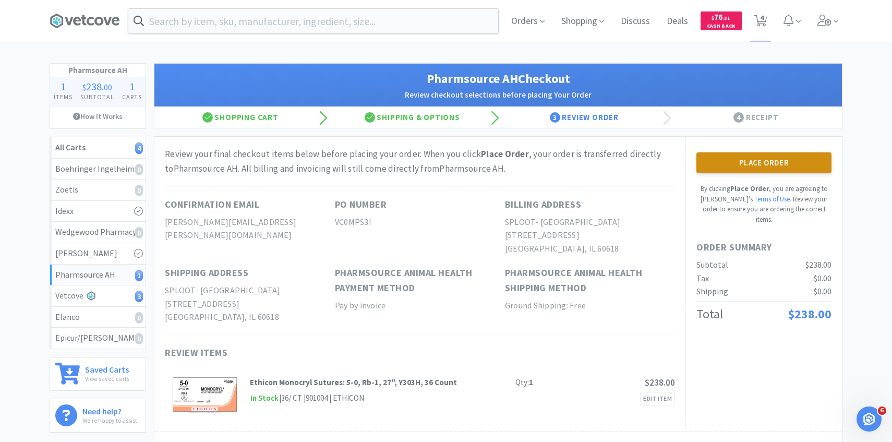
click at [736, 169] on button "Place Order" at bounding box center [763, 162] width 135 height 21
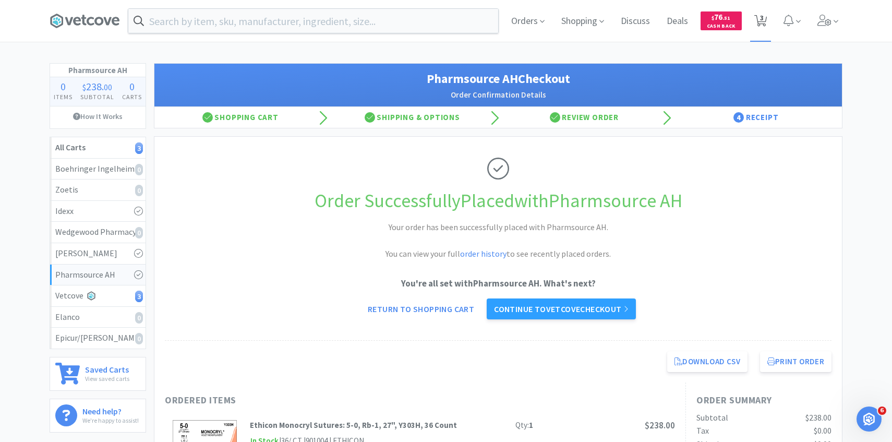
click at [766, 21] on icon at bounding box center [760, 20] width 13 height 11
select select "1"
select select "2"
select select "1"
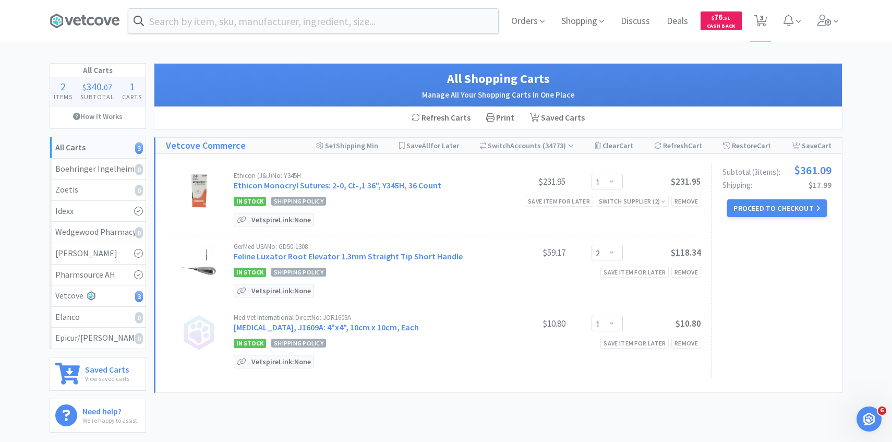
scroll to position [7, 0]
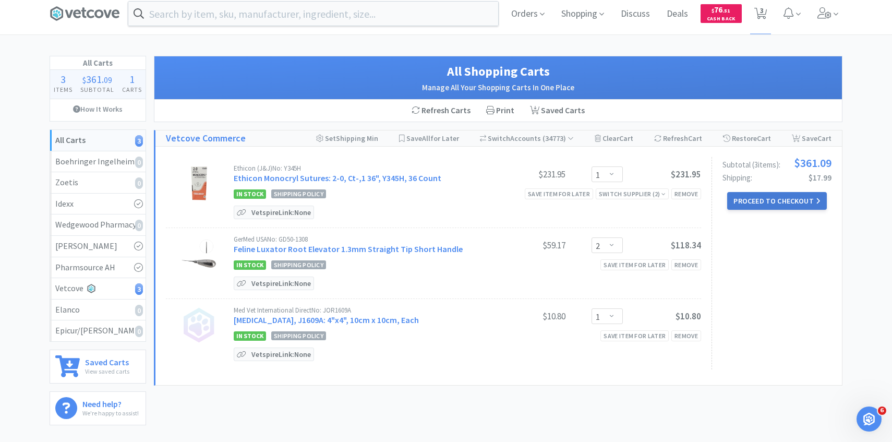
click at [750, 207] on button "Proceed to Checkout" at bounding box center [776, 201] width 99 height 18
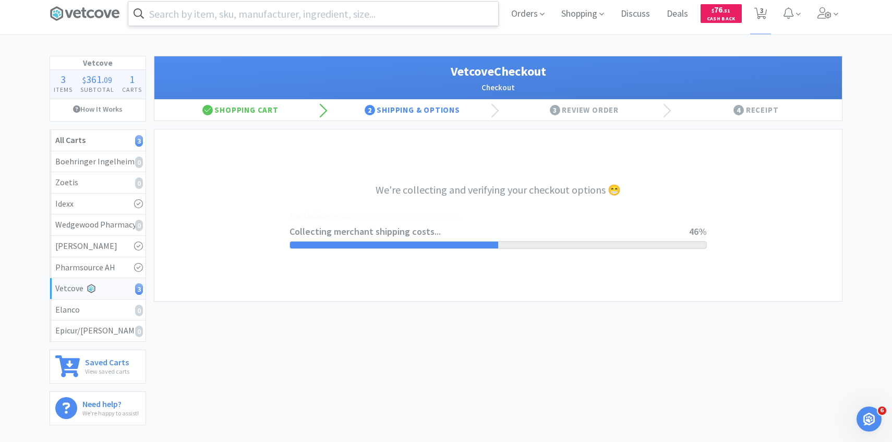
select select "2489"
select select "256"
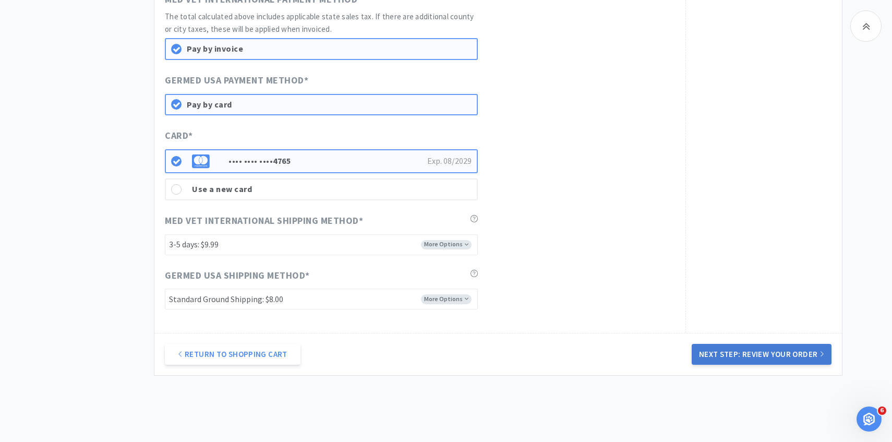
click at [748, 354] on button "Next Step: Review Your Order" at bounding box center [762, 354] width 140 height 21
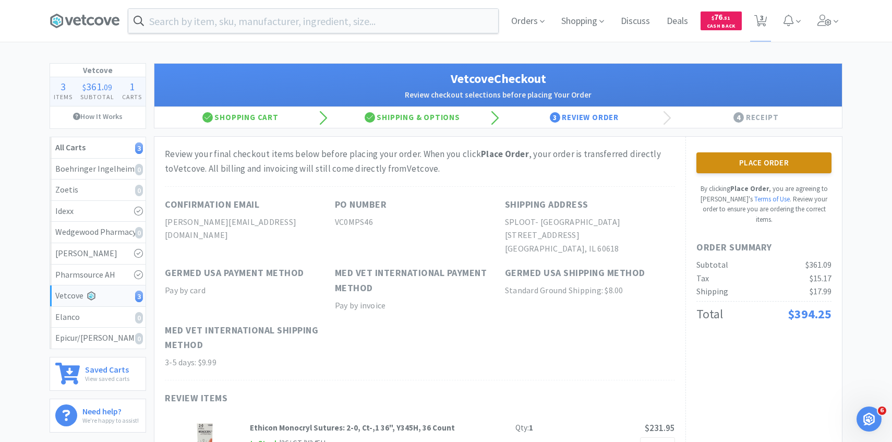
click at [737, 171] on button "Place Order" at bounding box center [763, 162] width 135 height 21
